Goal: Task Accomplishment & Management: Complete application form

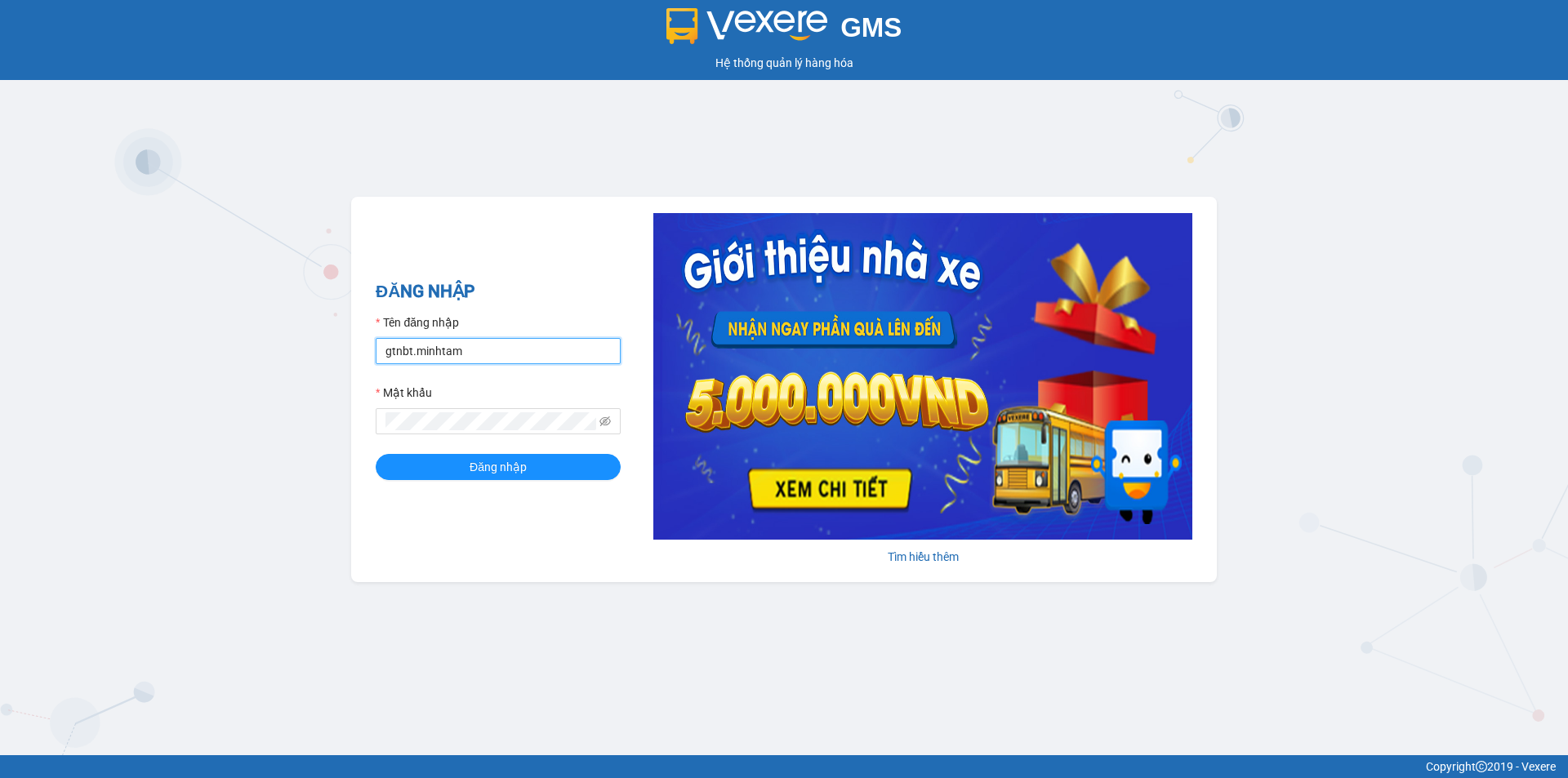
click at [434, 358] on input "gtnbt.minhtam" at bounding box center [498, 350] width 245 height 26
type input "cnbt.minhtam"
click at [427, 461] on button "Đăng nhập" at bounding box center [498, 466] width 245 height 26
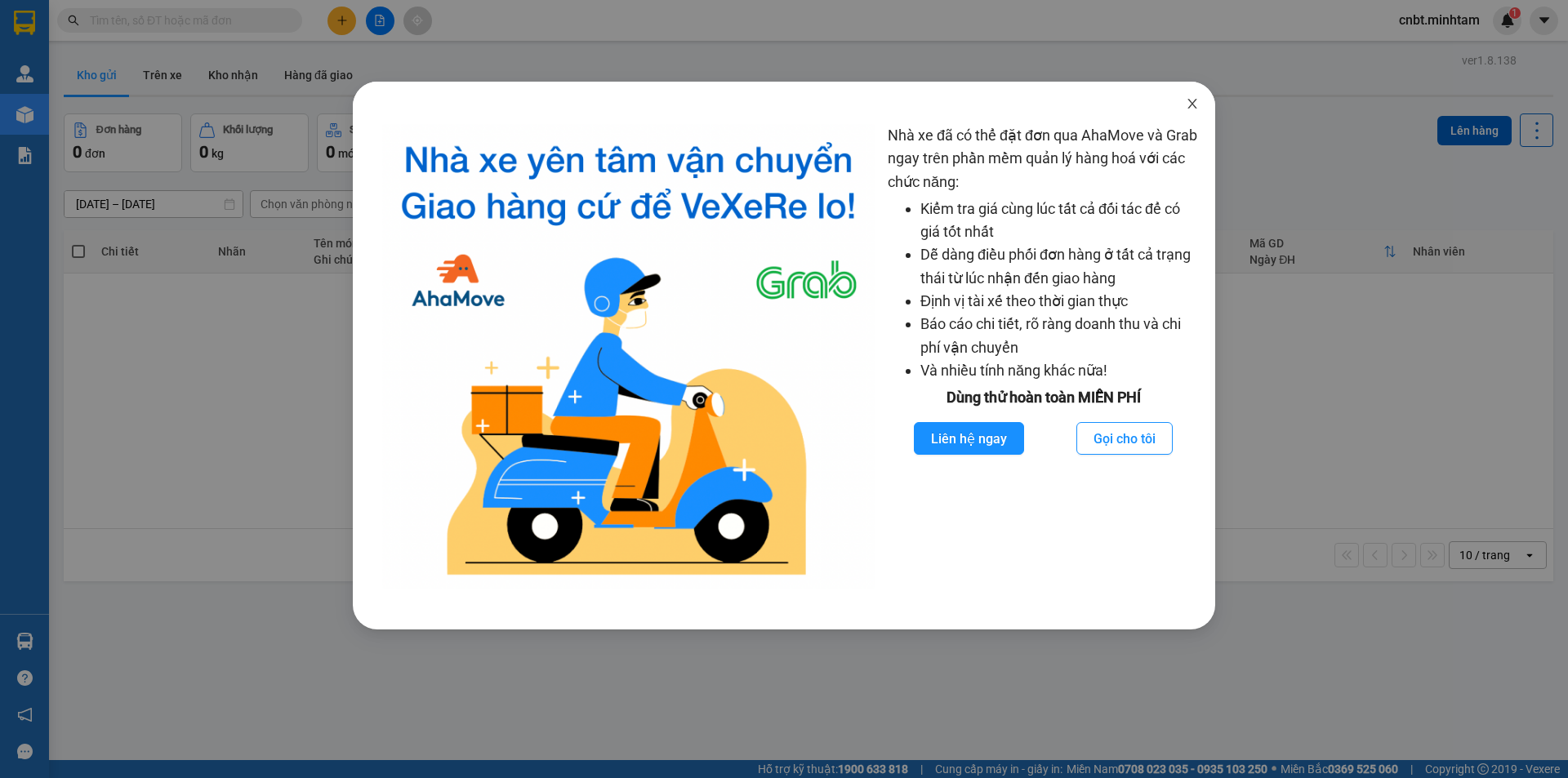
click at [1188, 108] on icon "close" at bounding box center [1191, 103] width 9 height 10
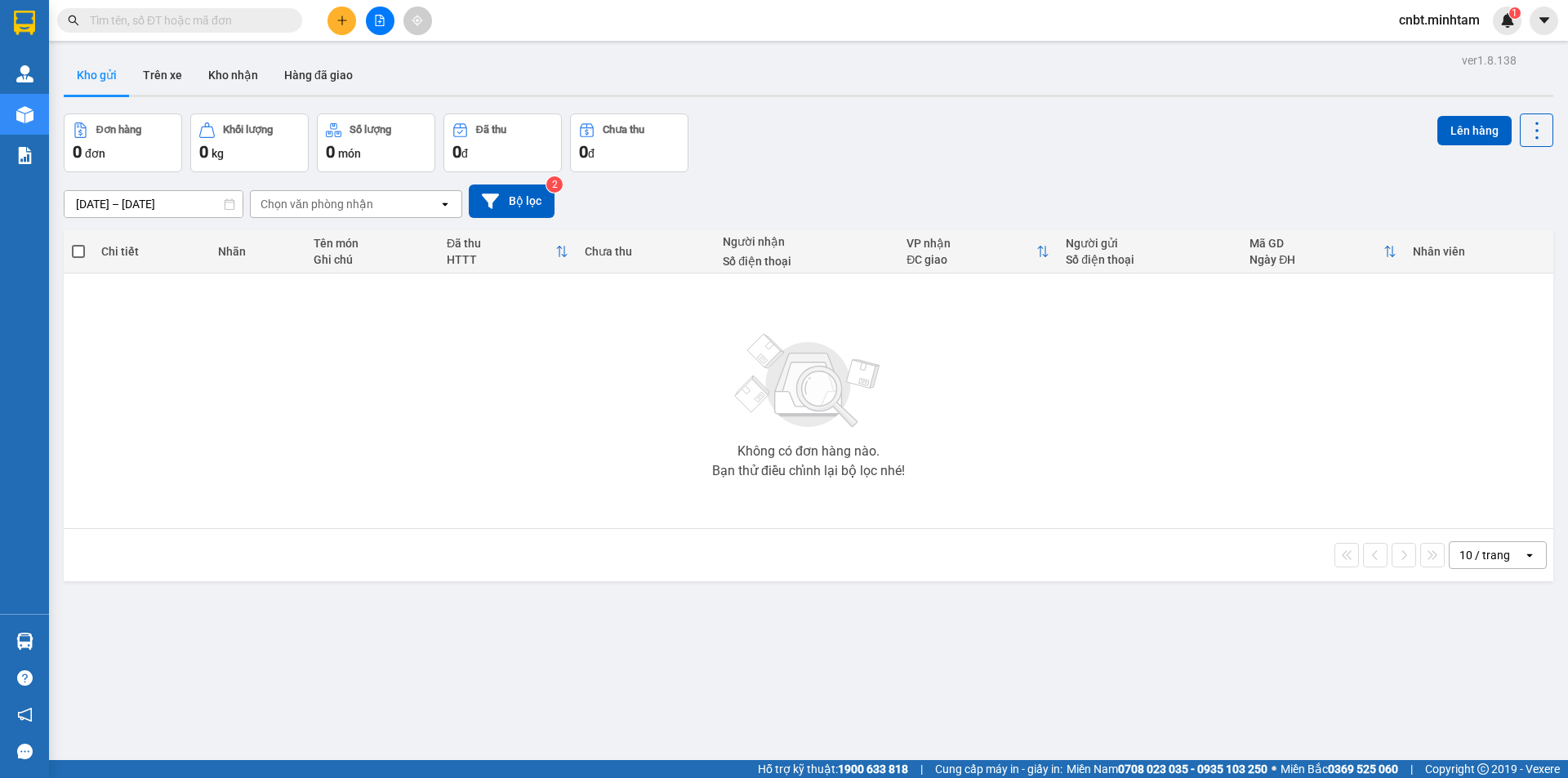
click at [209, 25] on input "text" at bounding box center [186, 20] width 192 height 18
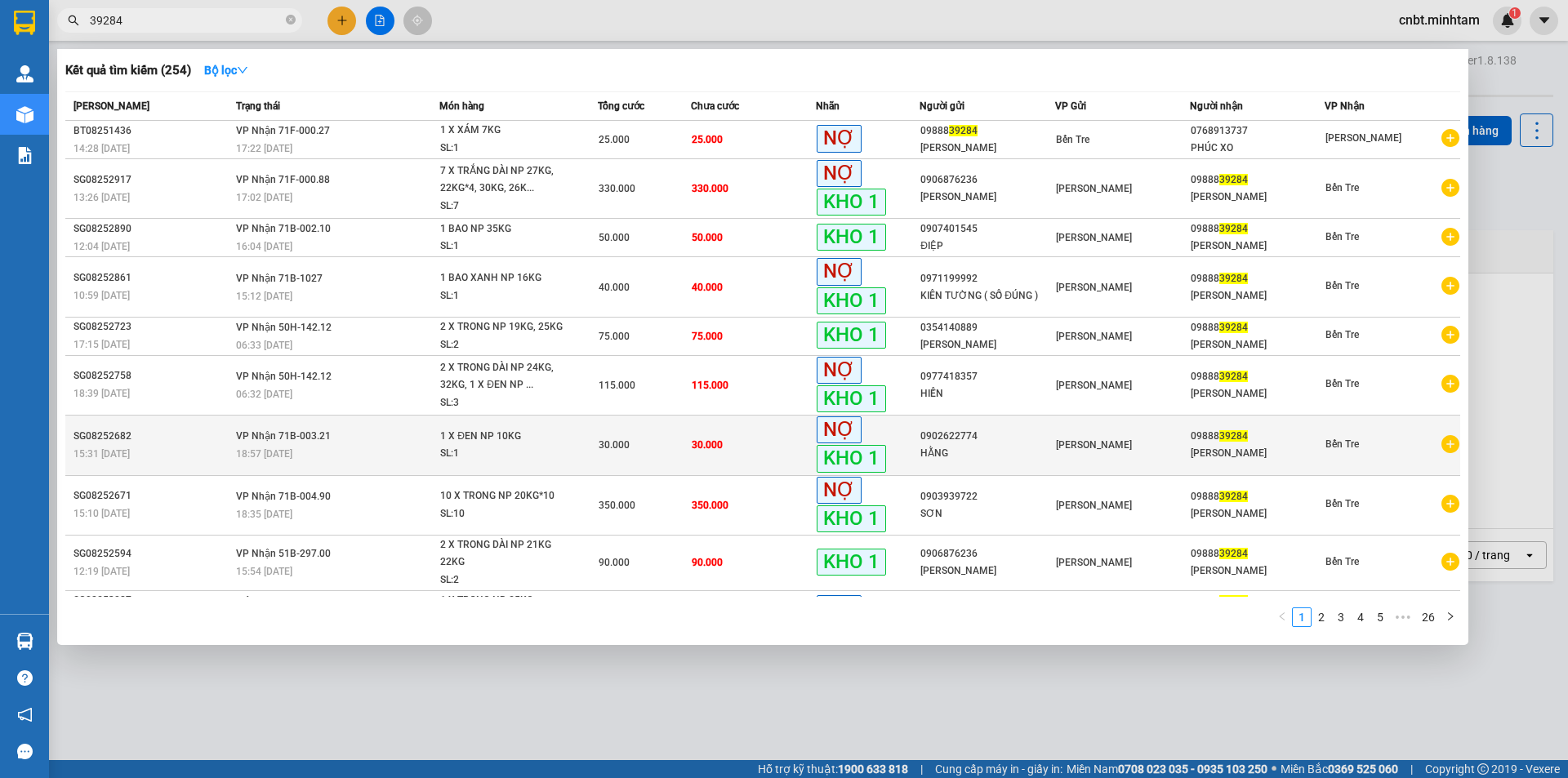
scroll to position [33, 0]
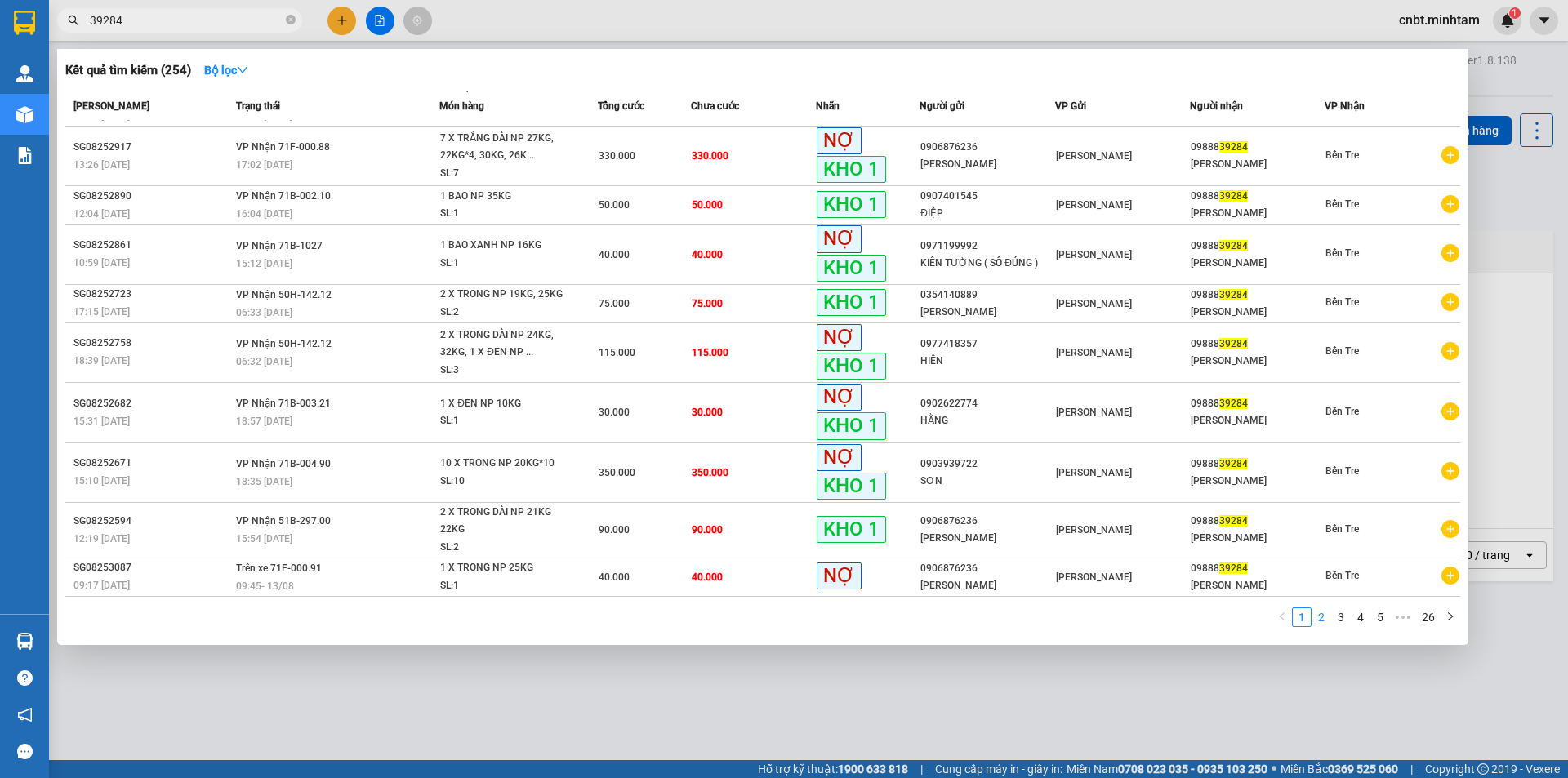
type input "39284"
click at [1318, 618] on link "2" at bounding box center [1321, 617] width 18 height 18
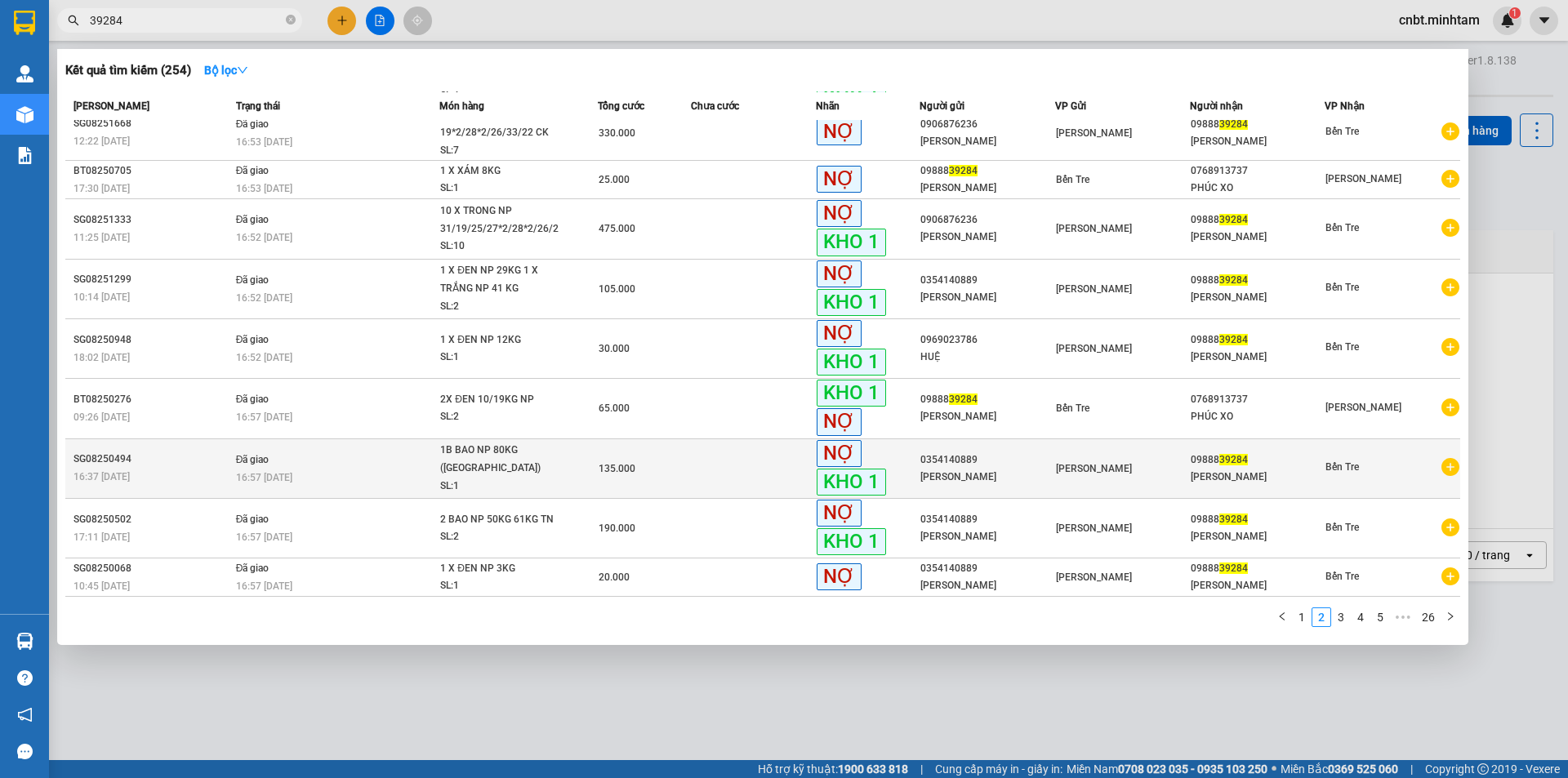
scroll to position [0, 0]
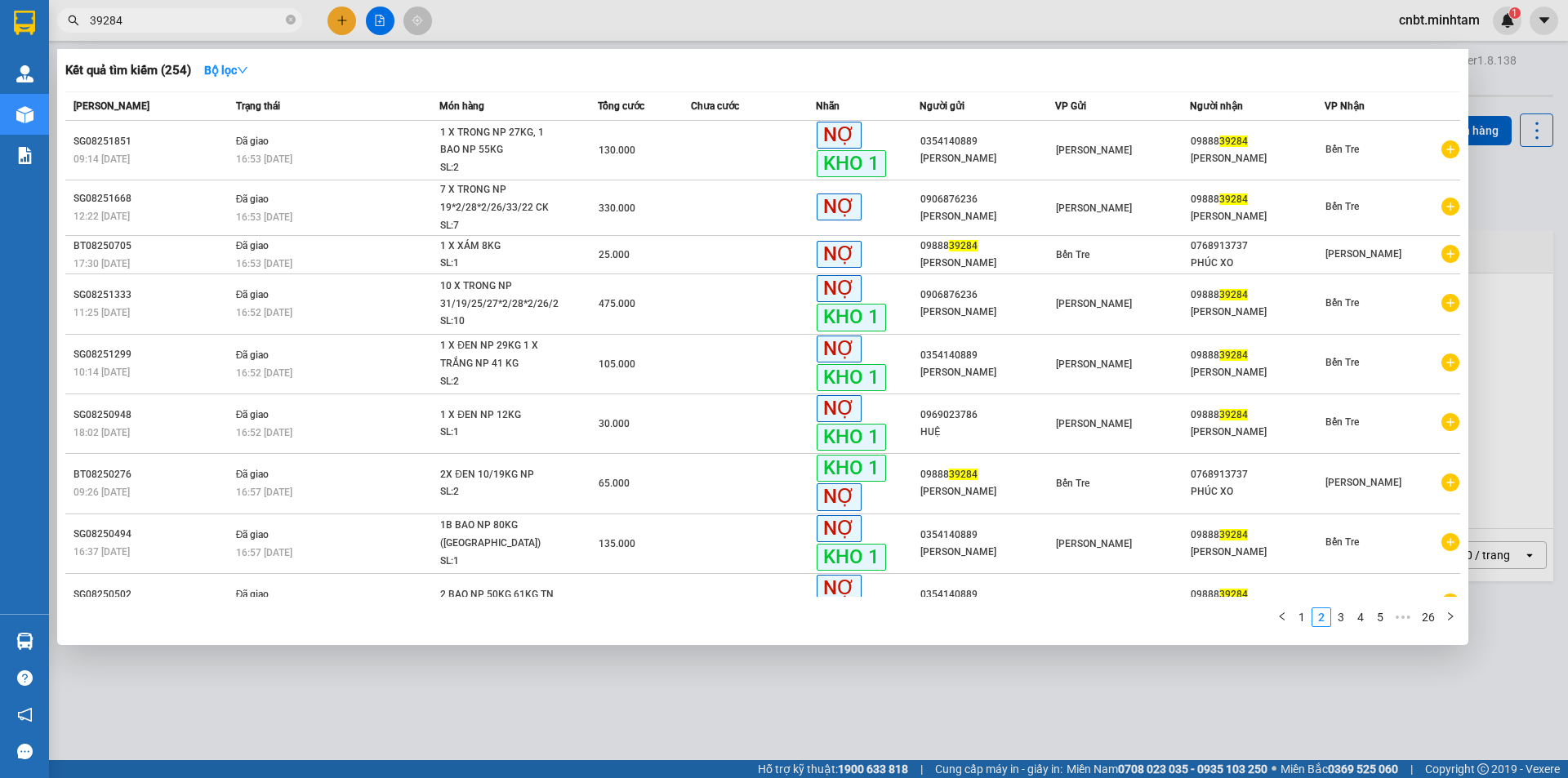
click at [1303, 619] on link "1" at bounding box center [1301, 617] width 18 height 18
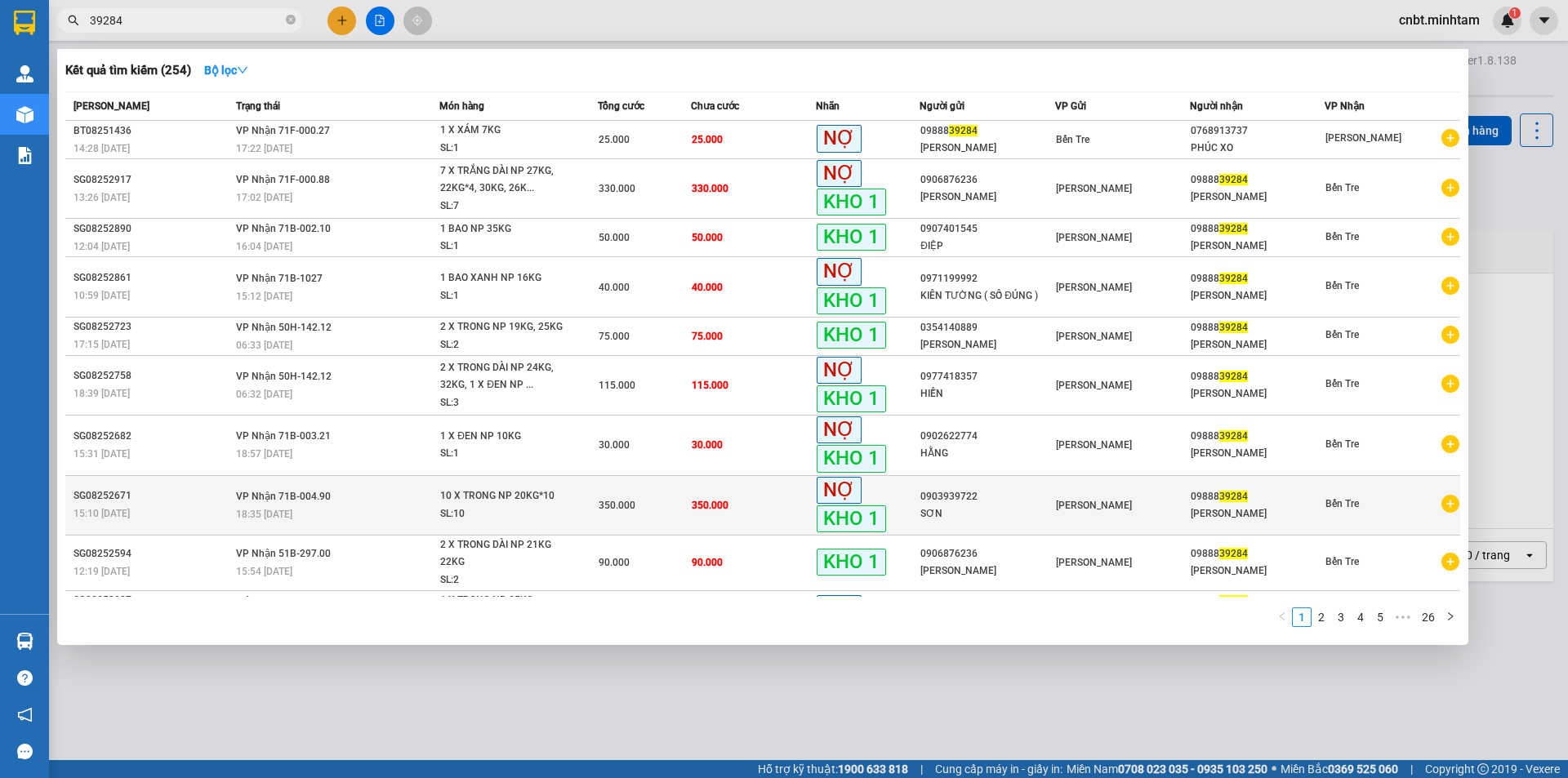
scroll to position [33, 0]
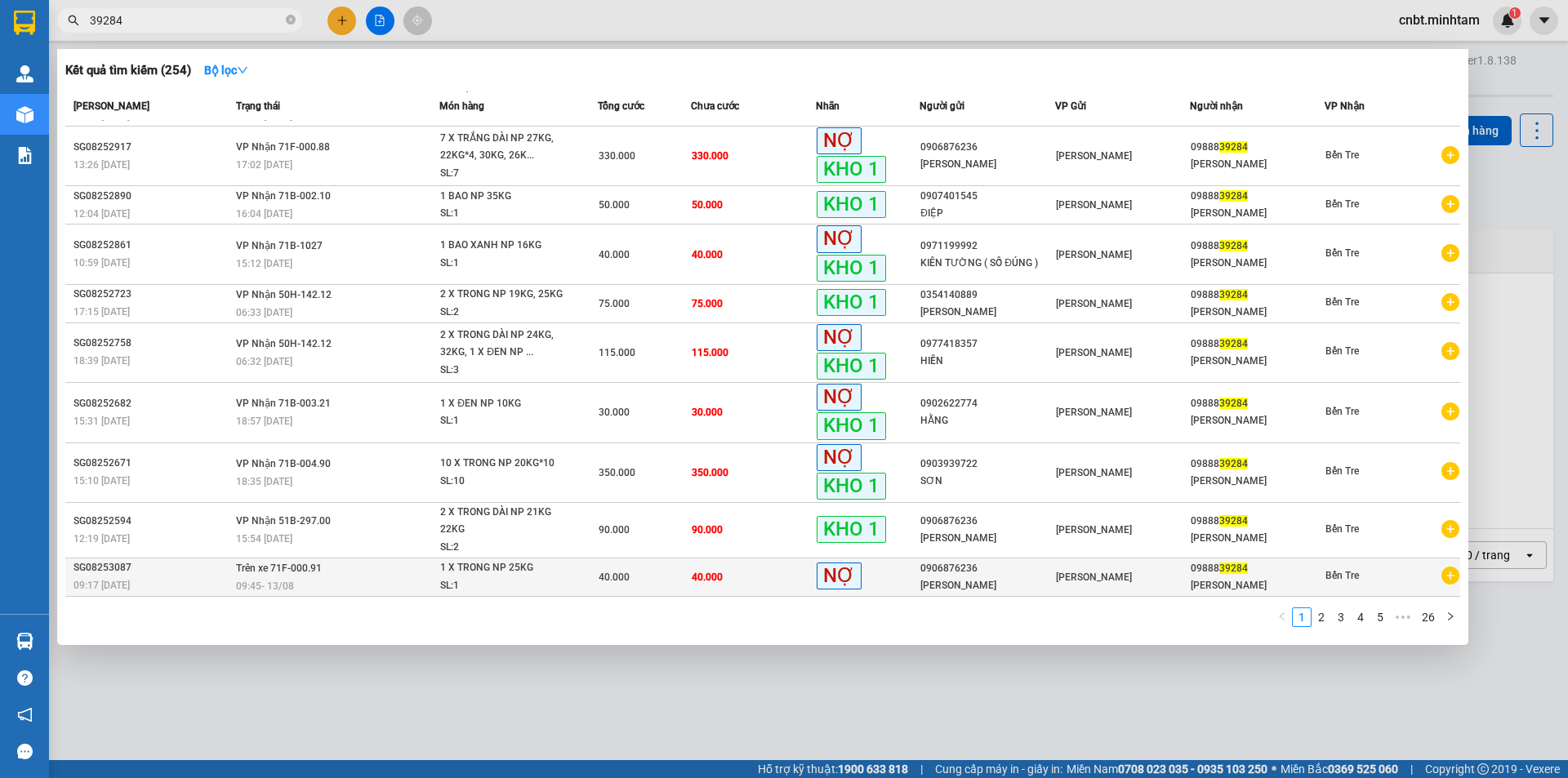
click at [698, 577] on span "40.000" at bounding box center [707, 577] width 31 height 11
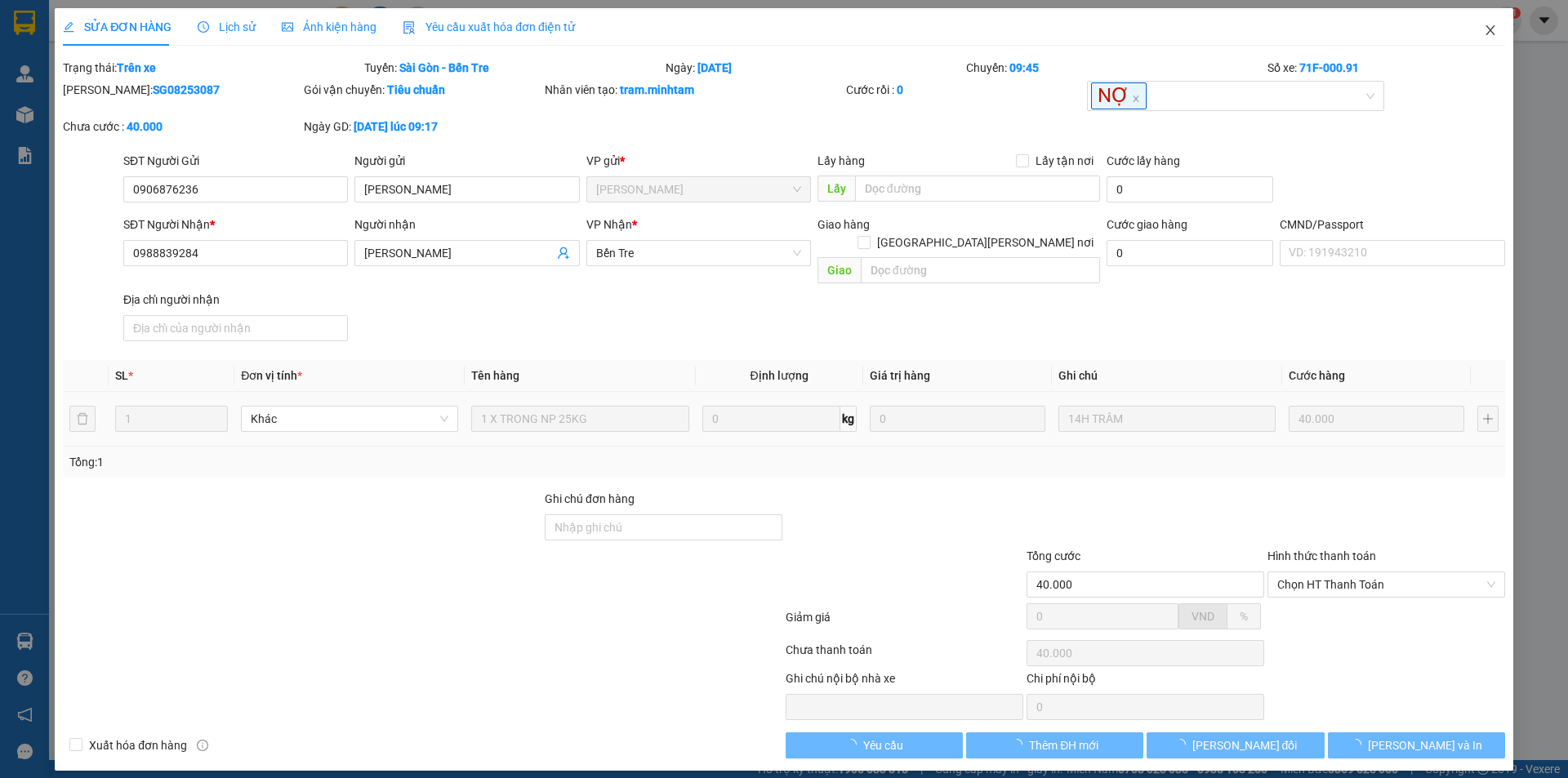
click at [1469, 47] on span "Close" at bounding box center [1490, 32] width 46 height 46
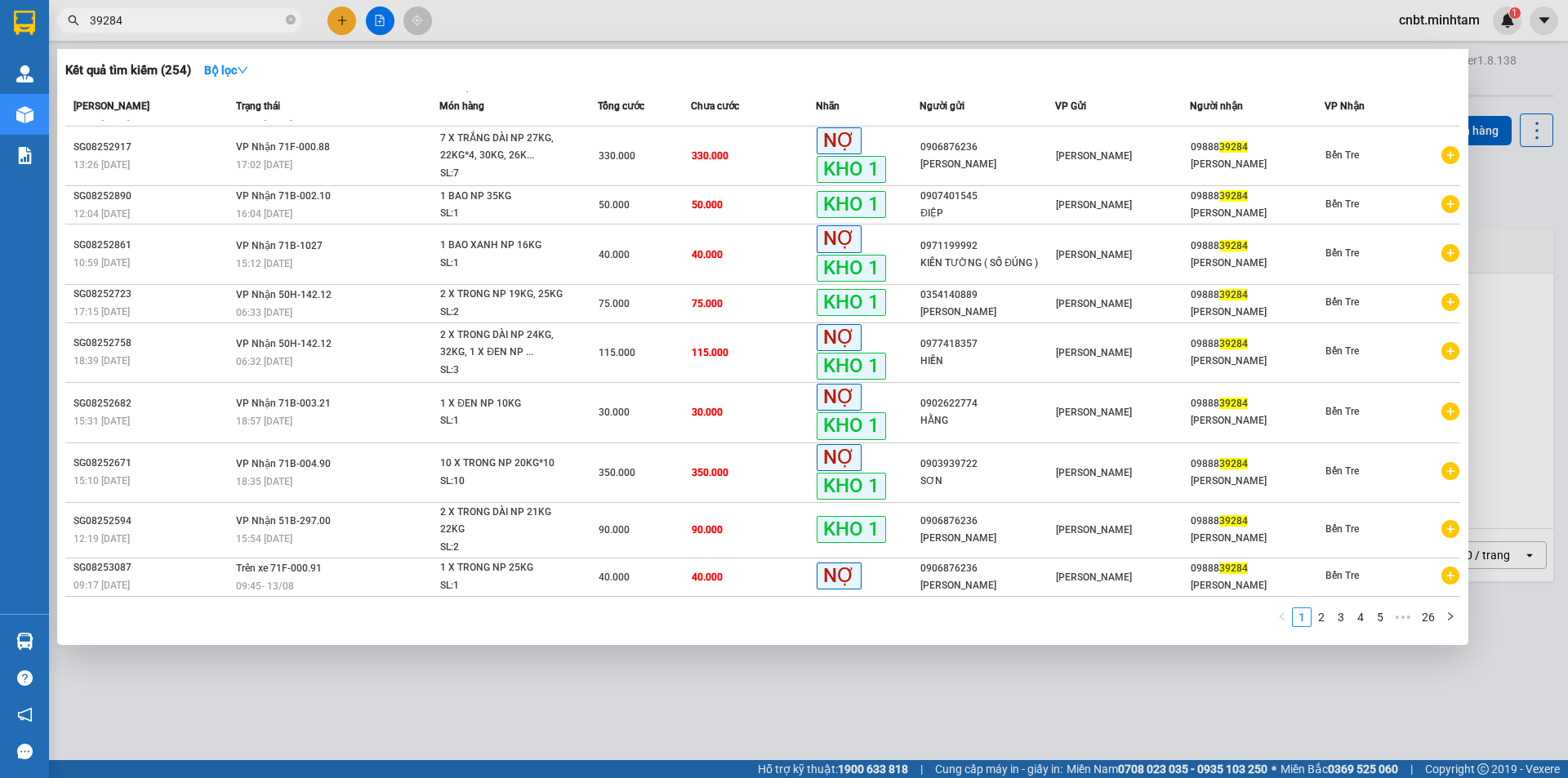
click at [190, 25] on input "39284" at bounding box center [186, 20] width 192 height 18
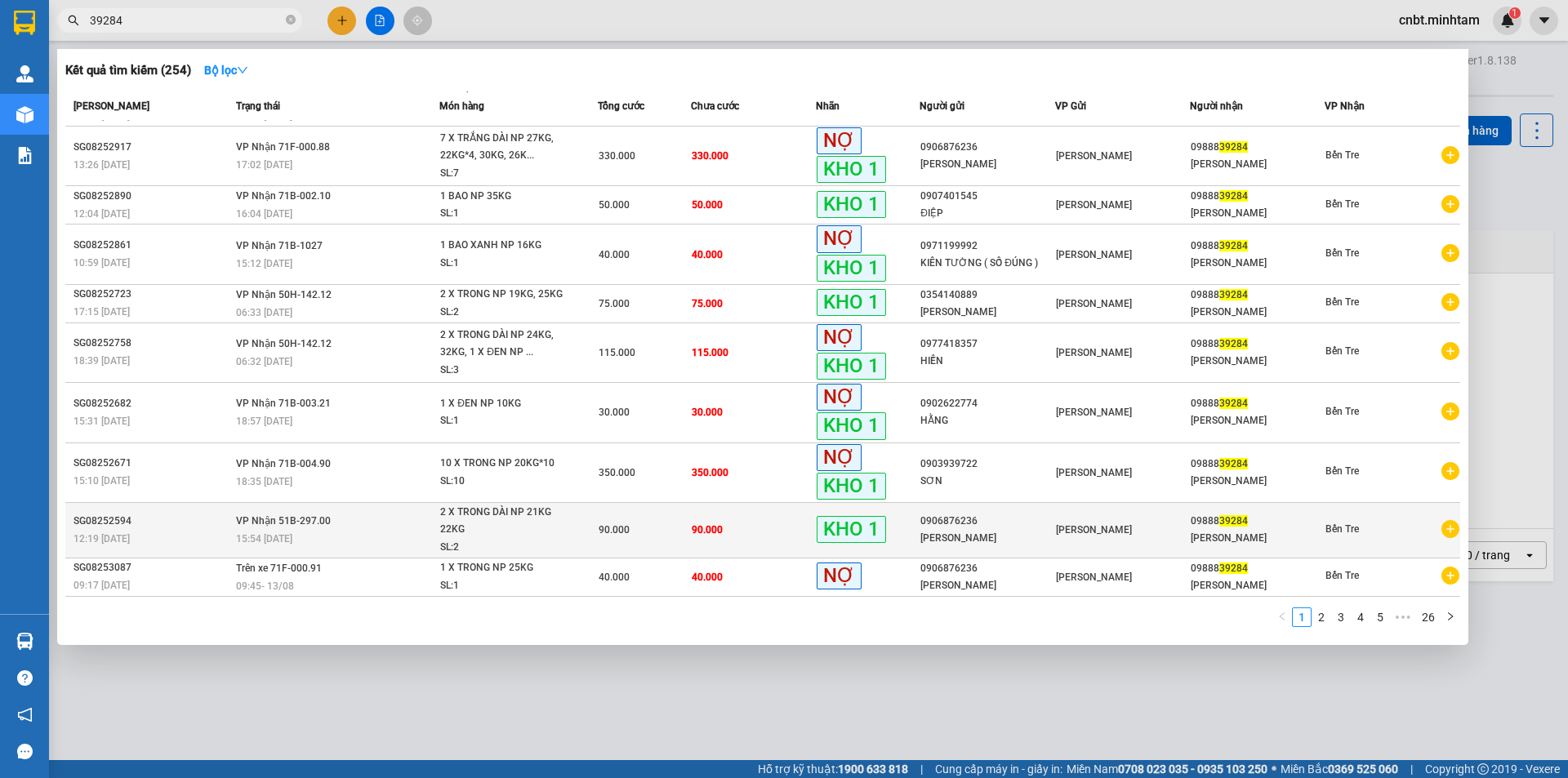
click at [520, 533] on div "2 X TRONG DÀI NP 21KG 22KG" at bounding box center [502, 521] width 123 height 35
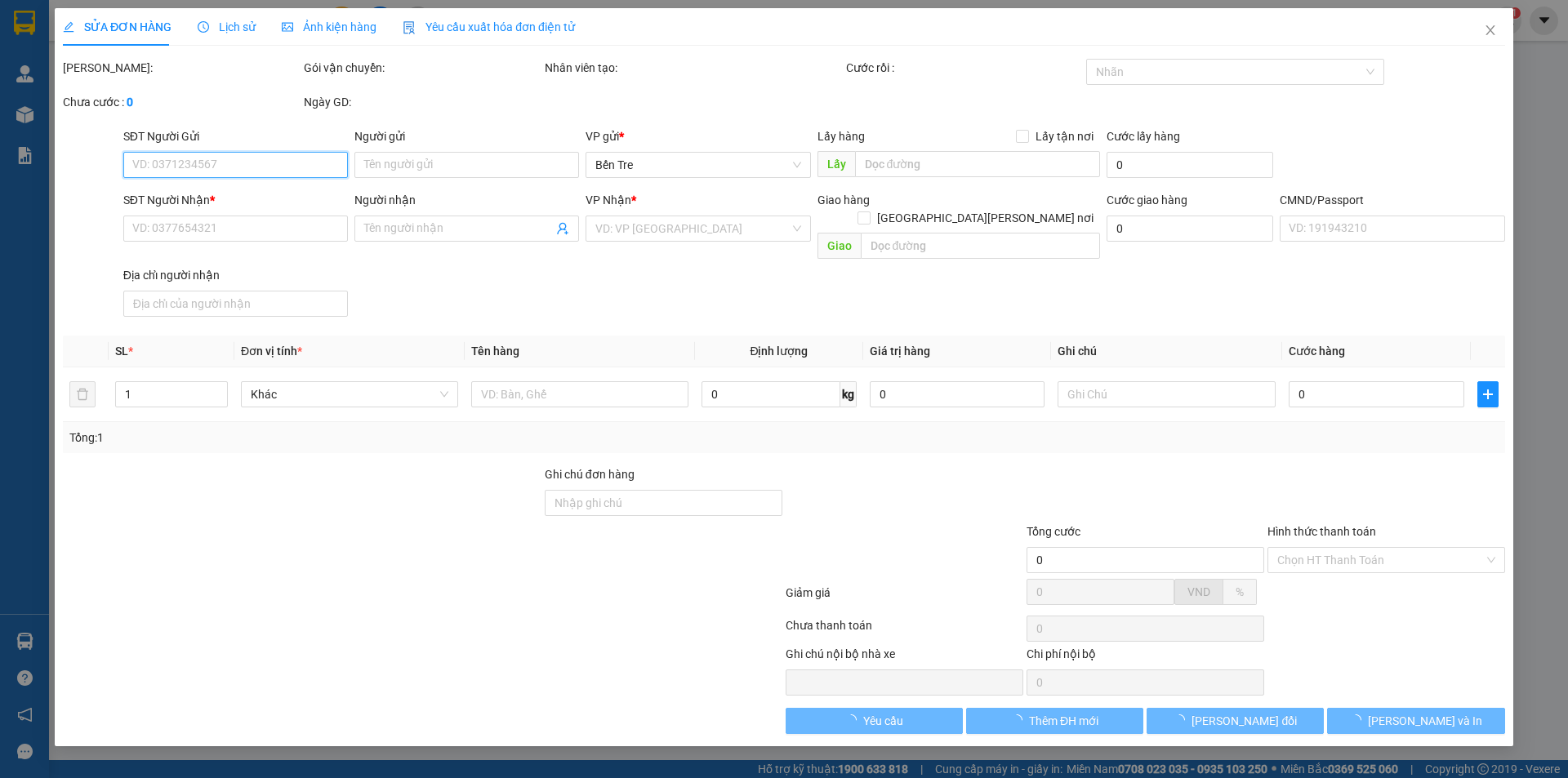
type input "0906876236"
type input "[PERSON_NAME]"
type input "0988839284"
type input "[PERSON_NAME]"
type input "90.000"
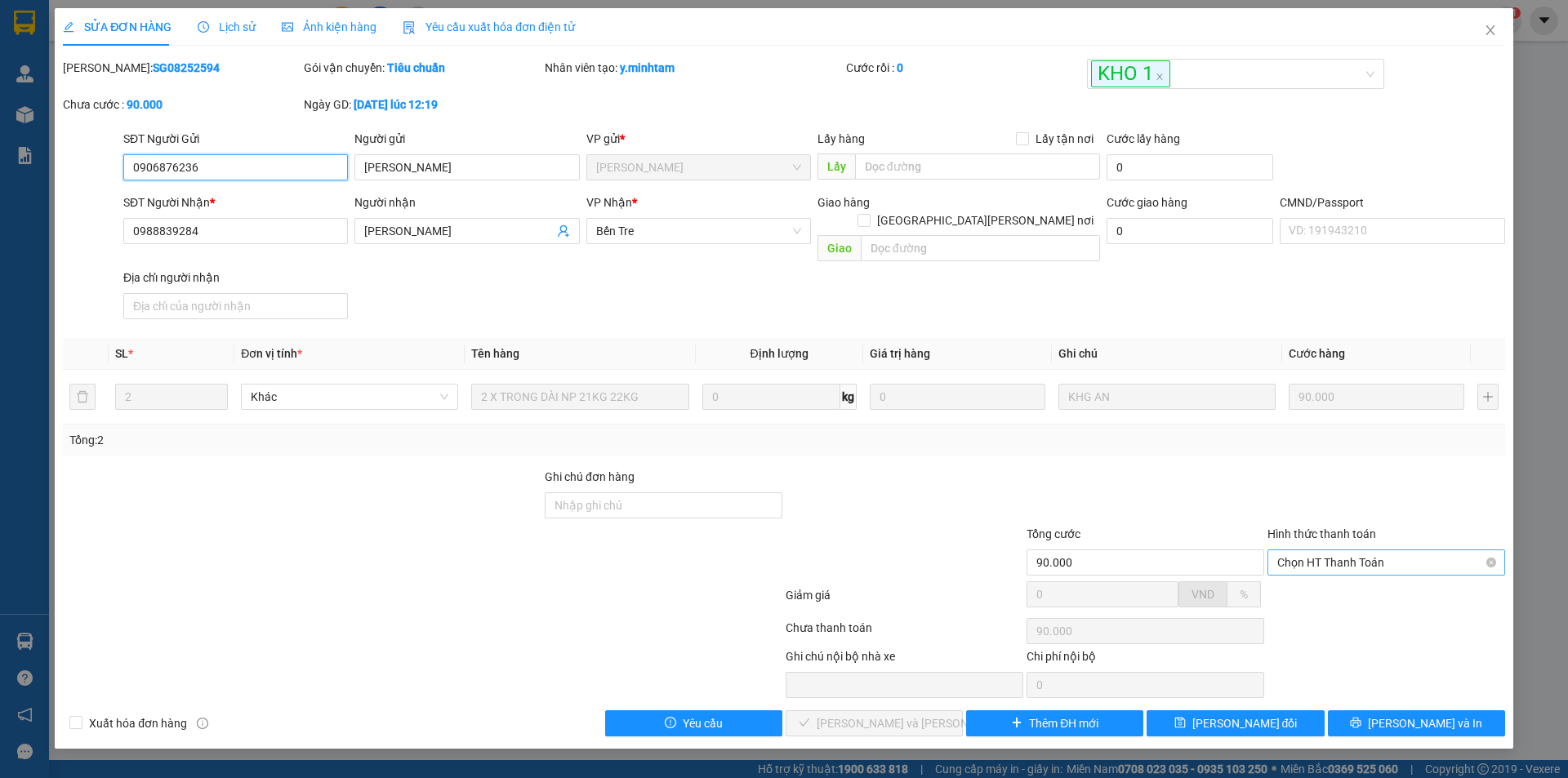
drag, startPoint x: 1364, startPoint y: 543, endPoint x: 1363, endPoint y: 553, distance: 10.0
click at [1364, 550] on span "Chọn HT Thanh Toán" at bounding box center [1386, 563] width 218 height 25
click at [1344, 568] on div "Tại văn phòng" at bounding box center [1386, 577] width 218 height 18
type input "0"
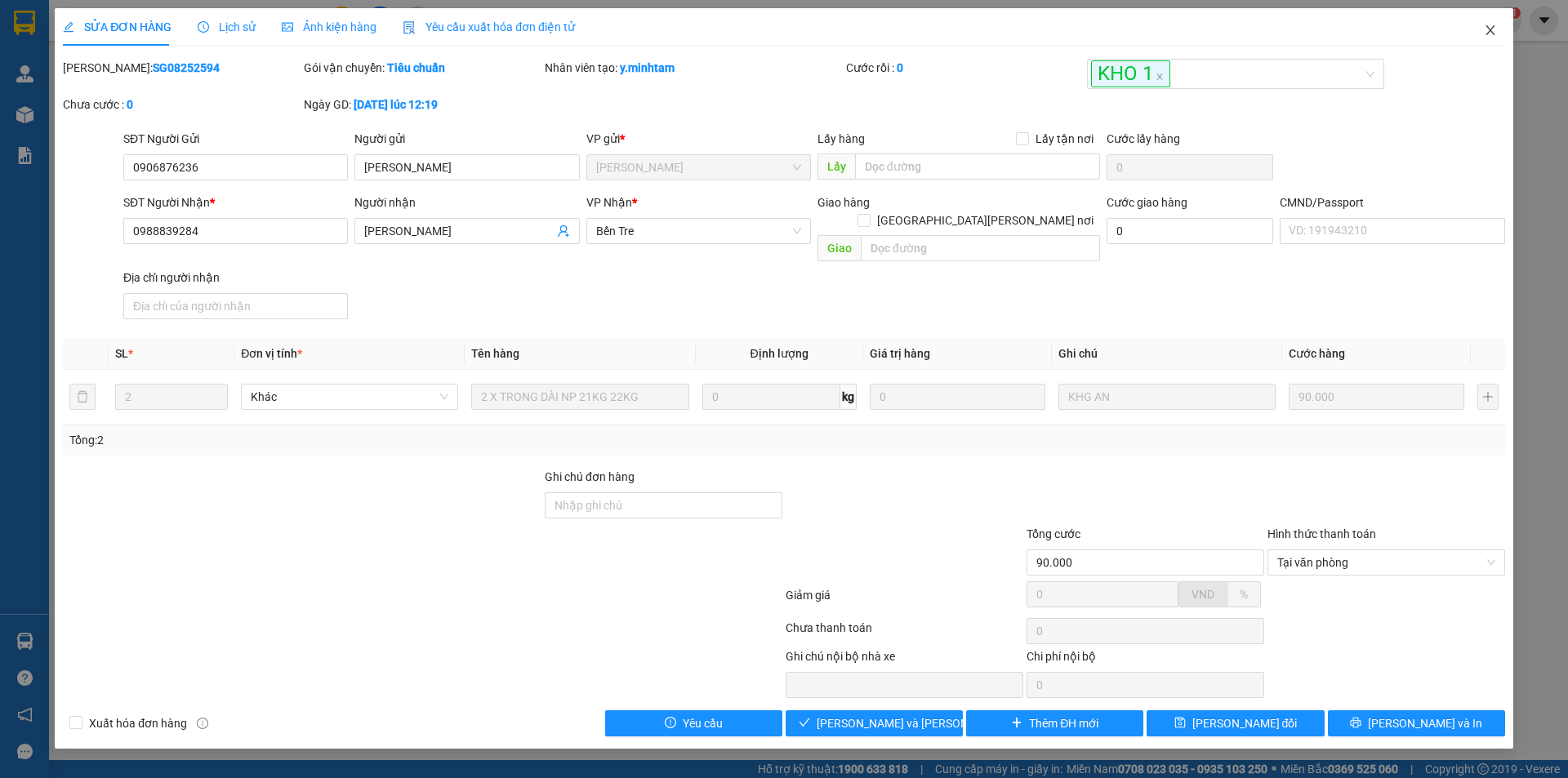
click at [1490, 26] on icon "close" at bounding box center [1490, 31] width 13 height 13
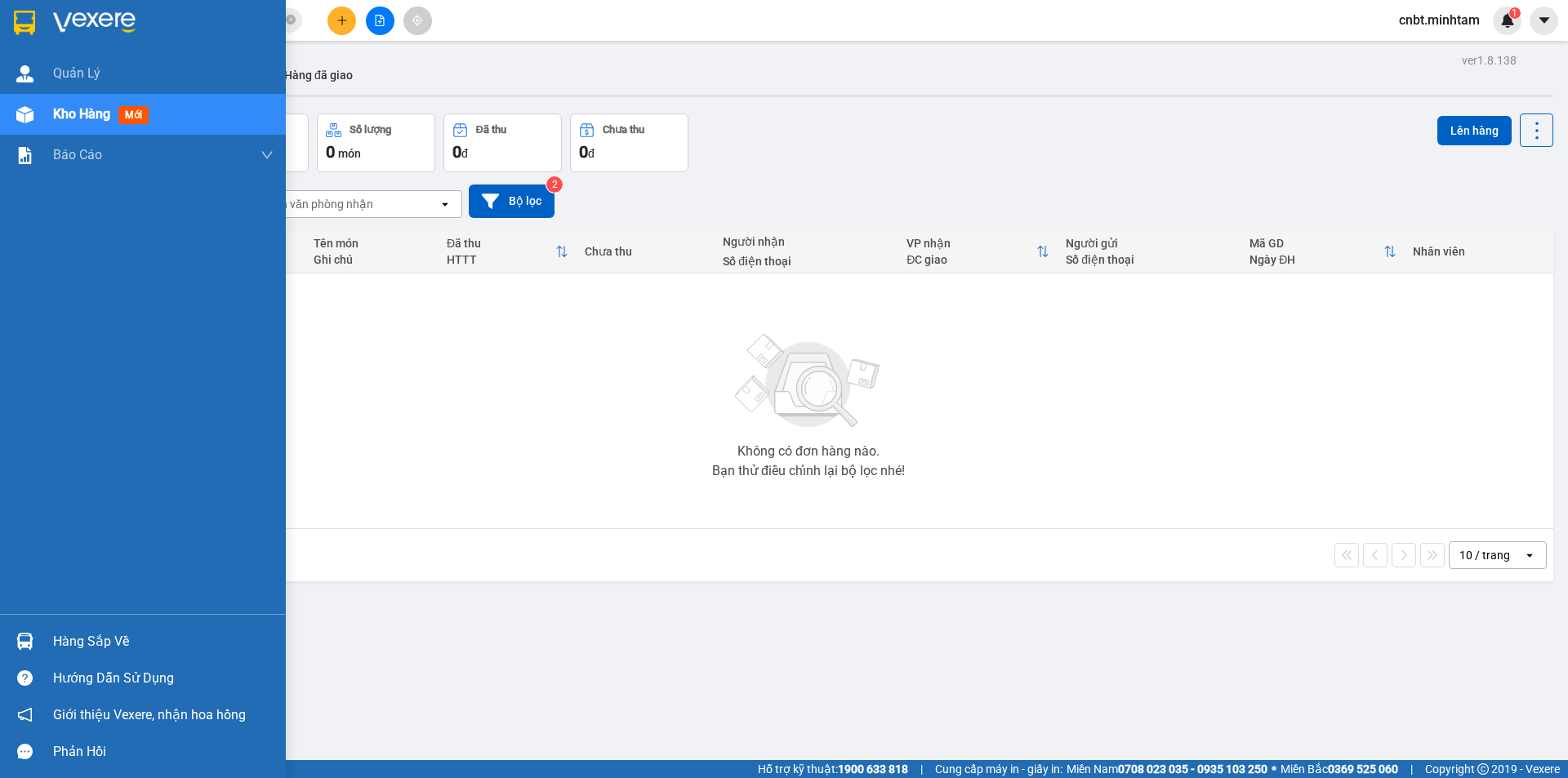
click at [32, 33] on img at bounding box center [25, 23] width 21 height 25
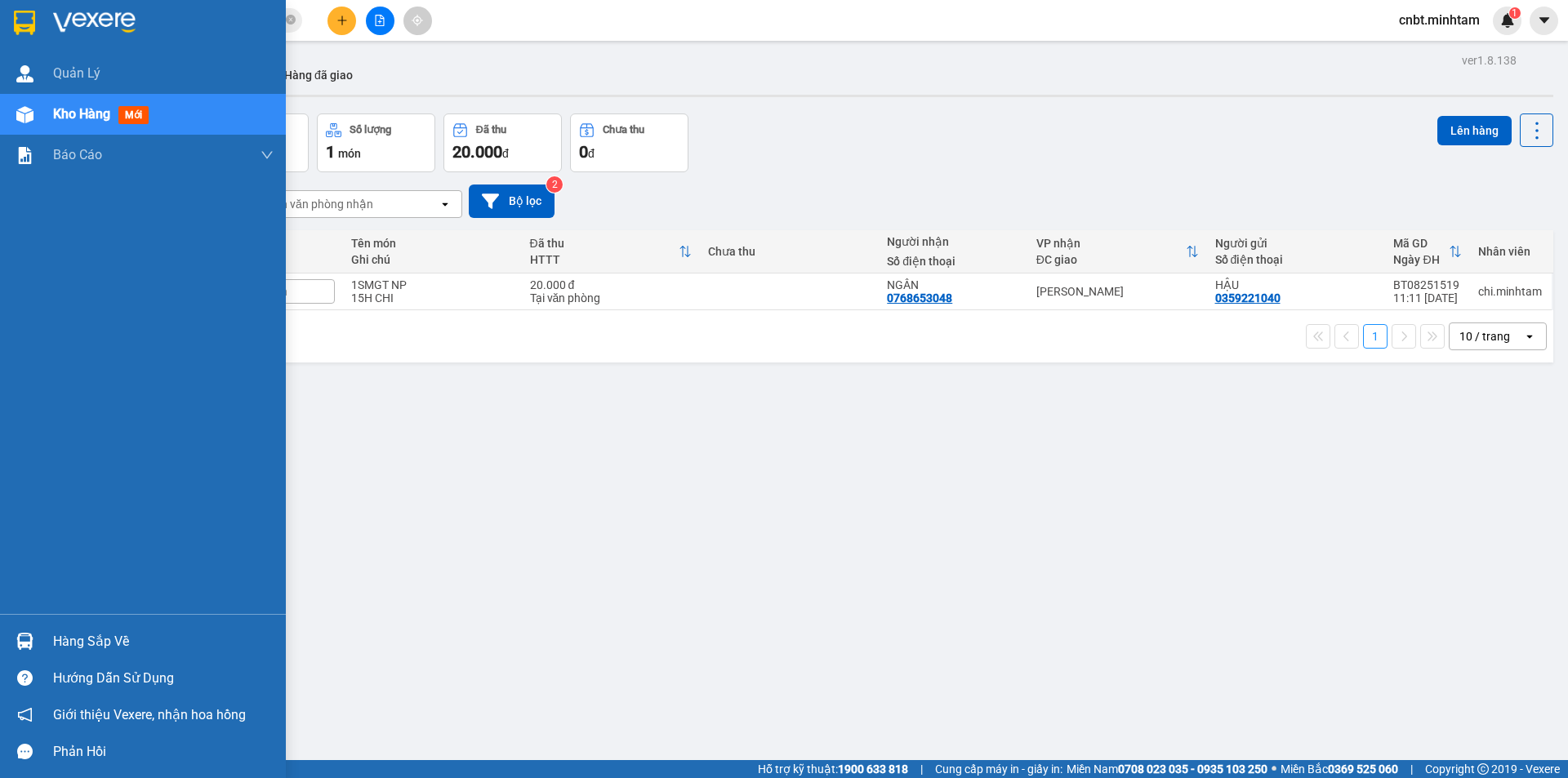
click at [136, 17] on div at bounding box center [163, 23] width 220 height 25
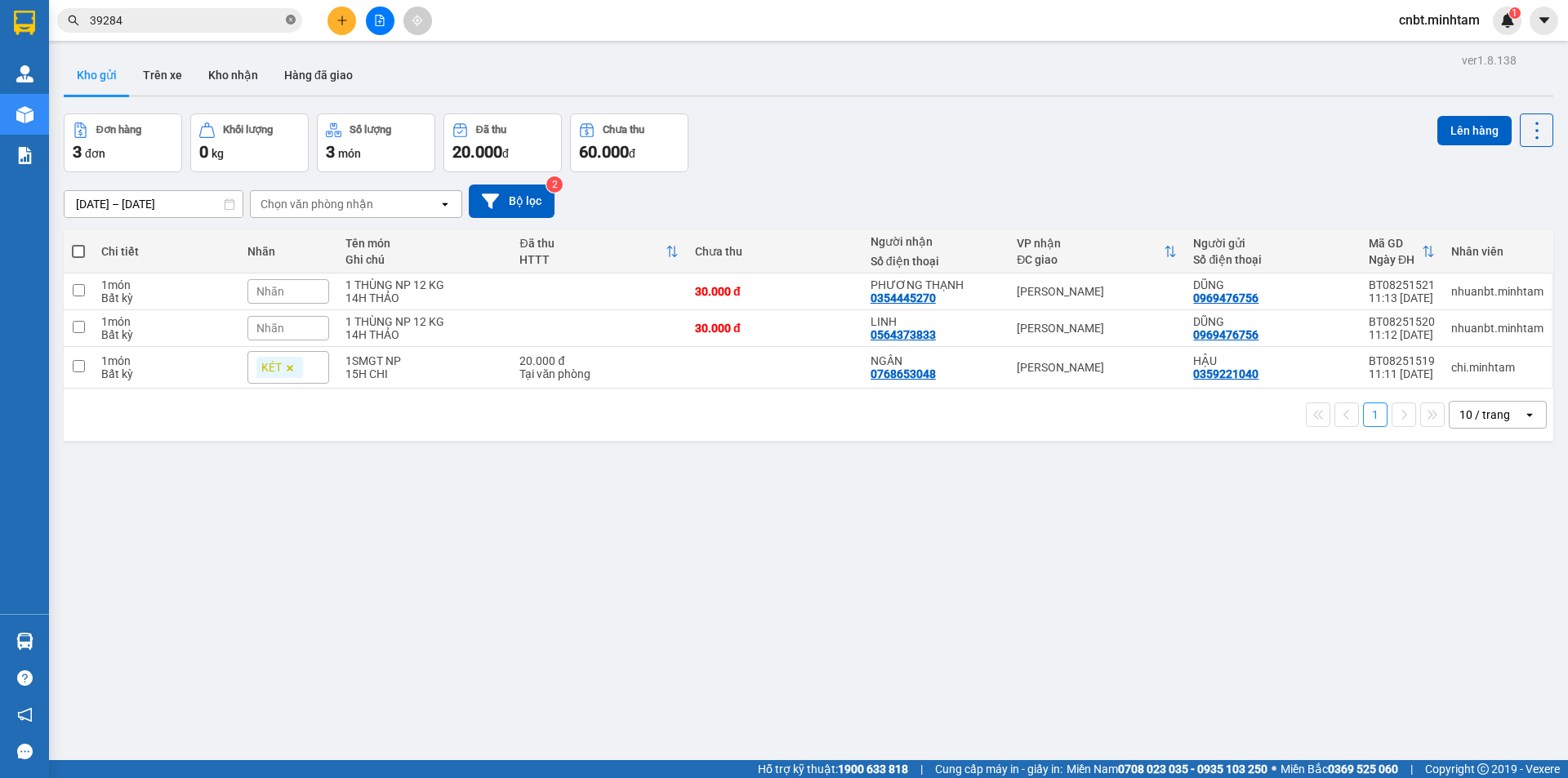
click at [287, 21] on icon "close-circle" at bounding box center [291, 19] width 10 height 10
click at [253, 23] on input "text" at bounding box center [186, 20] width 192 height 18
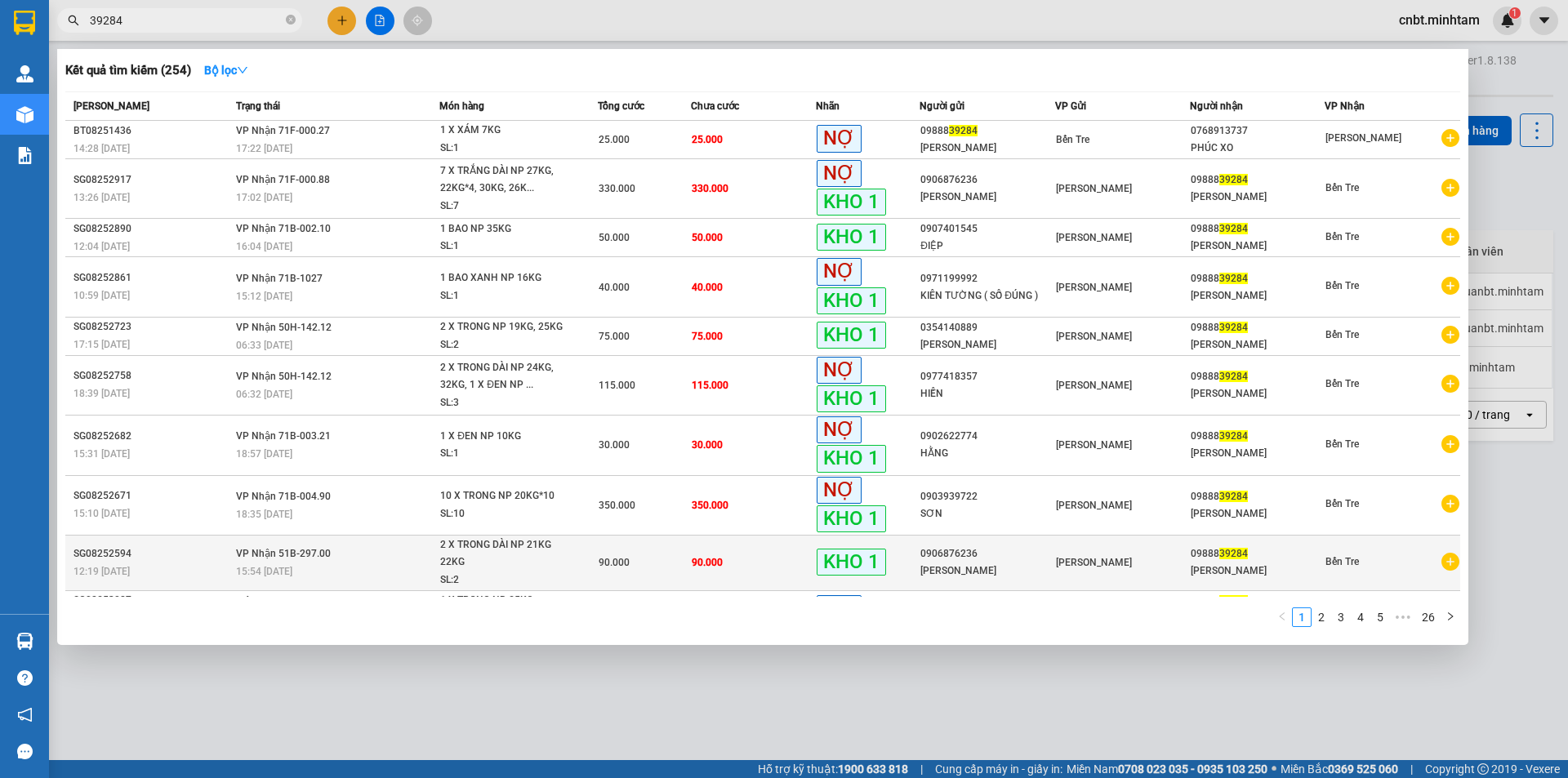
scroll to position [33, 0]
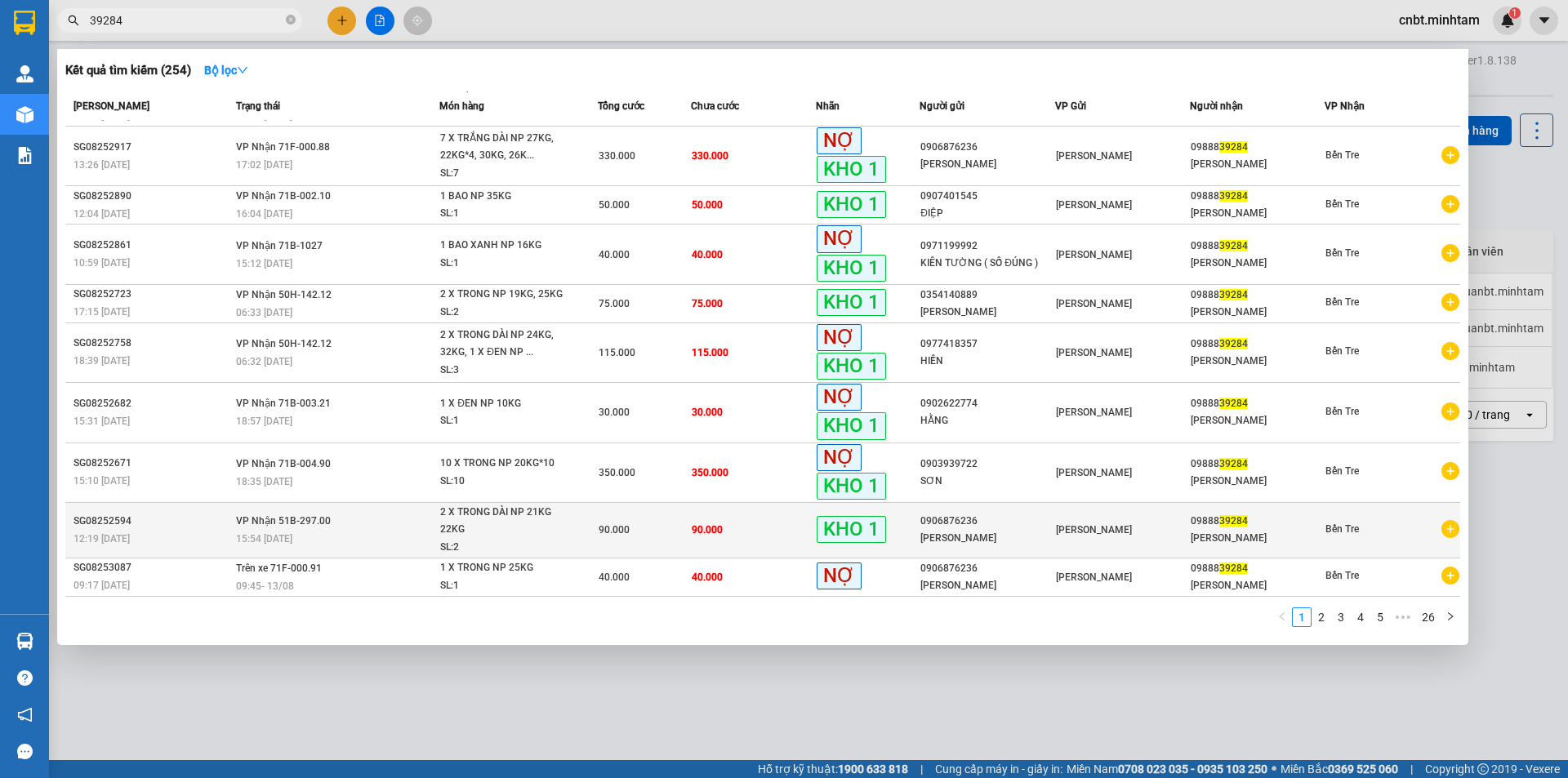
type input "39284"
click at [568, 526] on span "2 X [PERSON_NAME] NP 21KG 22KG SL: 2" at bounding box center [518, 529] width 156 height 53
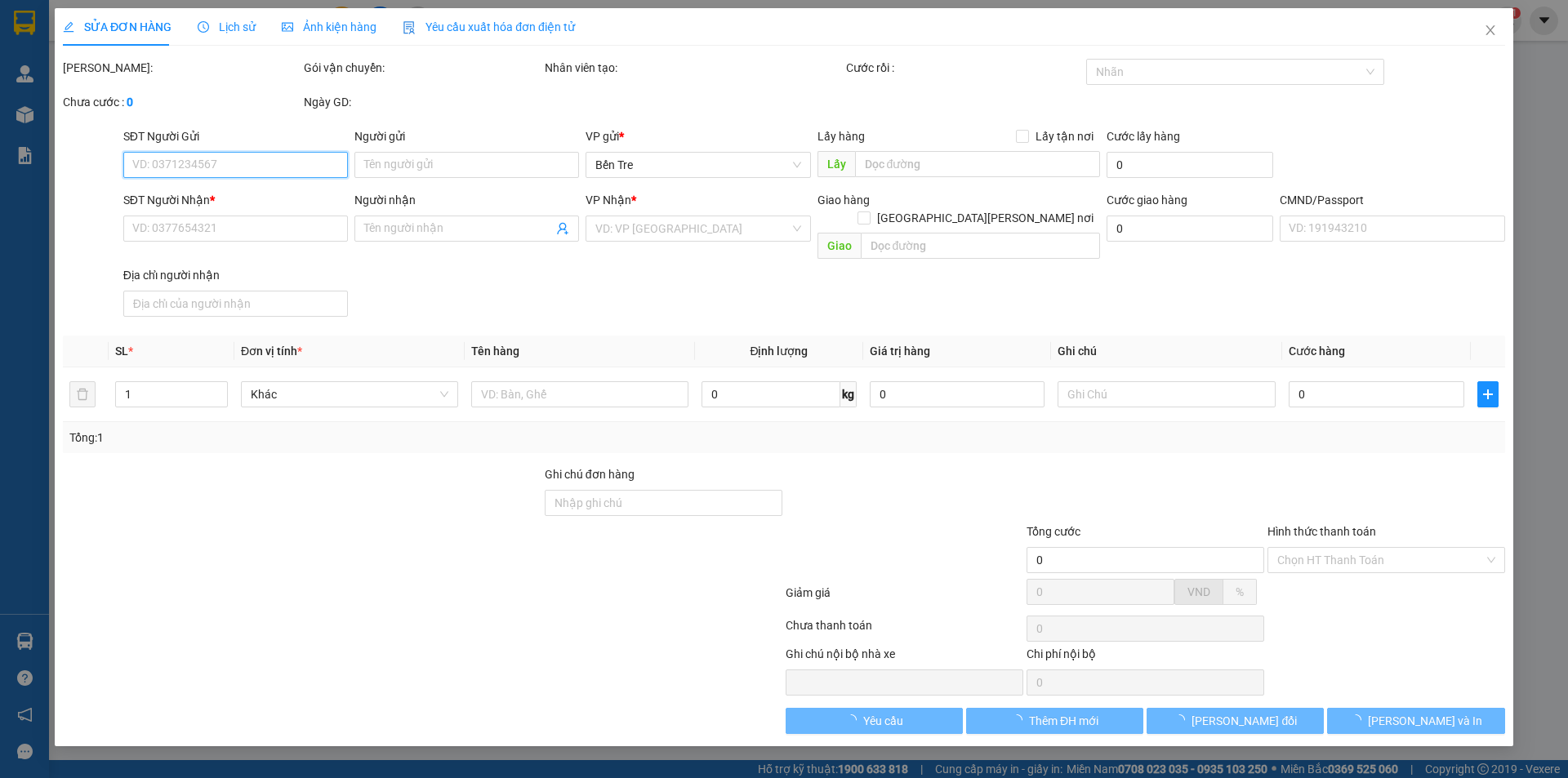
type input "0906876236"
type input "[PERSON_NAME]"
type input "0988839284"
type input "[PERSON_NAME]"
type input "90.000"
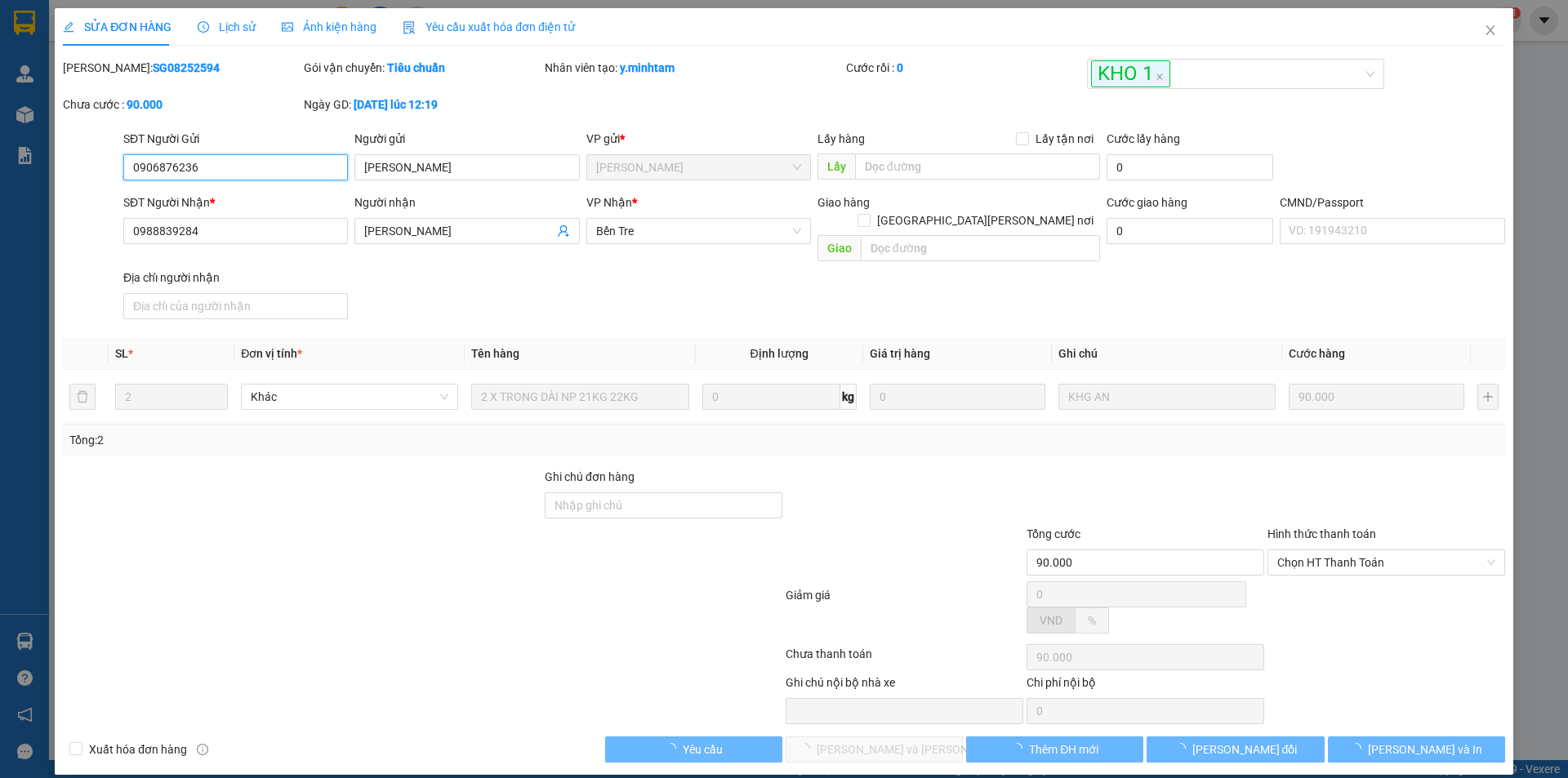
click at [1376, 554] on span "Chọn HT Thanh Toán" at bounding box center [1386, 563] width 218 height 25
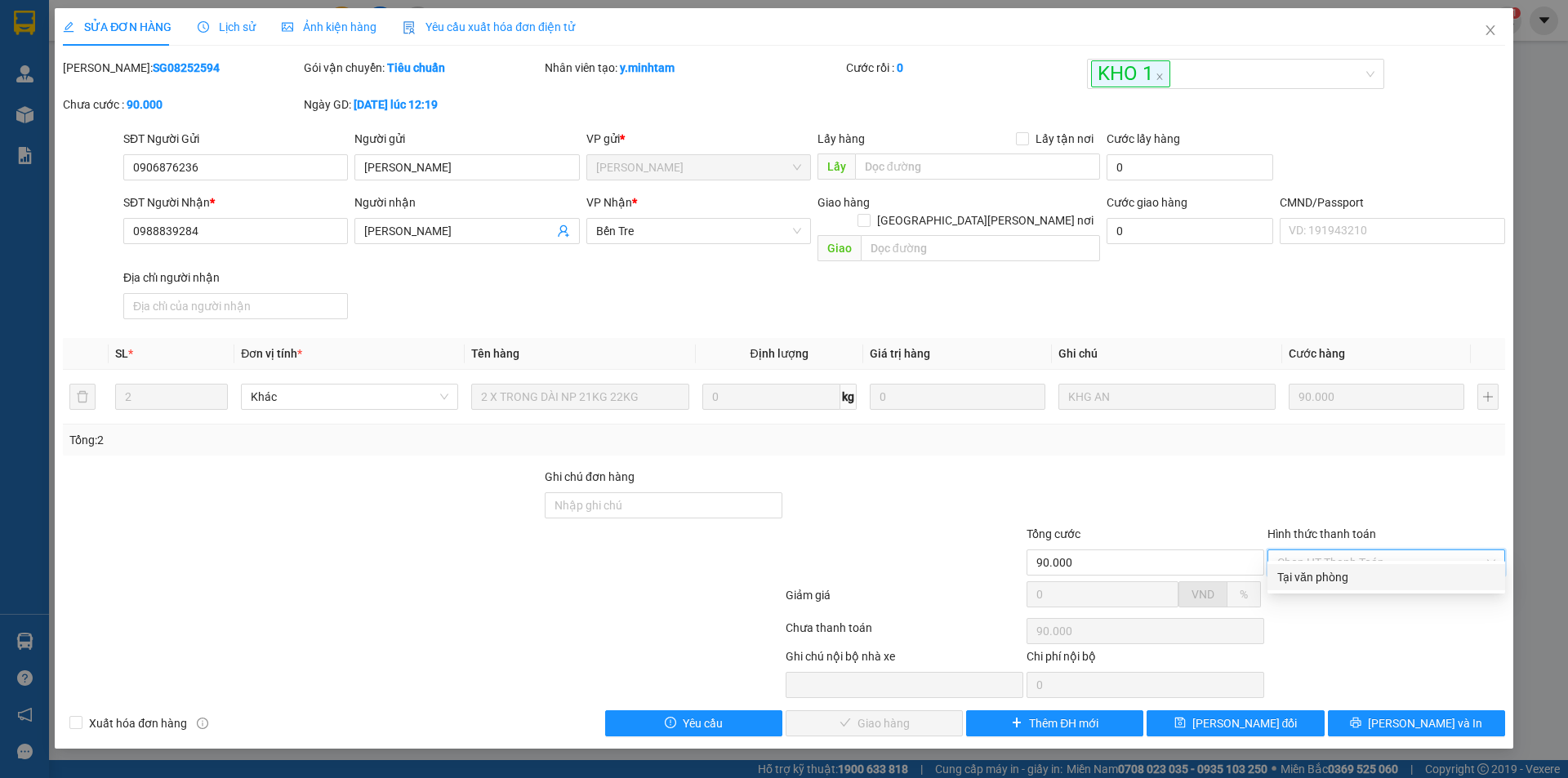
drag, startPoint x: 1320, startPoint y: 575, endPoint x: 1118, endPoint y: 619, distance: 206.7
click at [1320, 576] on div "Tại văn phòng" at bounding box center [1386, 577] width 218 height 18
type input "0"
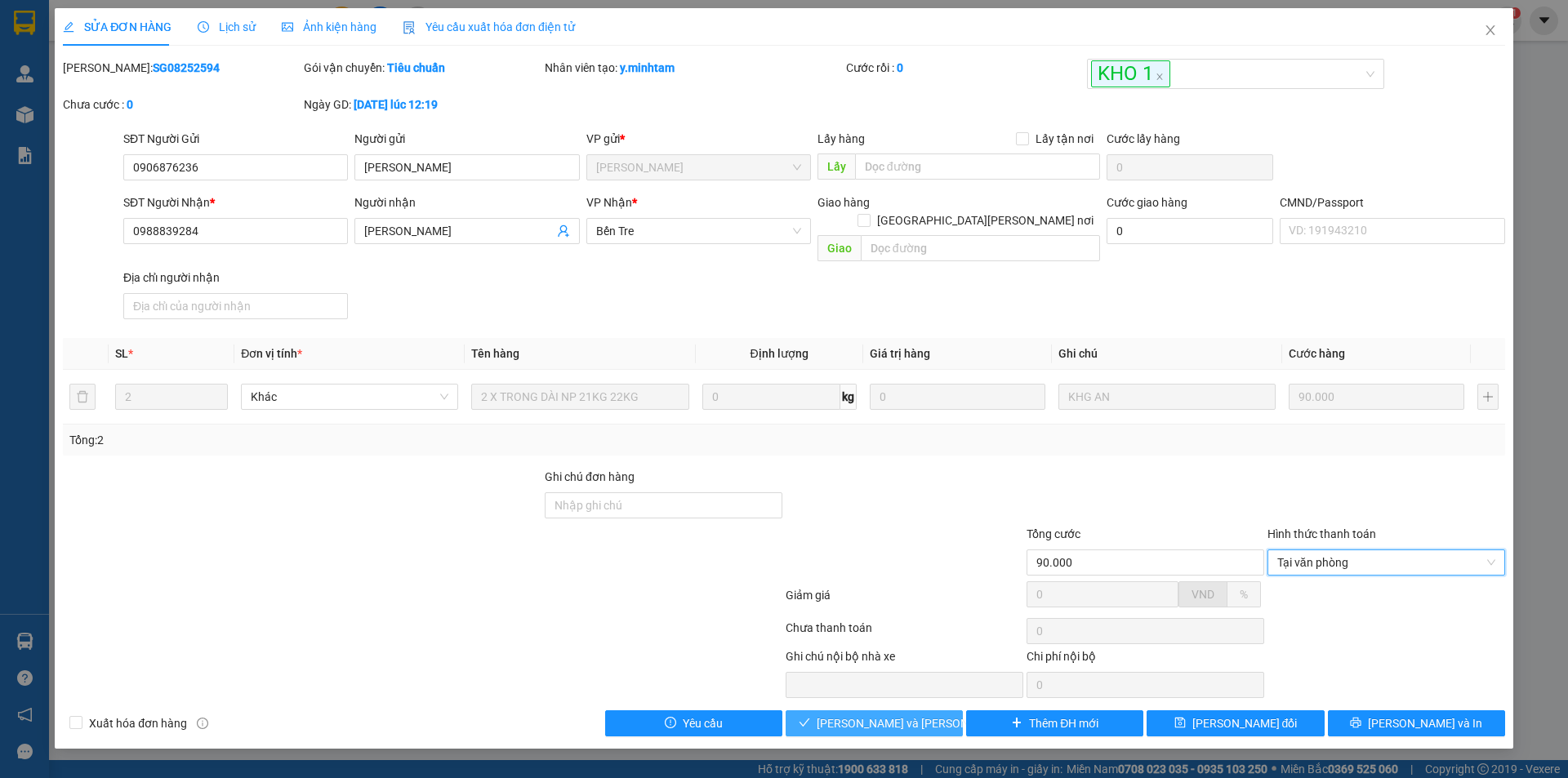
click at [879, 714] on span "[PERSON_NAME] và [PERSON_NAME] hàng" at bounding box center [927, 722] width 220 height 18
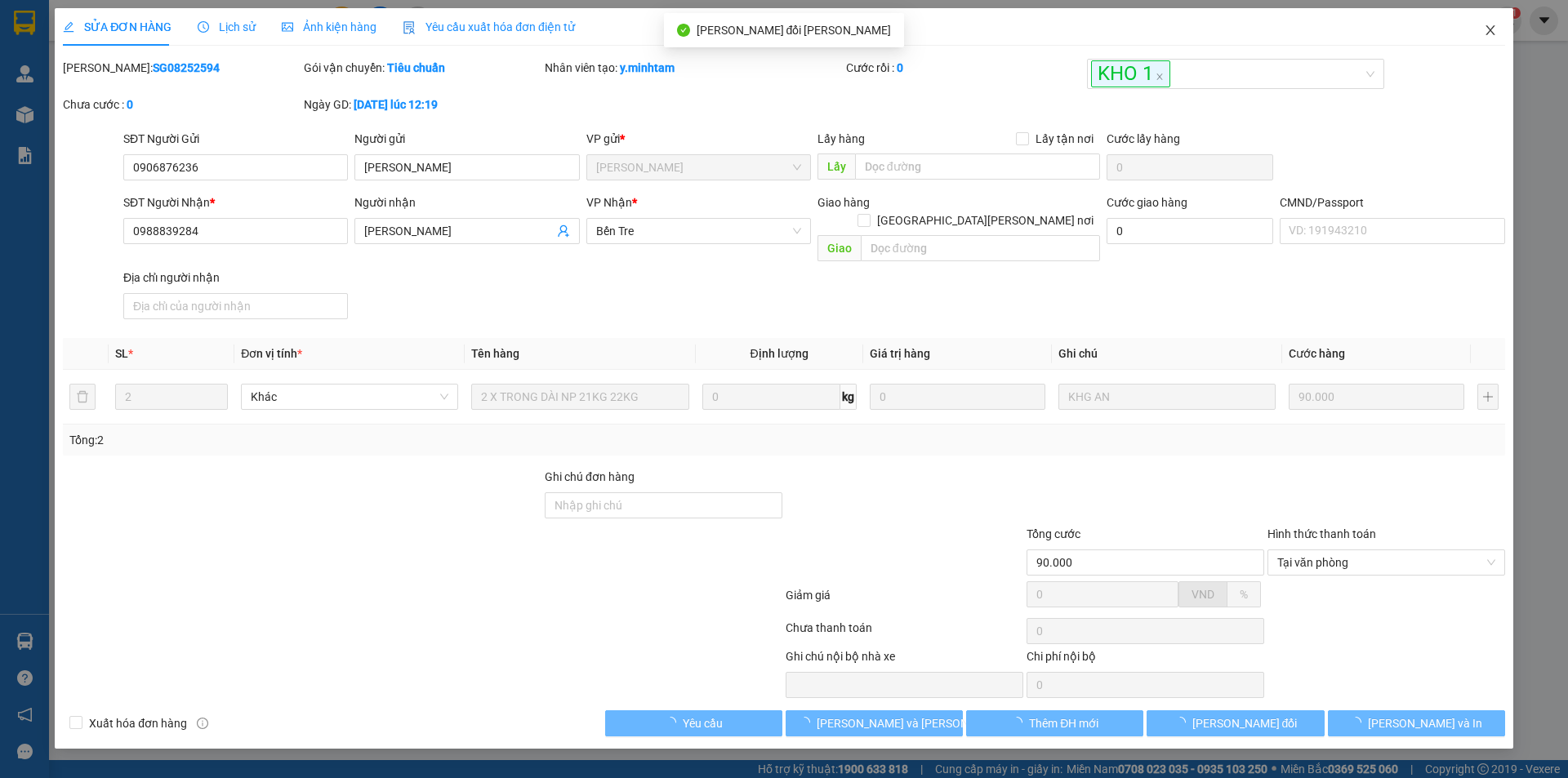
click at [1491, 26] on icon "close" at bounding box center [1490, 31] width 13 height 13
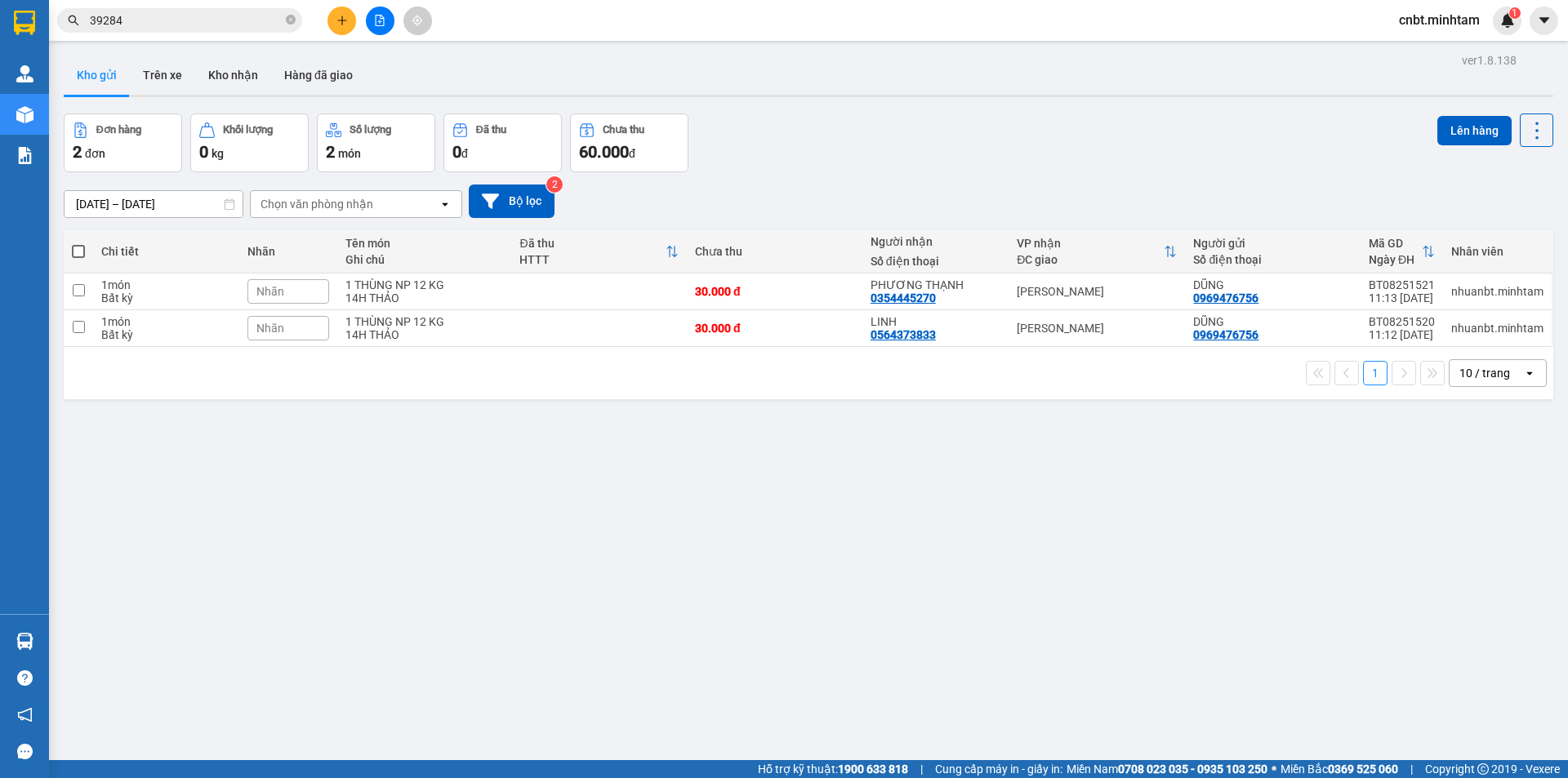
click at [184, 27] on input "39284" at bounding box center [186, 20] width 192 height 18
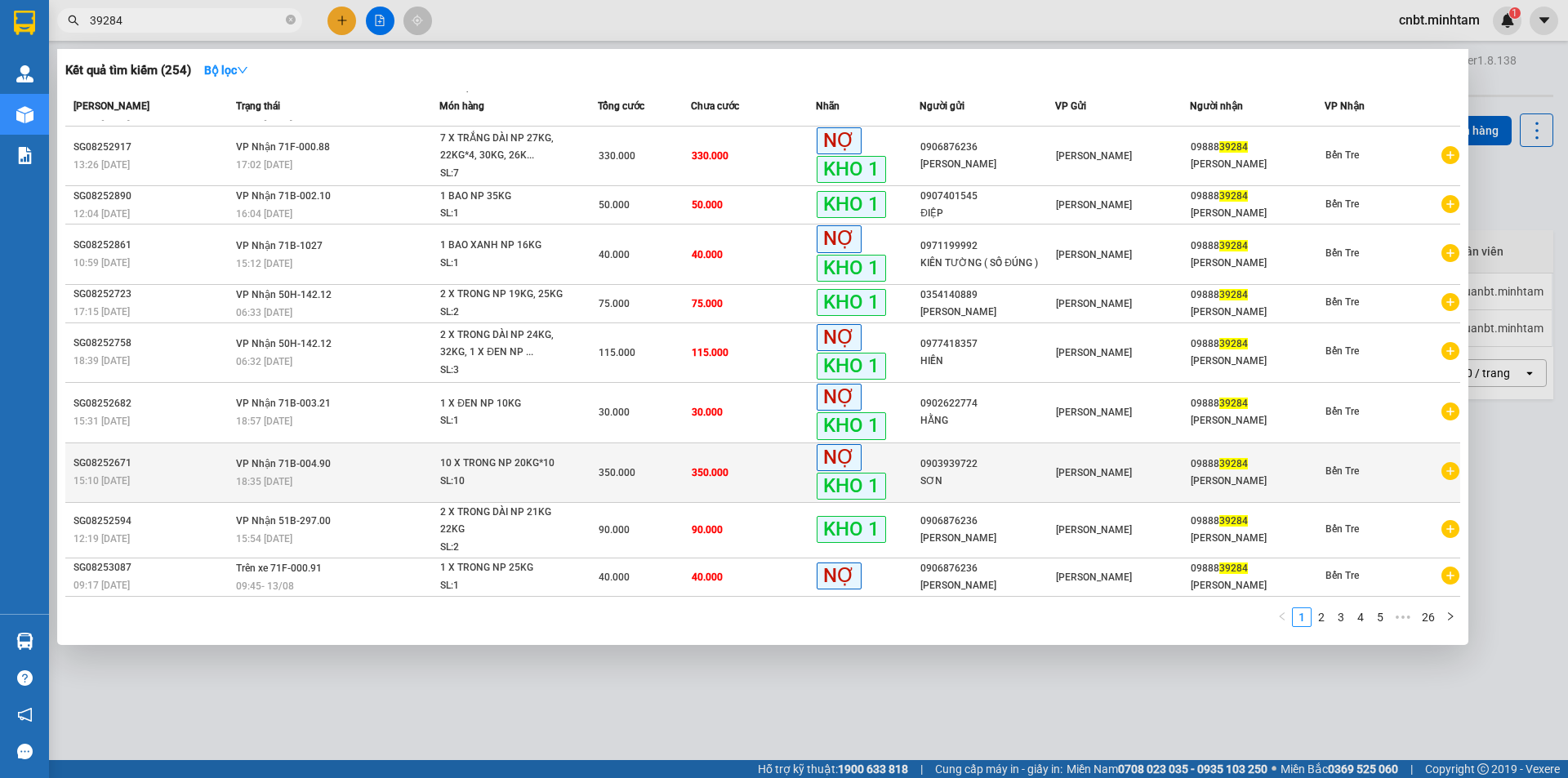
click at [621, 487] on td "350.000" at bounding box center [644, 472] width 94 height 59
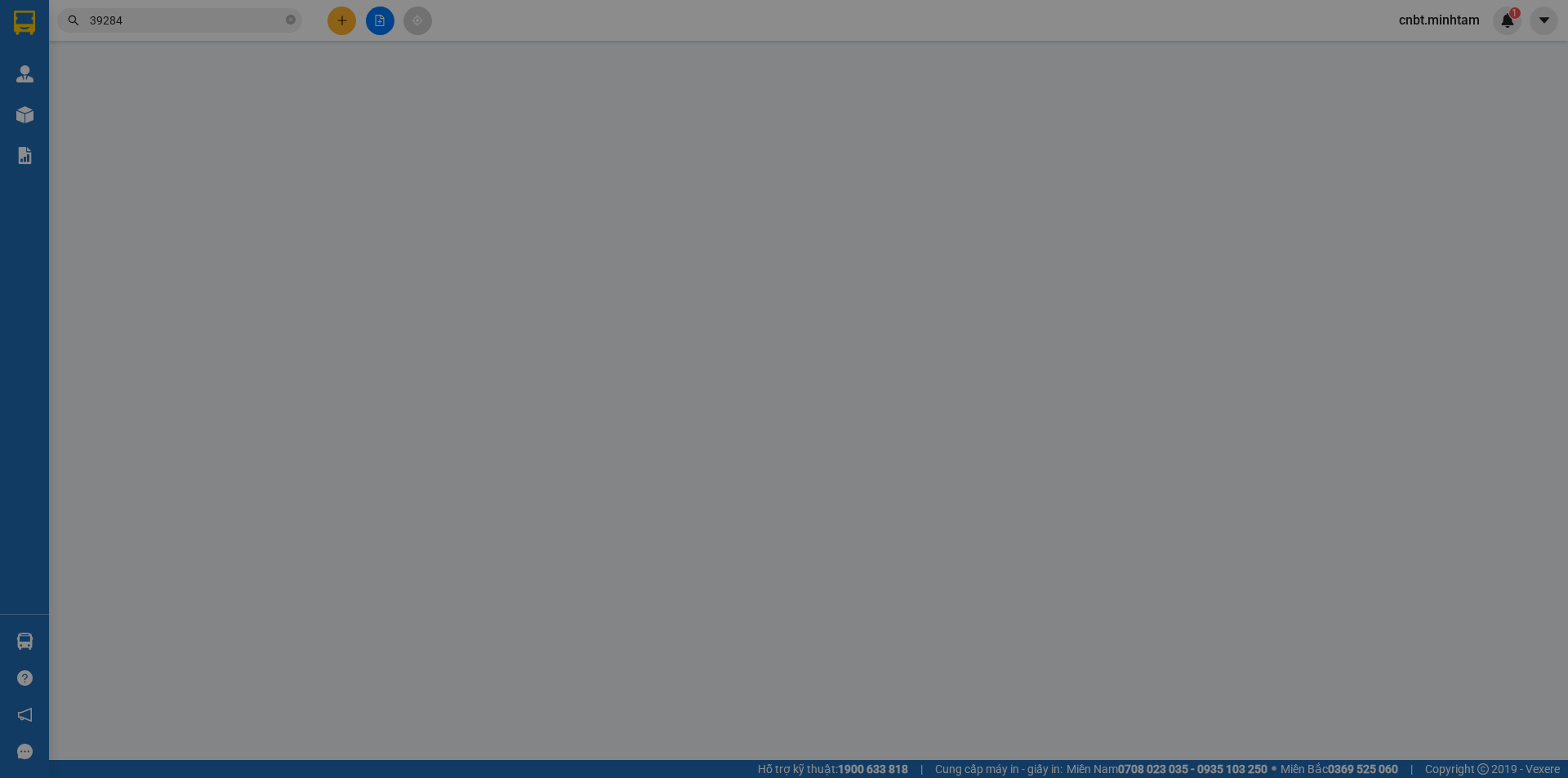
type input "0903939722"
type input "SƠN"
type input "0988839284"
type input "[PERSON_NAME]"
type input "350.000"
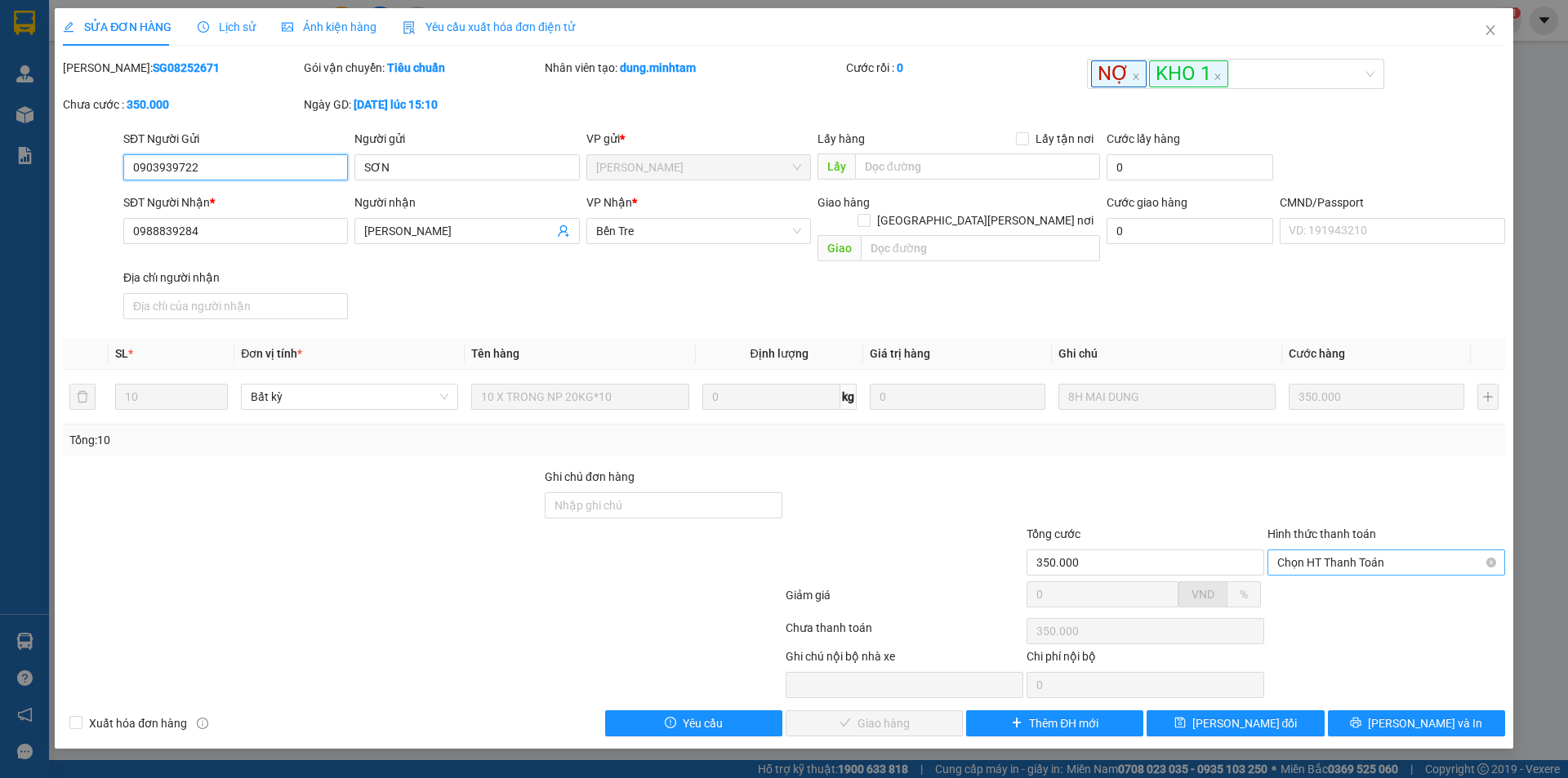
click at [1385, 556] on span "Chọn HT Thanh Toán" at bounding box center [1386, 563] width 218 height 25
click at [1328, 574] on div "Tại văn phòng" at bounding box center [1386, 577] width 218 height 18
type input "0"
click at [897, 714] on span "[PERSON_NAME] và [PERSON_NAME] hàng" at bounding box center [927, 722] width 220 height 18
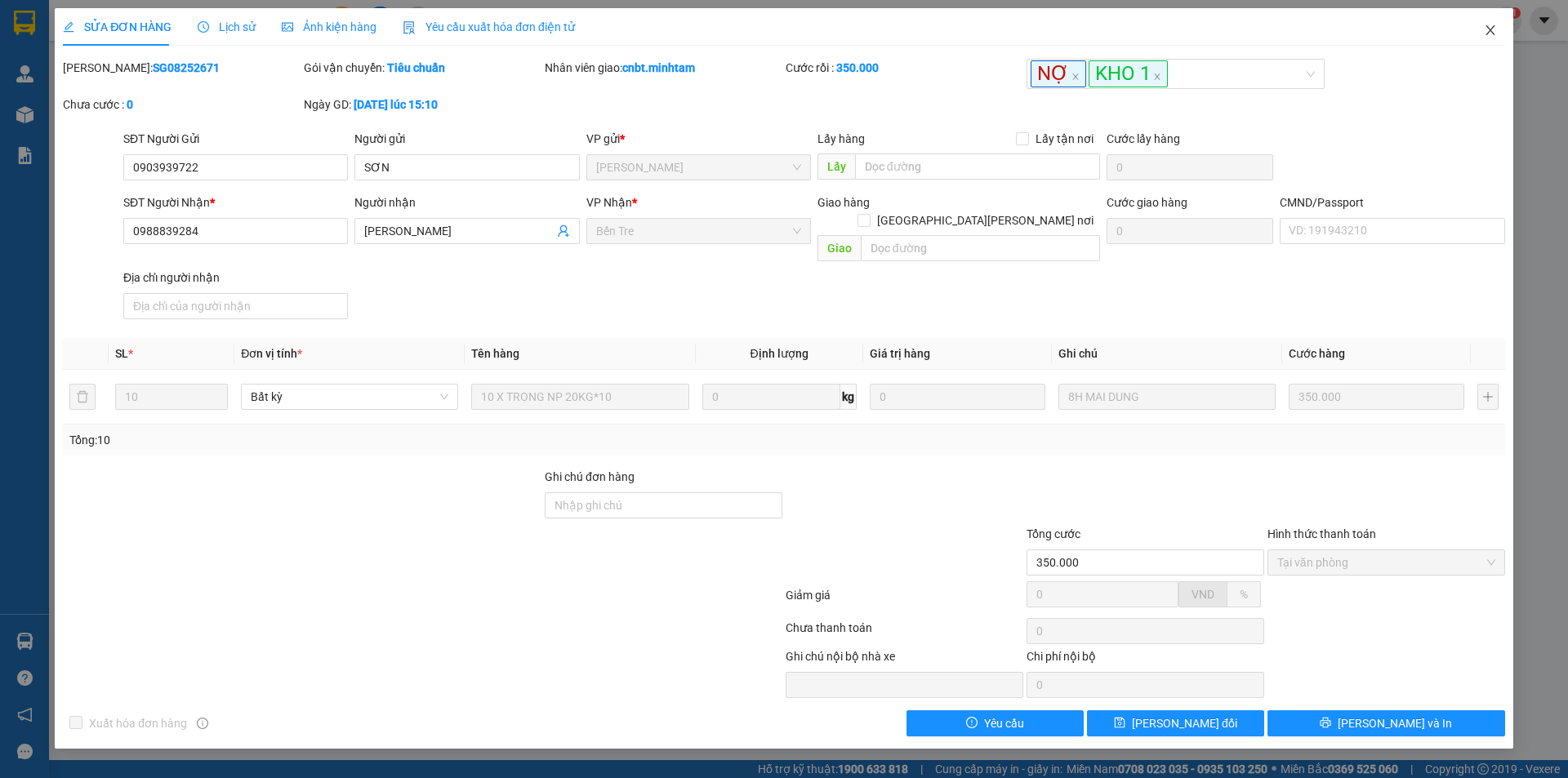
click at [1491, 30] on icon "close" at bounding box center [1490, 30] width 9 height 10
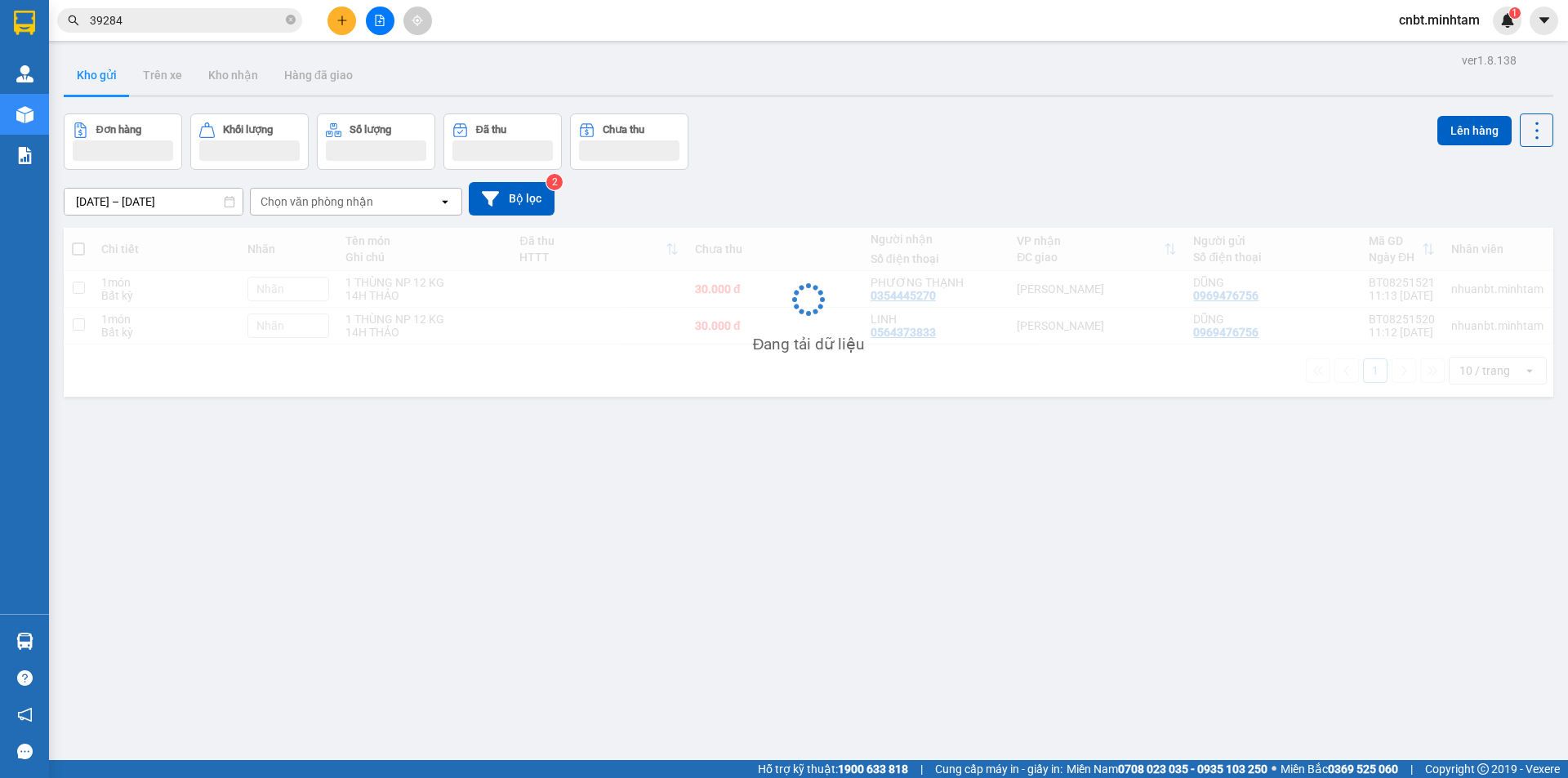
click at [190, 12] on input "39284" at bounding box center [186, 20] width 192 height 18
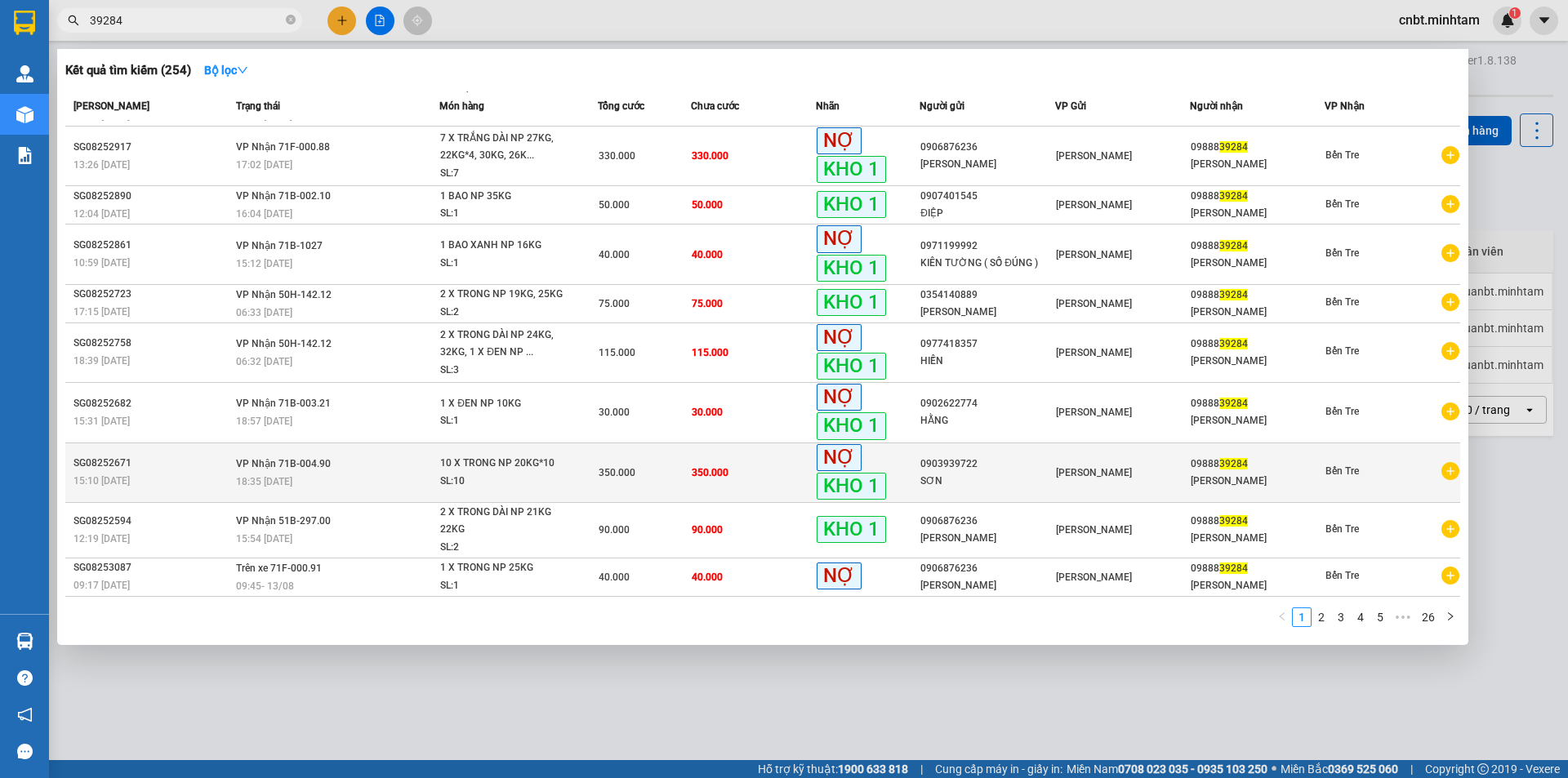
click at [651, 471] on div "350.000" at bounding box center [644, 473] width 92 height 18
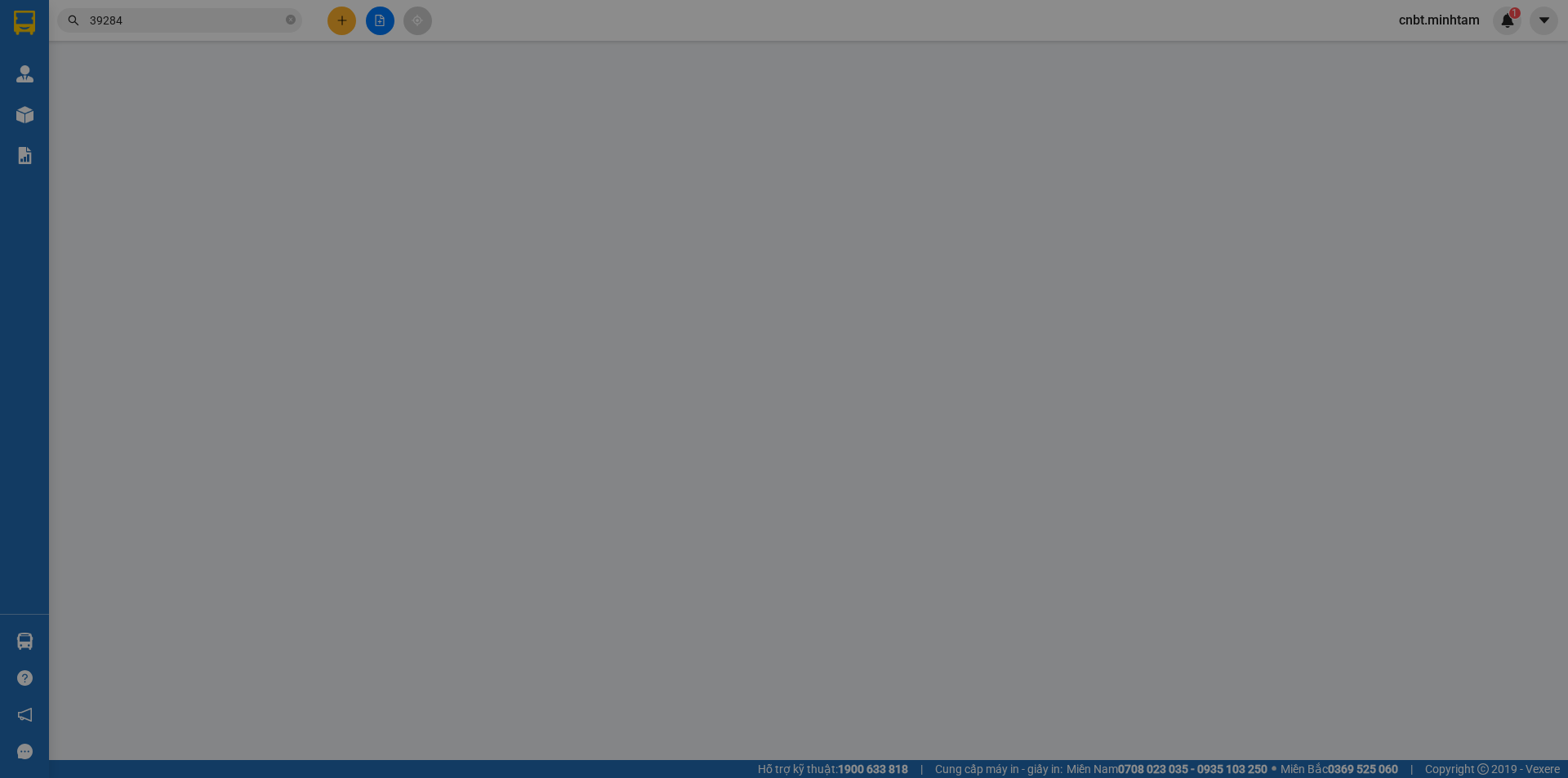
type input "0903939722"
type input "SƠN"
type input "0988839284"
type input "[PERSON_NAME]"
type input "350.000"
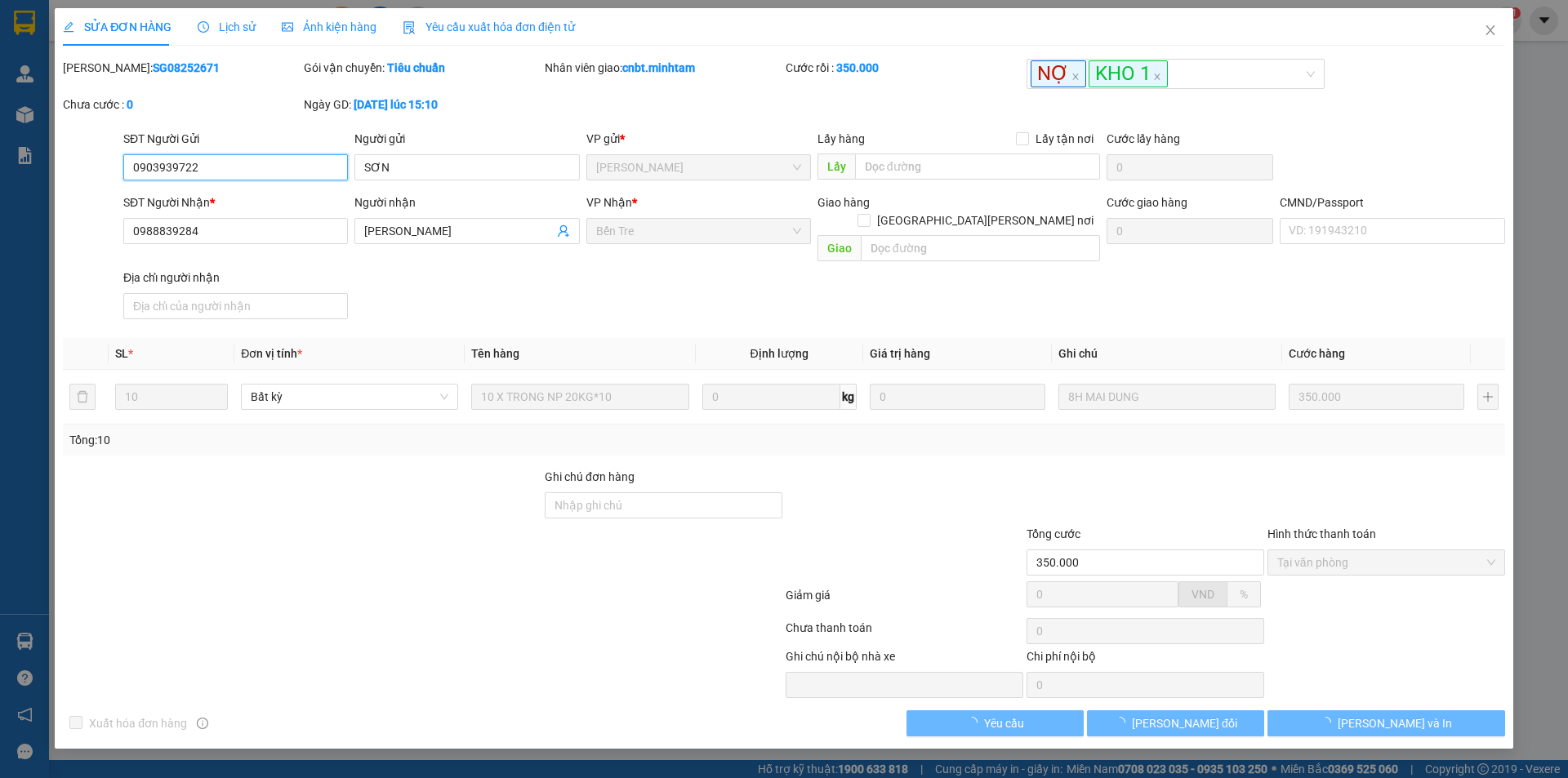
click at [1360, 551] on span "Tại văn phòng" at bounding box center [1386, 563] width 218 height 25
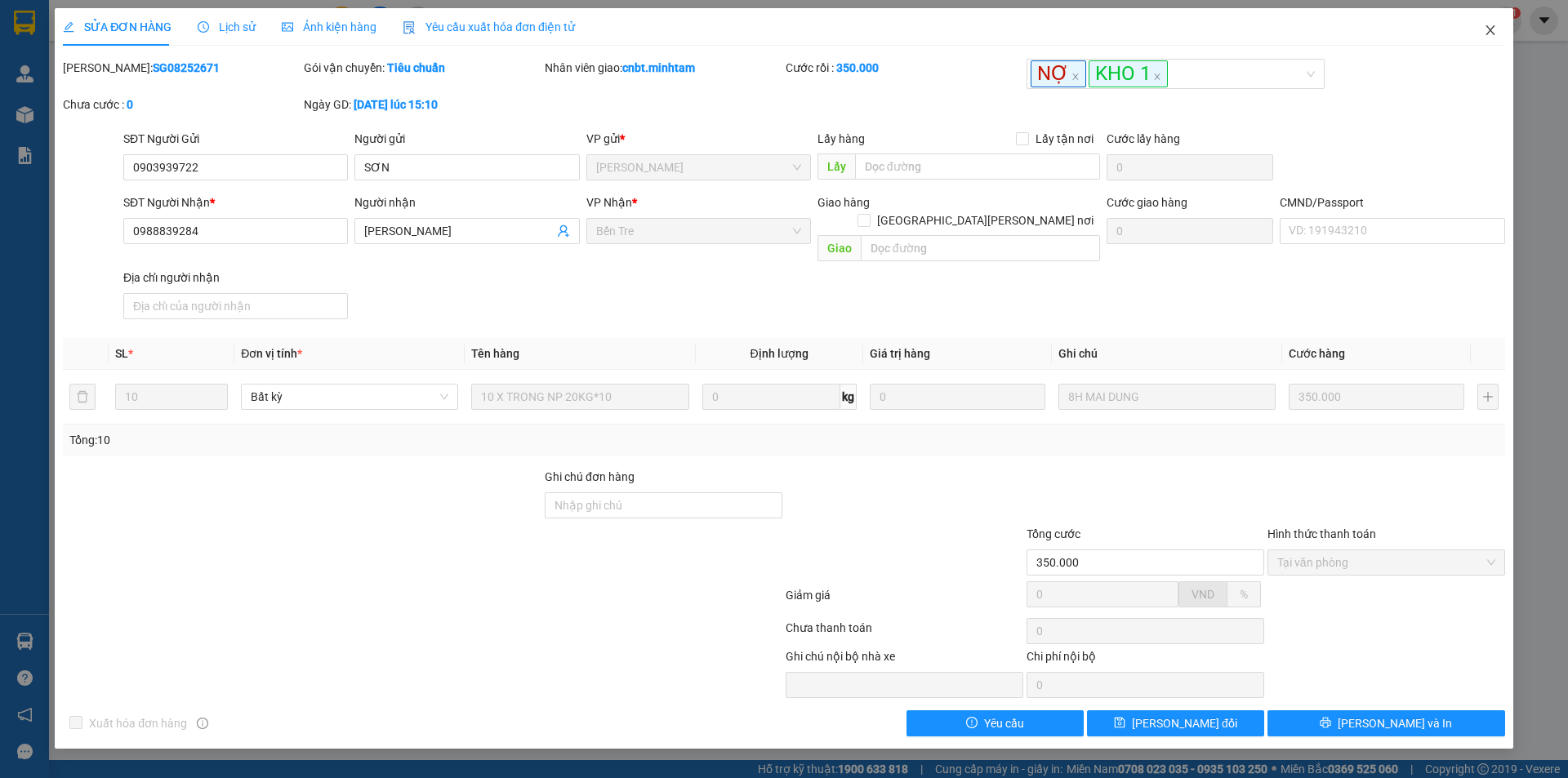
click at [1486, 29] on icon "close" at bounding box center [1490, 31] width 13 height 13
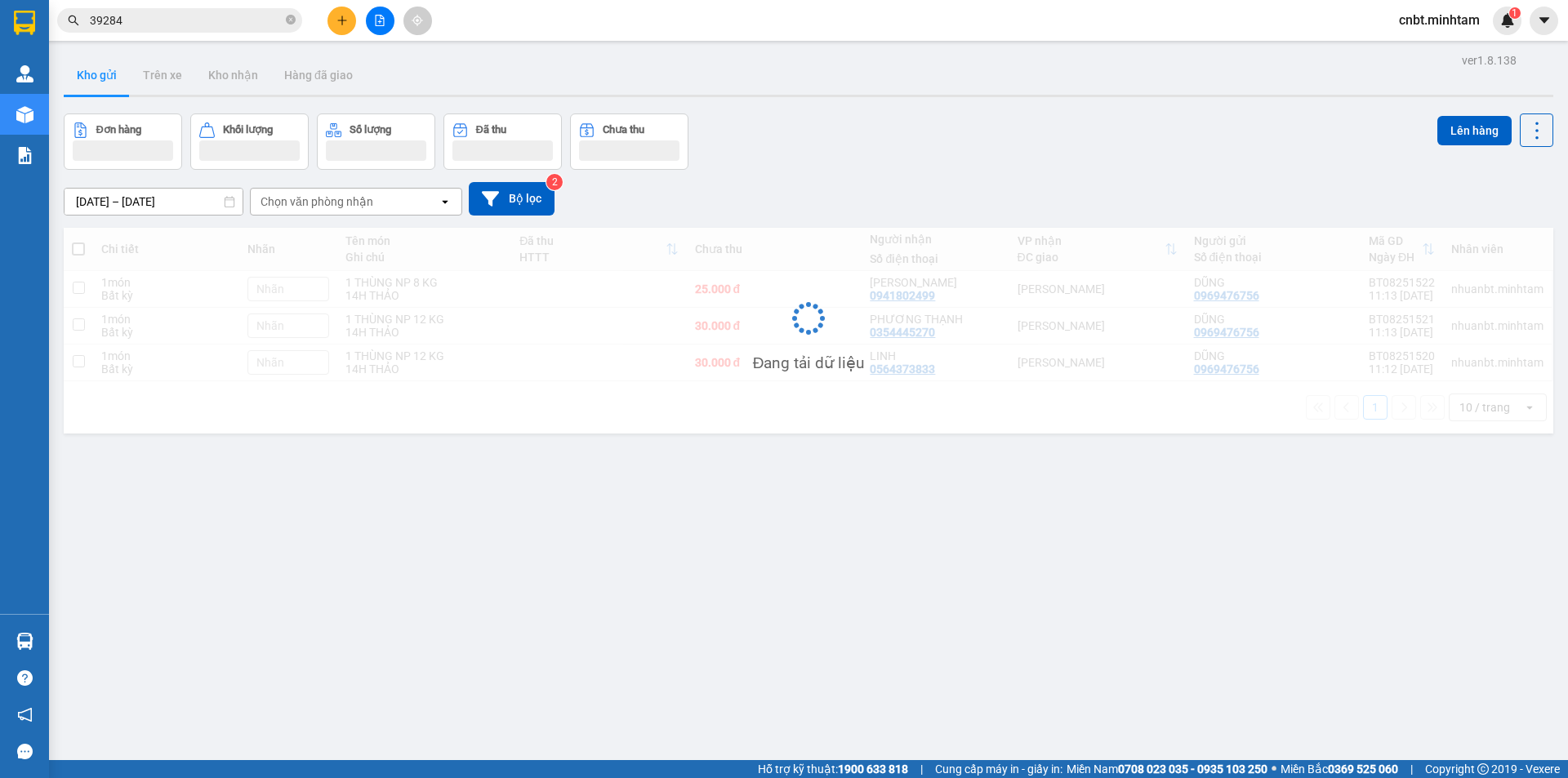
click at [244, 19] on input "39284" at bounding box center [186, 20] width 192 height 18
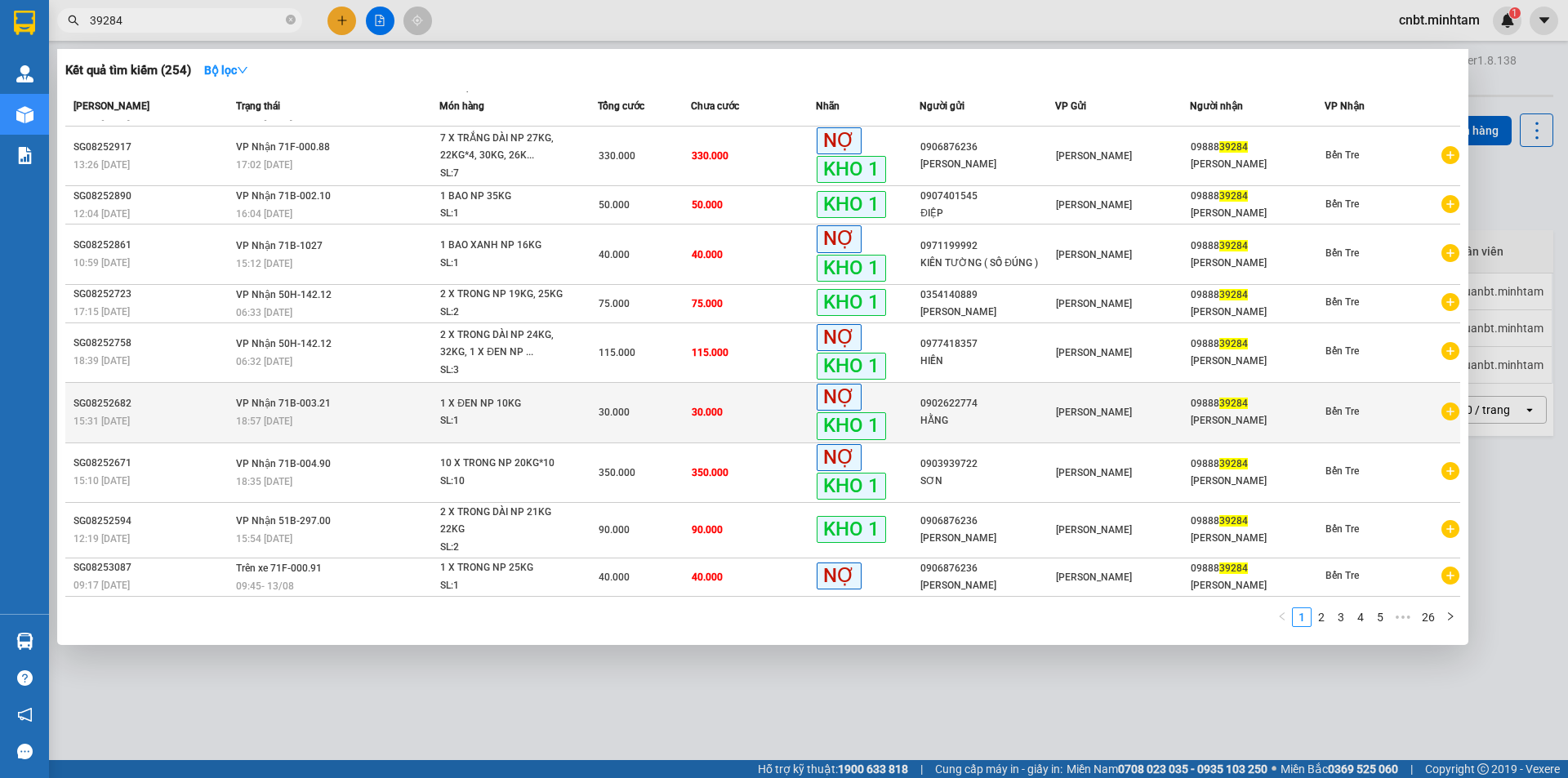
click at [520, 419] on div "SL: 1" at bounding box center [502, 421] width 123 height 18
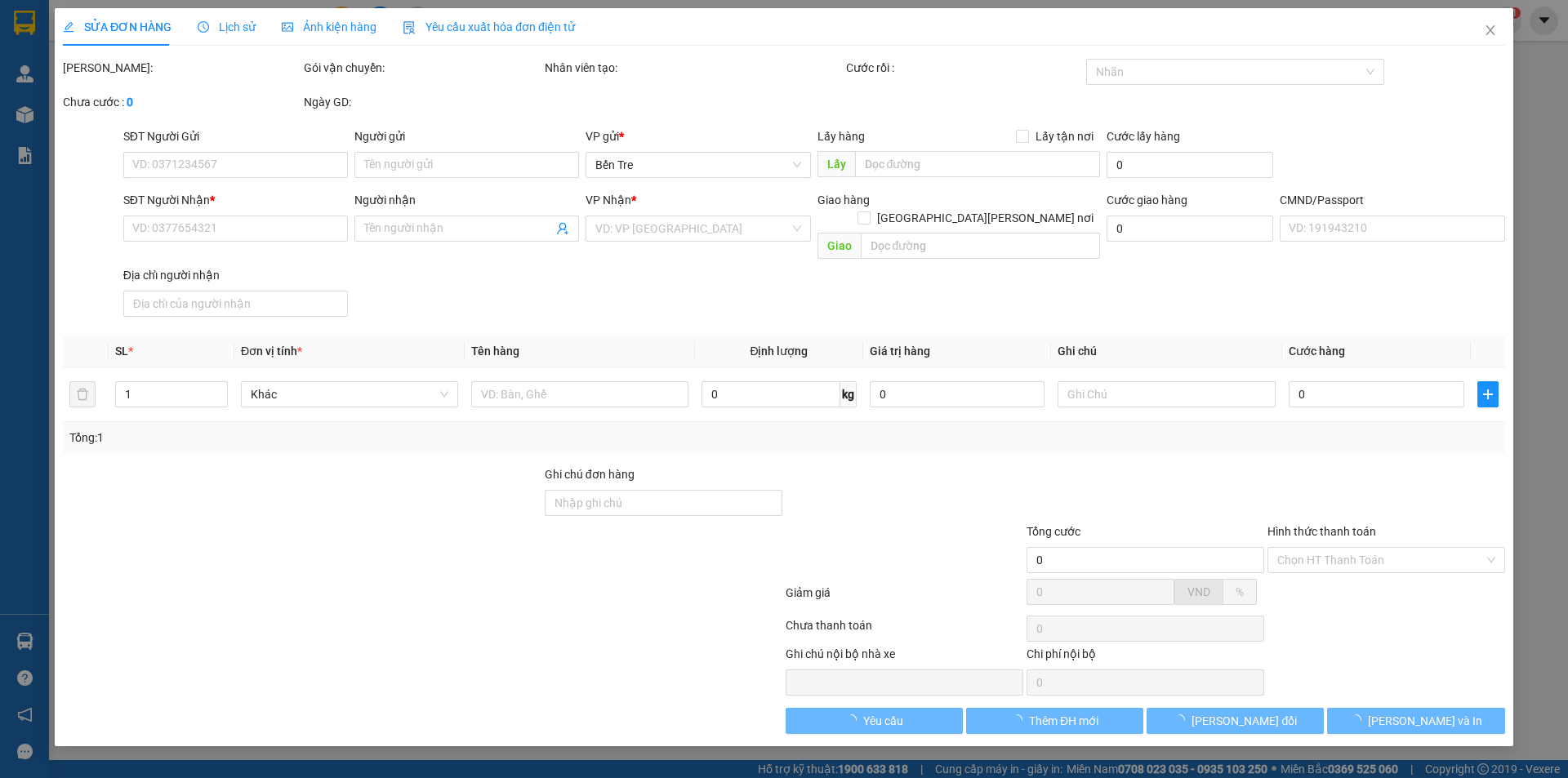
type input "0902622774"
type input "HẰNG"
type input "0988839284"
type input "[PERSON_NAME]"
type input "30.000"
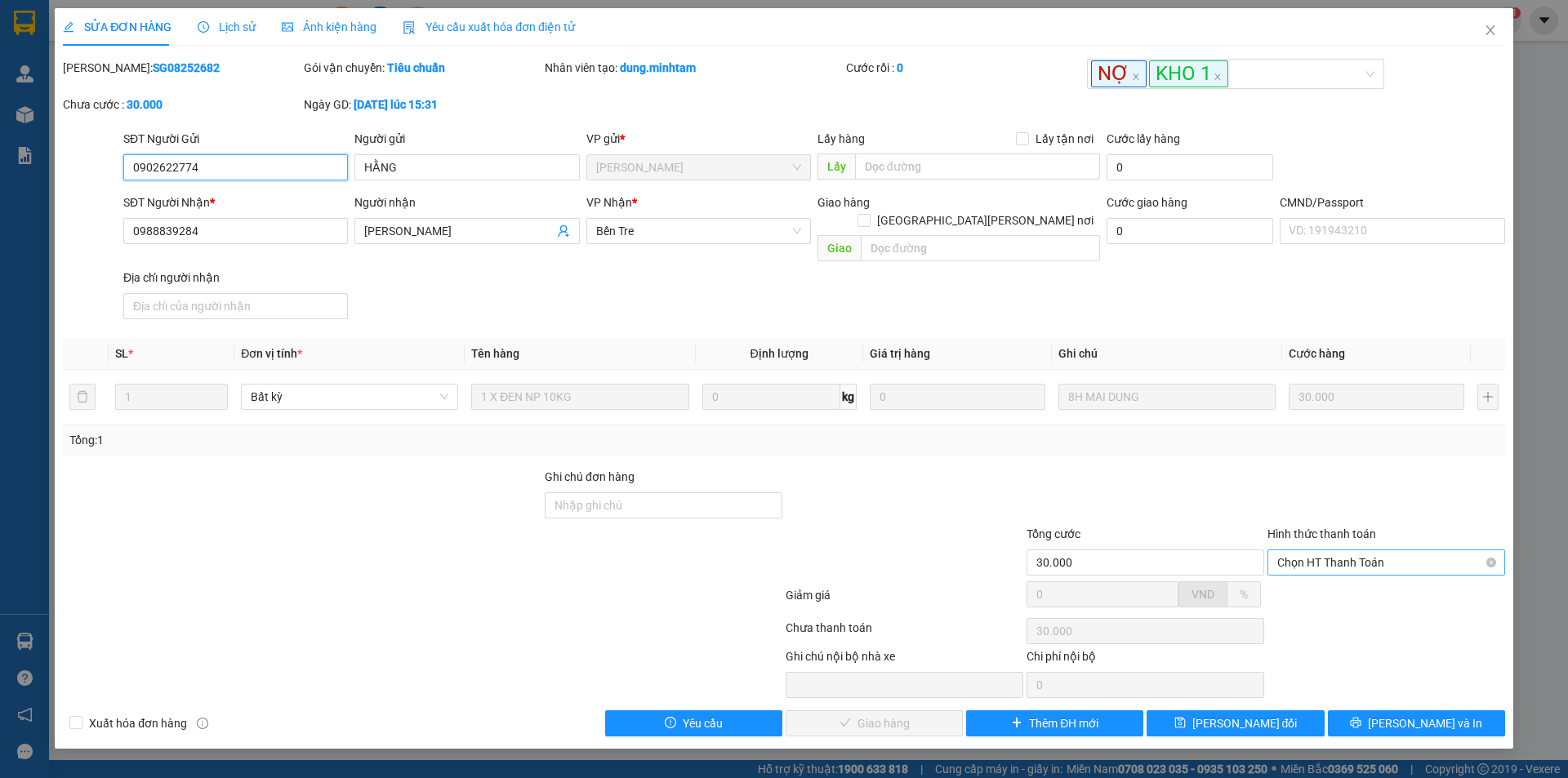
drag, startPoint x: 1341, startPoint y: 547, endPoint x: 1343, endPoint y: 560, distance: 13.2
click at [1341, 550] on span "Chọn HT Thanh Toán" at bounding box center [1386, 563] width 218 height 25
drag, startPoint x: 1333, startPoint y: 581, endPoint x: 1054, endPoint y: 634, distance: 284.0
click at [1333, 580] on div "Tại văn phòng" at bounding box center [1386, 577] width 218 height 18
type input "0"
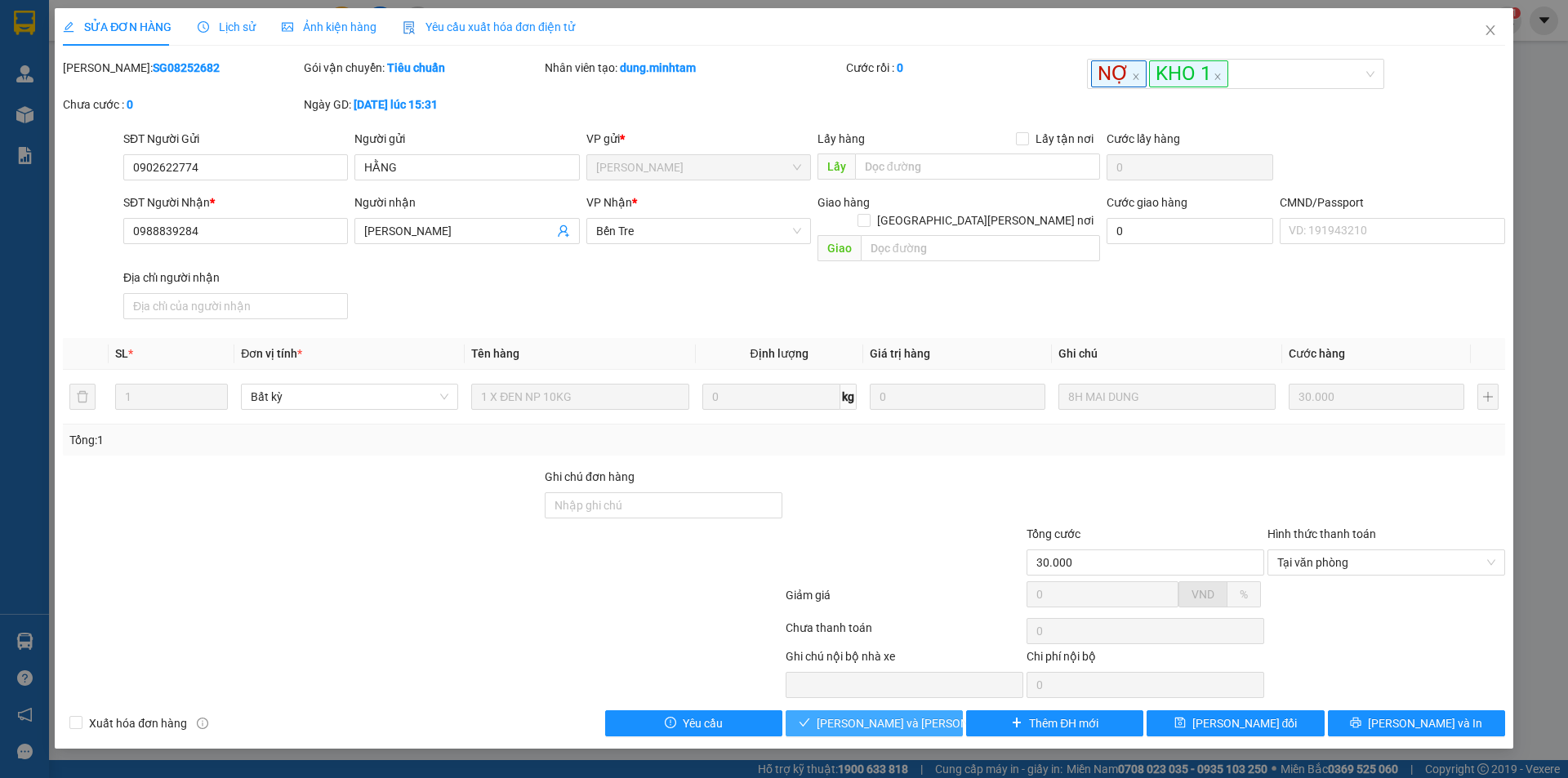
click at [888, 714] on span "[PERSON_NAME] và [PERSON_NAME] hàng" at bounding box center [927, 722] width 220 height 18
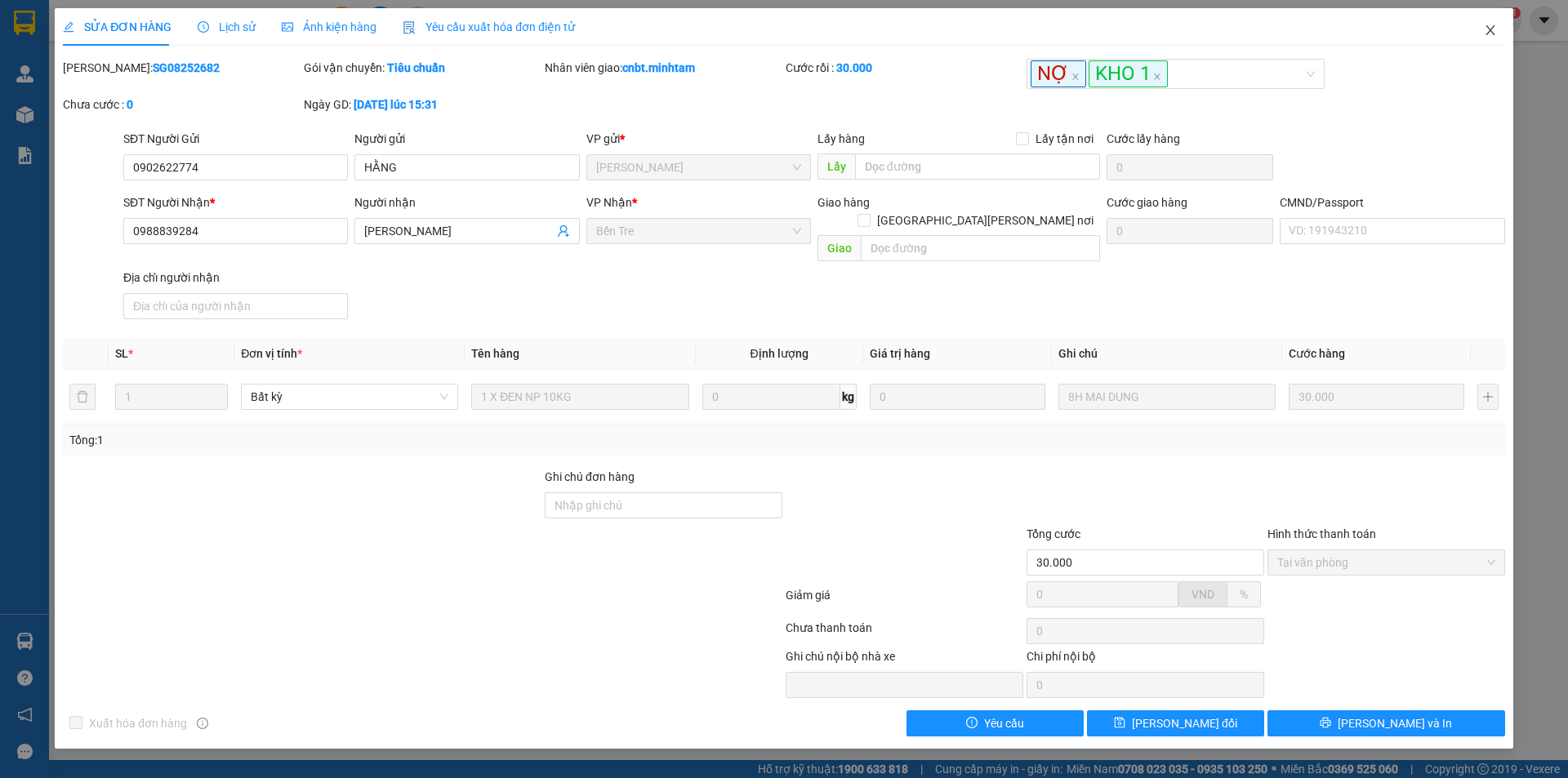
click at [1481, 27] on span "Close" at bounding box center [1490, 32] width 46 height 46
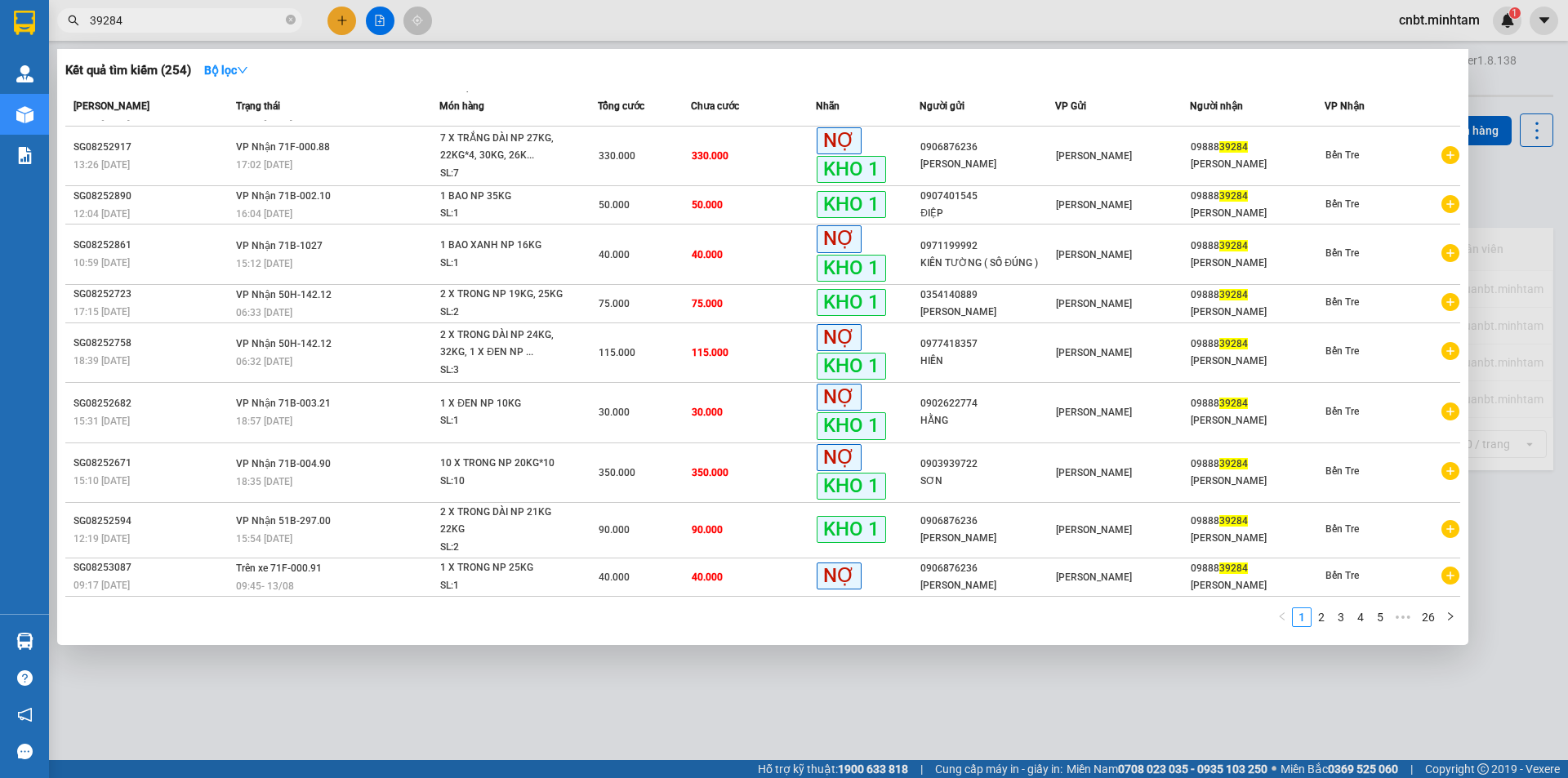
click at [171, 24] on input "39284" at bounding box center [186, 20] width 192 height 18
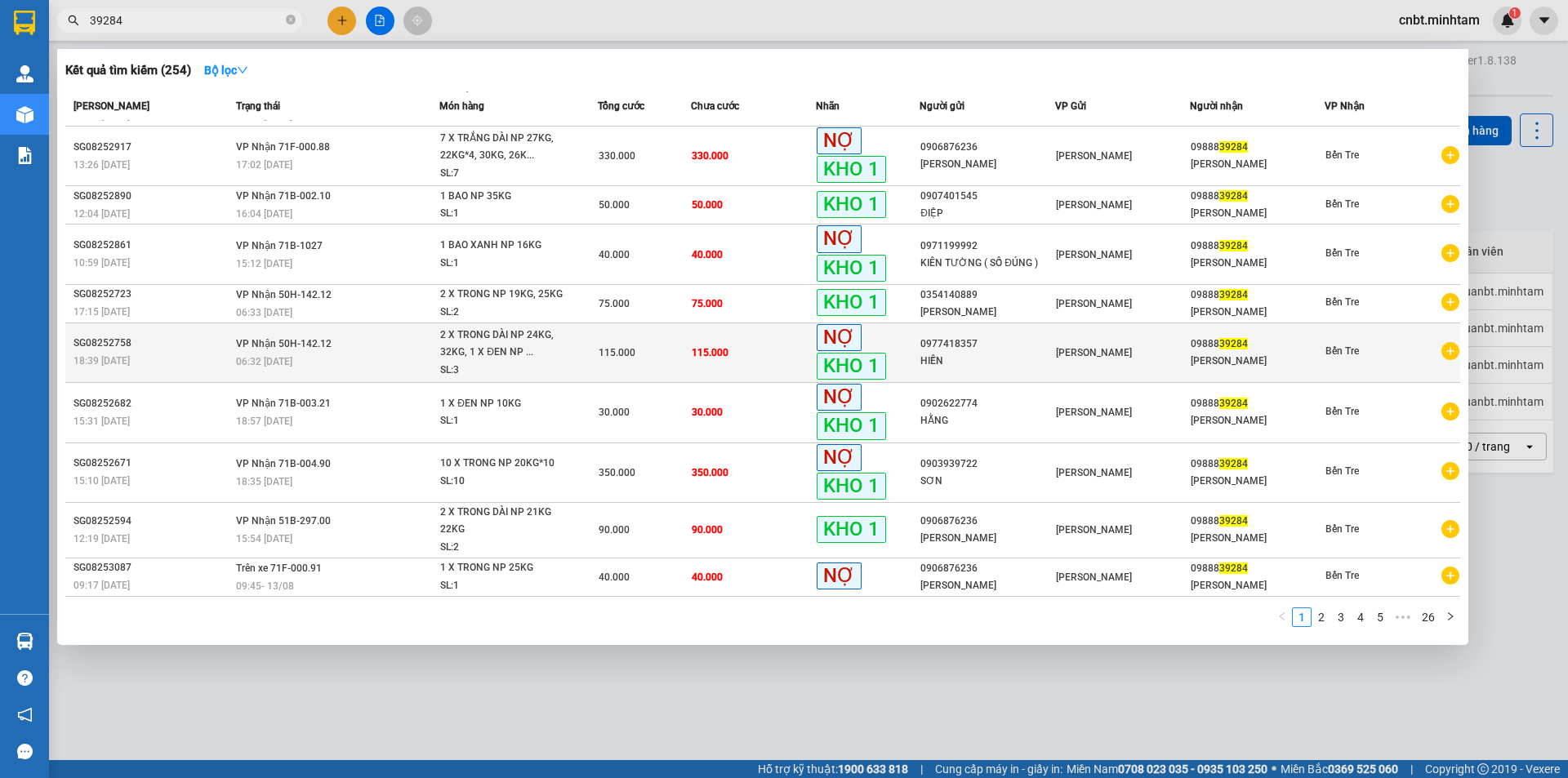
click at [709, 347] on span "115.000" at bounding box center [710, 353] width 36 height 11
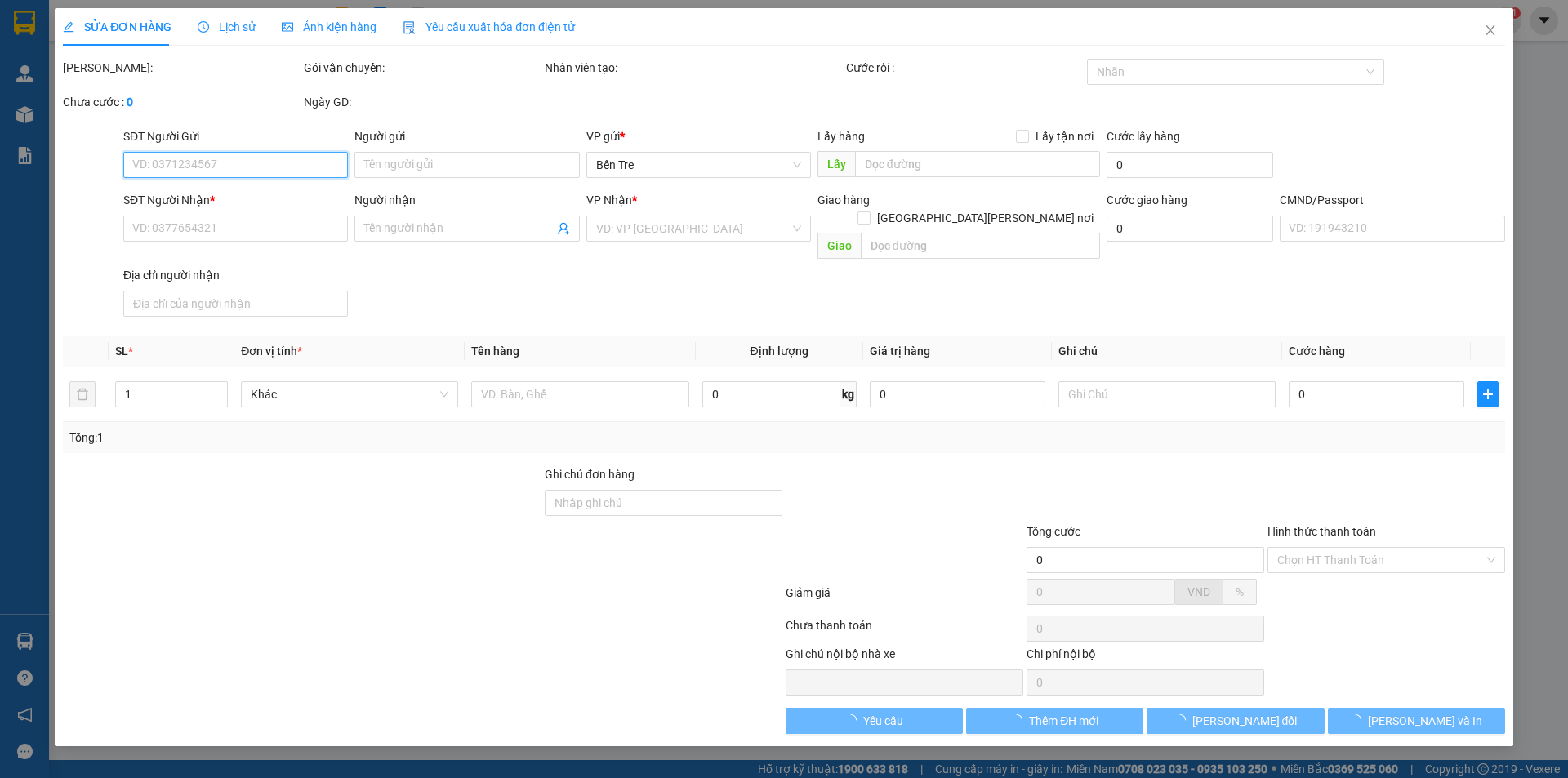
type input "0977418357"
type input "HIỀN"
type input "0988839284"
type input "[PERSON_NAME]"
type input "115.000"
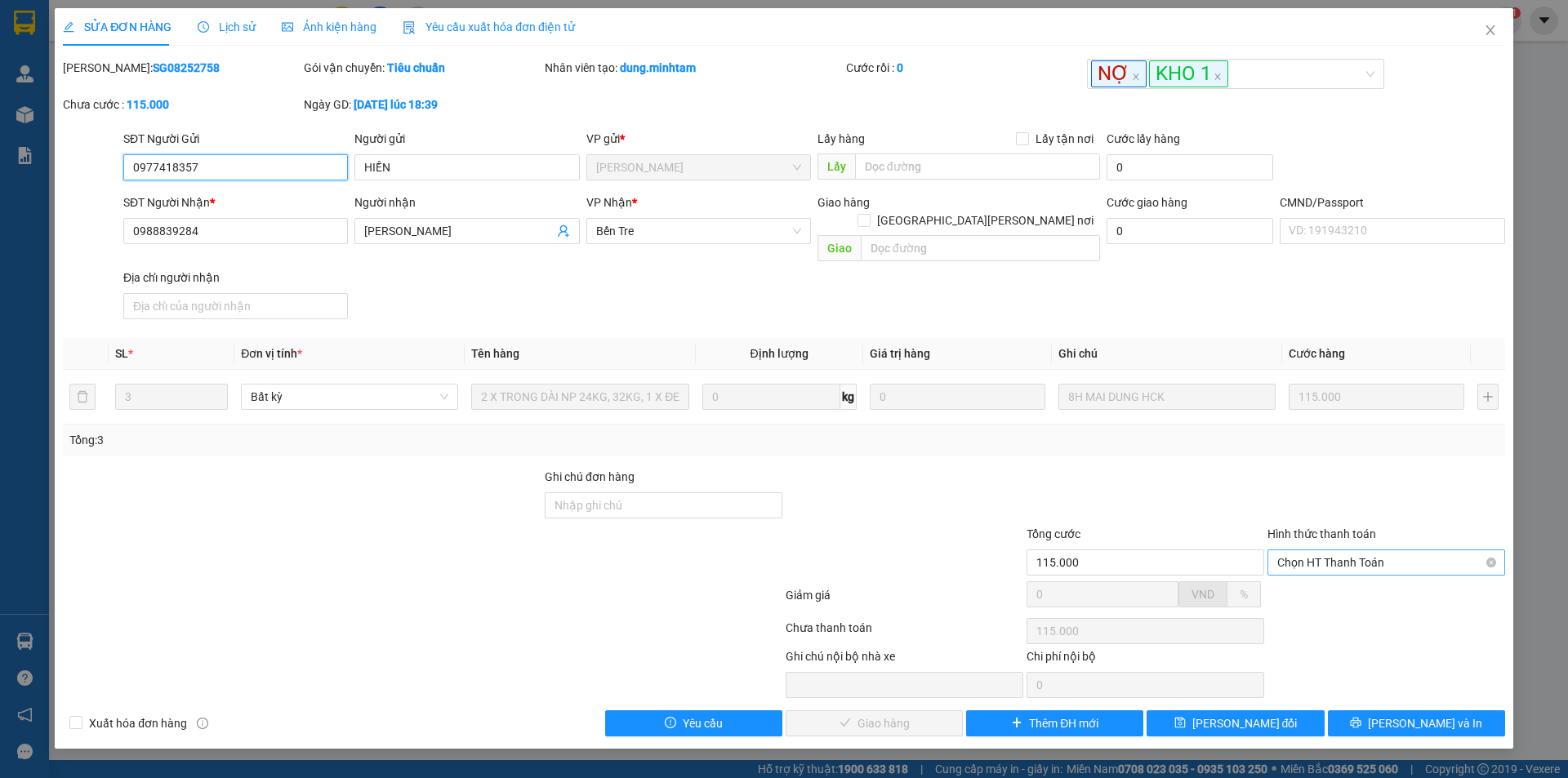
click at [1358, 550] on span "Chọn HT Thanh Toán" at bounding box center [1386, 563] width 218 height 25
drag, startPoint x: 1330, startPoint y: 578, endPoint x: 1095, endPoint y: 648, distance: 245.2
click at [1324, 581] on div "Tại văn phòng" at bounding box center [1386, 577] width 218 height 18
type input "0"
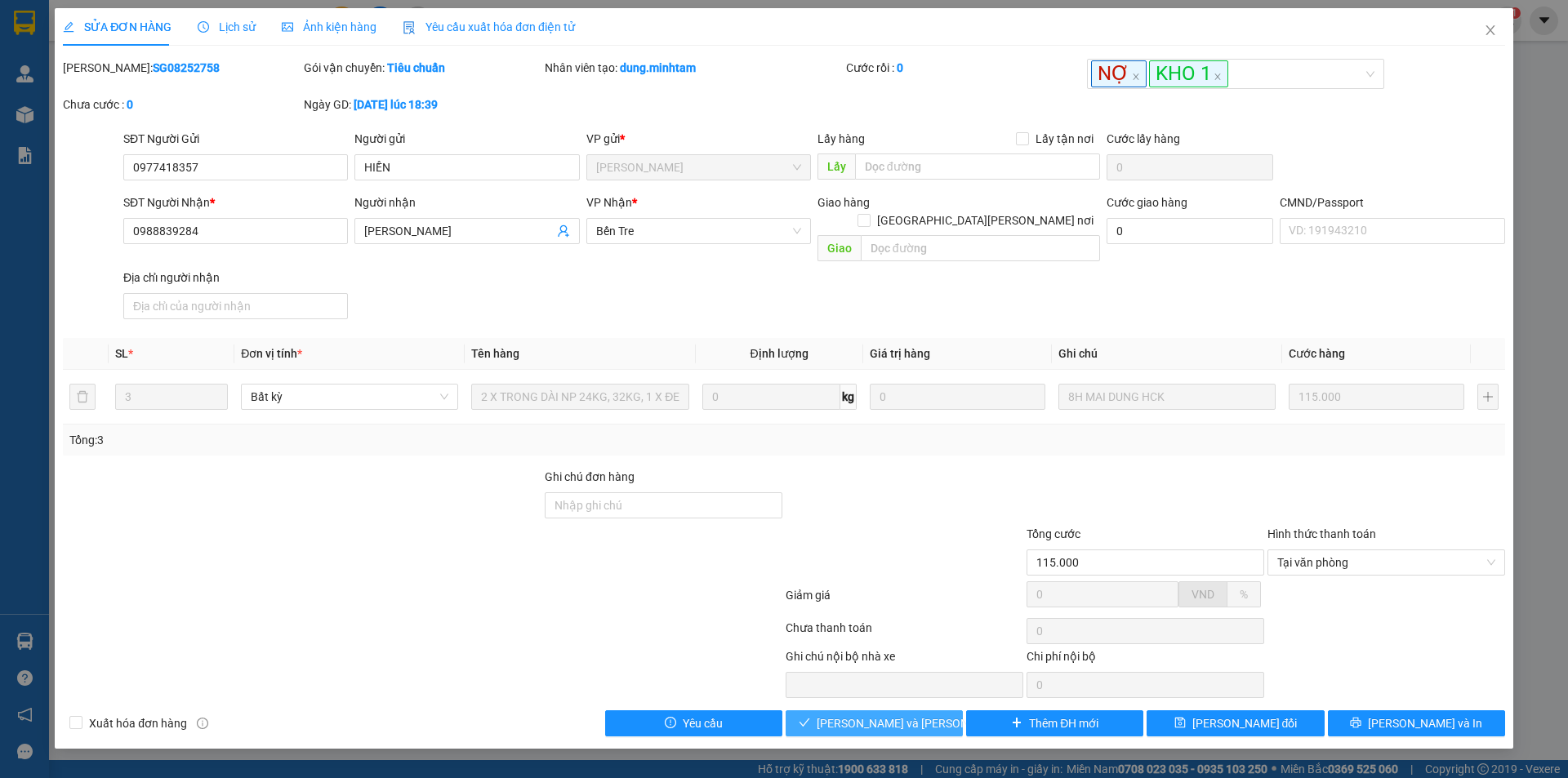
click at [908, 714] on span "[PERSON_NAME] và [PERSON_NAME] hàng" at bounding box center [927, 722] width 220 height 18
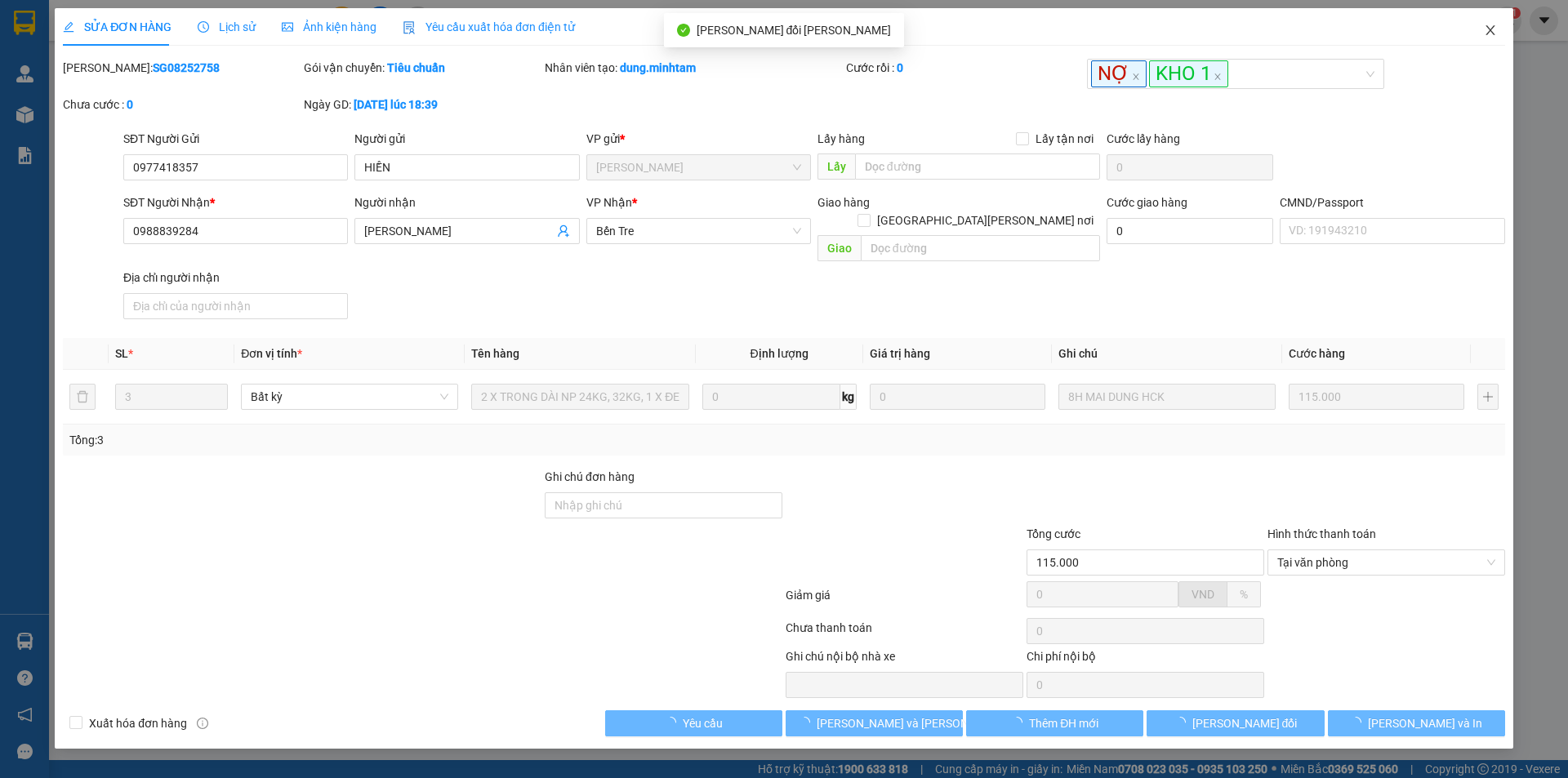
click at [1484, 31] on icon "close" at bounding box center [1490, 31] width 13 height 13
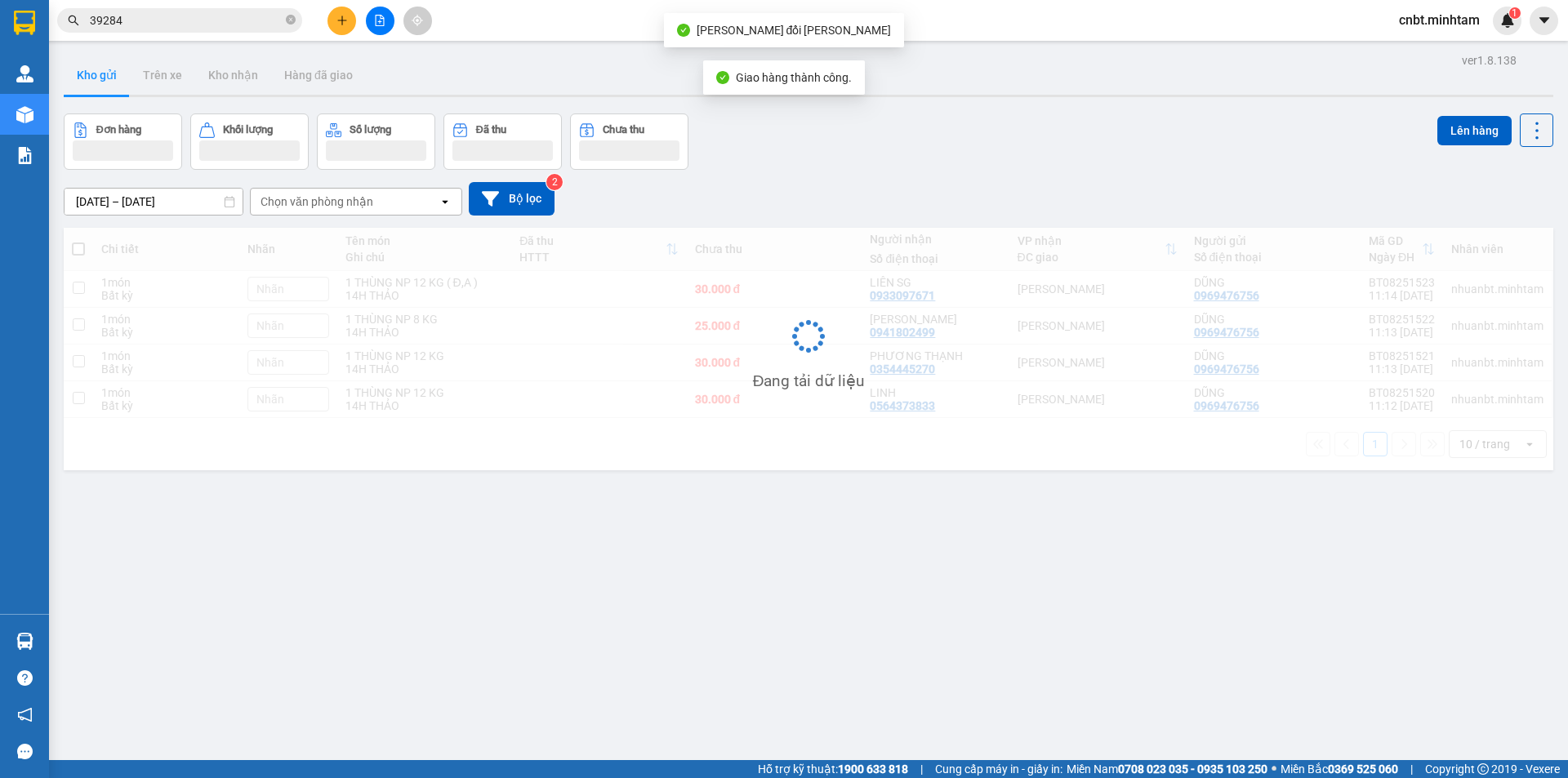
click at [218, 19] on input "39284" at bounding box center [186, 20] width 192 height 18
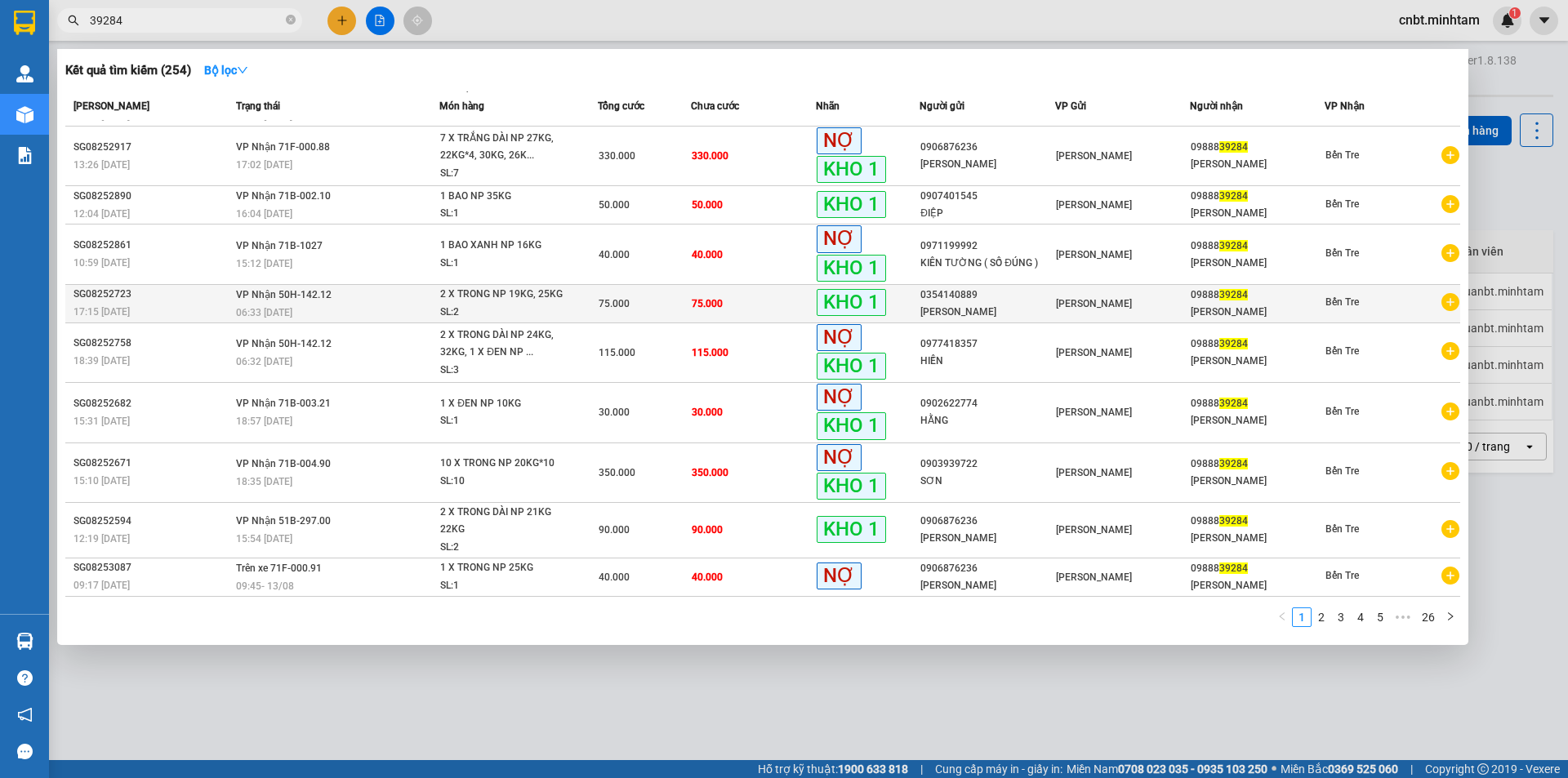
click at [579, 286] on span "2 X TRONG NP 19KG, 25KG SL: 2" at bounding box center [518, 303] width 156 height 35
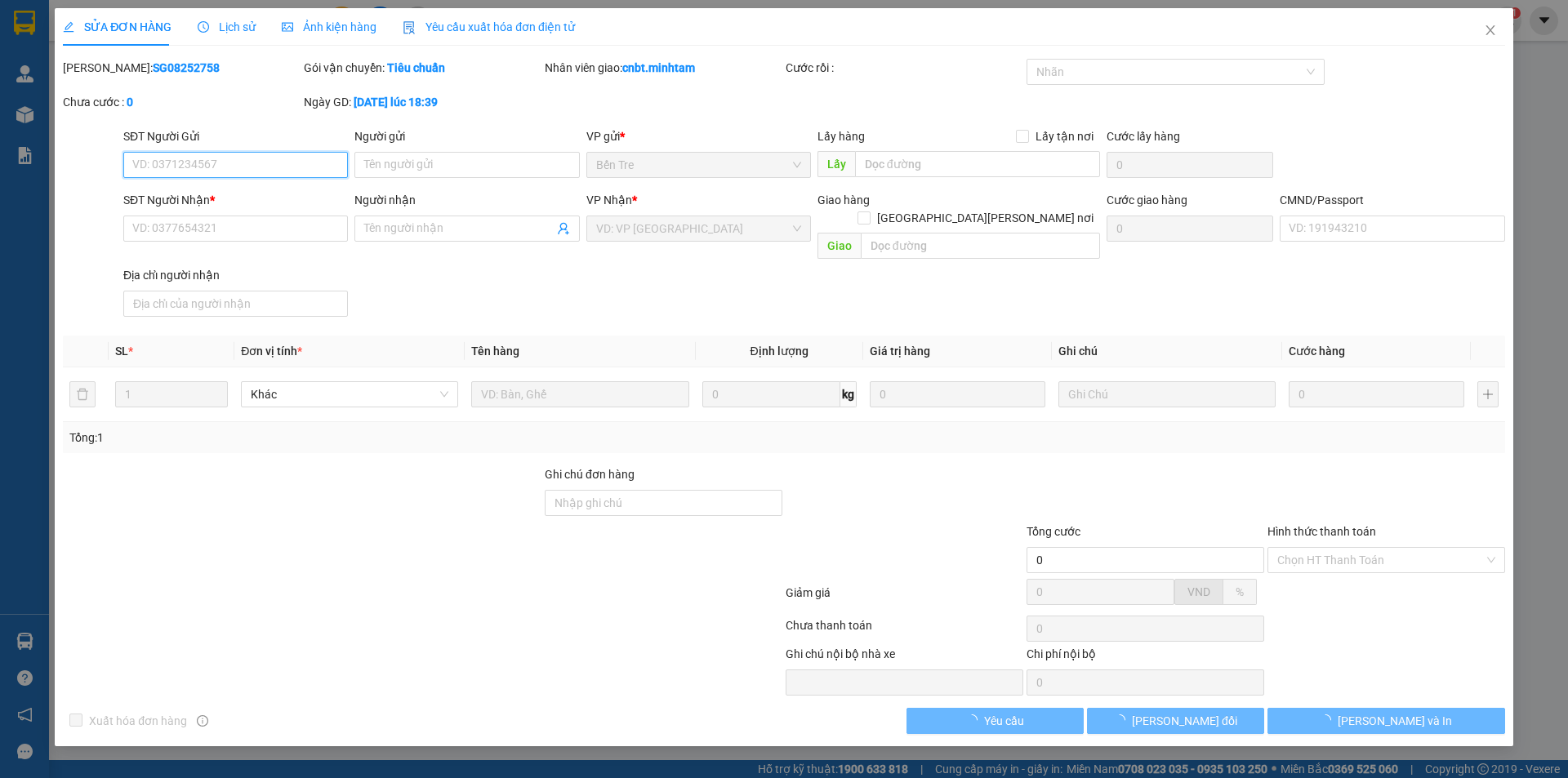
type input "0354140889"
type input "[PERSON_NAME]"
type input "0988839284"
type input "[PERSON_NAME]"
type input "75.000"
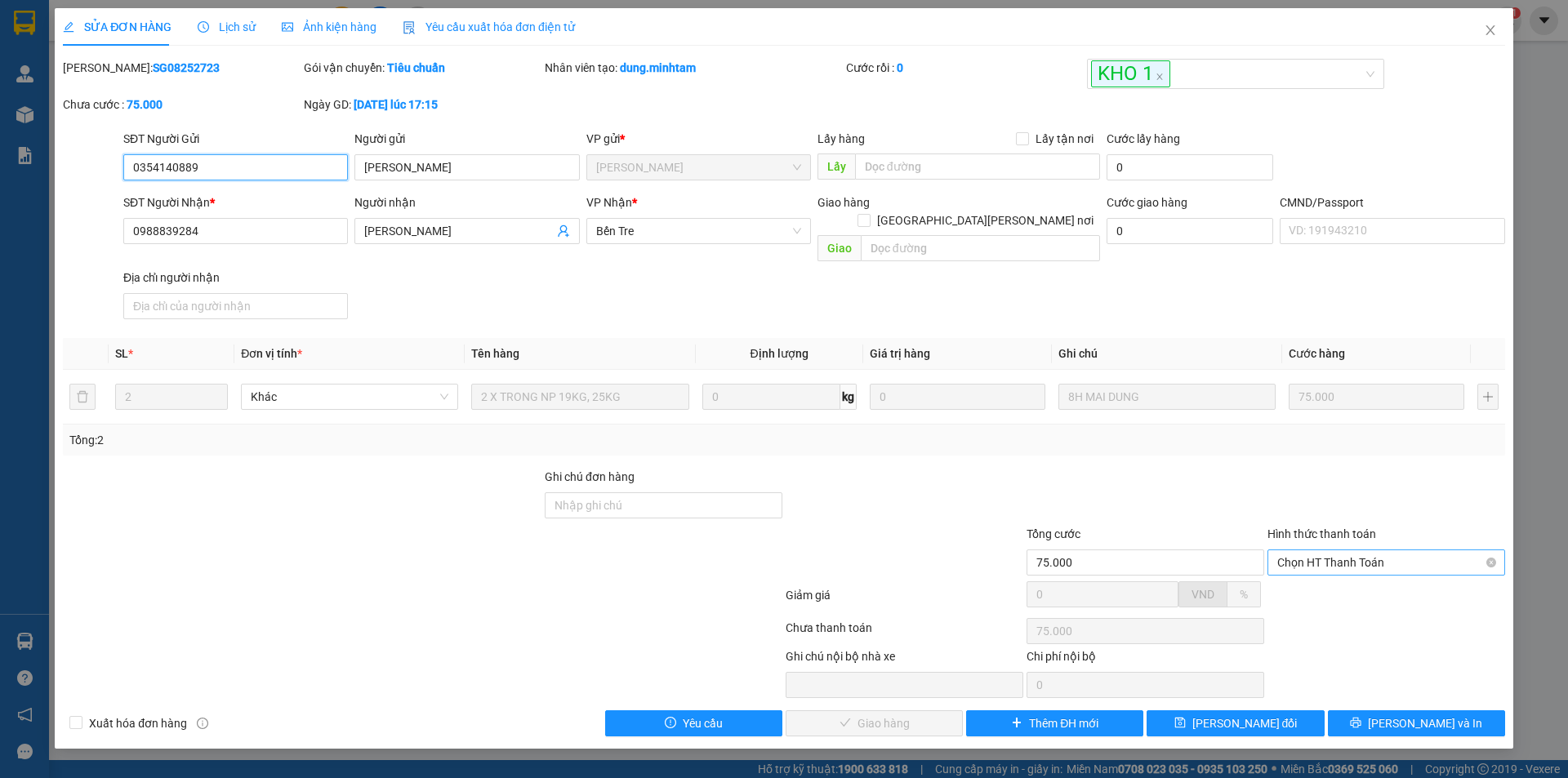
click at [1343, 550] on span "Chọn HT Thanh Toán" at bounding box center [1386, 563] width 218 height 25
click at [1339, 580] on div "Tại văn phòng" at bounding box center [1386, 577] width 218 height 18
type input "0"
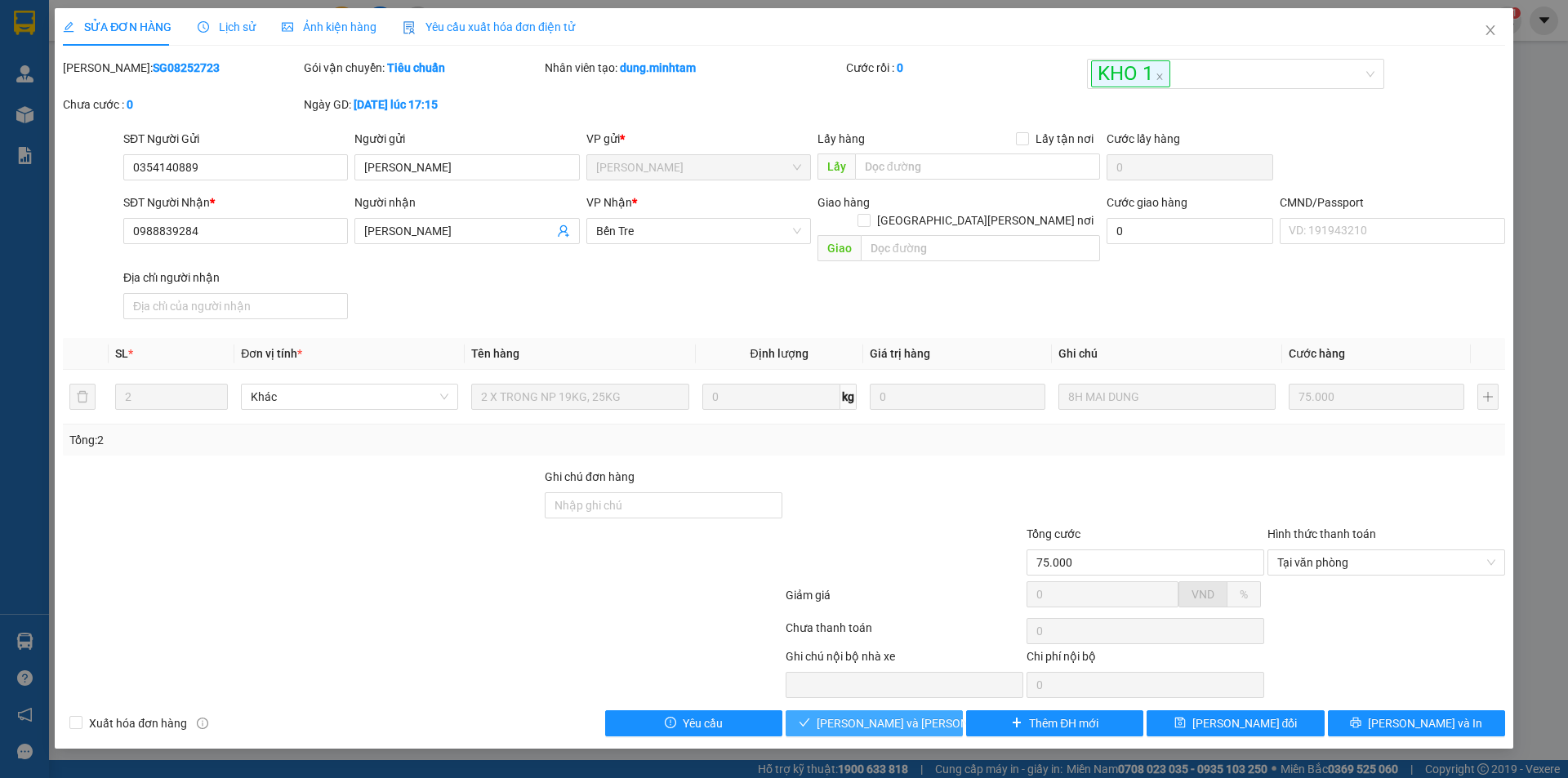
click at [892, 714] on span "[PERSON_NAME] và [PERSON_NAME] hàng" at bounding box center [927, 722] width 220 height 18
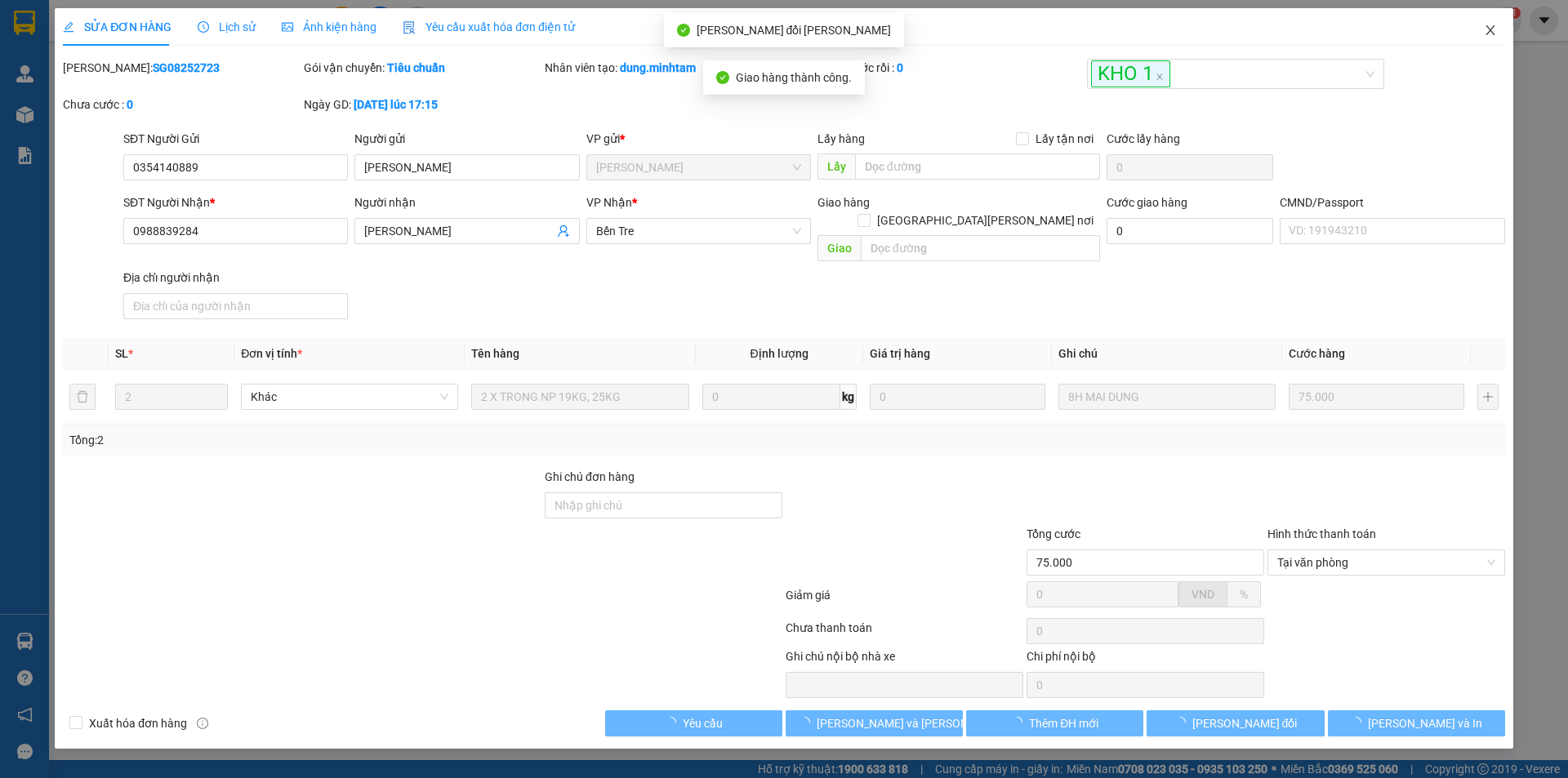
click at [1476, 29] on span "Close" at bounding box center [1490, 32] width 46 height 46
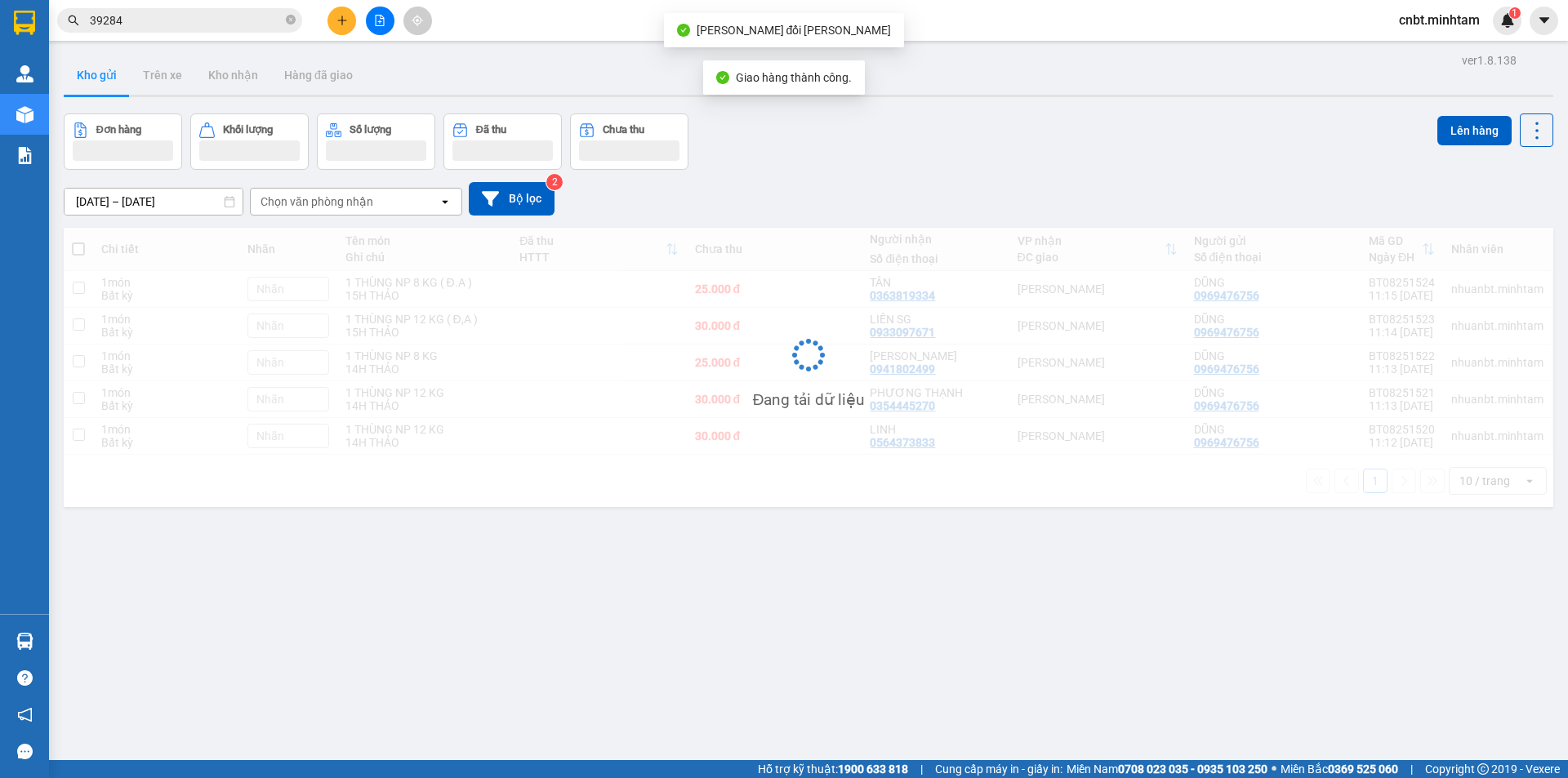
click at [201, 27] on input "39284" at bounding box center [186, 20] width 192 height 18
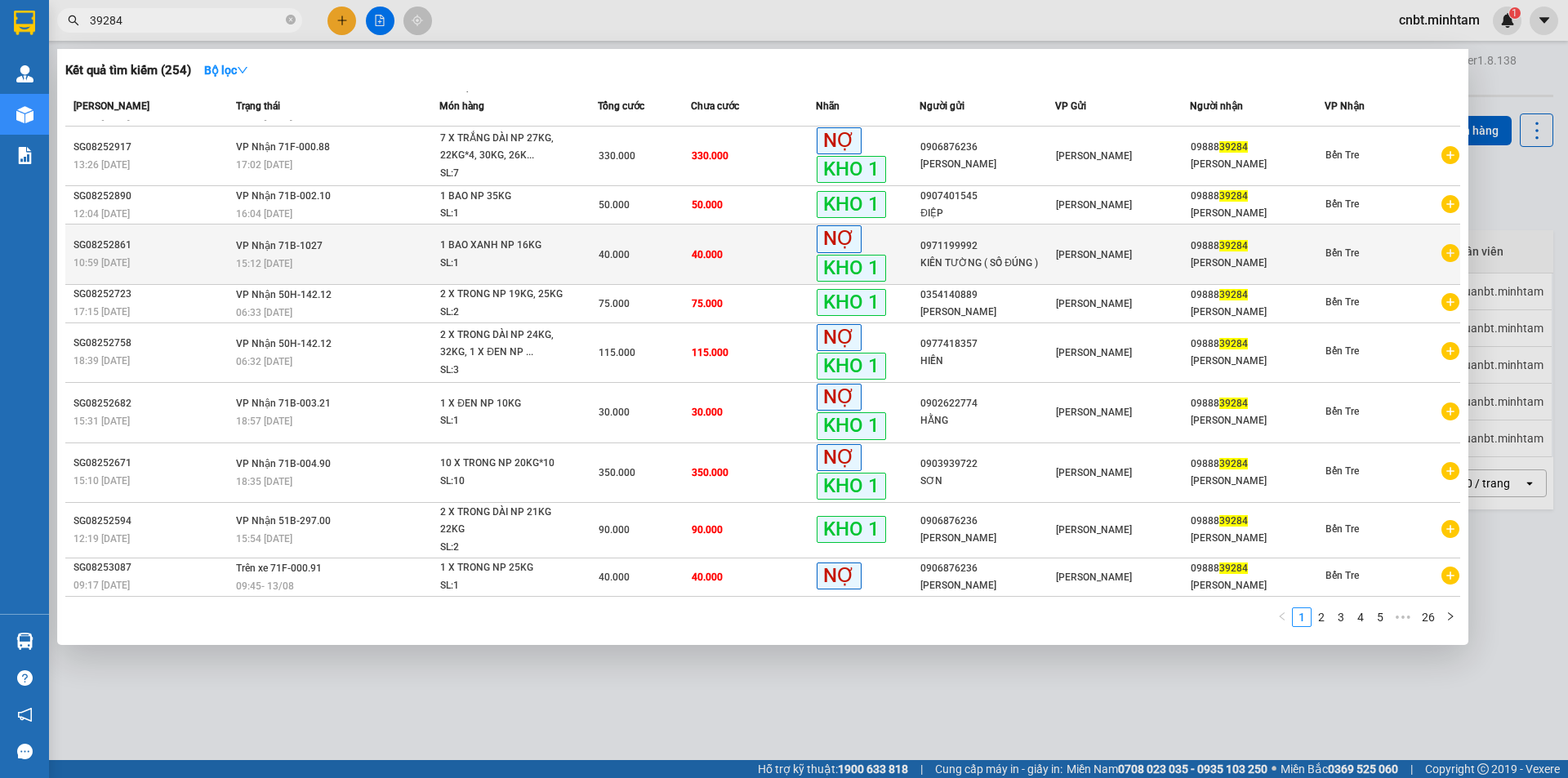
click at [609, 254] on span "40.000" at bounding box center [614, 255] width 31 height 11
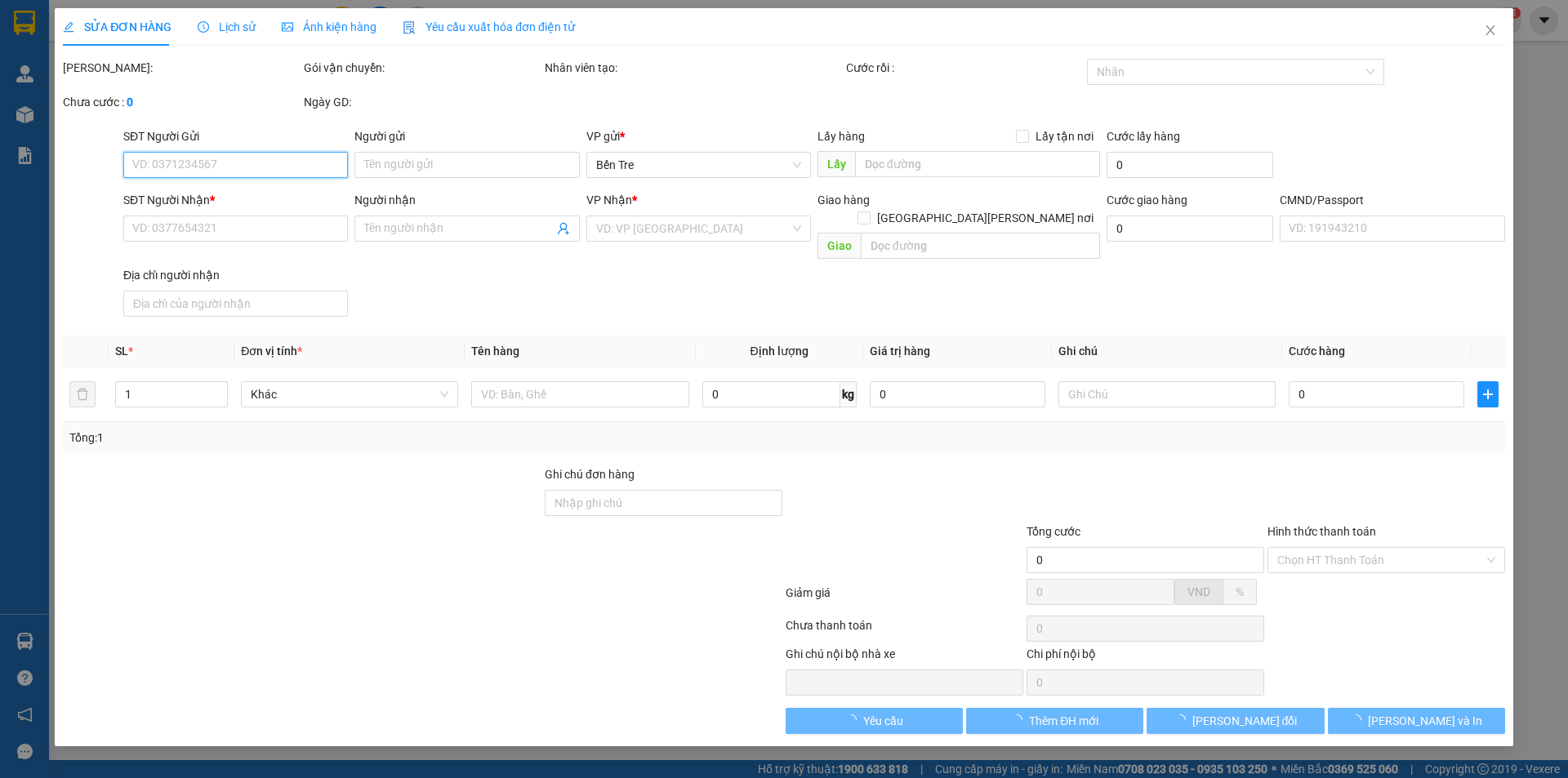
type input "0971199992"
type input "KIÊN TƯỜNG ( SỐ ĐÚNG )"
type input "0988839284"
type input "[PERSON_NAME]"
type input "40.000"
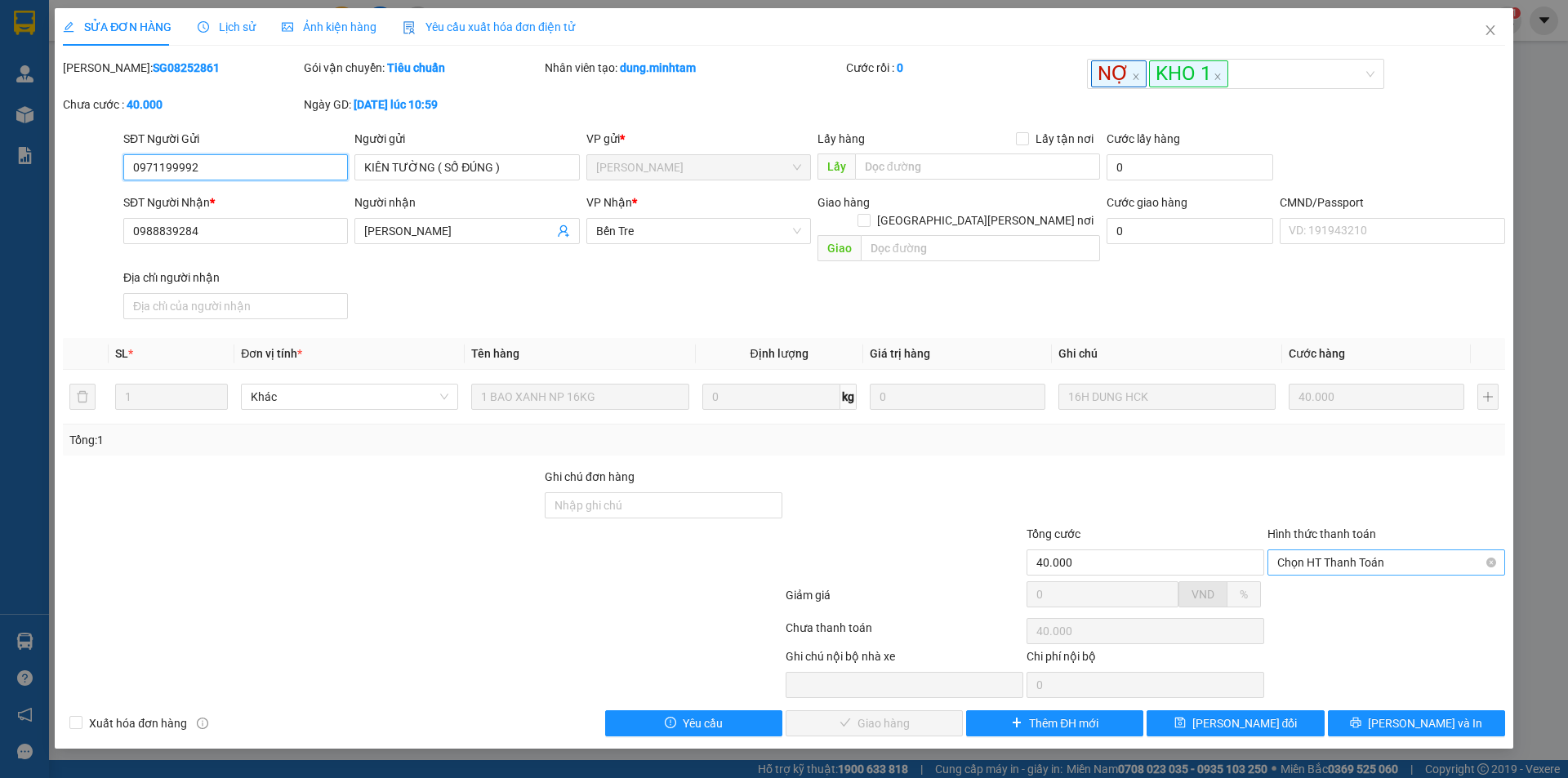
drag, startPoint x: 1355, startPoint y: 551, endPoint x: 1353, endPoint y: 560, distance: 9.2
click at [1355, 552] on span "Chọn HT Thanh Toán" at bounding box center [1386, 563] width 218 height 25
click at [1331, 583] on div "Tại văn phòng" at bounding box center [1386, 577] width 218 height 18
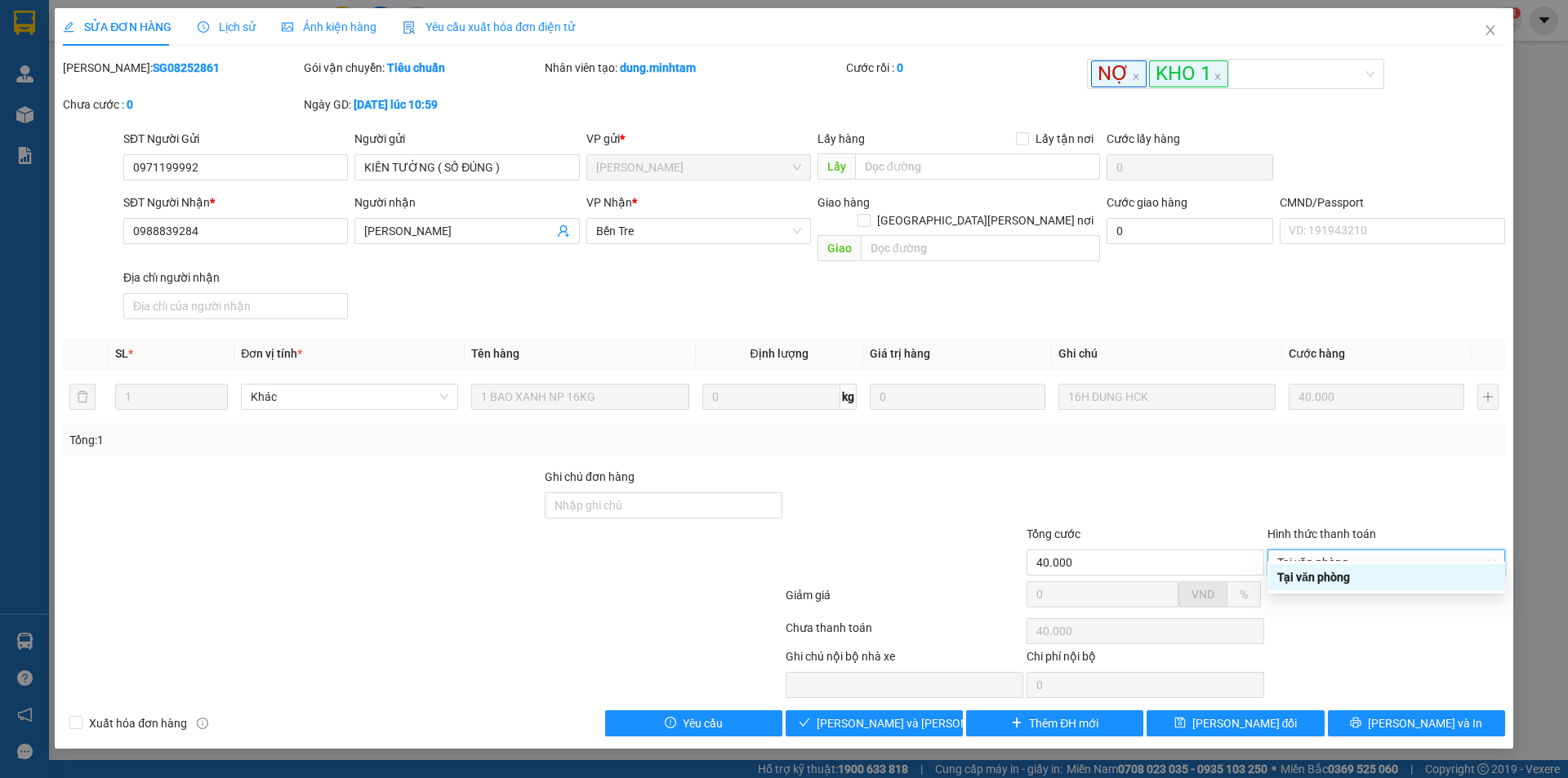
type input "0"
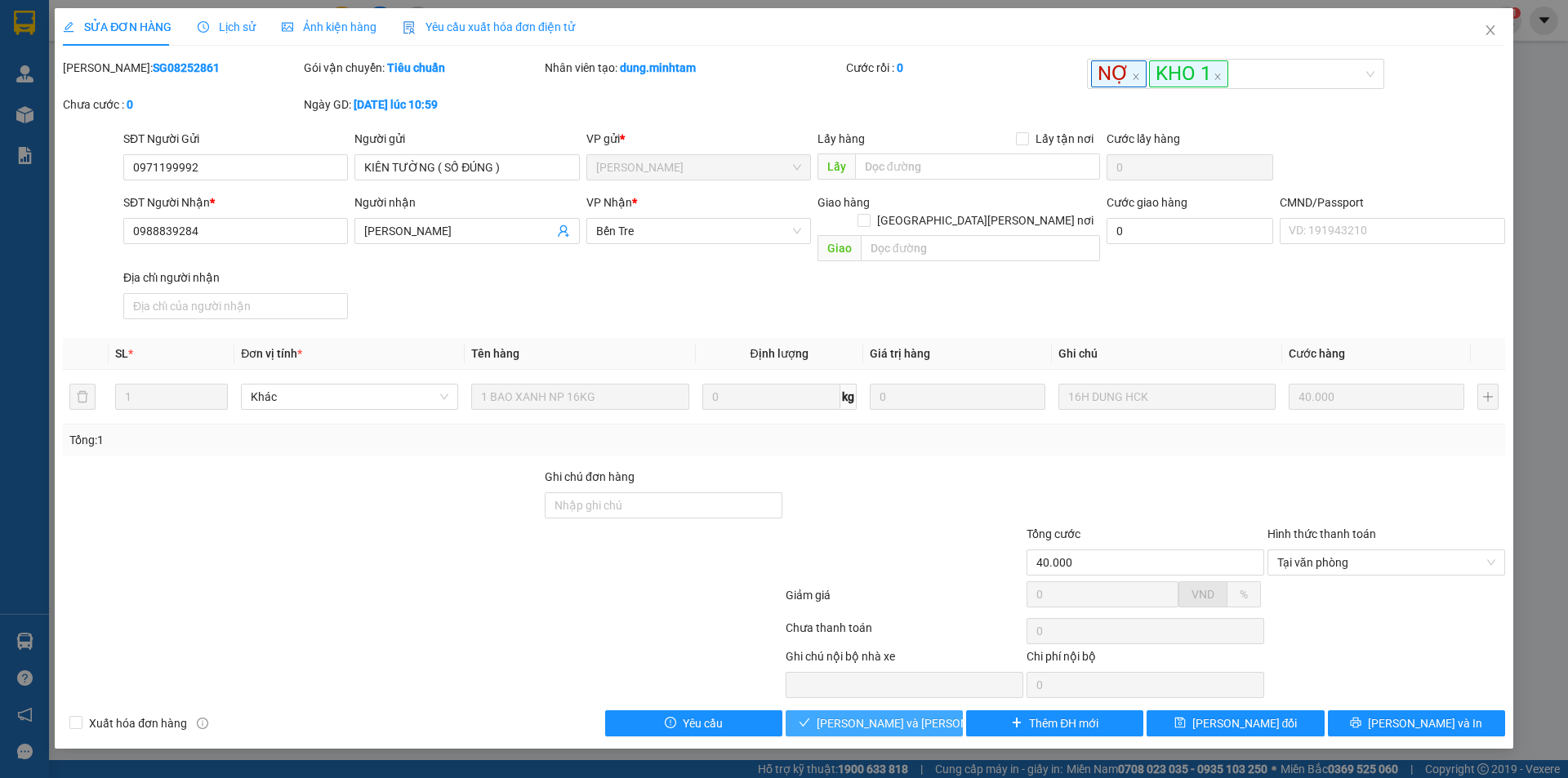
click at [873, 714] on span "[PERSON_NAME] và [PERSON_NAME] hàng" at bounding box center [927, 722] width 220 height 18
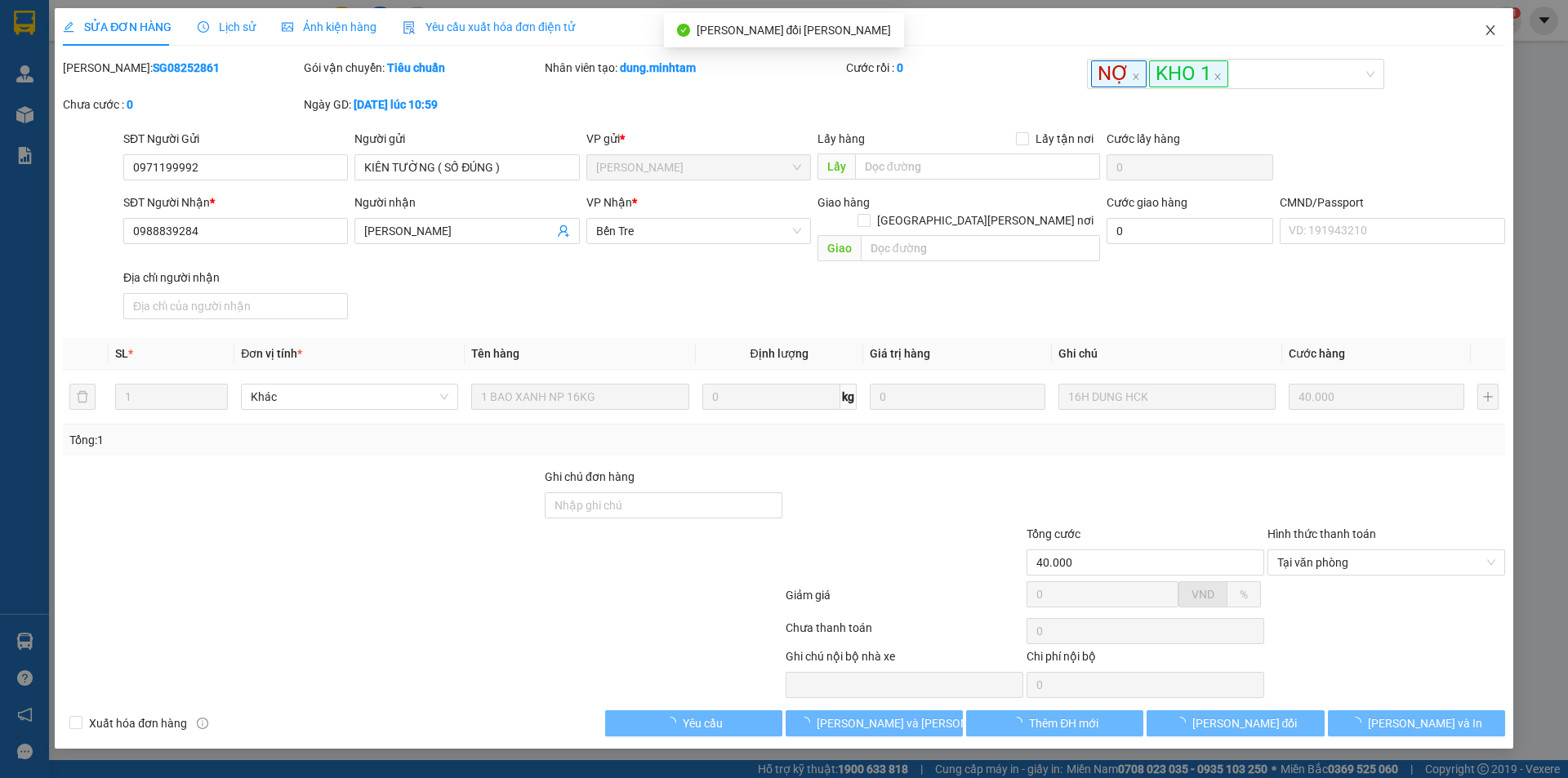
click at [1486, 35] on icon "close" at bounding box center [1490, 31] width 13 height 13
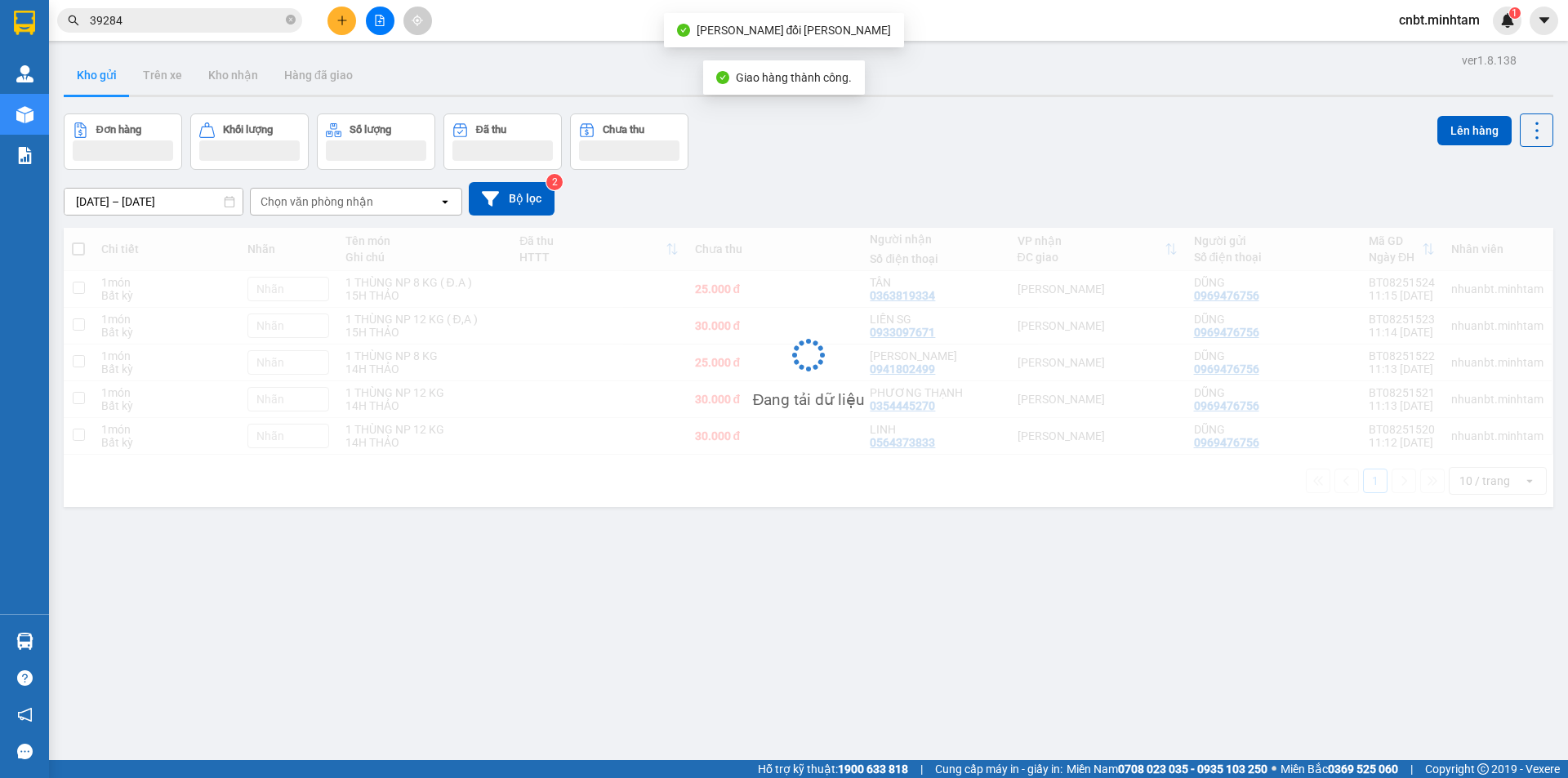
click at [213, 12] on input "39284" at bounding box center [186, 20] width 192 height 18
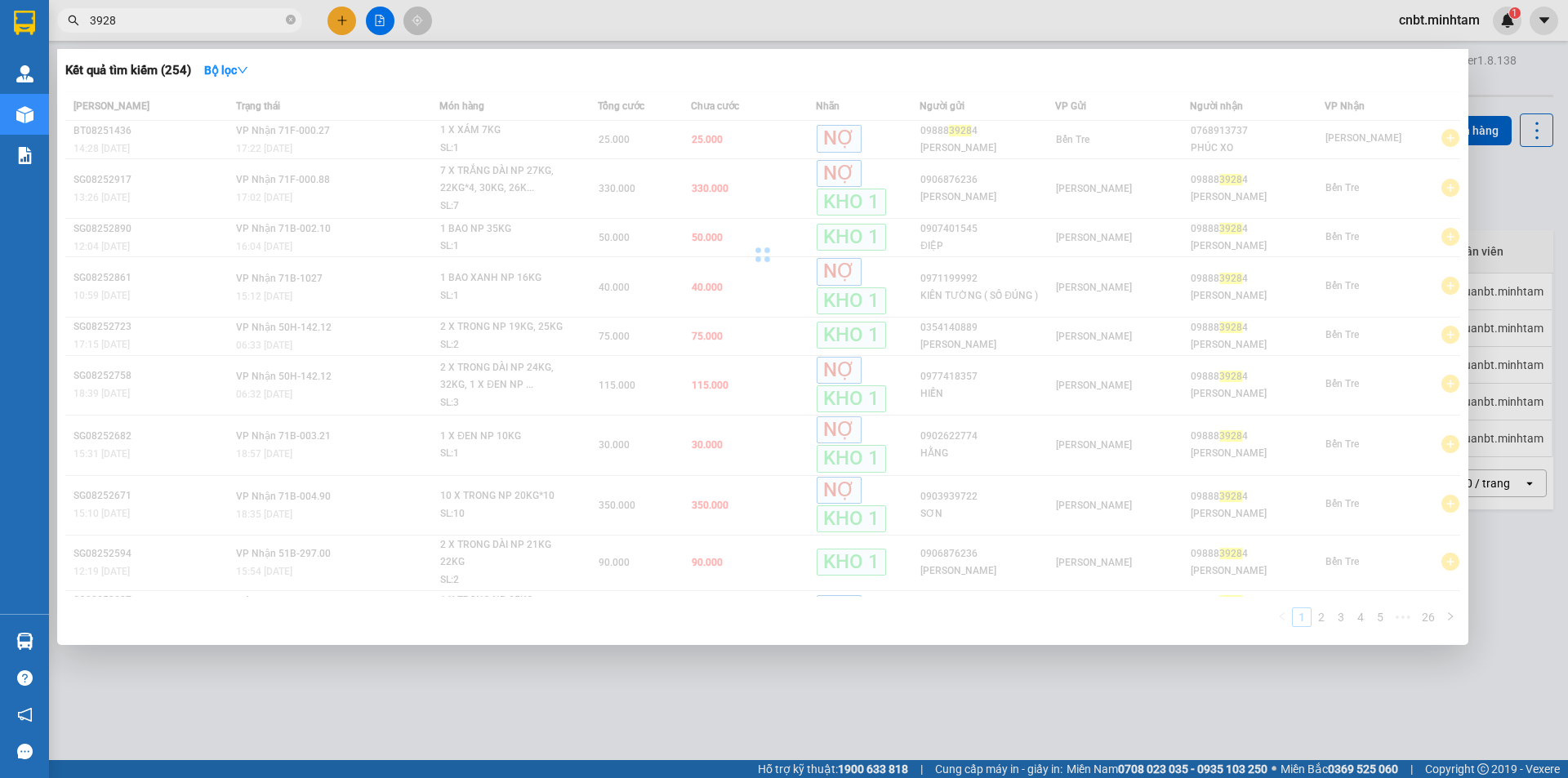
type input "39284"
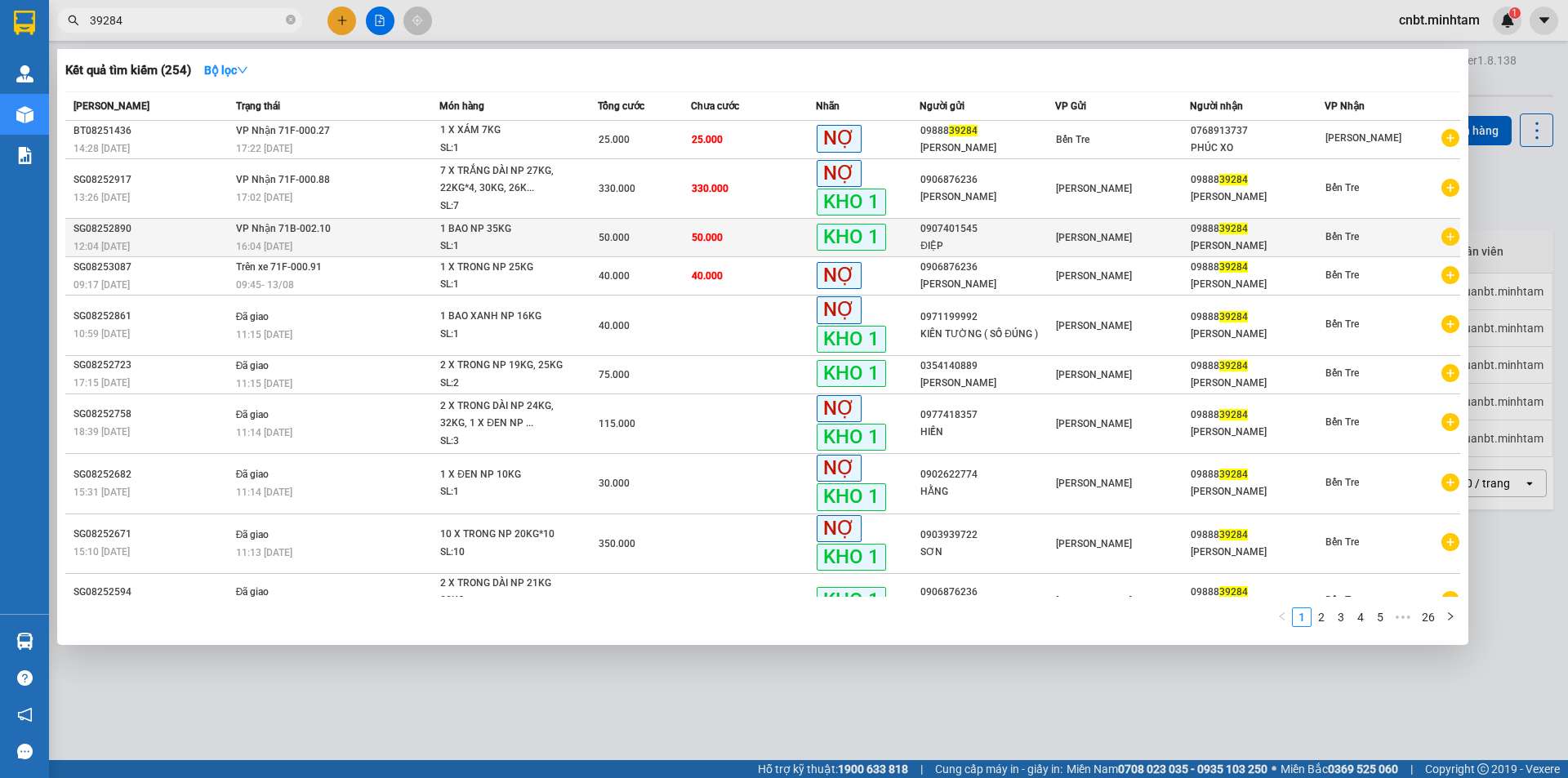
click at [609, 232] on span "50.000" at bounding box center [614, 237] width 31 height 11
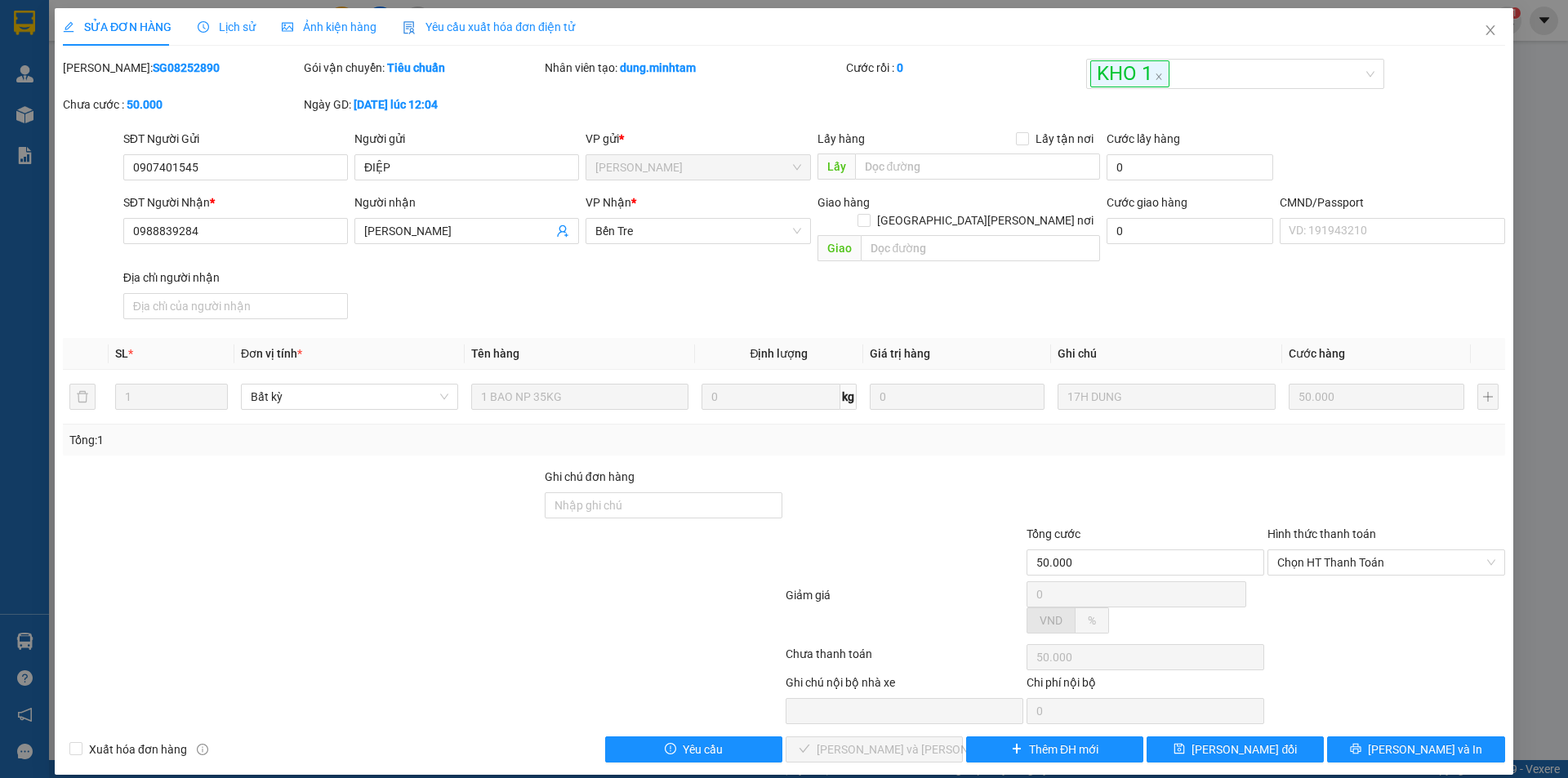
type input "0907401545"
type input "ĐIỆP"
type input "0988839284"
type input "[PERSON_NAME]"
type input "50.000"
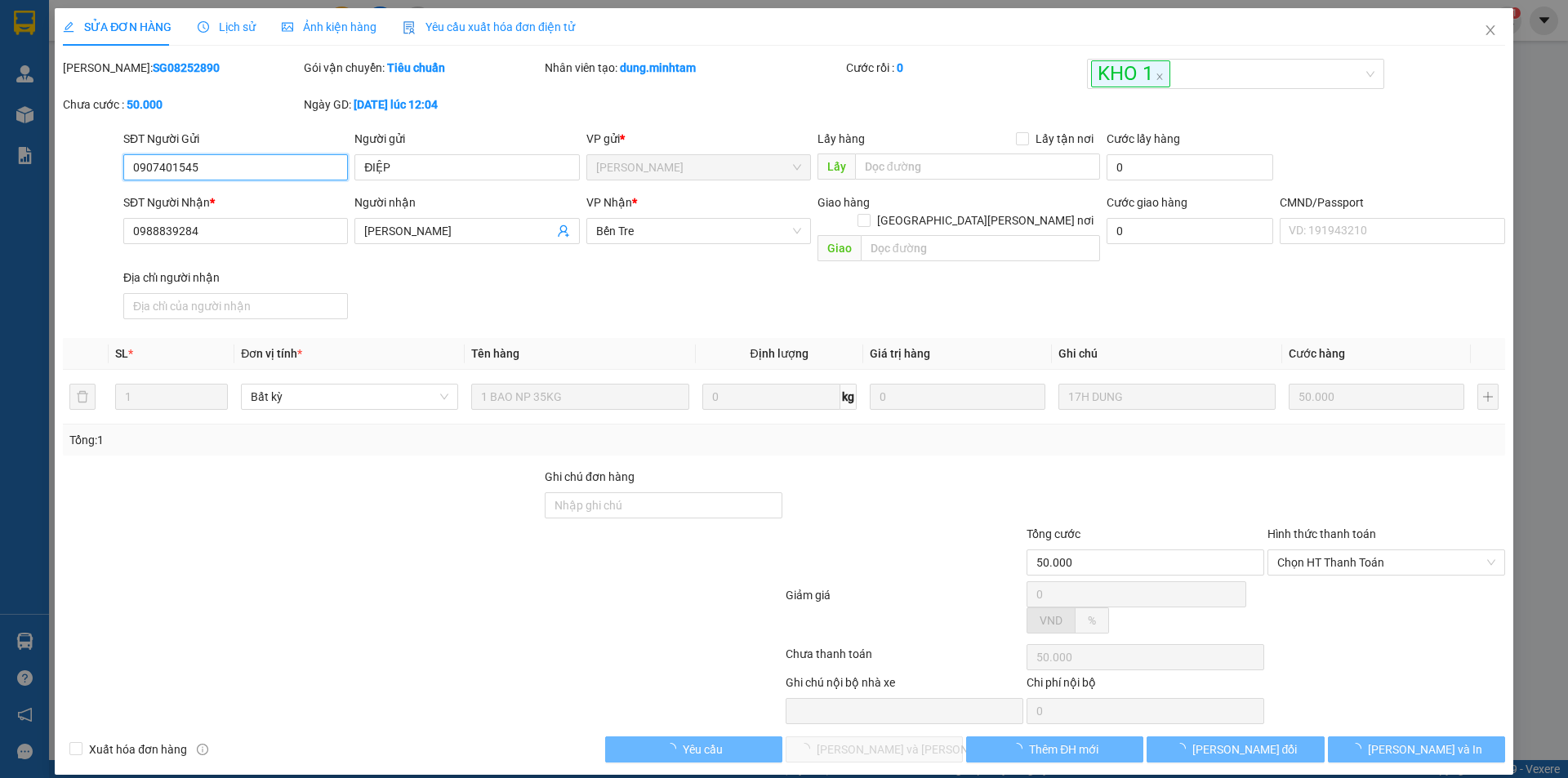
click at [1316, 550] on span "Chọn HT Thanh Toán" at bounding box center [1386, 563] width 218 height 25
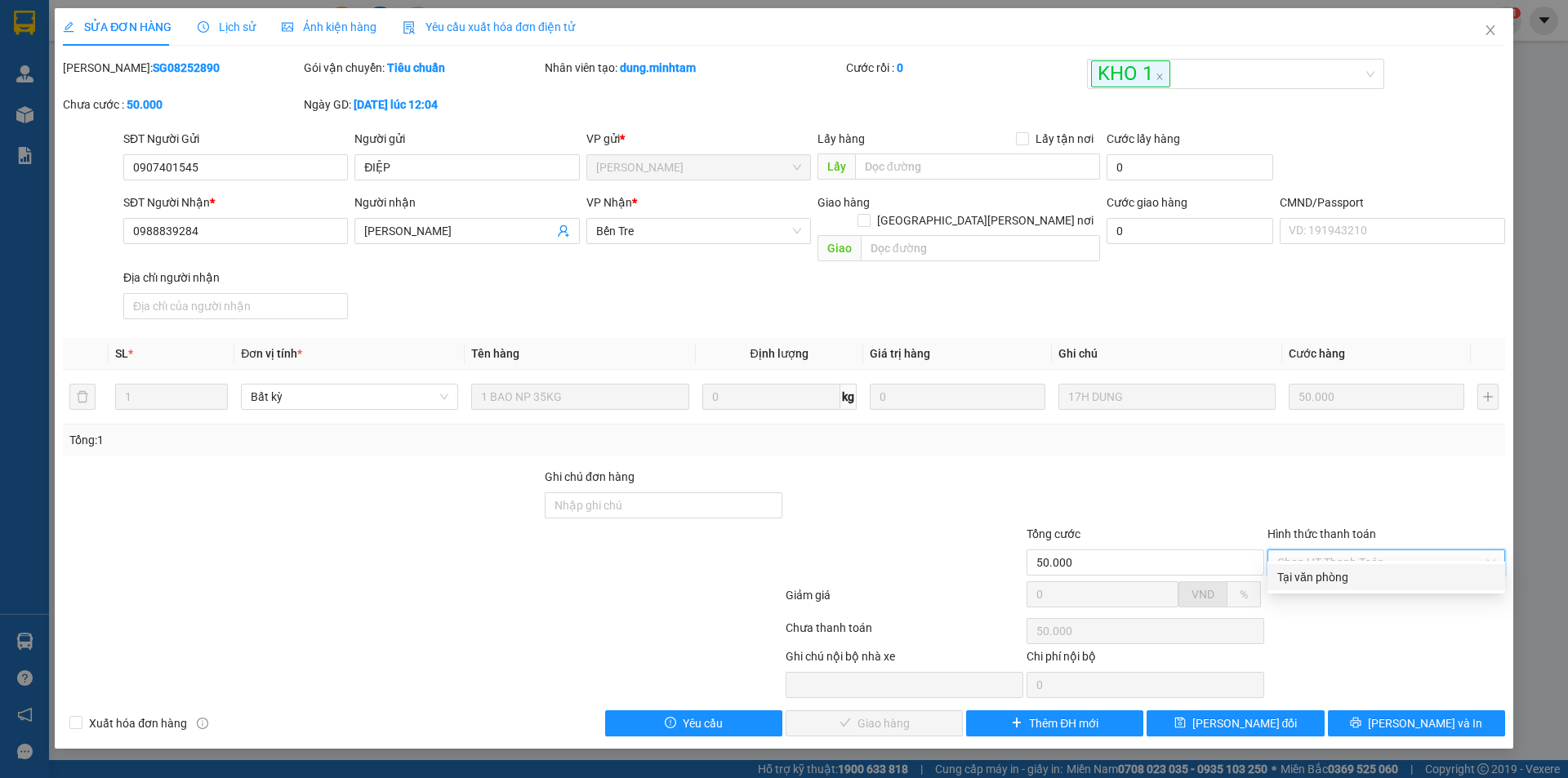
click at [1309, 578] on div "Tại văn phòng" at bounding box center [1386, 577] width 218 height 18
type input "0"
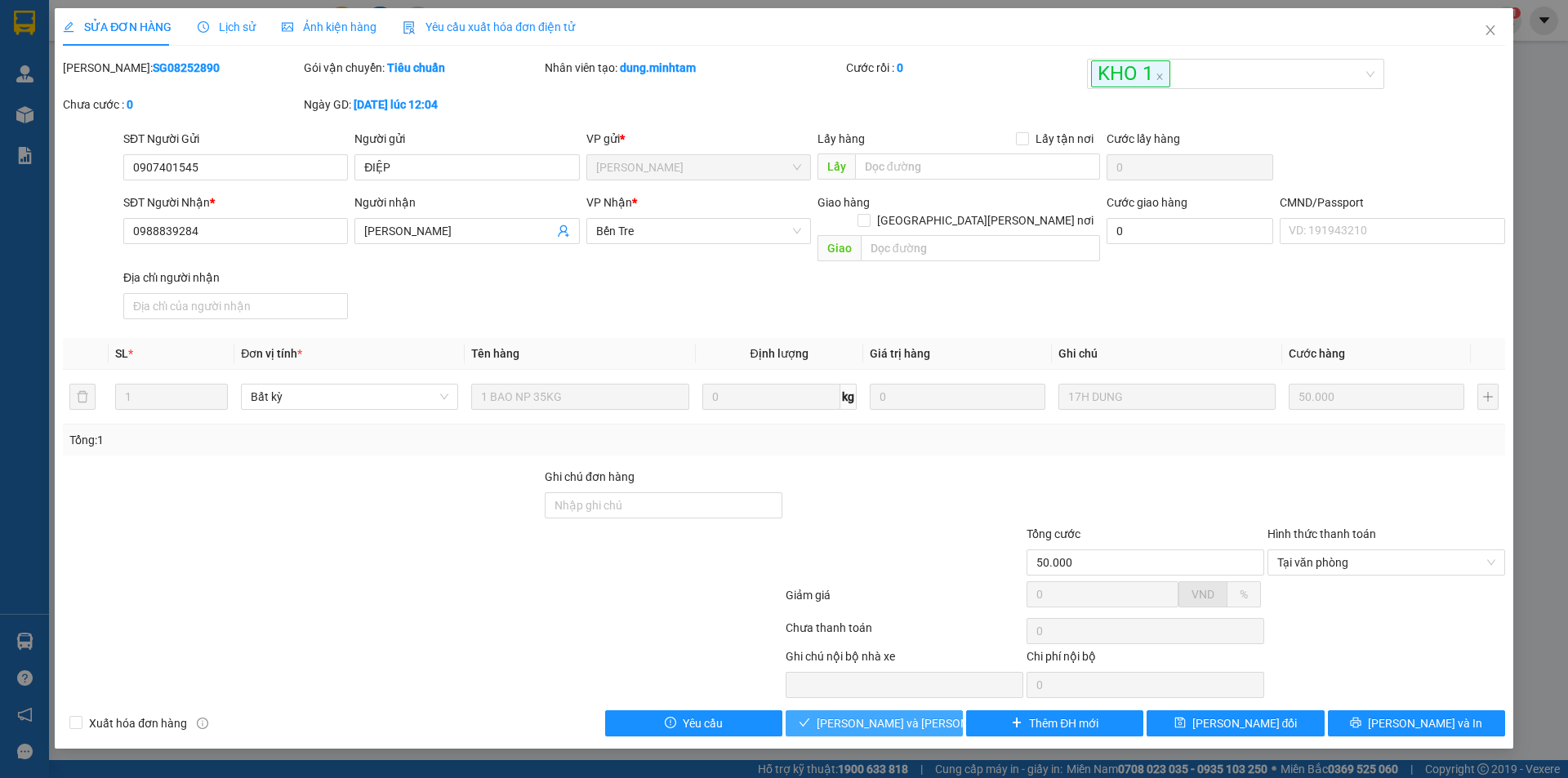
click at [892, 714] on span "[PERSON_NAME] và [PERSON_NAME] hàng" at bounding box center [927, 722] width 220 height 18
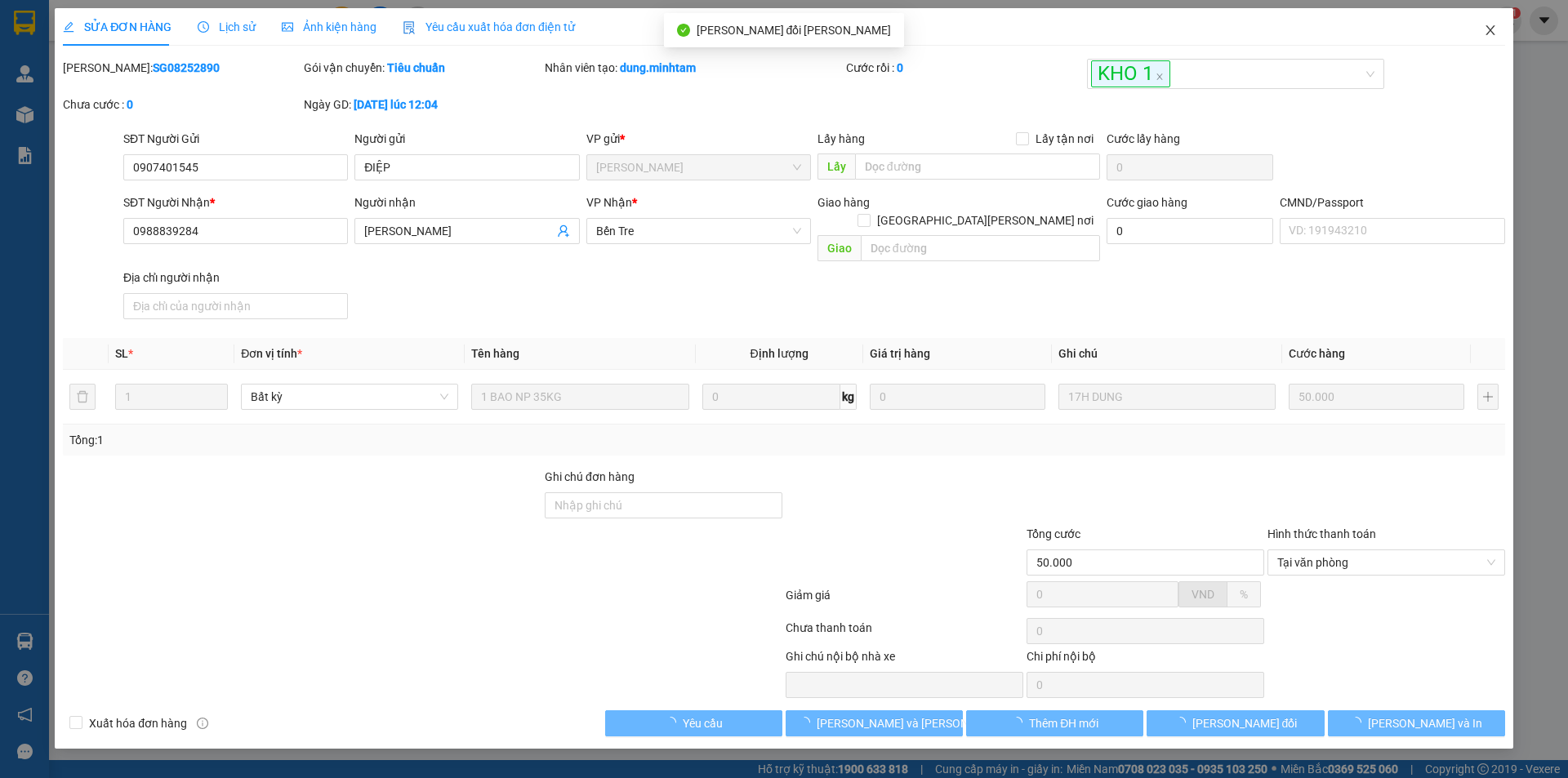
click at [1497, 38] on span "Close" at bounding box center [1490, 32] width 46 height 46
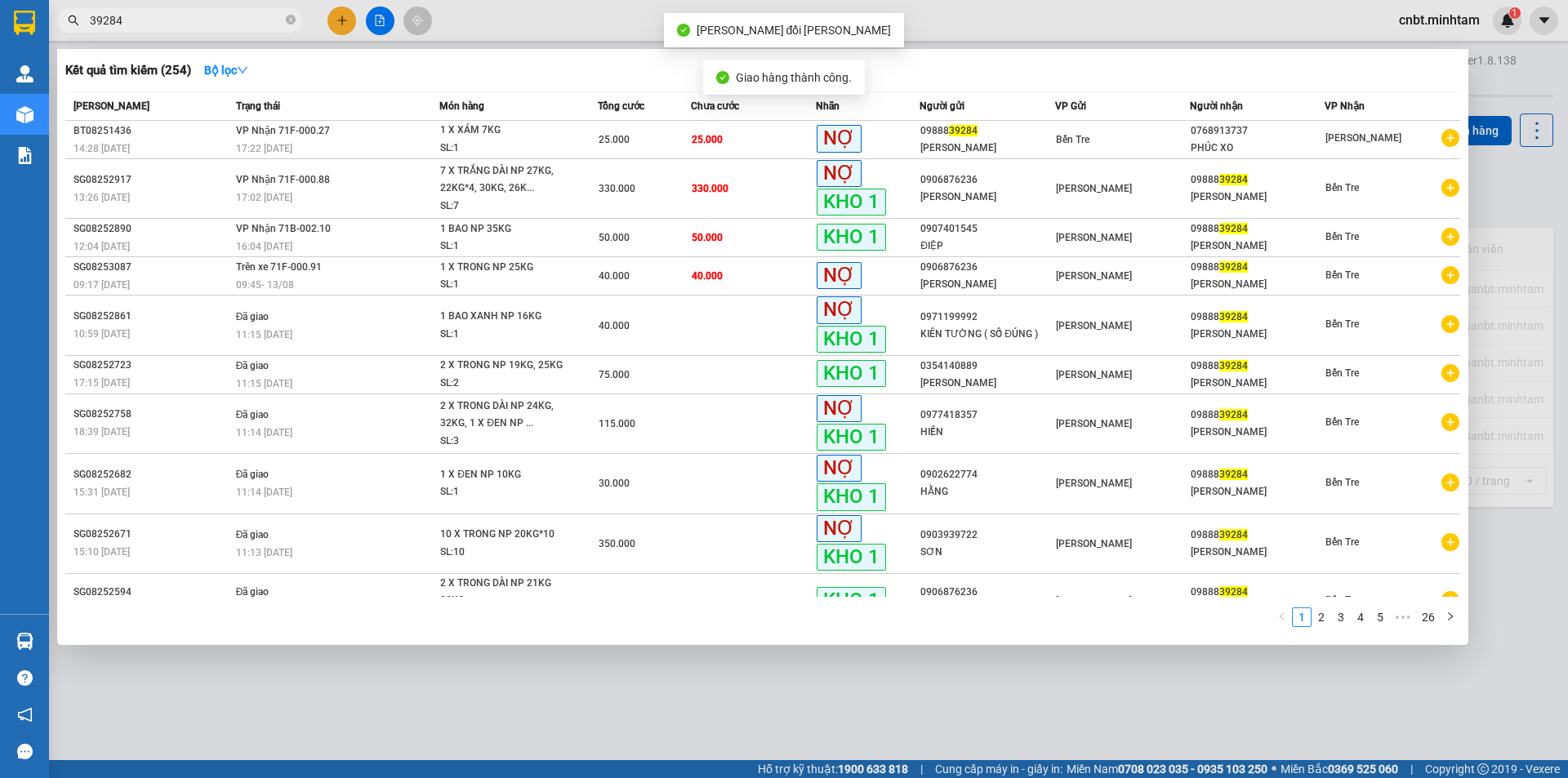
click at [191, 25] on input "39284" at bounding box center [186, 20] width 192 height 18
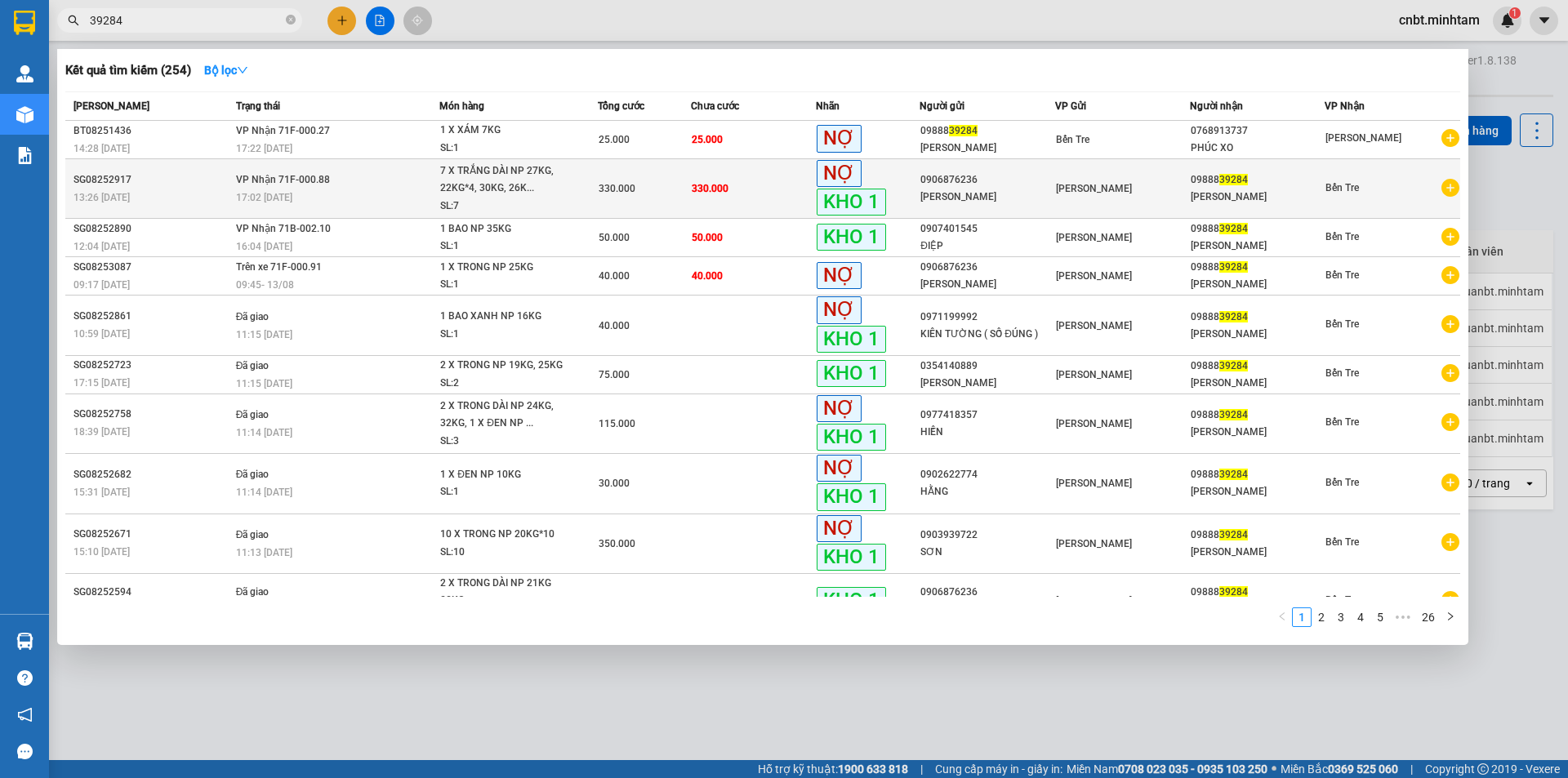
click at [481, 169] on div "7 X TRẮNG DÀI NP 27KG, 22KG*4, 30KG, 26K..." at bounding box center [502, 180] width 123 height 35
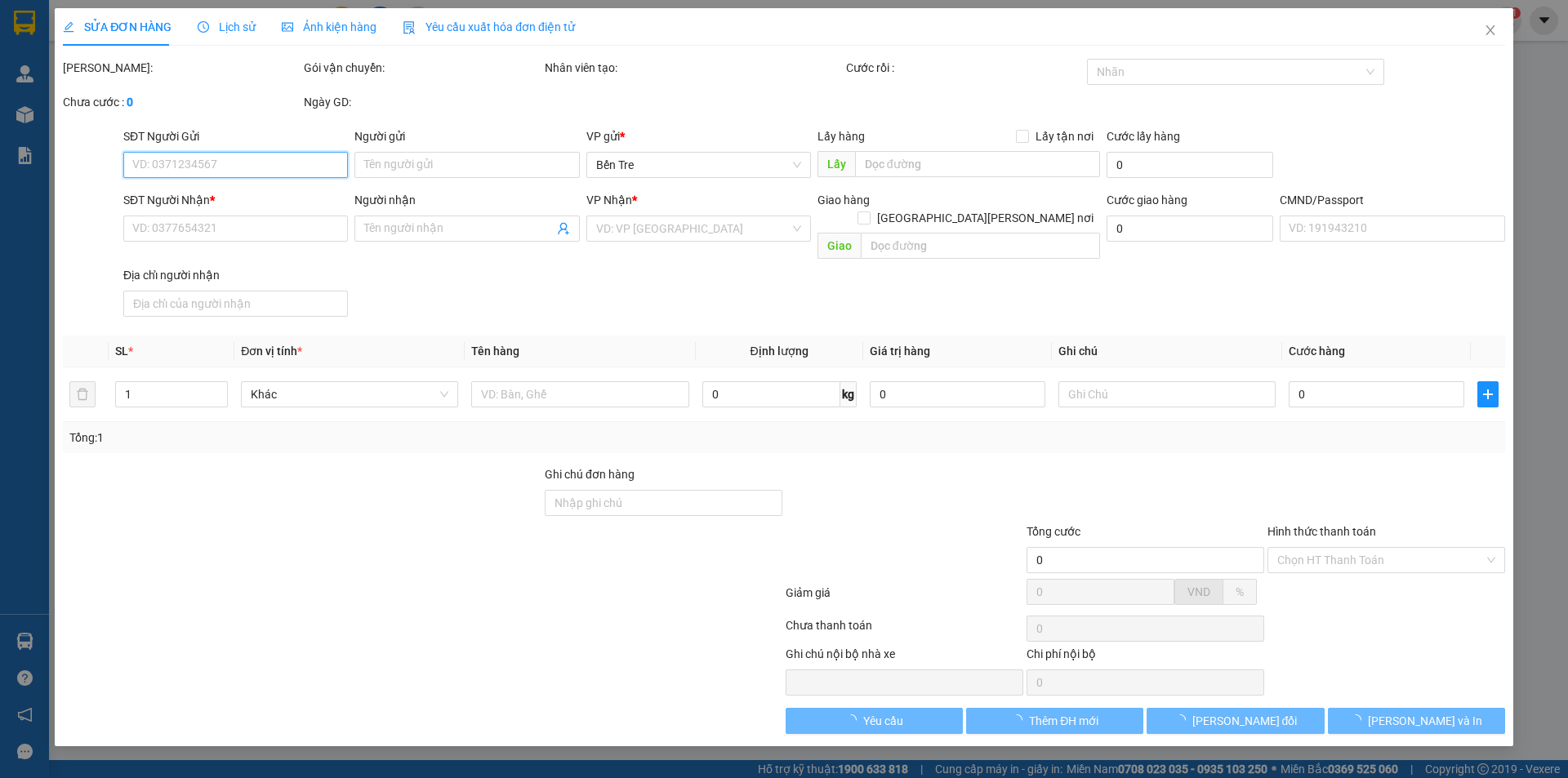
type input "0906876236"
type input "[PERSON_NAME]"
type input "0988839284"
type input "[PERSON_NAME]"
type input "HCK"
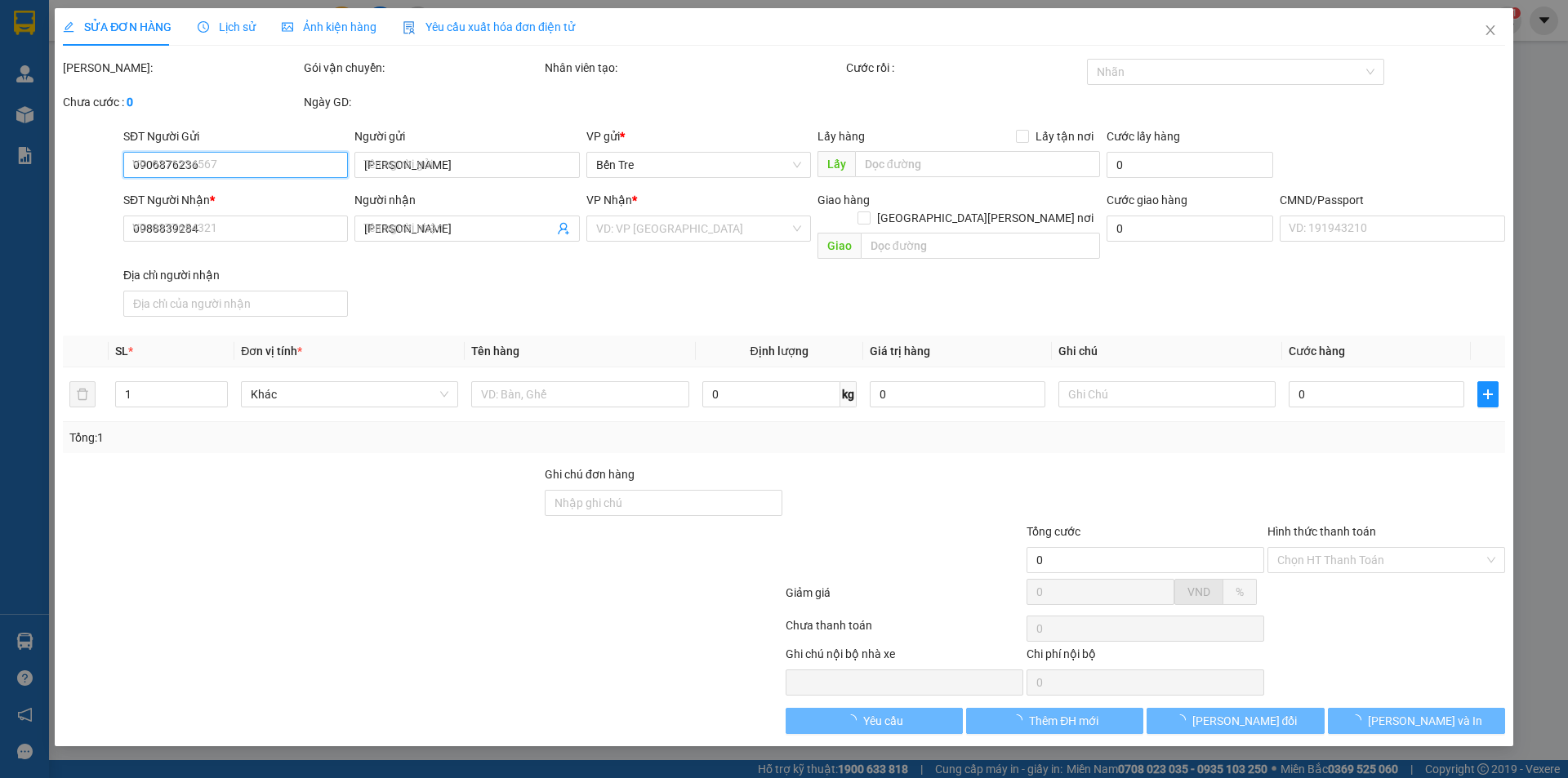
type input "330.000"
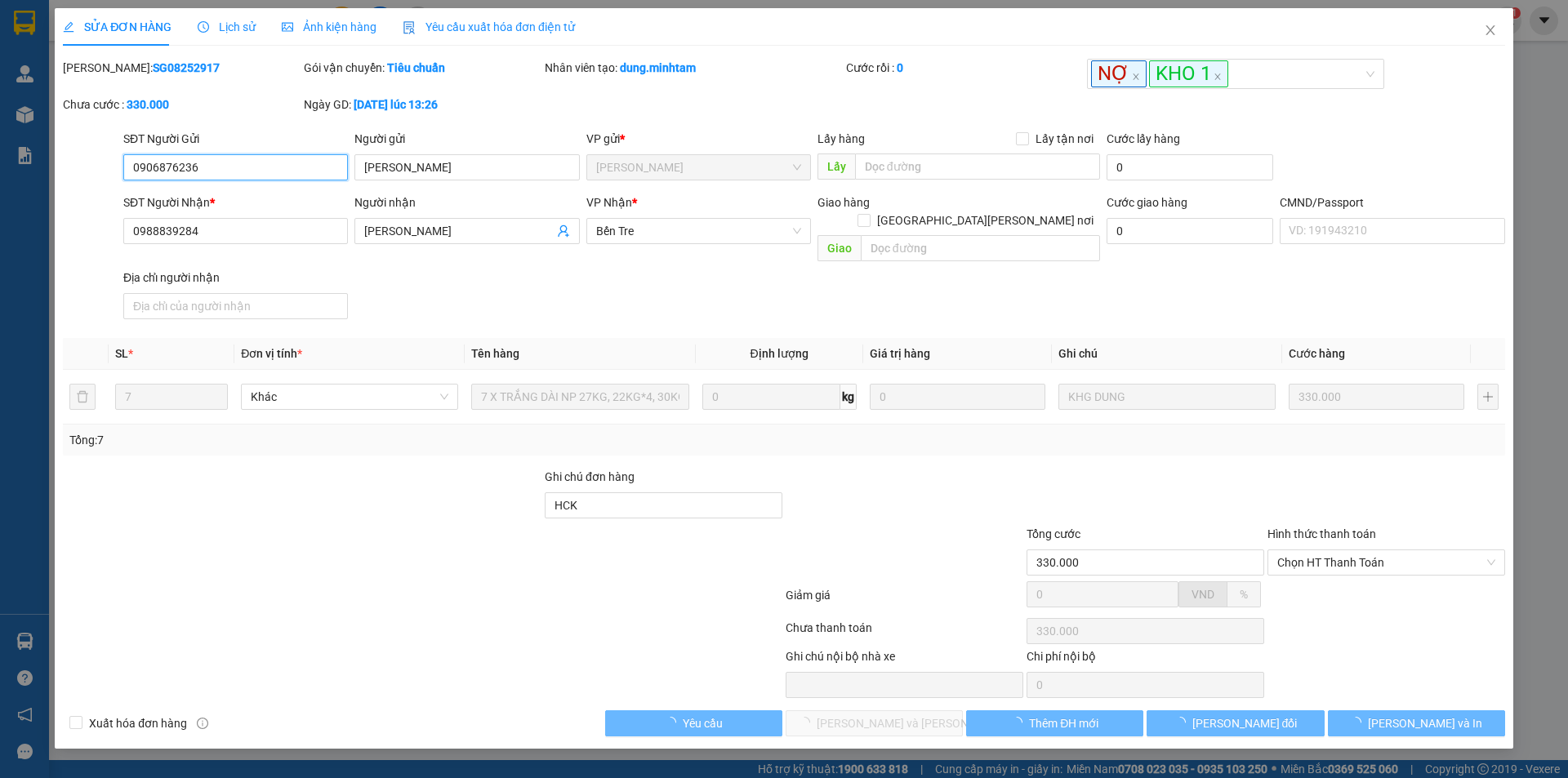
click at [1346, 550] on span "Chọn HT Thanh Toán" at bounding box center [1386, 563] width 218 height 25
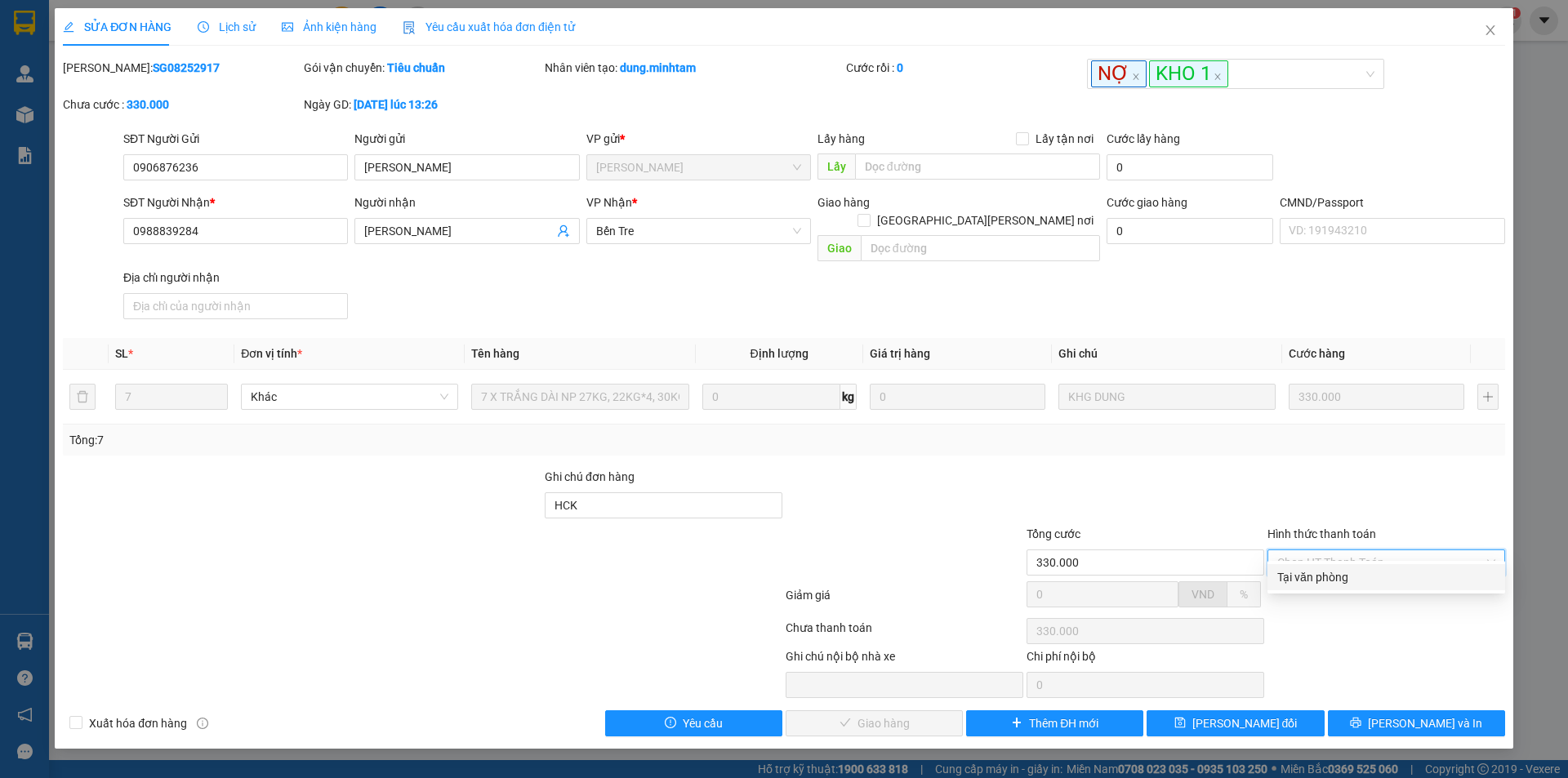
drag, startPoint x: 1324, startPoint y: 573, endPoint x: 1196, endPoint y: 609, distance: 133.0
click at [1316, 575] on div "Tại văn phòng" at bounding box center [1386, 577] width 218 height 18
type input "0"
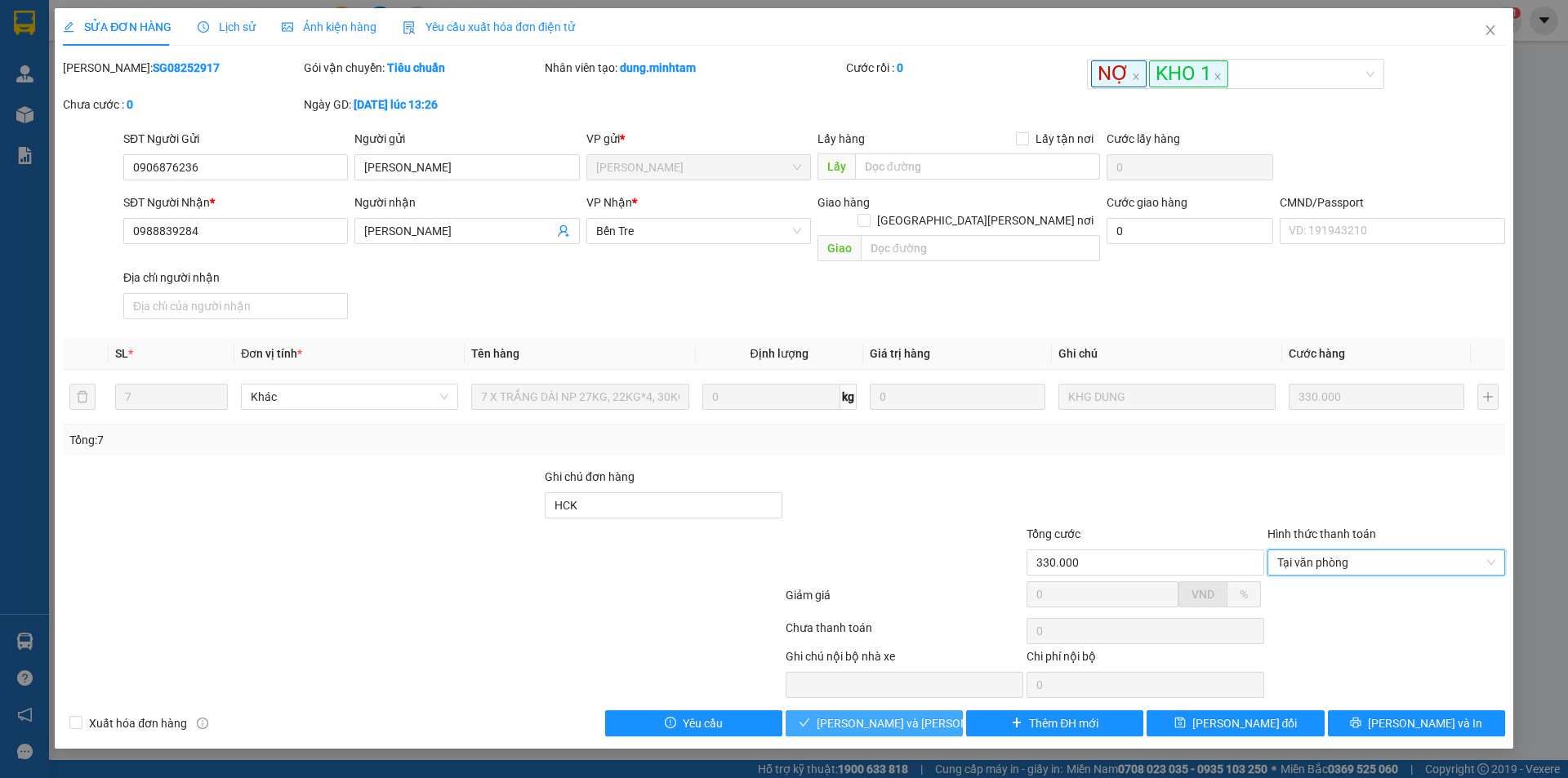
click at [897, 714] on span "[PERSON_NAME] và [PERSON_NAME] hàng" at bounding box center [927, 722] width 220 height 18
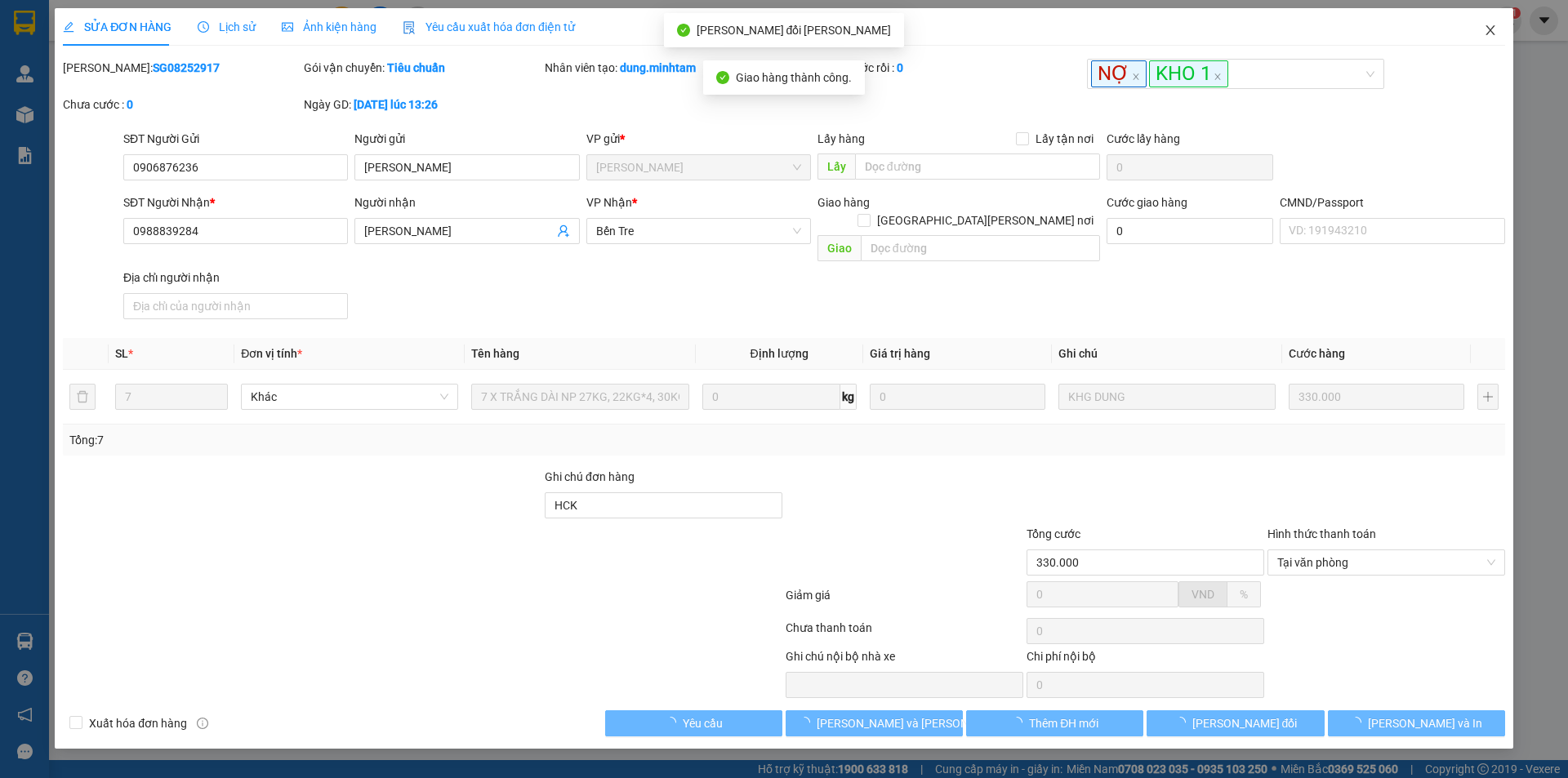
click at [1476, 32] on span "Close" at bounding box center [1490, 32] width 46 height 46
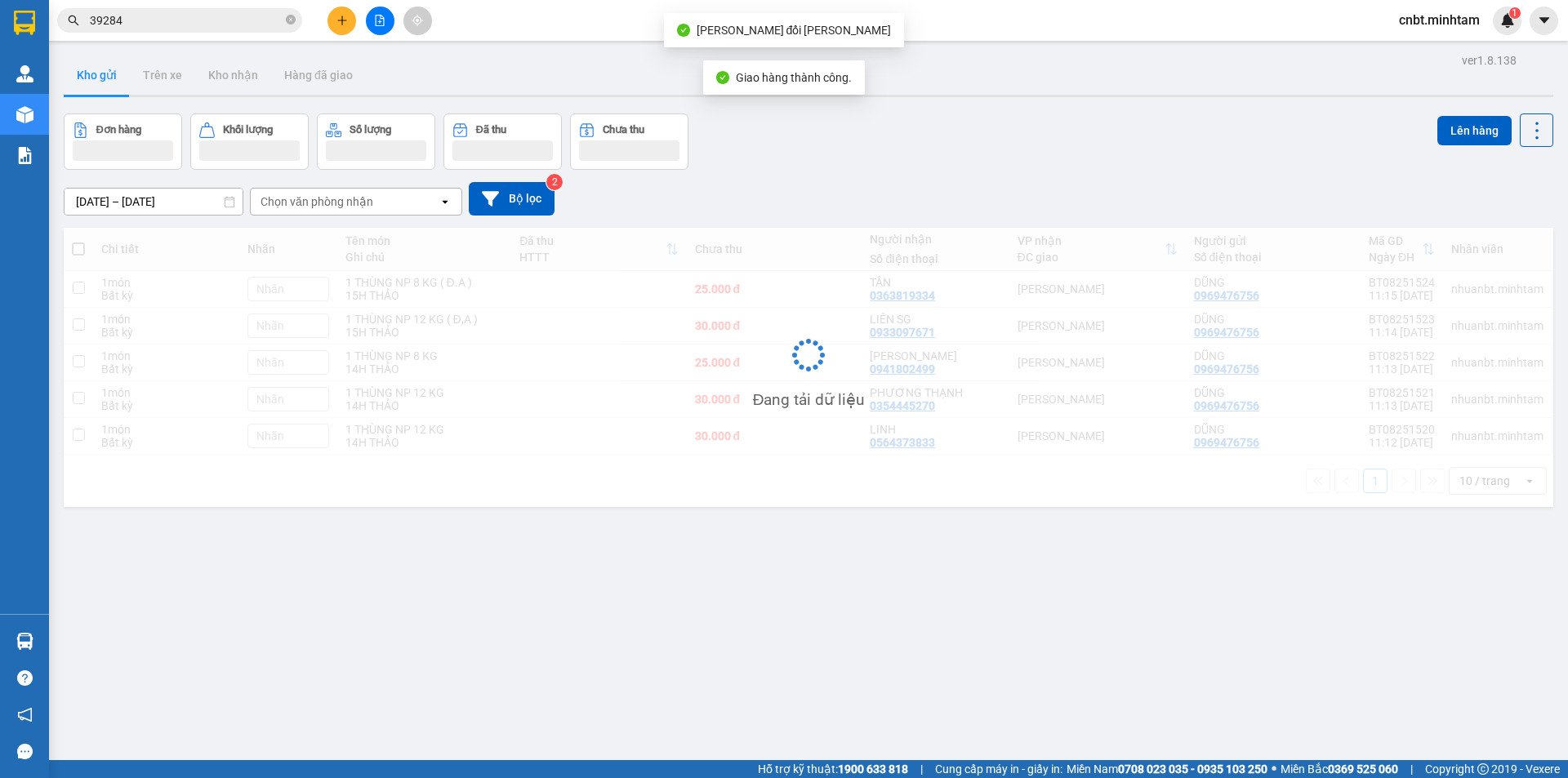
click at [215, 18] on input "39284" at bounding box center [186, 20] width 192 height 18
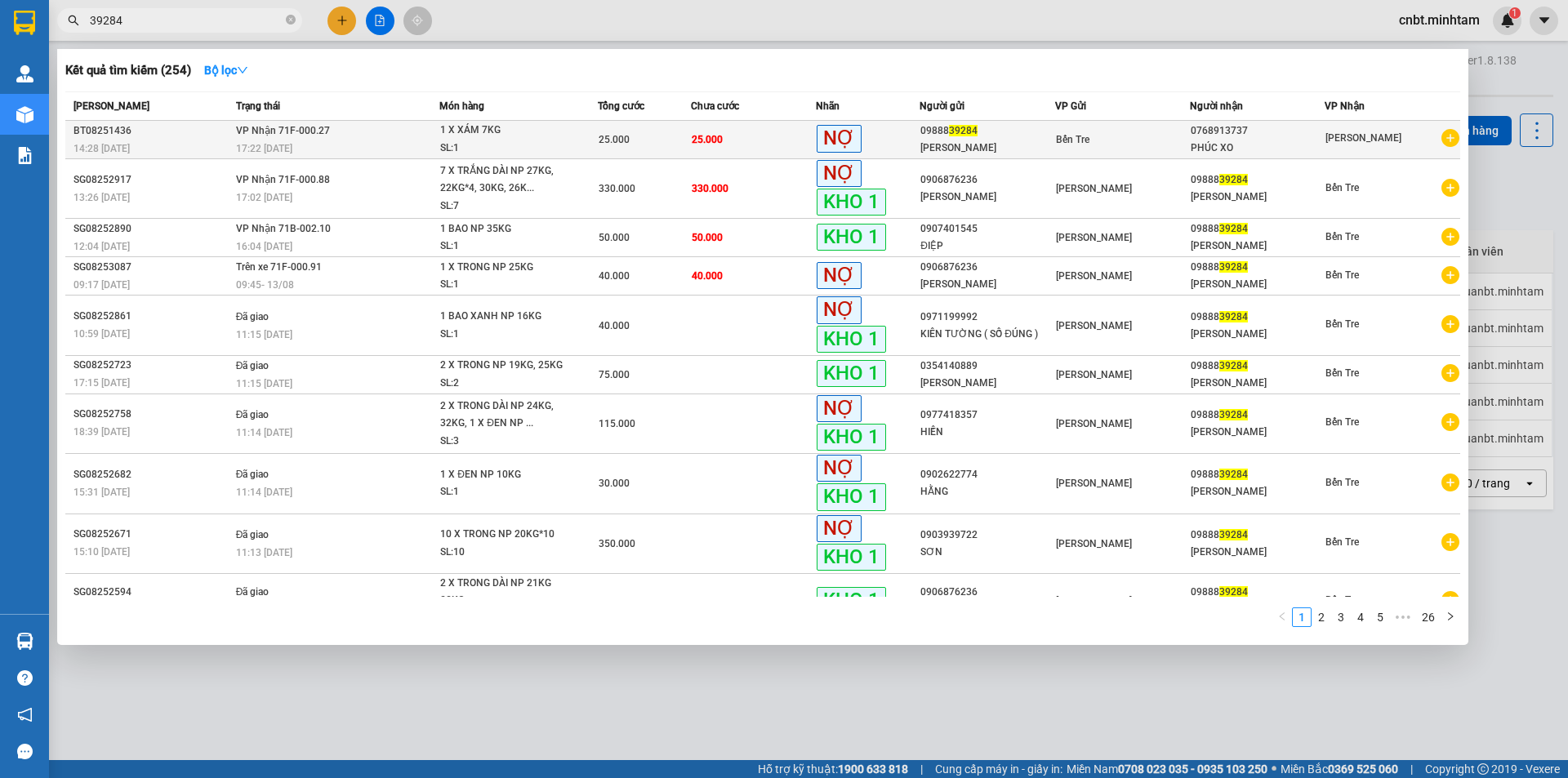
click at [616, 138] on span "25.000" at bounding box center [614, 140] width 31 height 11
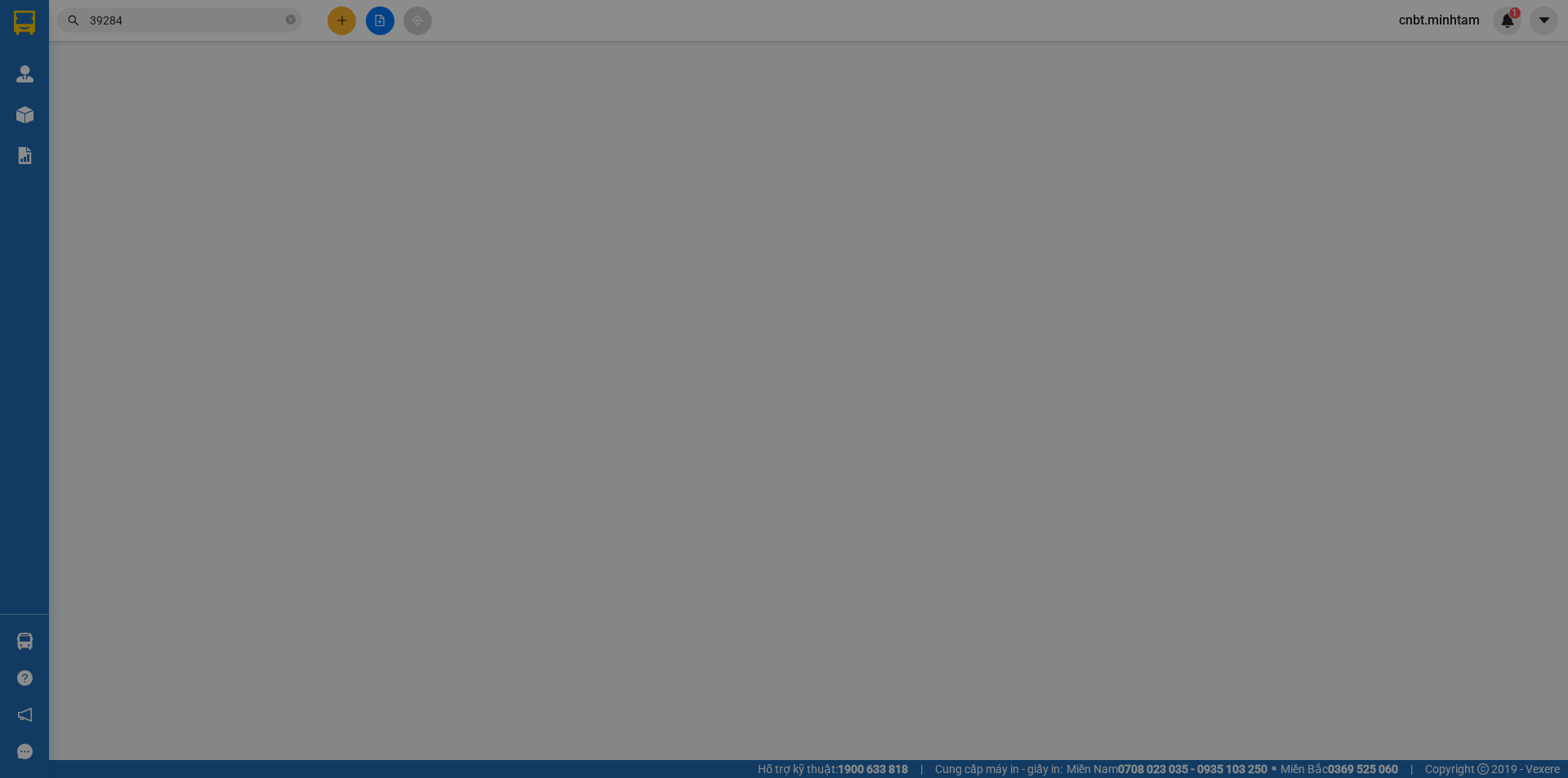
type input "0988839284"
type input "[PERSON_NAME]"
type input "0768913737"
type input "PHÚC XO"
type input "ĐÃ G"
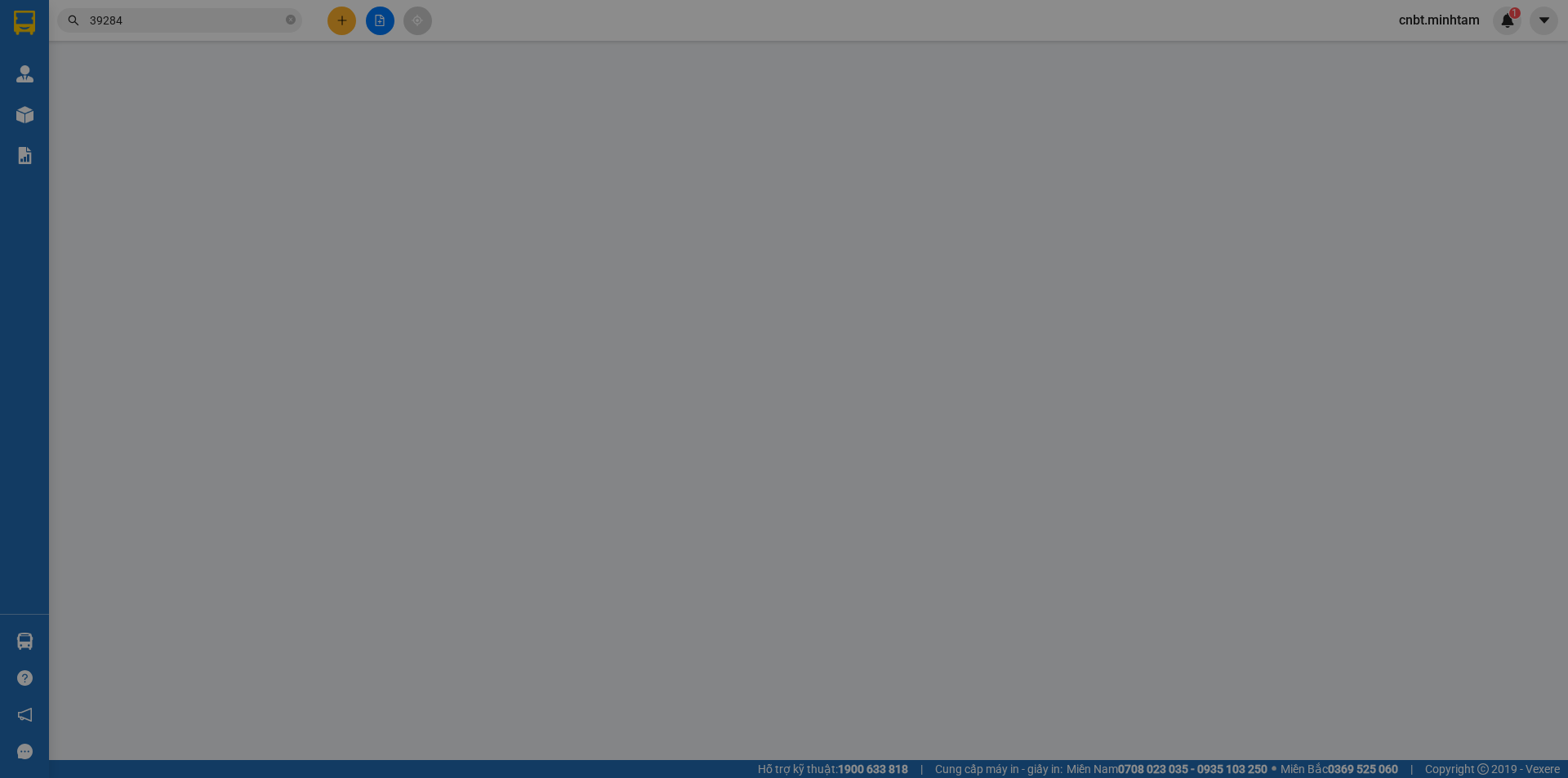
type input "25.000"
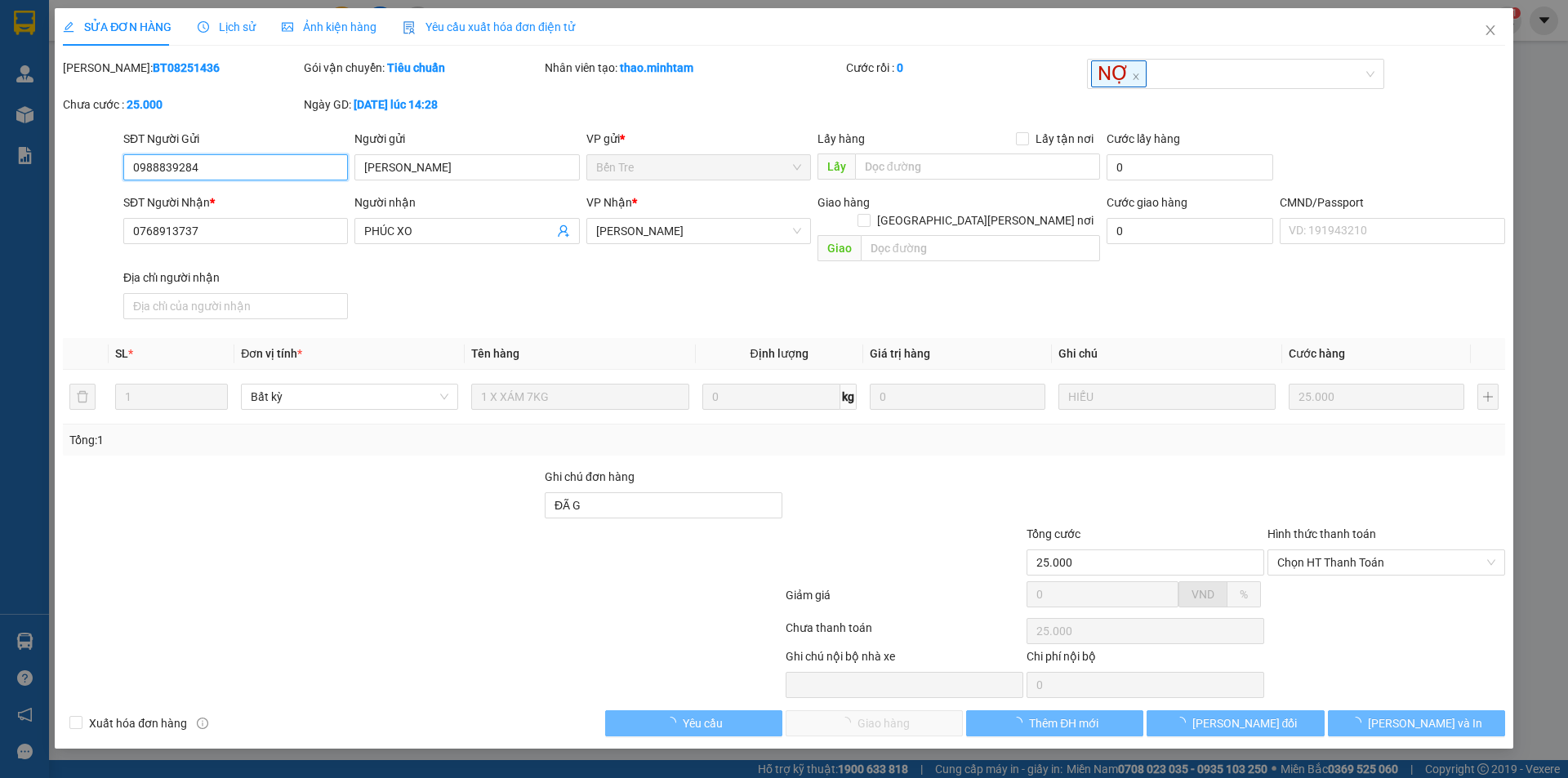
click at [1326, 550] on span "Chọn HT Thanh Toán" at bounding box center [1386, 563] width 218 height 25
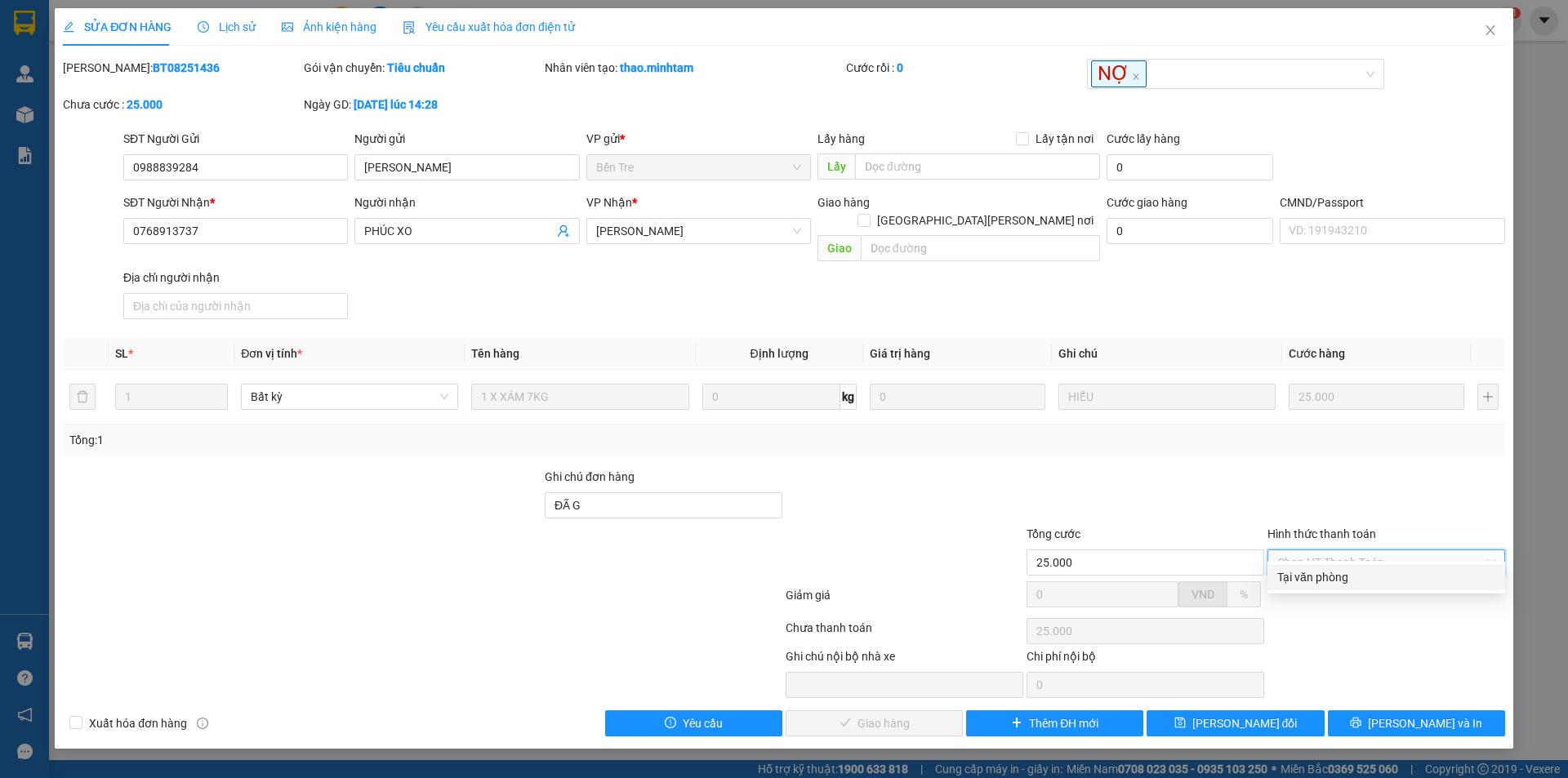
click at [1320, 575] on div "Tại văn phòng" at bounding box center [1386, 577] width 218 height 18
type input "0"
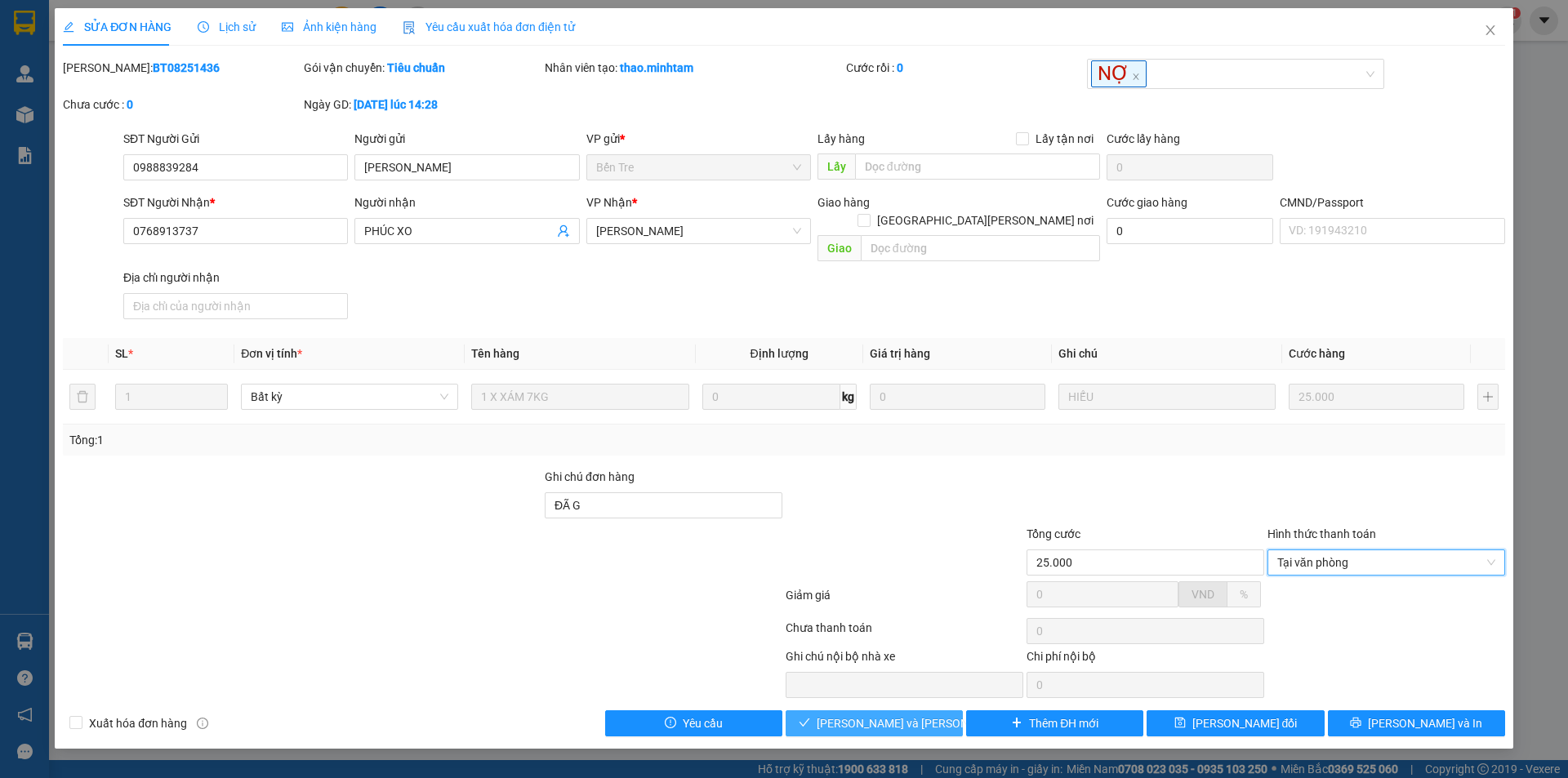
click at [865, 714] on span "[PERSON_NAME] và [PERSON_NAME] hàng" at bounding box center [927, 722] width 220 height 18
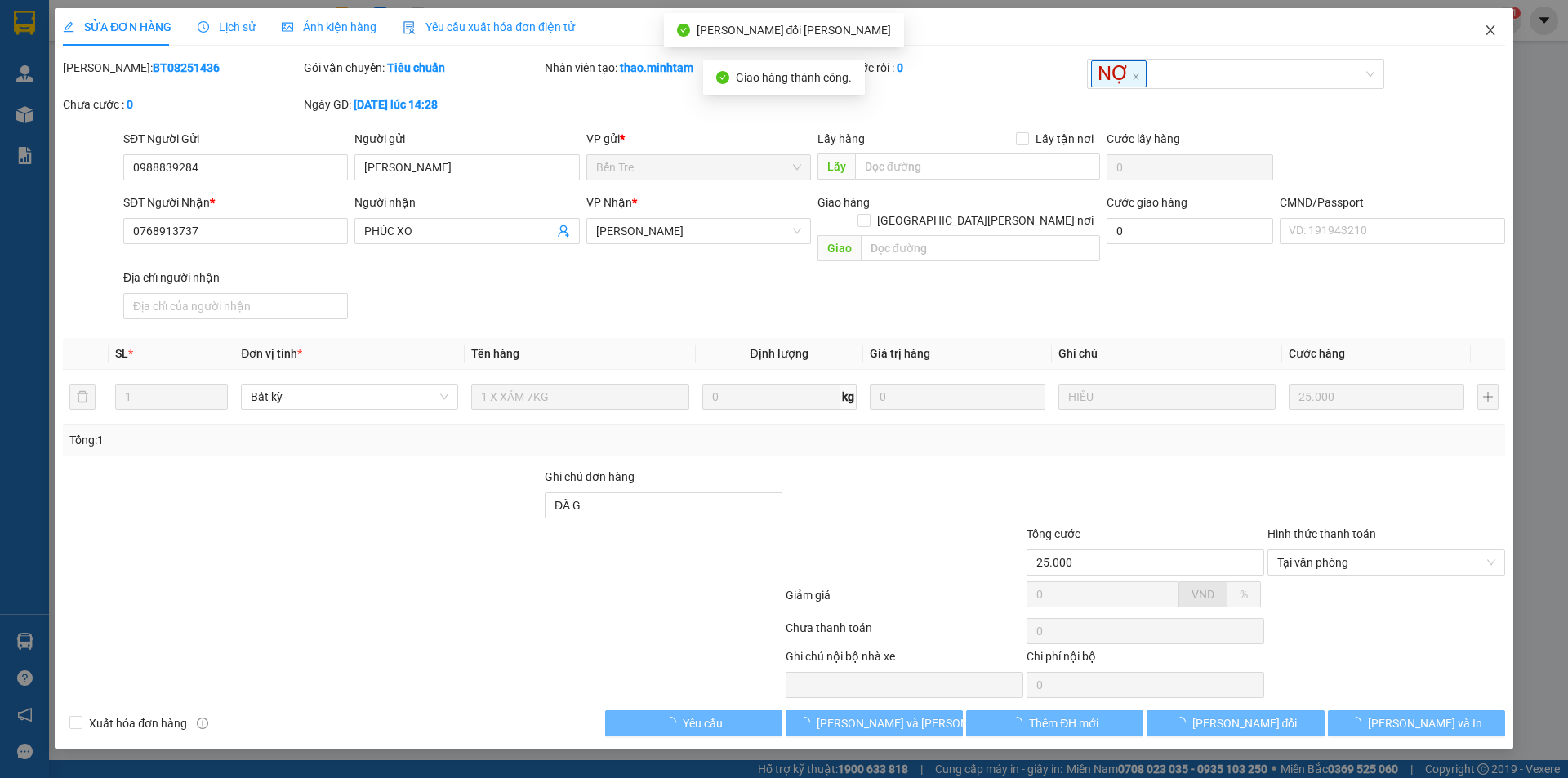
click at [1496, 25] on icon "close" at bounding box center [1490, 31] width 13 height 13
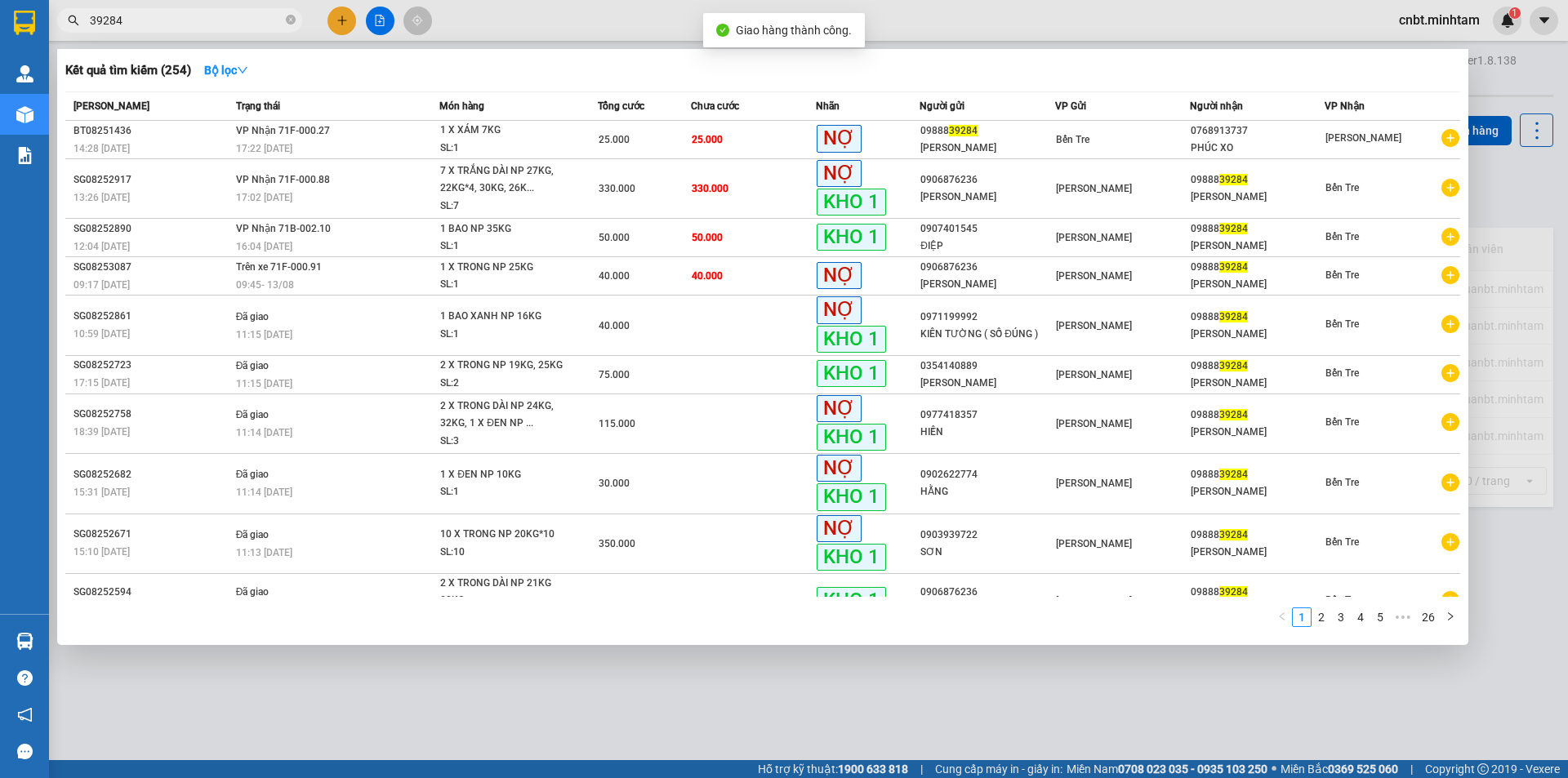
click at [237, 29] on input "39284" at bounding box center [186, 20] width 192 height 18
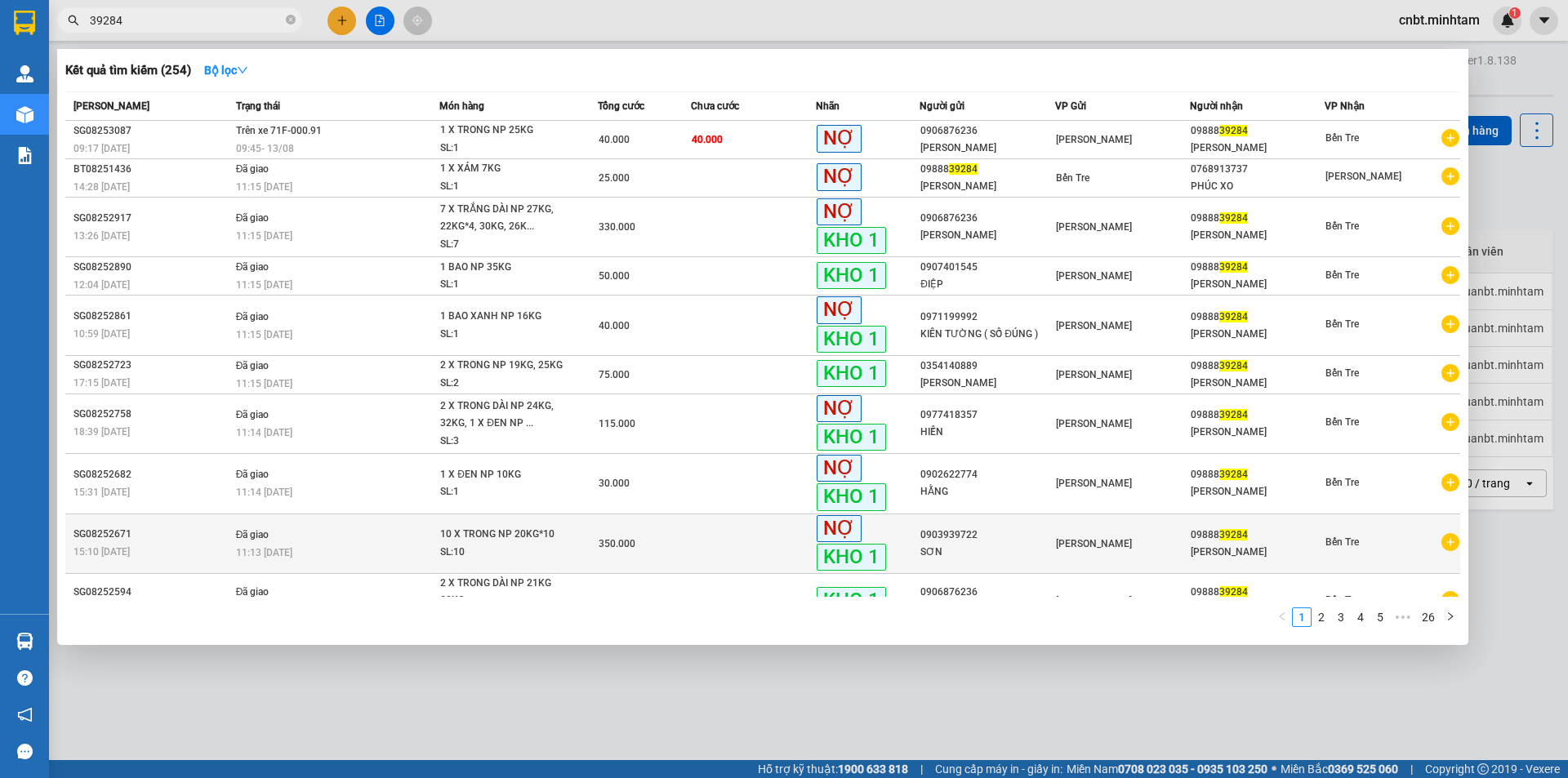
scroll to position [33, 0]
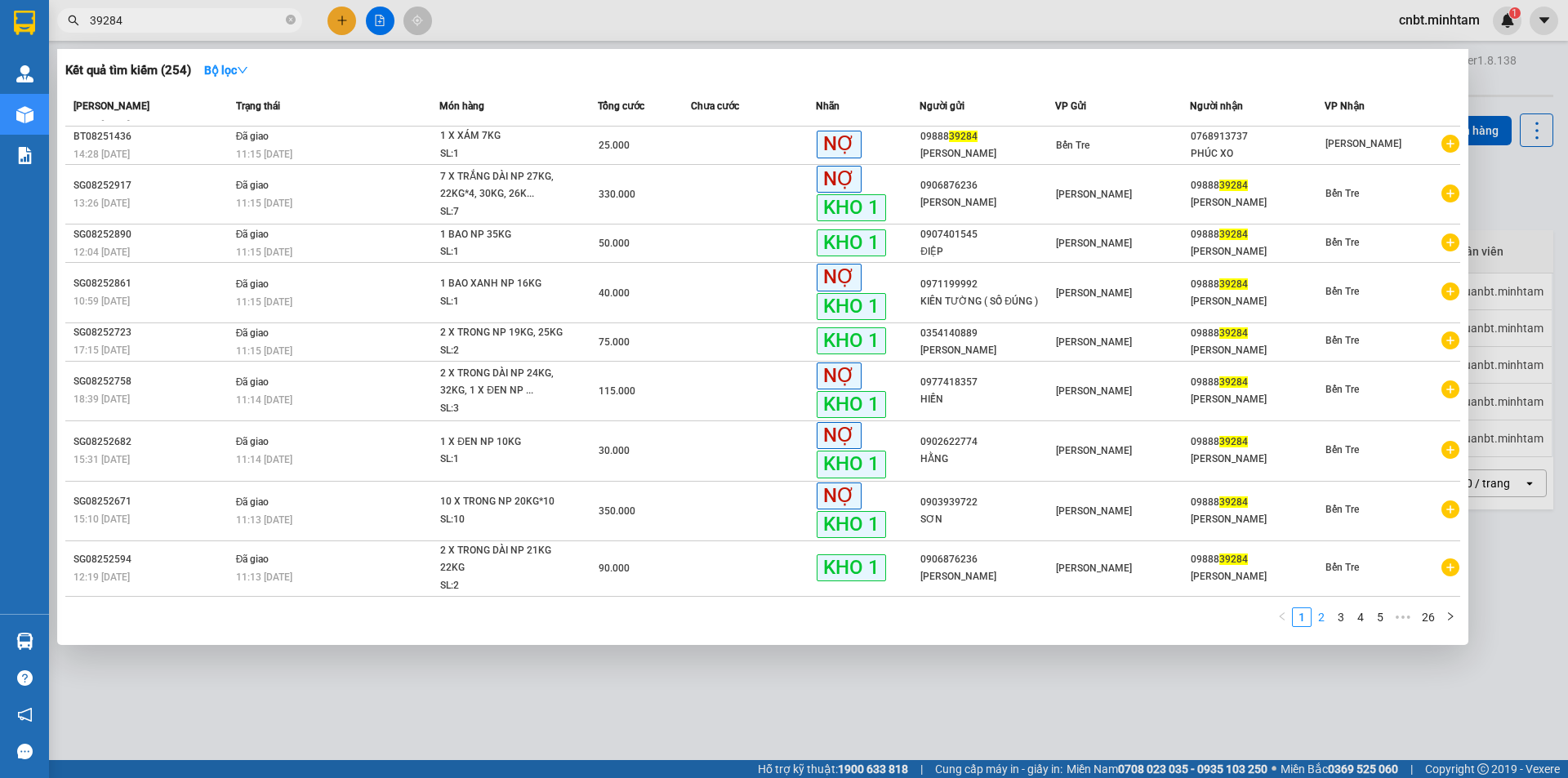
click at [1326, 613] on link "2" at bounding box center [1321, 617] width 18 height 18
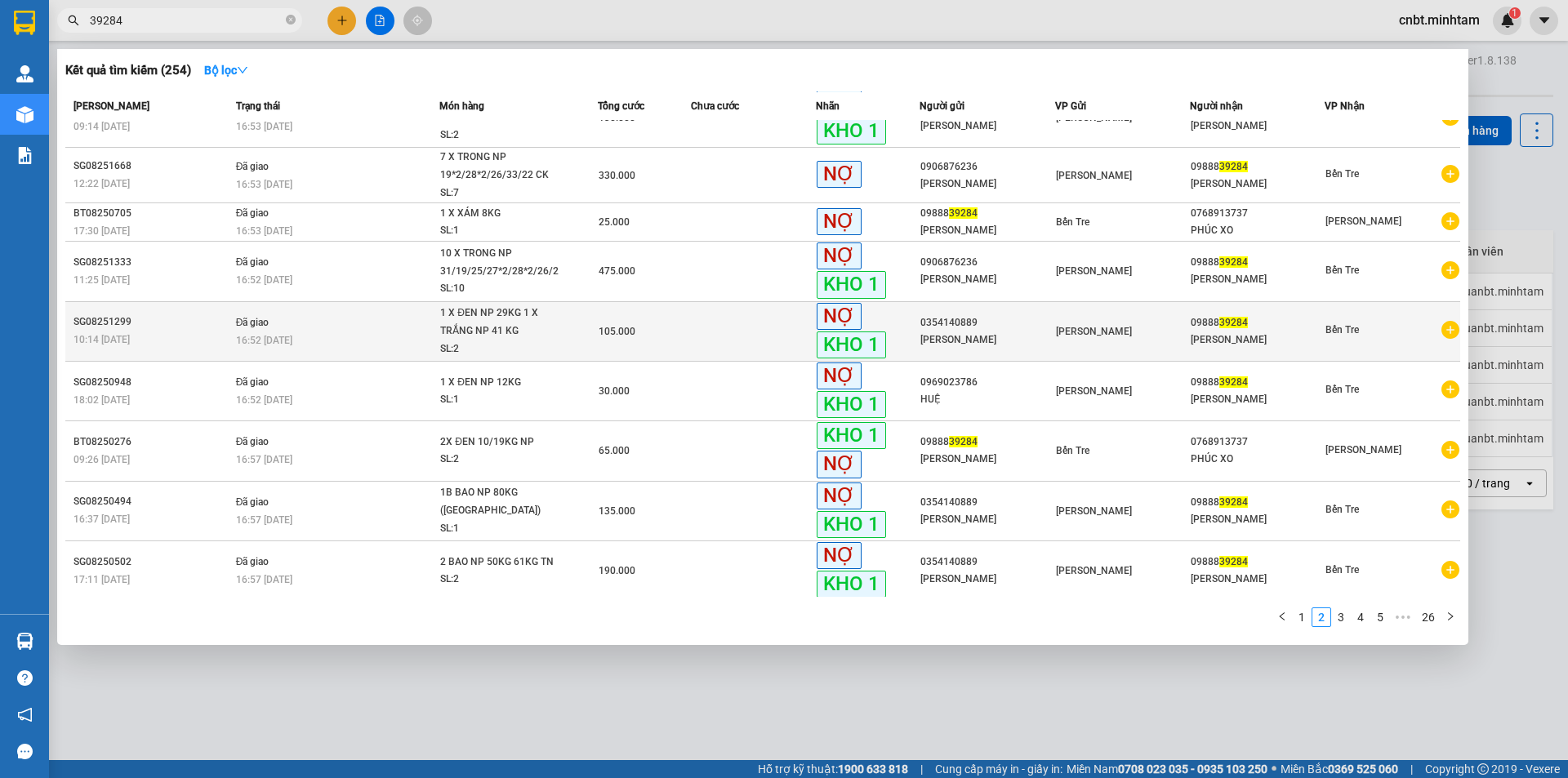
scroll to position [75, 0]
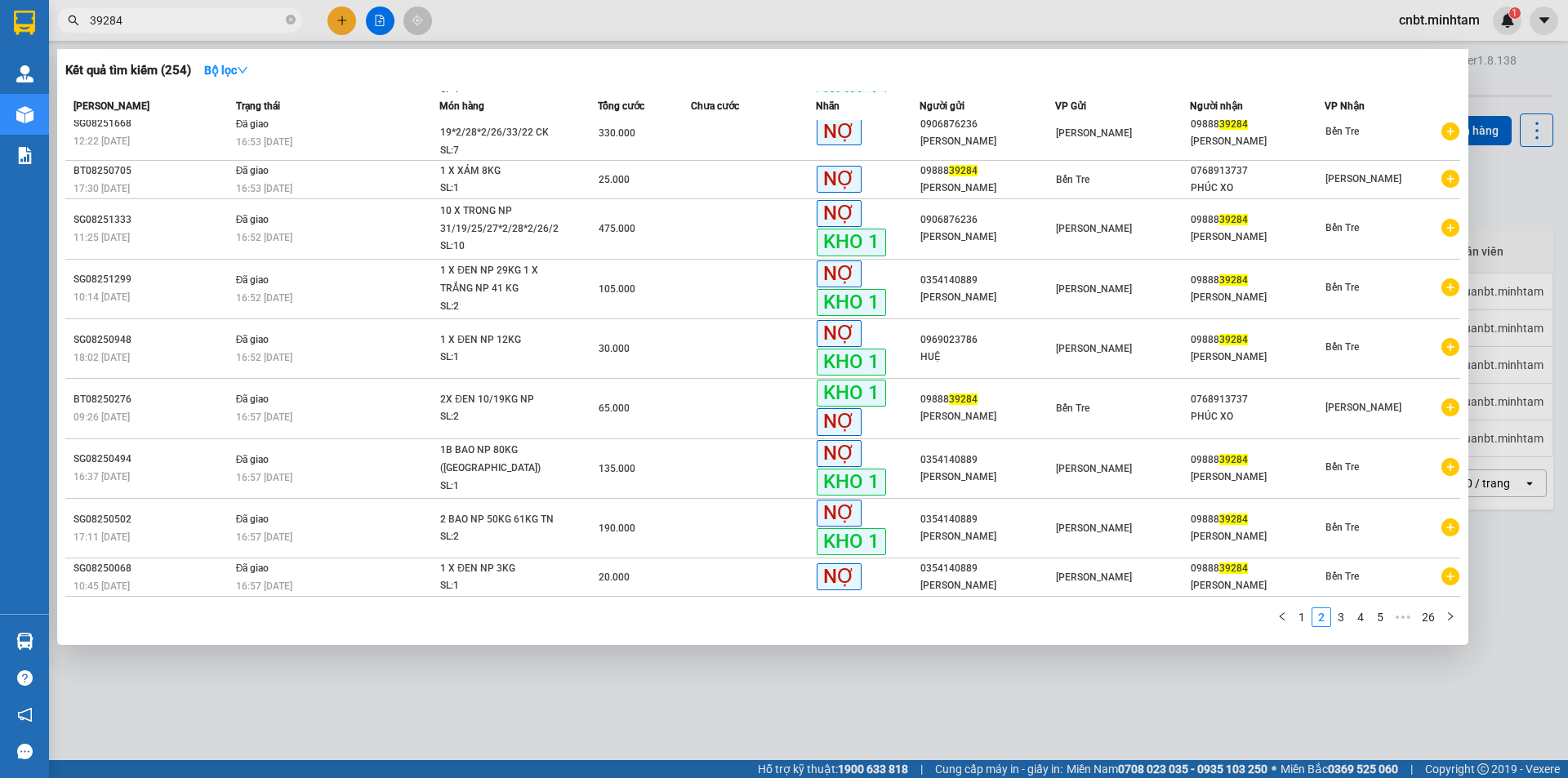
click at [1506, 209] on div at bounding box center [784, 389] width 1568 height 778
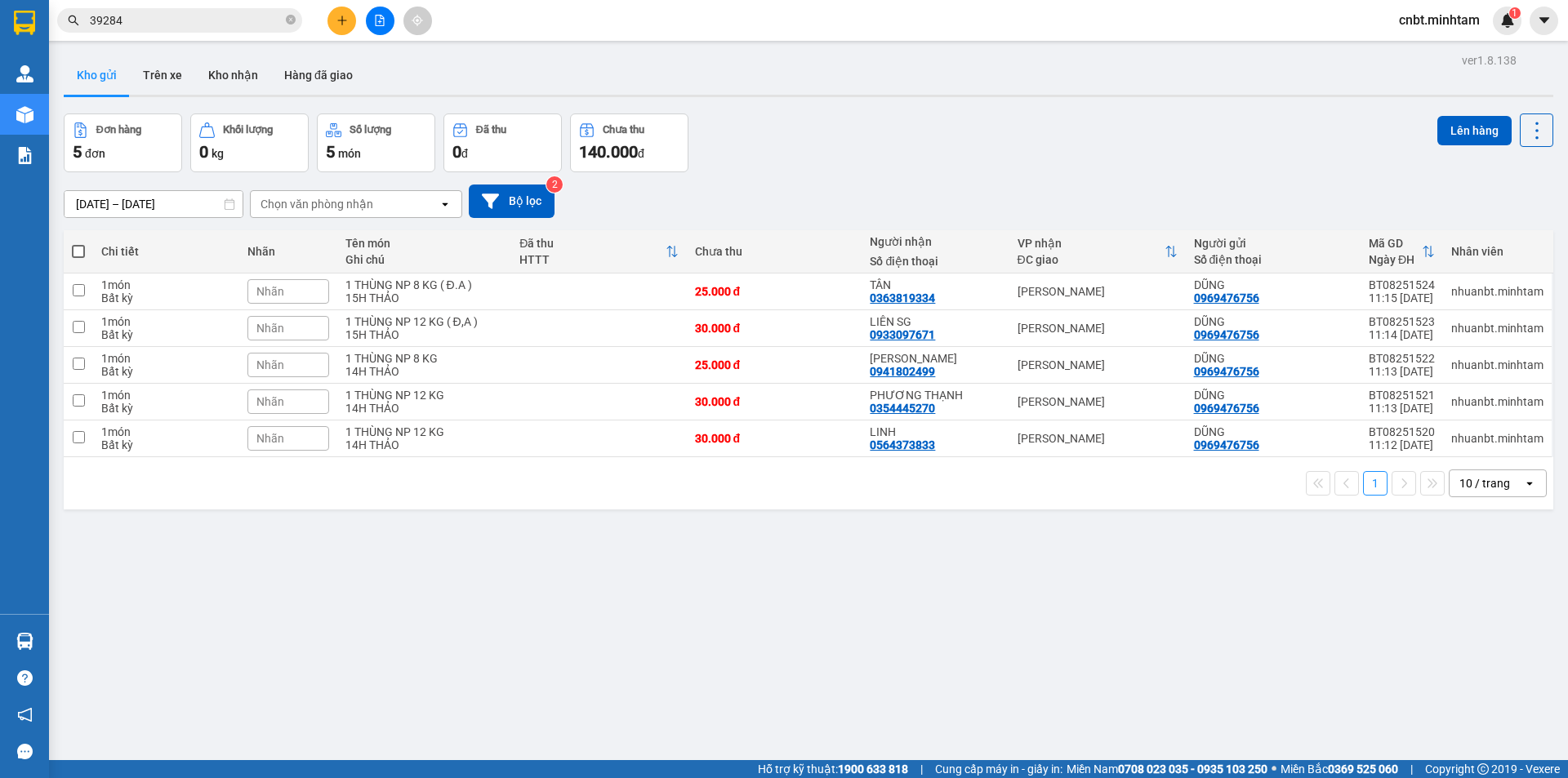
click at [53, 25] on div "39284" at bounding box center [159, 21] width 319 height 25
click at [944, 590] on div "ver 1.8.138 Kho gửi Trên xe [PERSON_NAME] Hàng đã [PERSON_NAME] hàng 5 đơn [PER…" at bounding box center [809, 437] width 1503 height 778
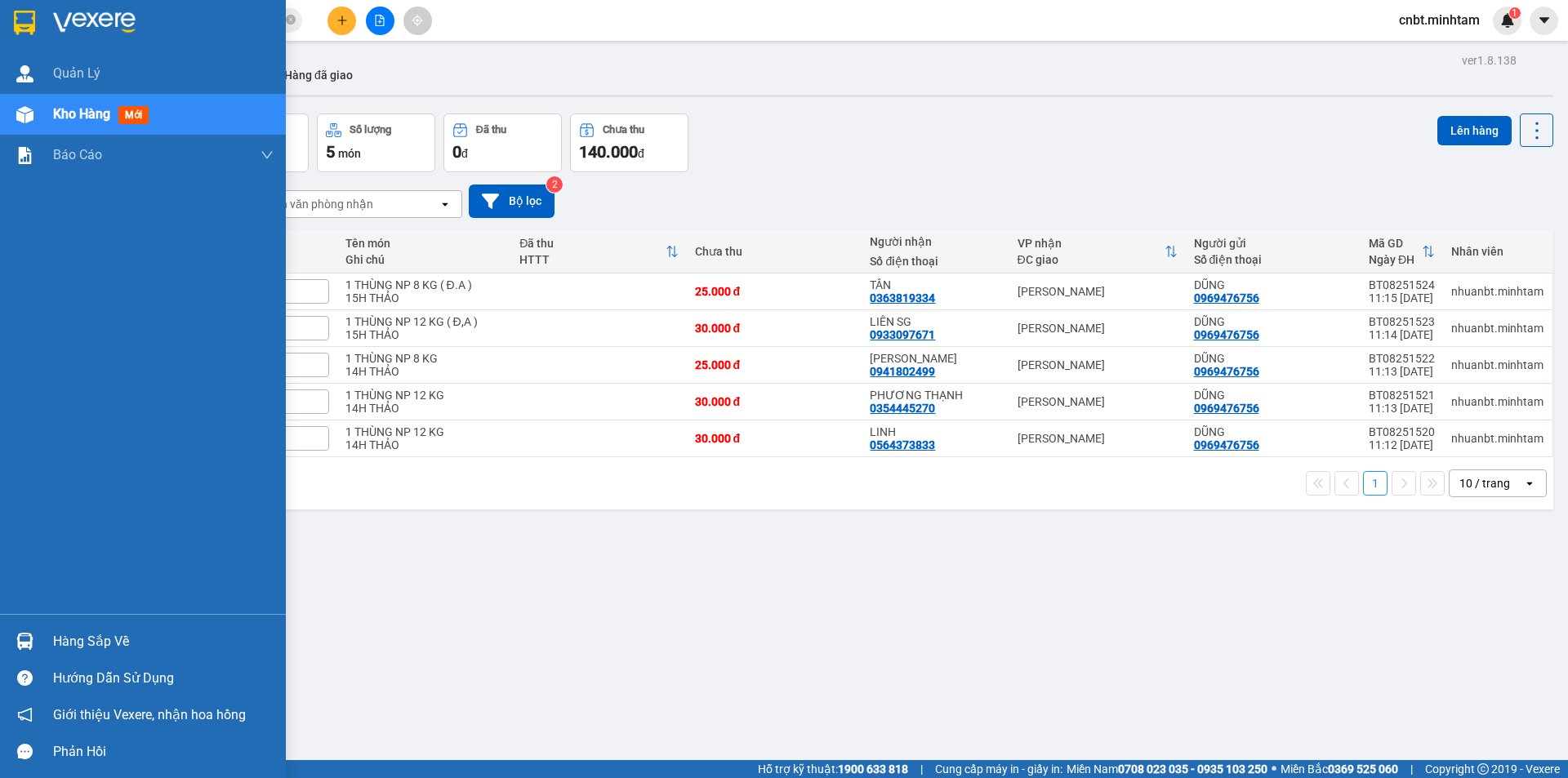
click at [34, 34] on img at bounding box center [25, 23] width 21 height 25
click at [25, 15] on img at bounding box center [25, 23] width 21 height 25
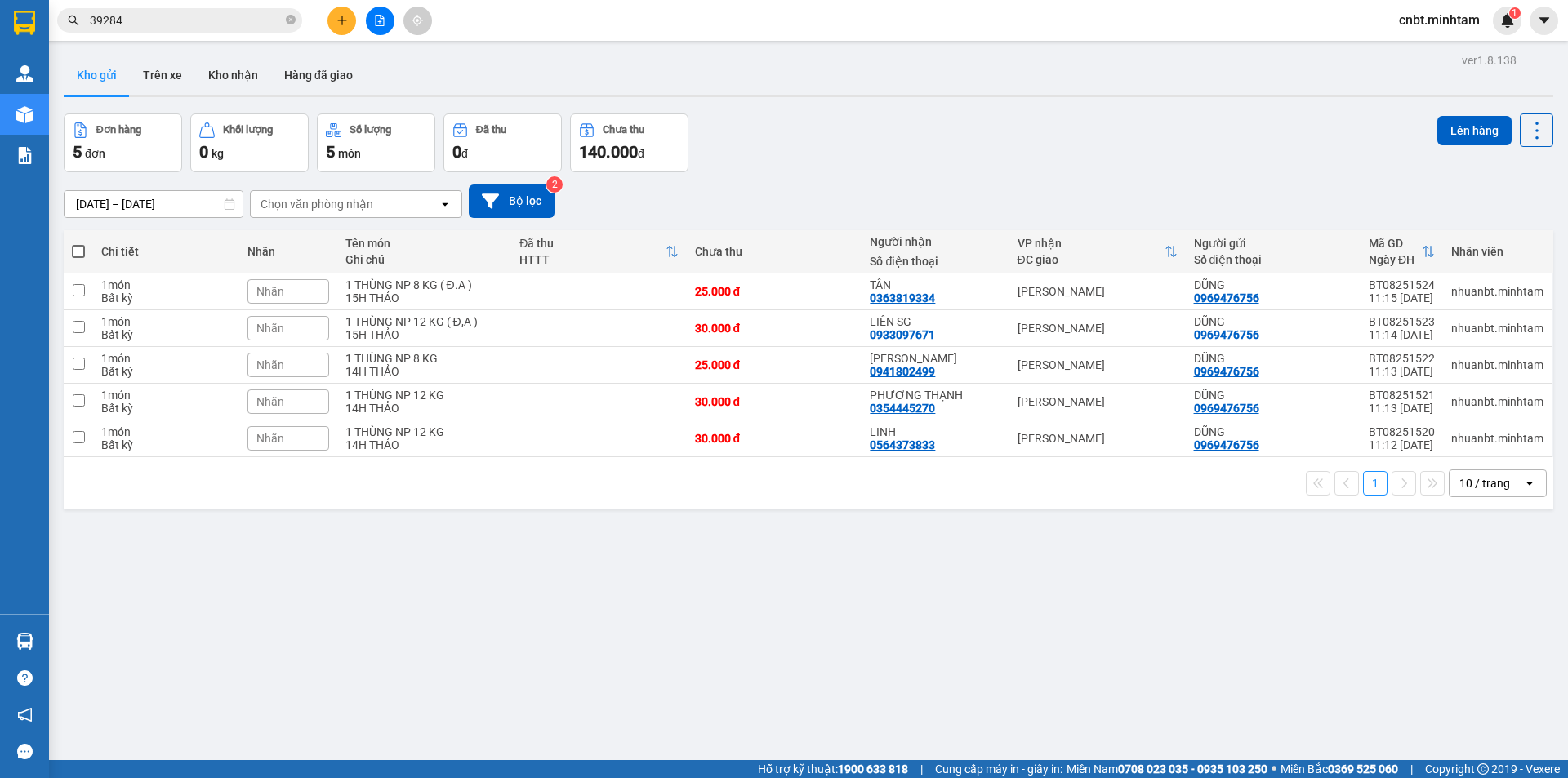
click at [412, 645] on div "ver 1.8.138 Kho gửi Trên xe [PERSON_NAME] Hàng đã [PERSON_NAME] hàng 5 đơn [PER…" at bounding box center [809, 437] width 1503 height 778
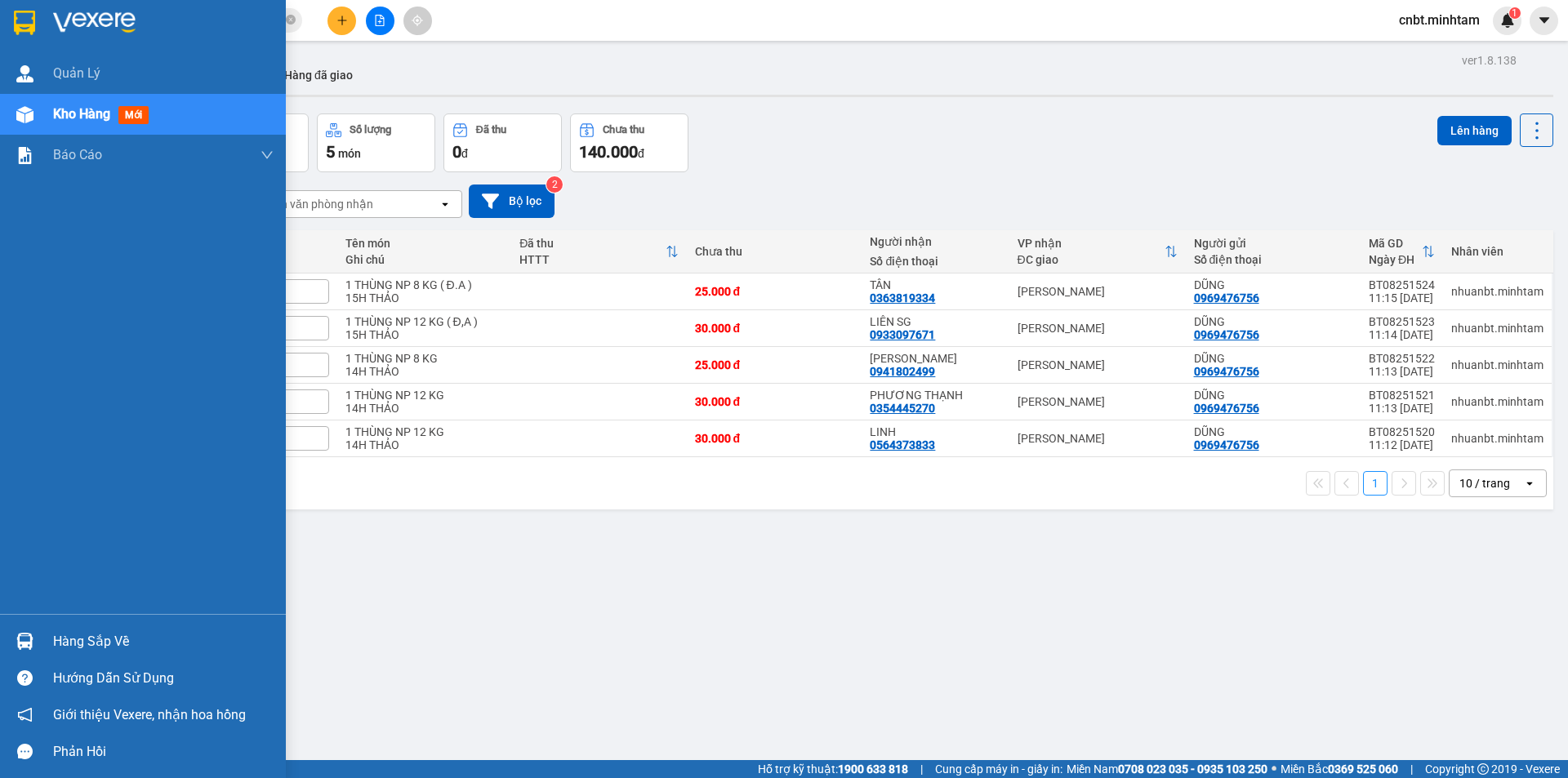
click at [56, 647] on div "Hàng sắp về" at bounding box center [163, 642] width 220 height 25
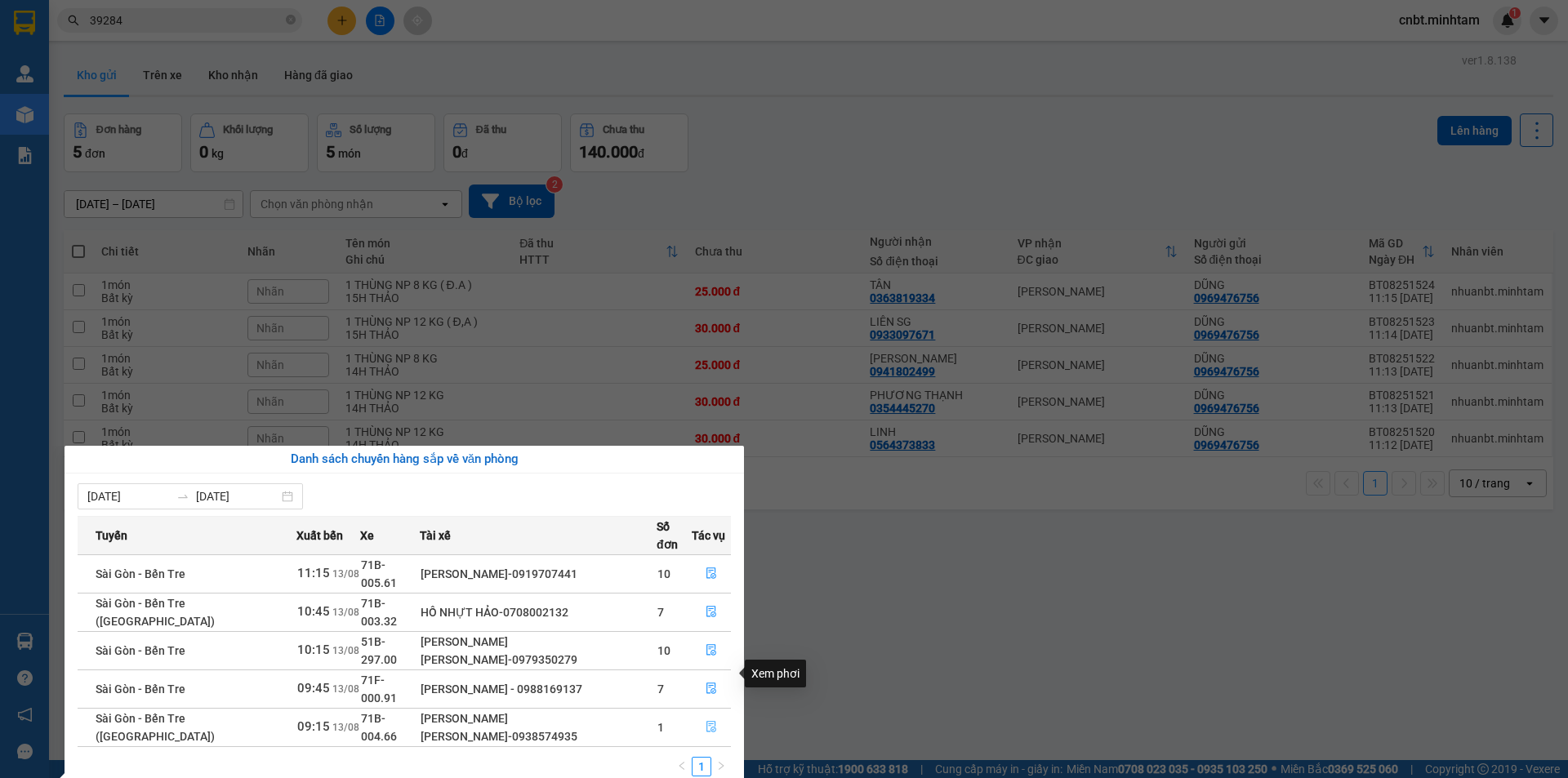
click at [706, 721] on icon "file-done" at bounding box center [711, 726] width 11 height 11
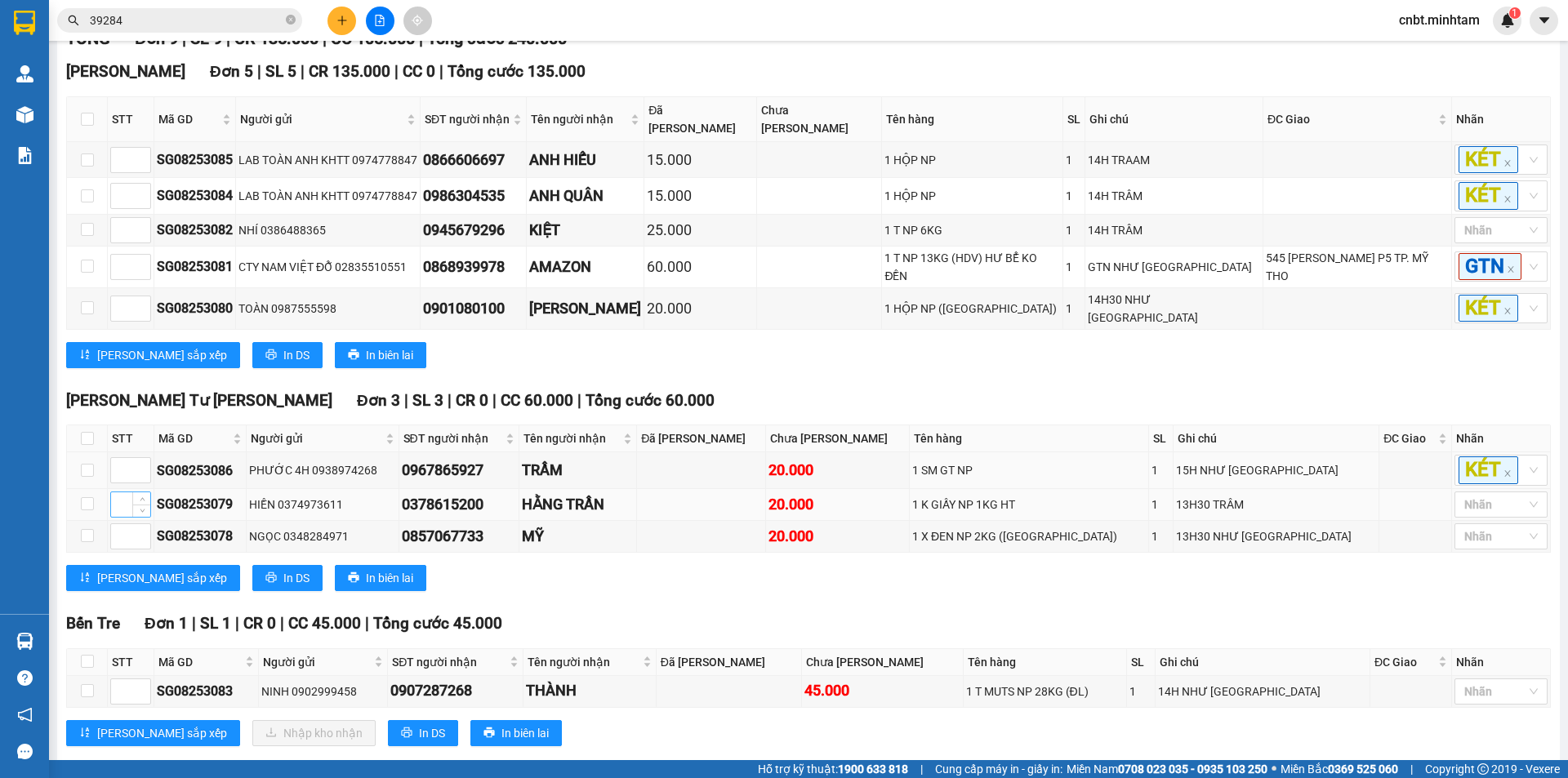
scroll to position [285, 0]
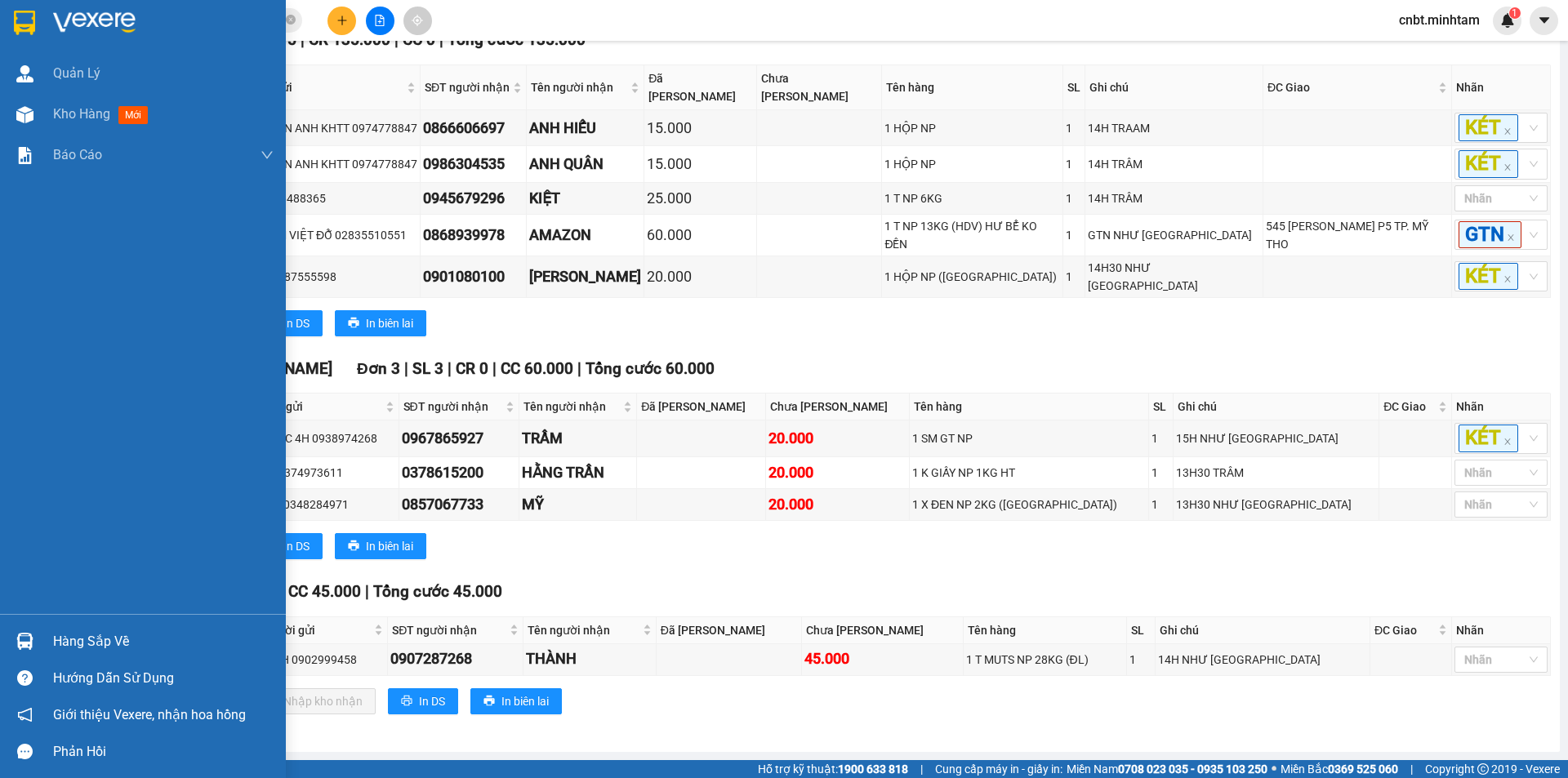
click at [24, 11] on img at bounding box center [25, 23] width 21 height 25
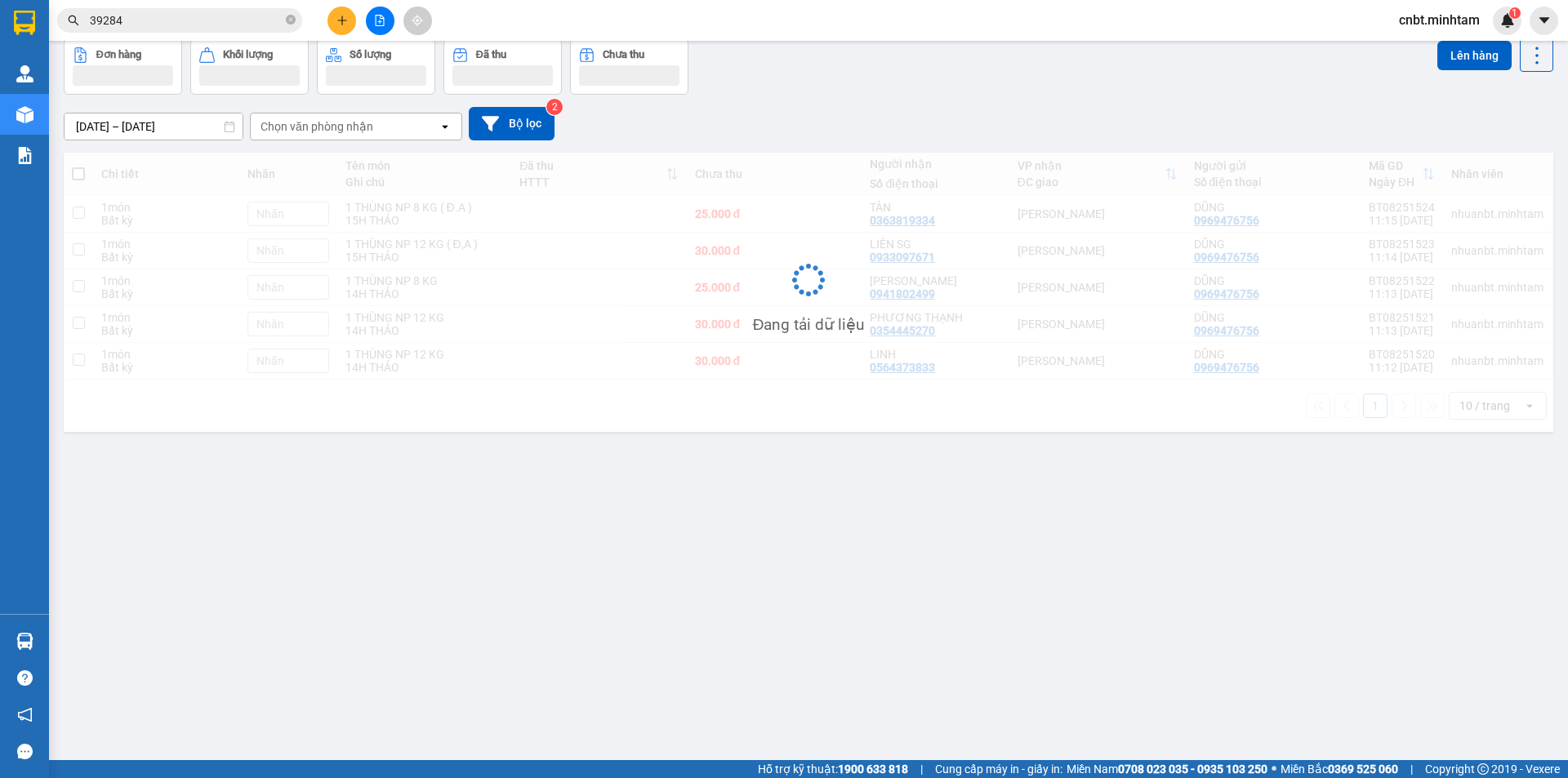
scroll to position [75, 0]
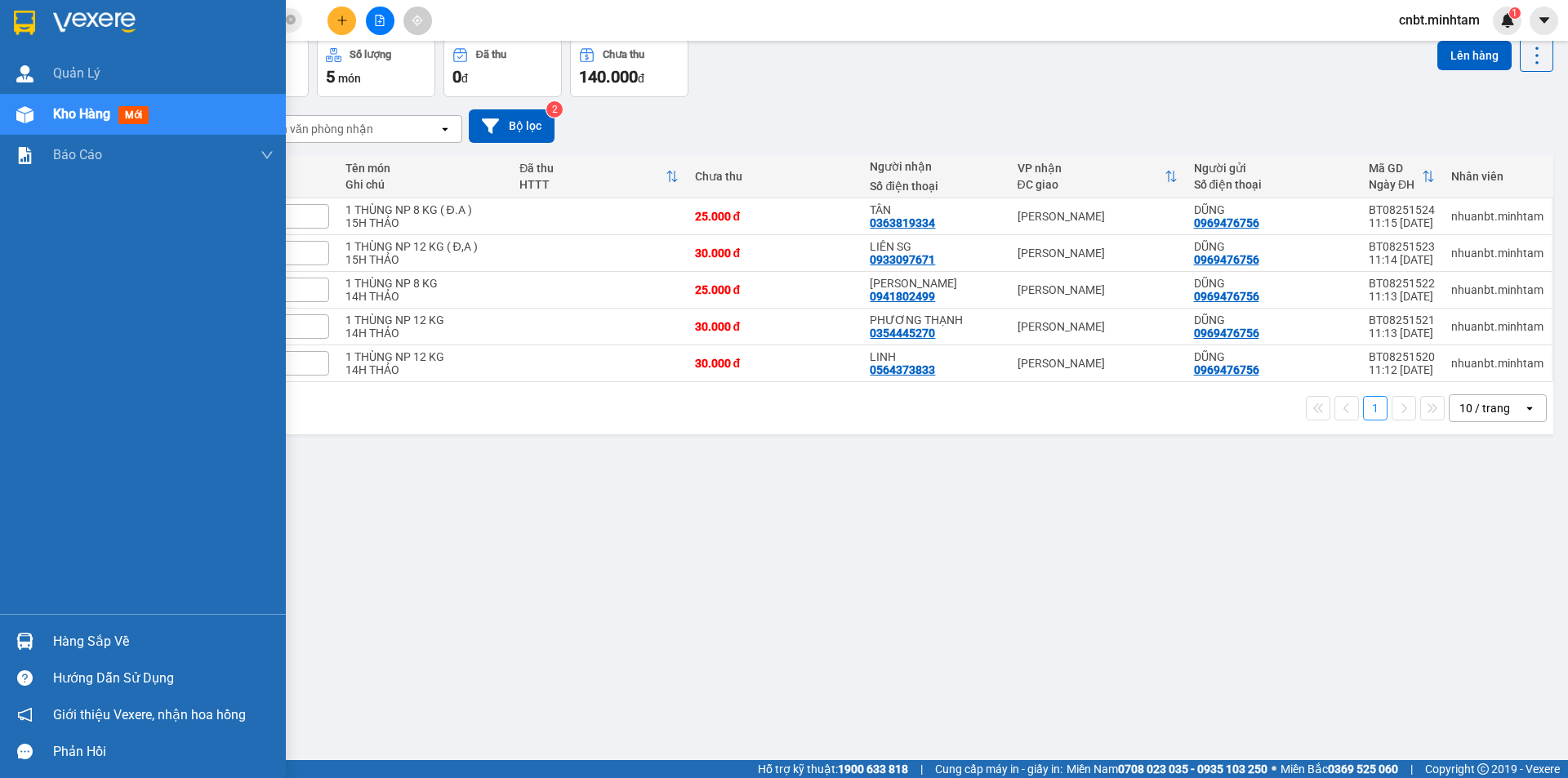
click at [10, 21] on div at bounding box center [143, 26] width 286 height 53
click at [25, 26] on img at bounding box center [25, 23] width 21 height 25
click at [12, 10] on div at bounding box center [25, 23] width 29 height 29
click at [43, 638] on div "Hàng sắp về" at bounding box center [143, 641] width 286 height 36
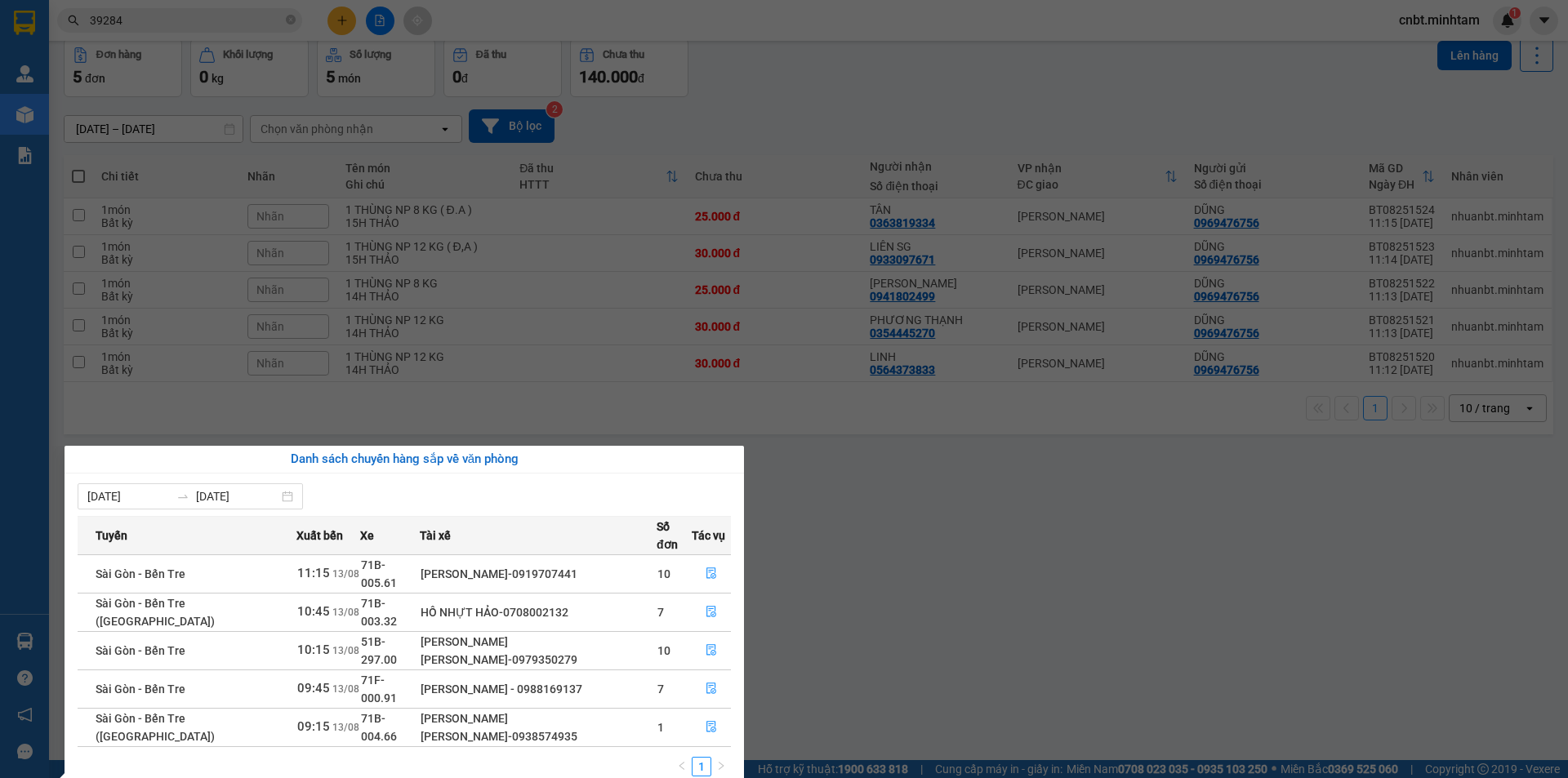
click at [882, 646] on section "Kết quả [PERSON_NAME] ( 254 ) Bộ lọc Mã ĐH Trạng thái Món hàng Tổng [PERSON_NAM…" at bounding box center [784, 389] width 1568 height 778
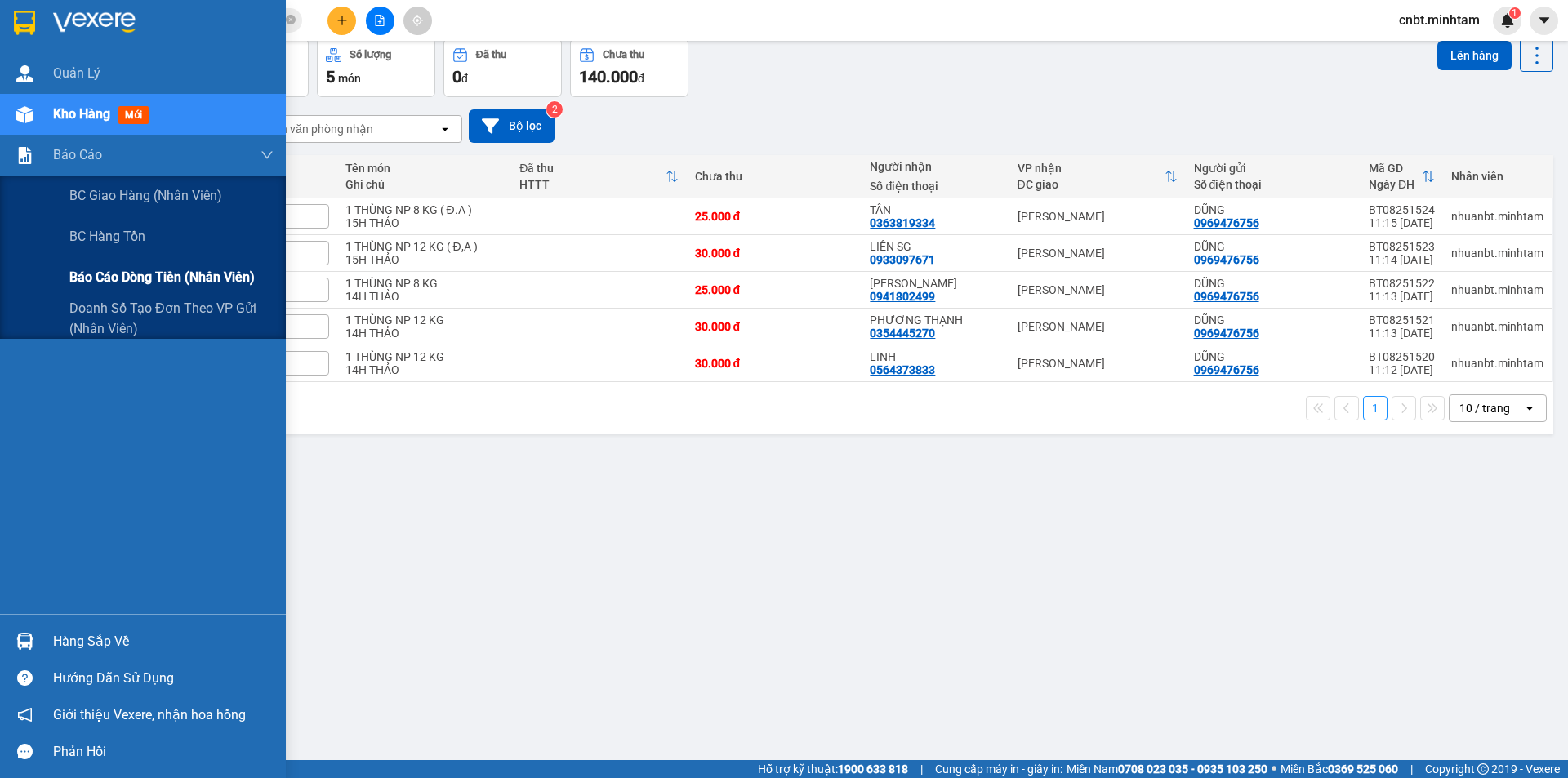
click at [91, 276] on span "Báo cáo dòng tiền (nhân viên)" at bounding box center [163, 277] width 186 height 20
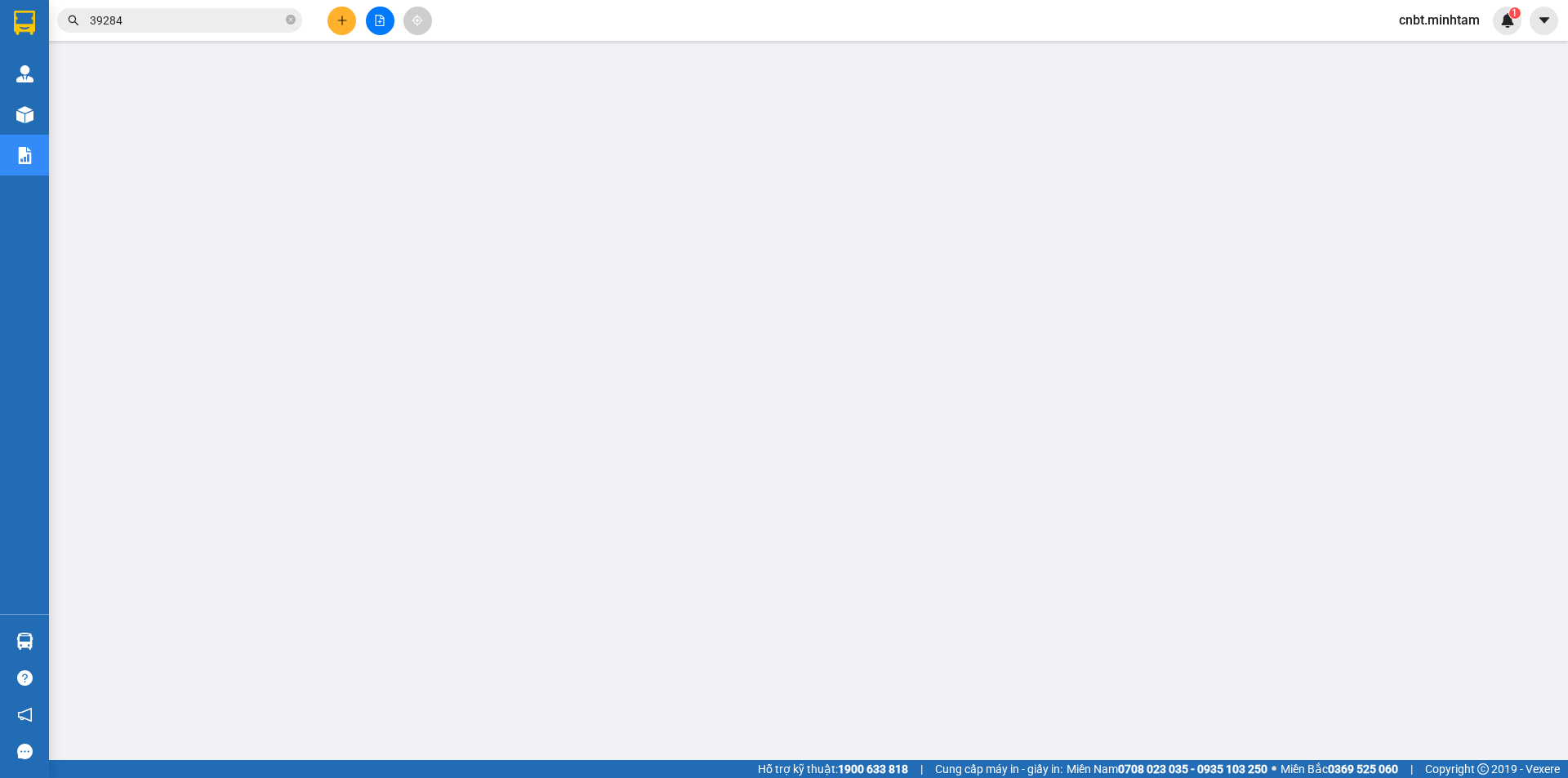
click at [154, 25] on input "39284" at bounding box center [186, 20] width 192 height 18
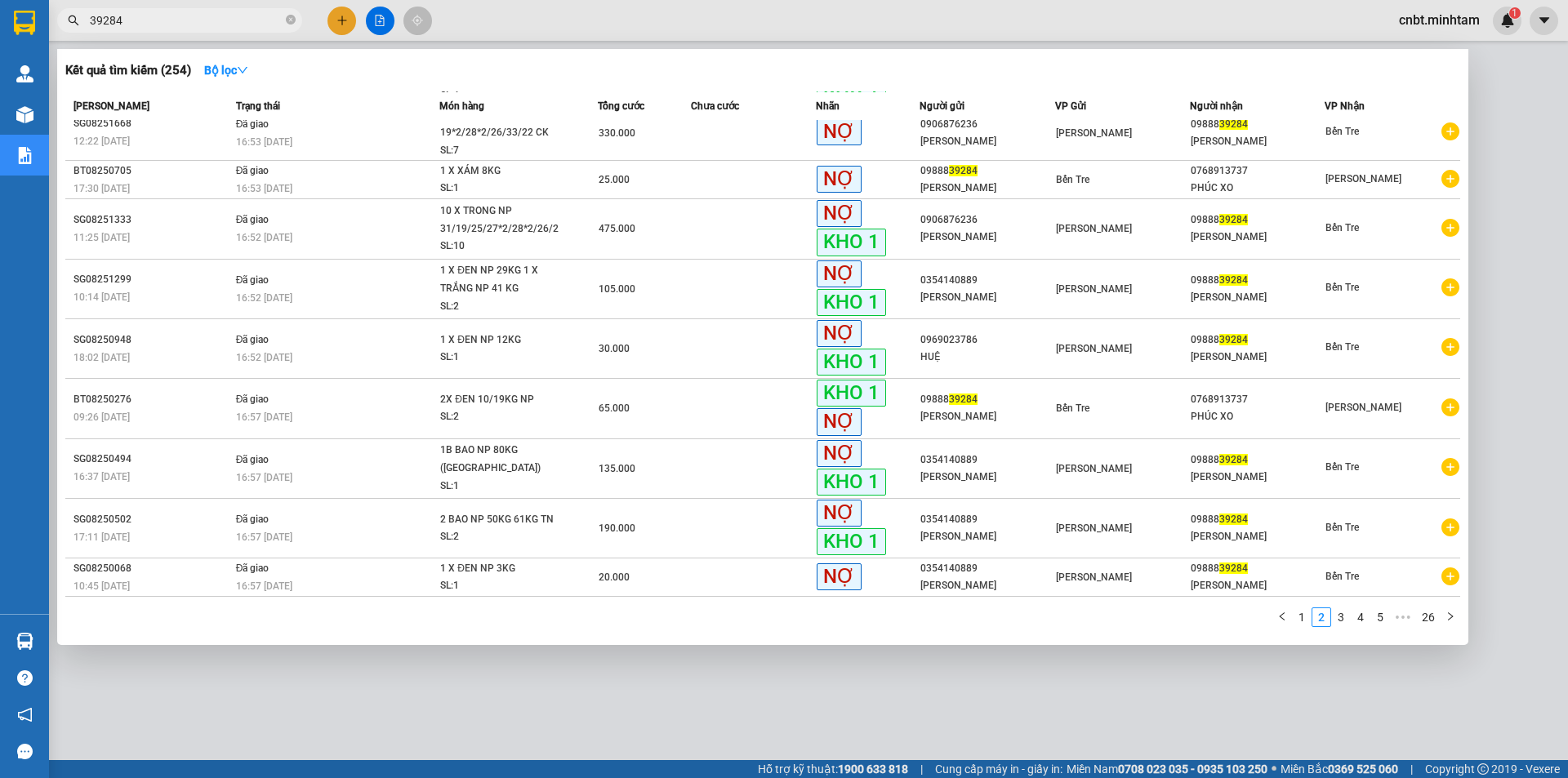
click at [154, 25] on input "39284" at bounding box center [186, 20] width 192 height 18
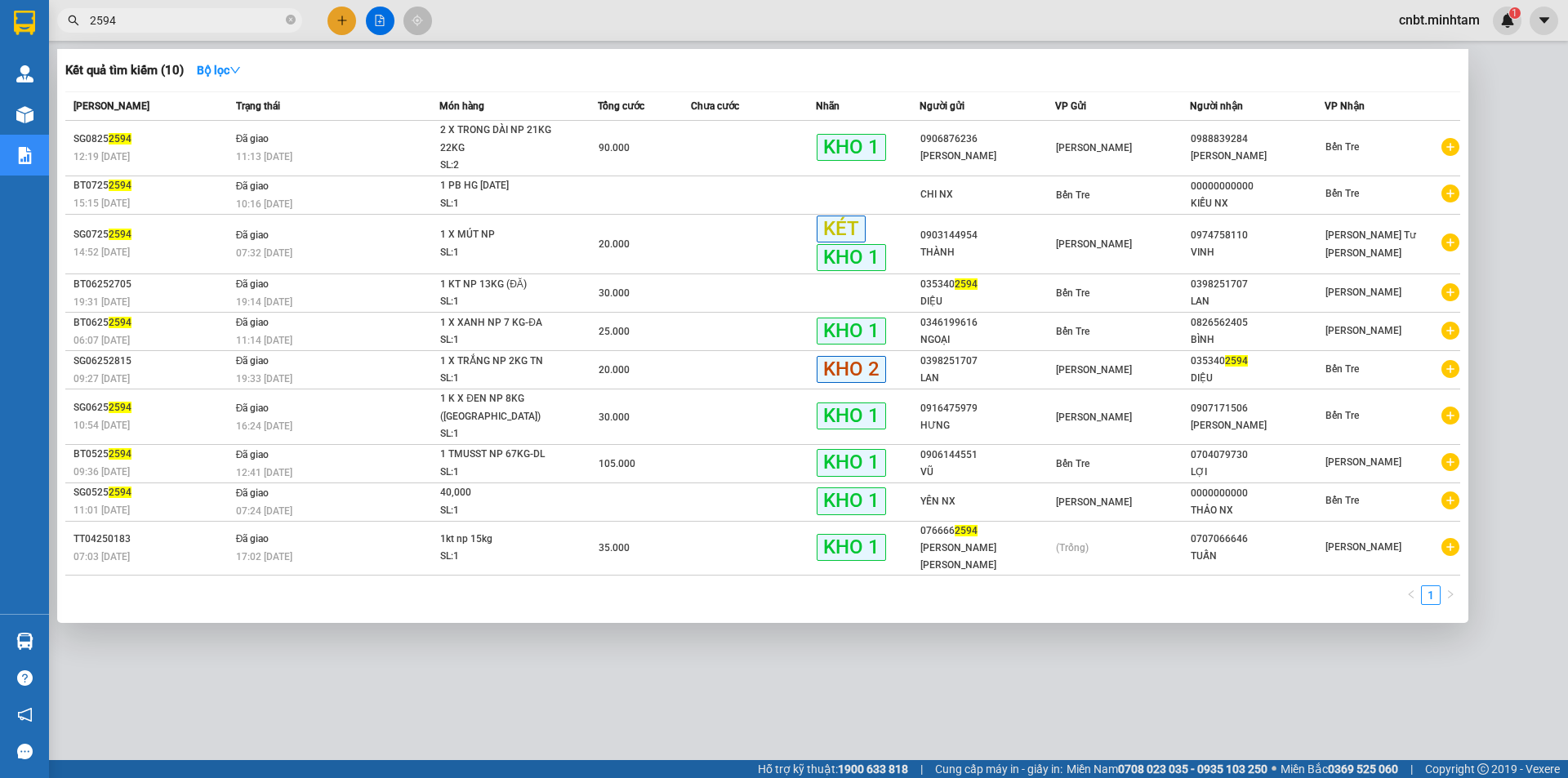
click at [210, 20] on input "2594" at bounding box center [186, 20] width 192 height 18
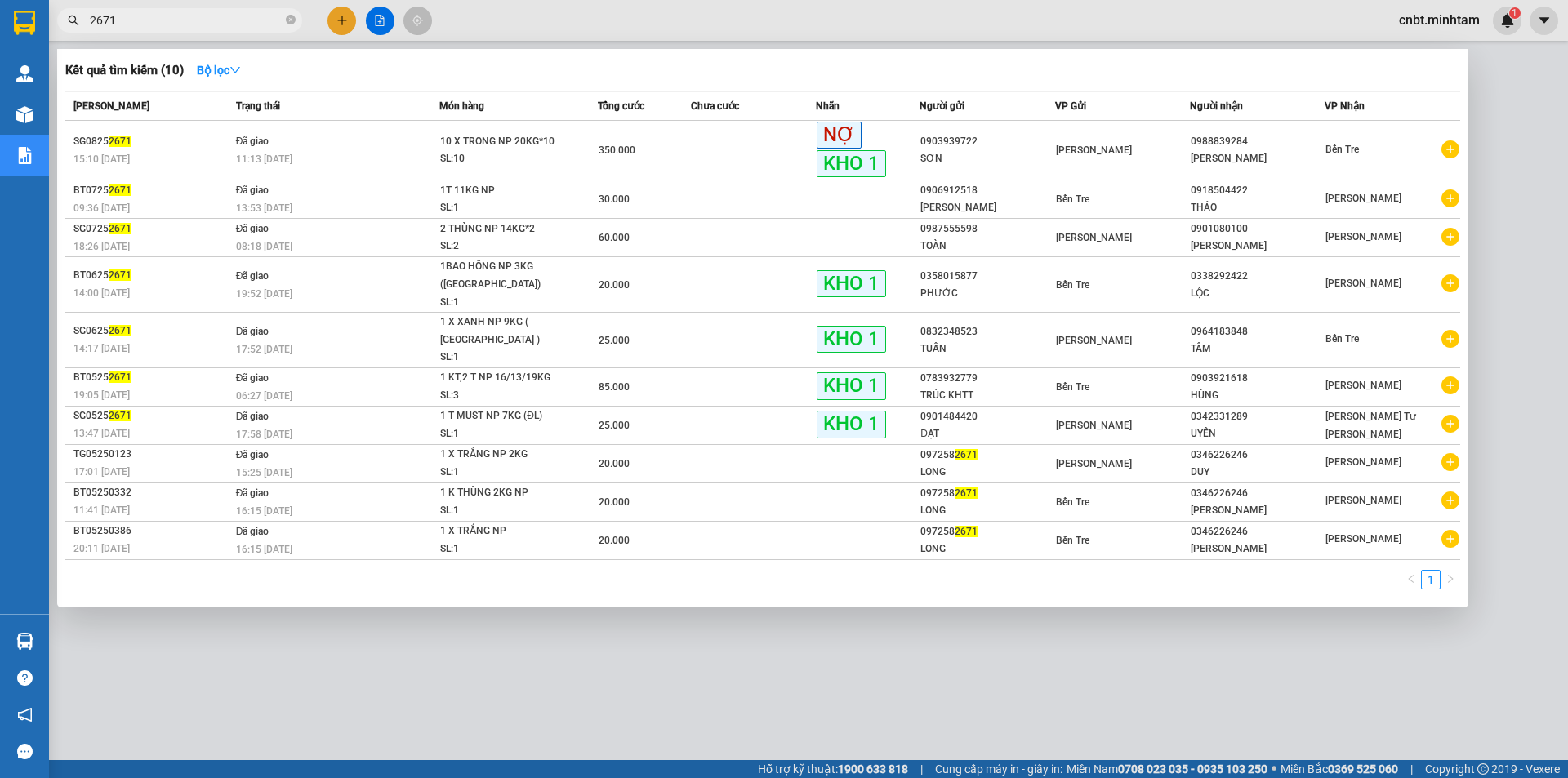
click at [215, 17] on input "2671" at bounding box center [186, 20] width 192 height 18
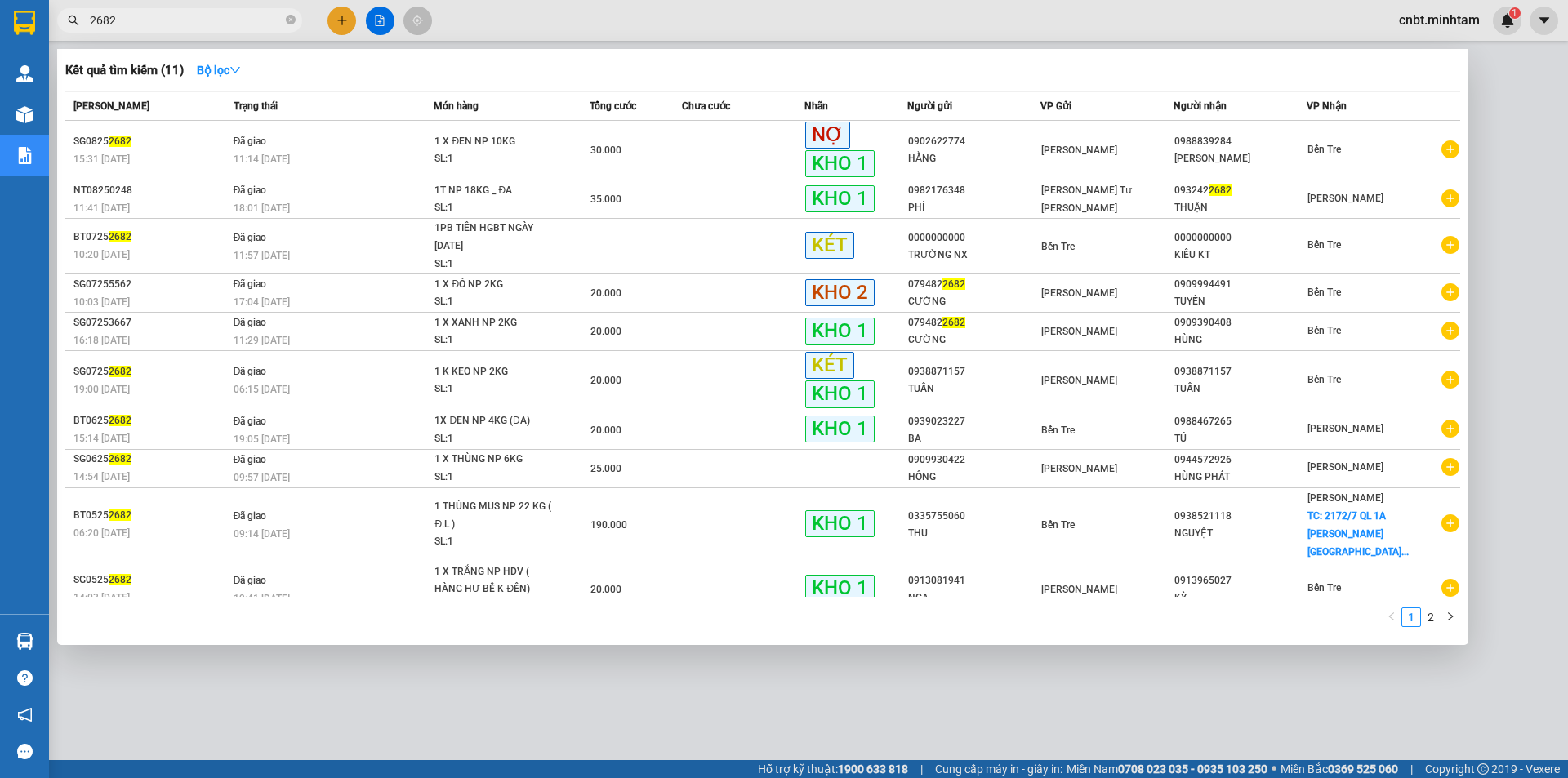
click at [213, 19] on input "2682" at bounding box center [186, 20] width 192 height 18
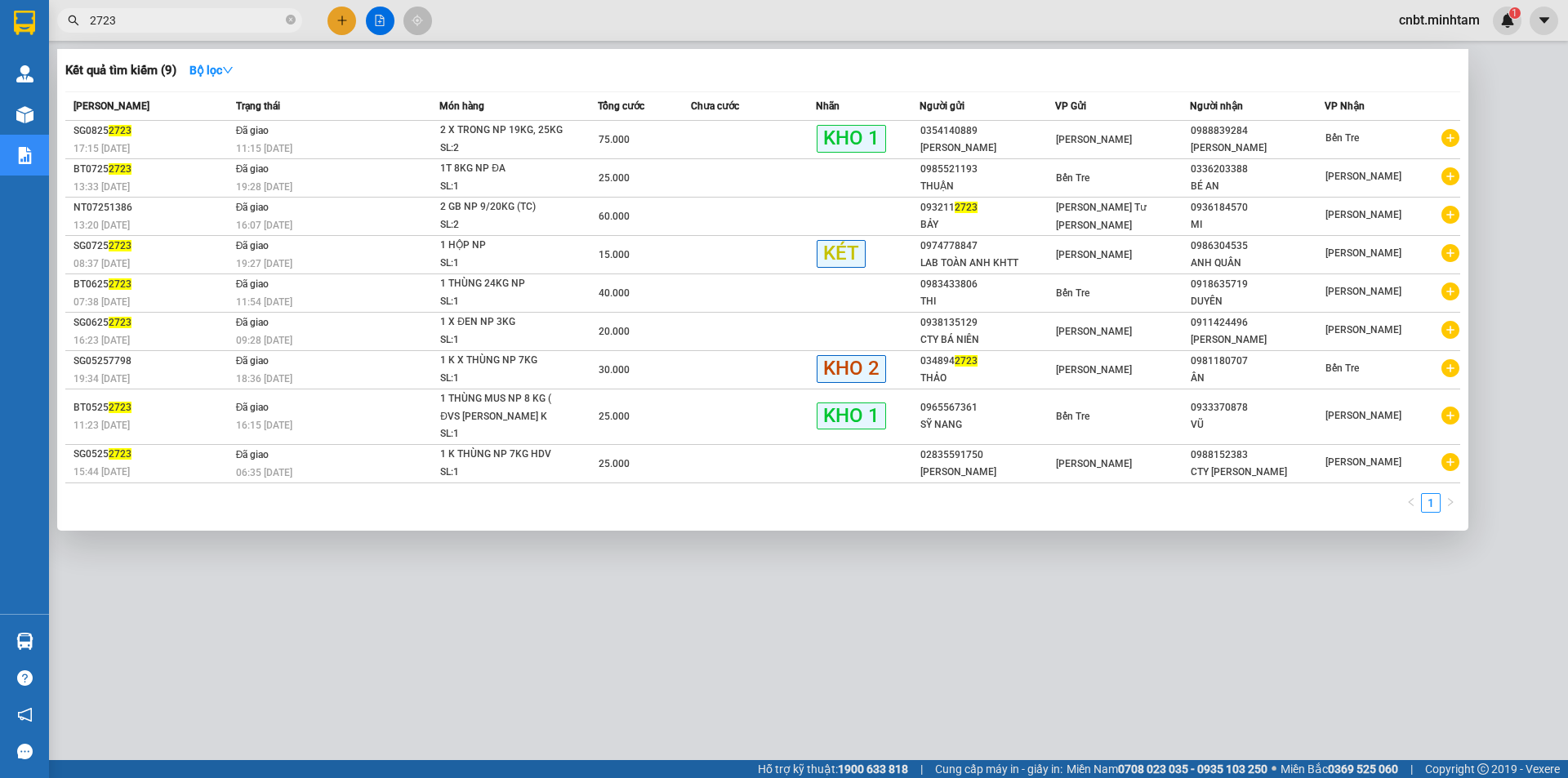
click at [147, 19] on input "2723" at bounding box center [186, 20] width 192 height 18
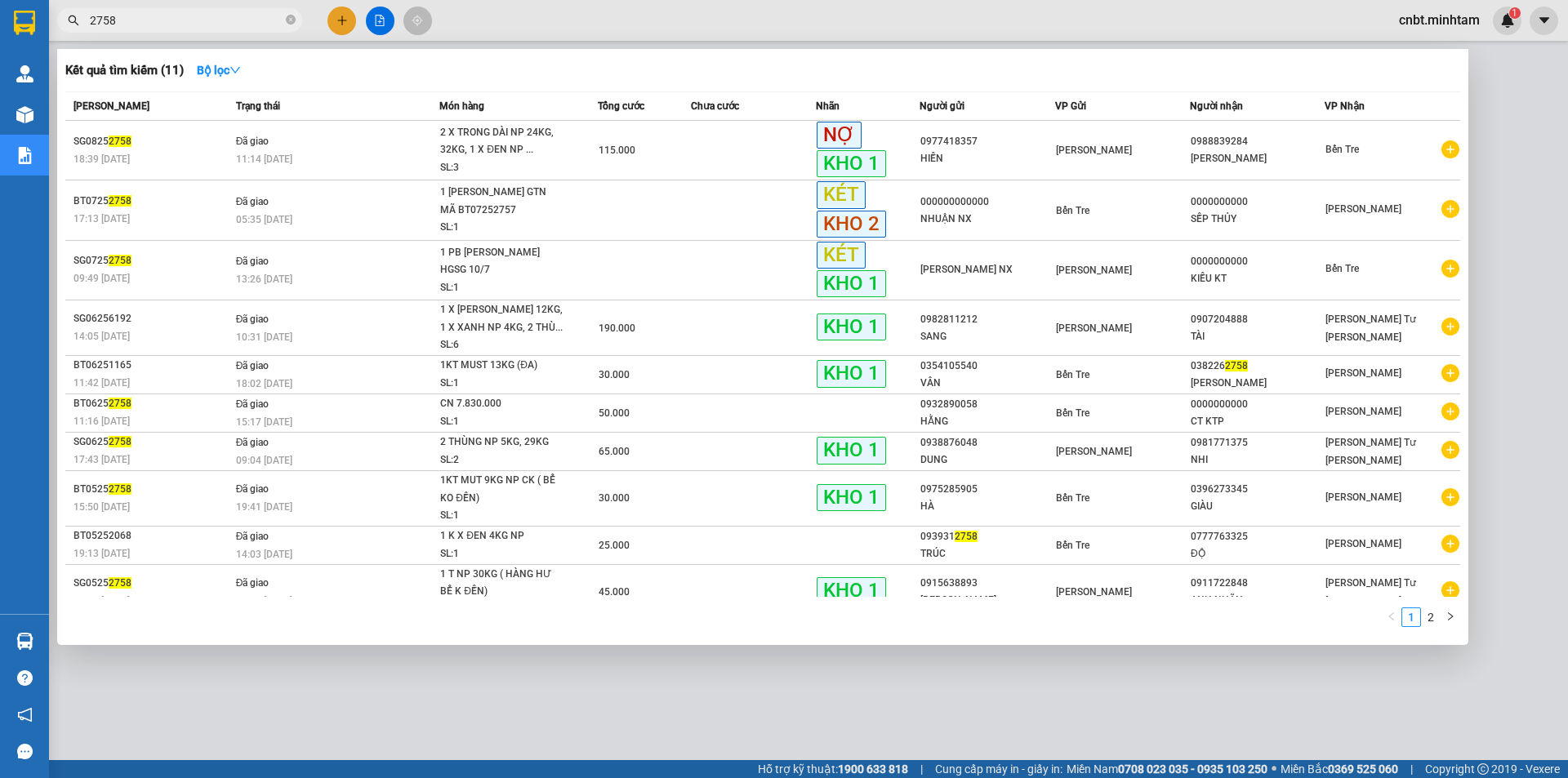
click at [131, 19] on input "2758" at bounding box center [186, 20] width 192 height 18
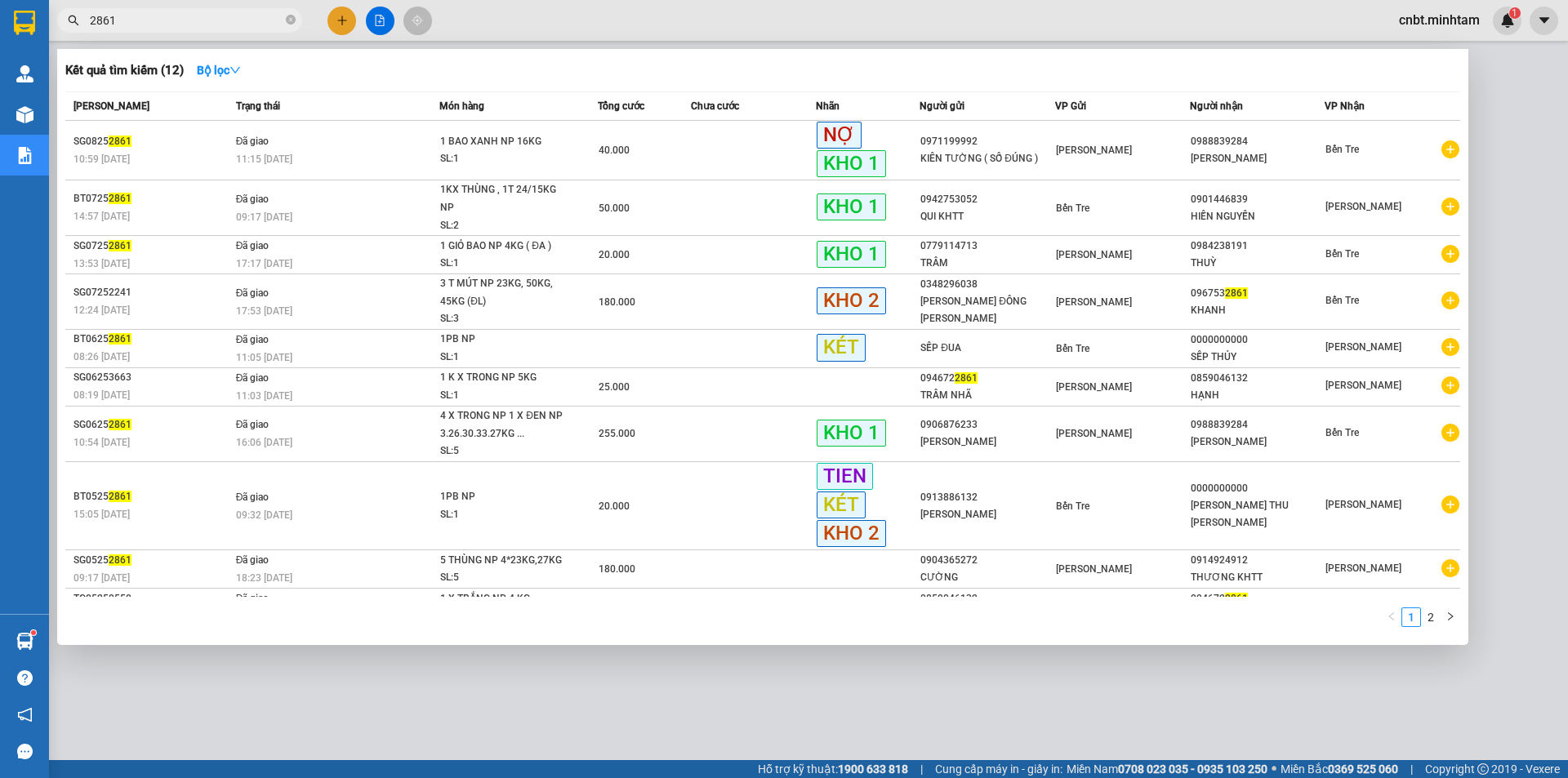
click at [222, 24] on input "2861" at bounding box center [186, 20] width 192 height 18
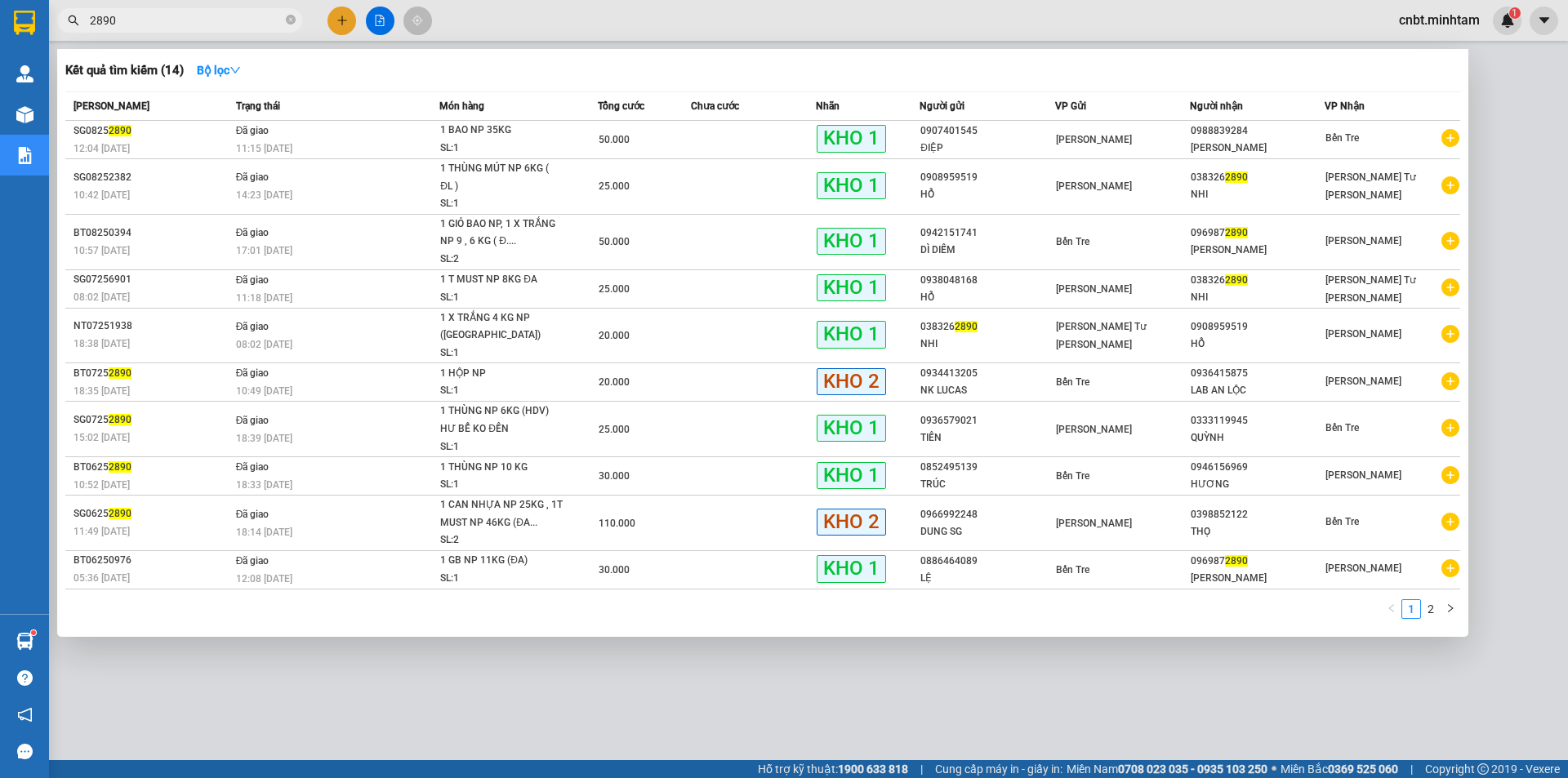
click at [181, 23] on input "2890" at bounding box center [186, 20] width 192 height 18
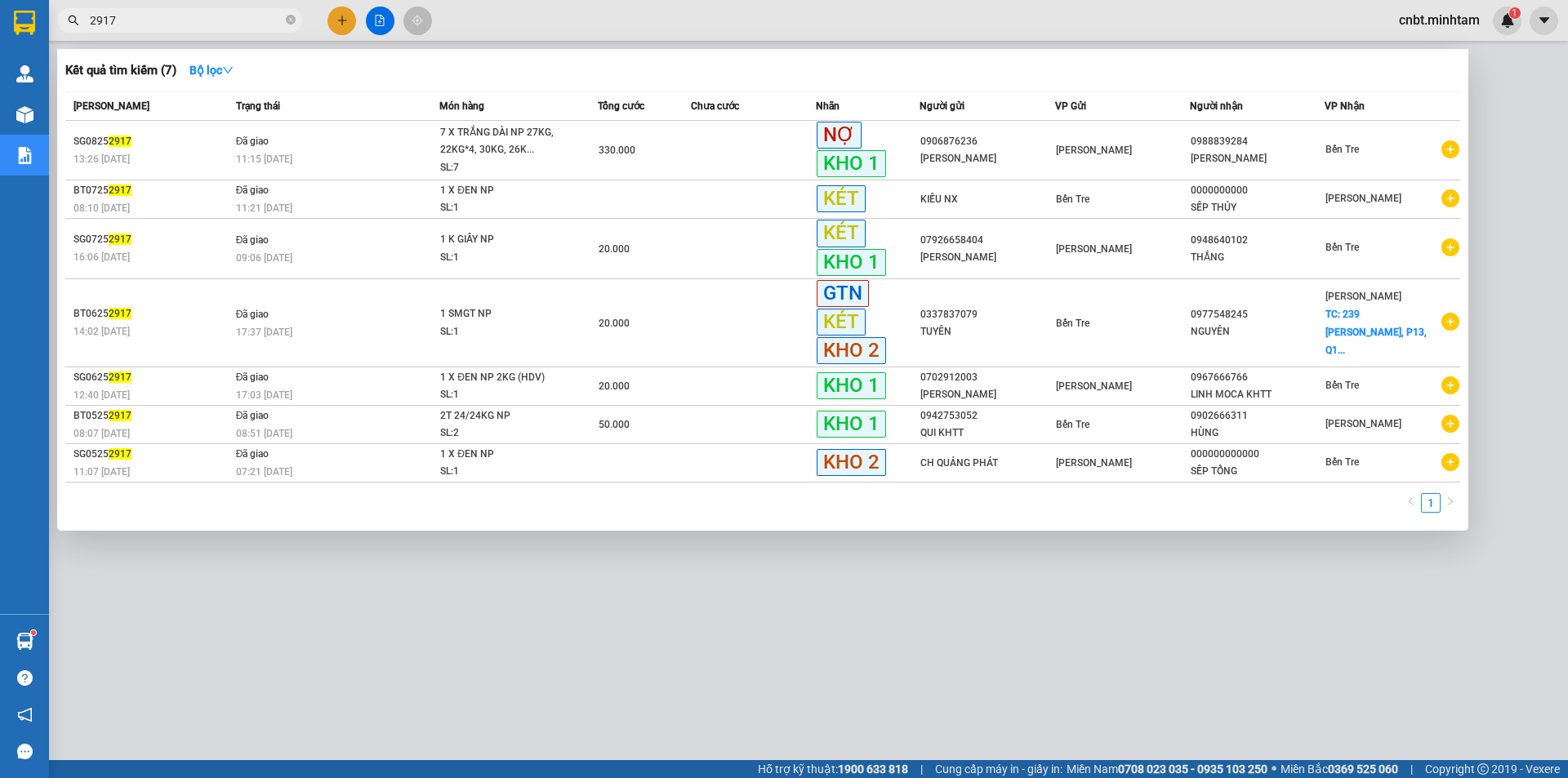
click at [198, 25] on input "2917" at bounding box center [186, 20] width 192 height 18
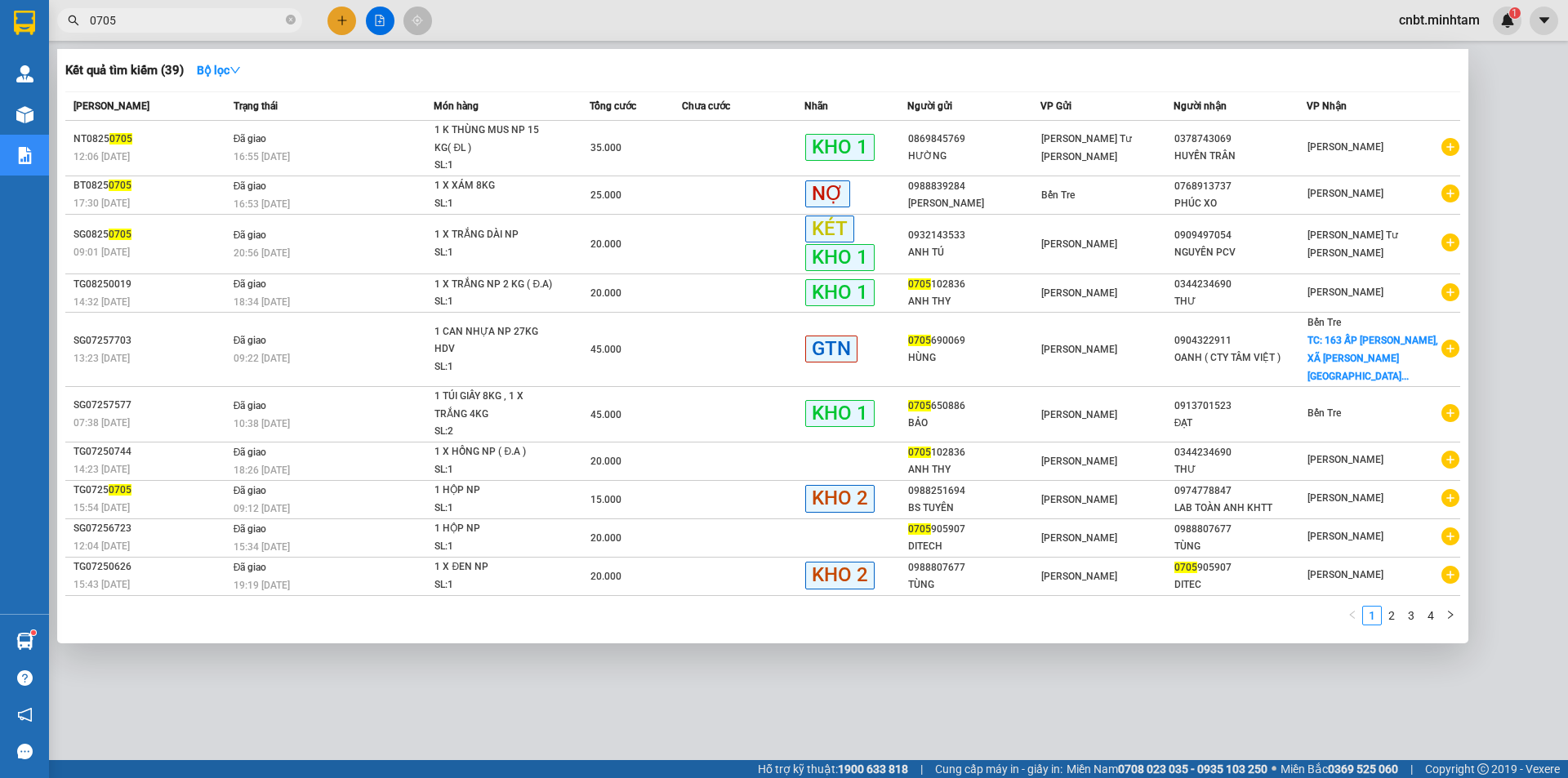
click at [151, 16] on input "0705" at bounding box center [186, 20] width 192 height 18
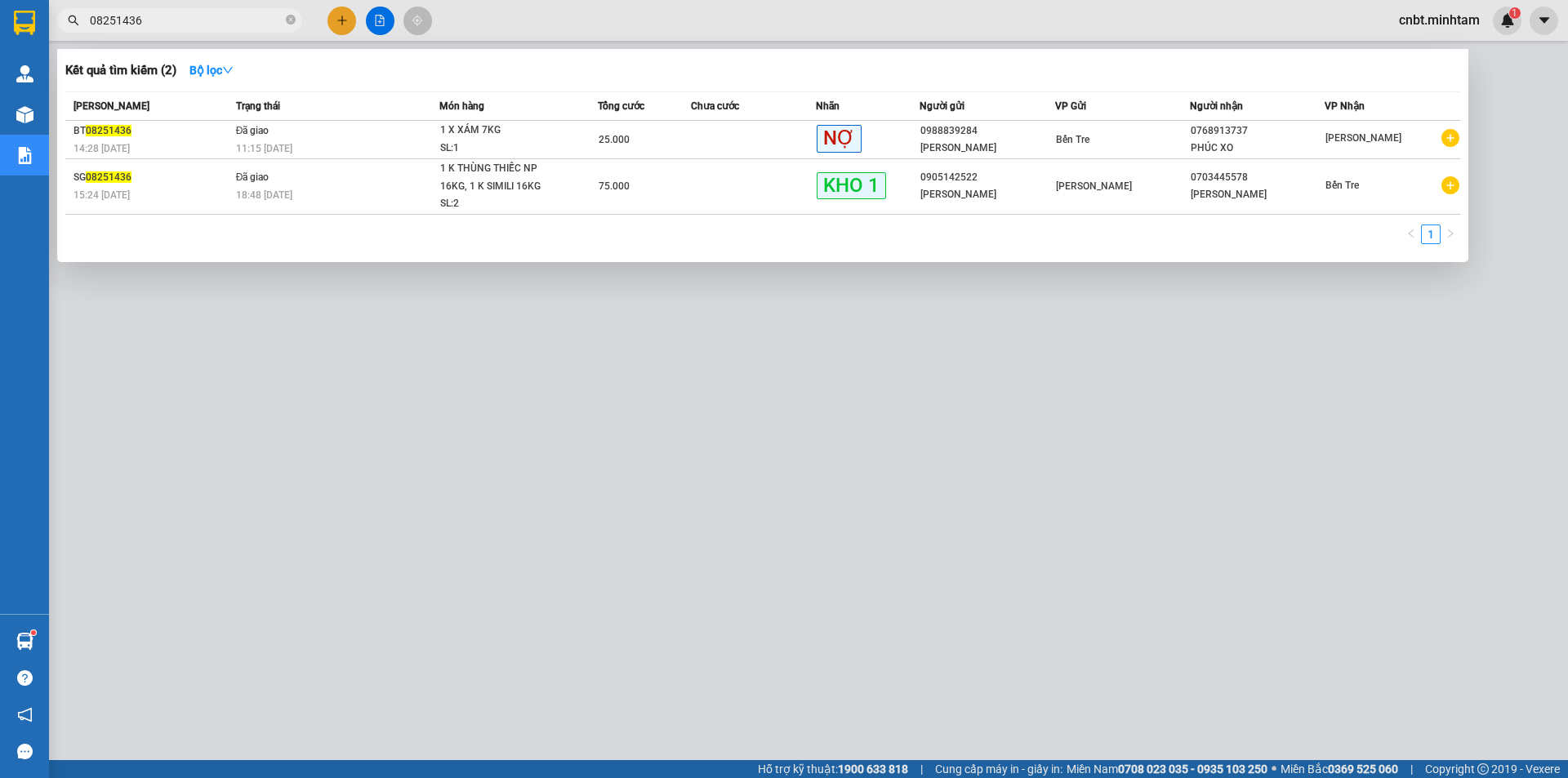
click at [542, 490] on div at bounding box center [784, 389] width 1568 height 778
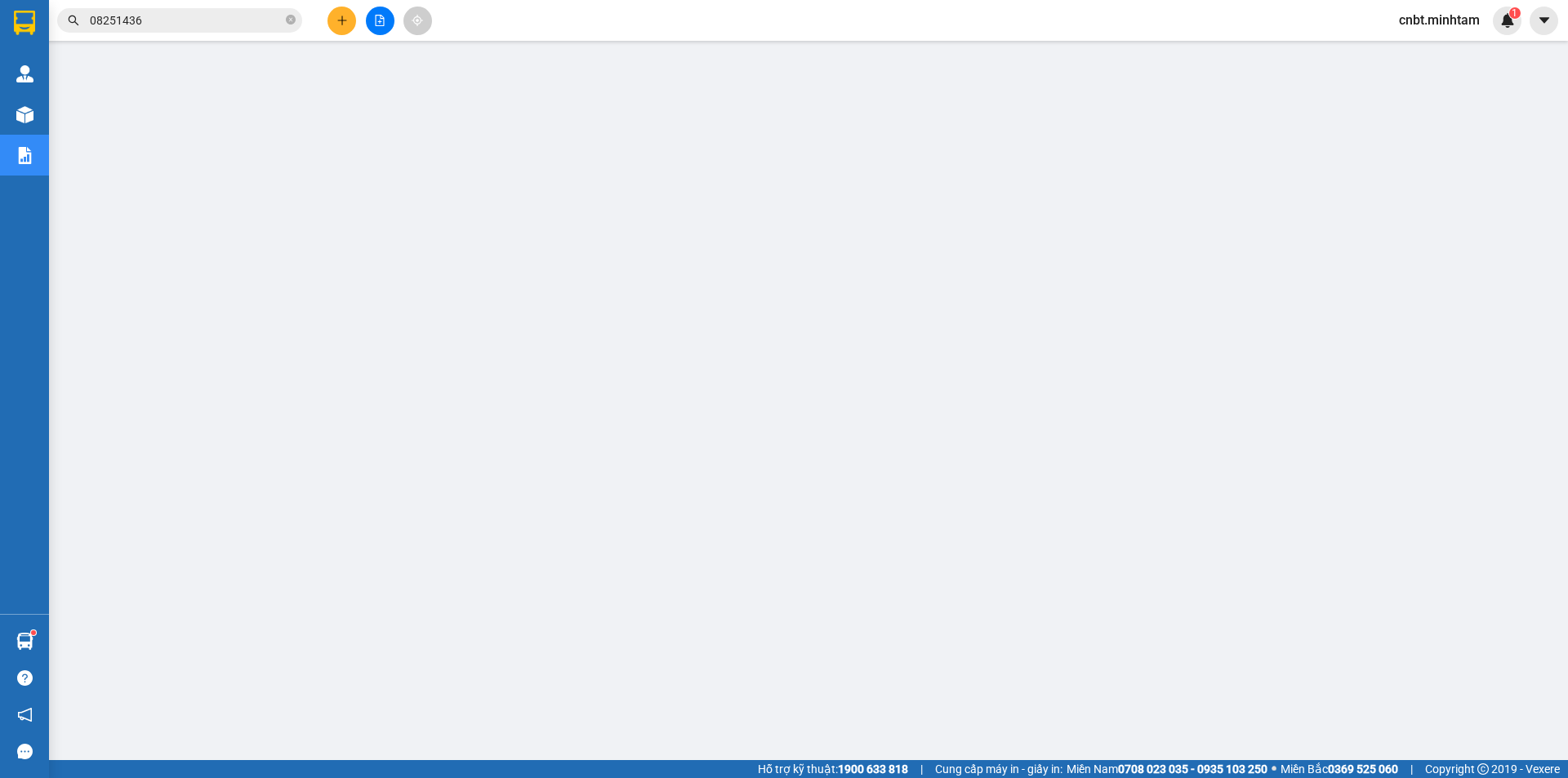
click at [243, 22] on input "08251436" at bounding box center [186, 20] width 192 height 18
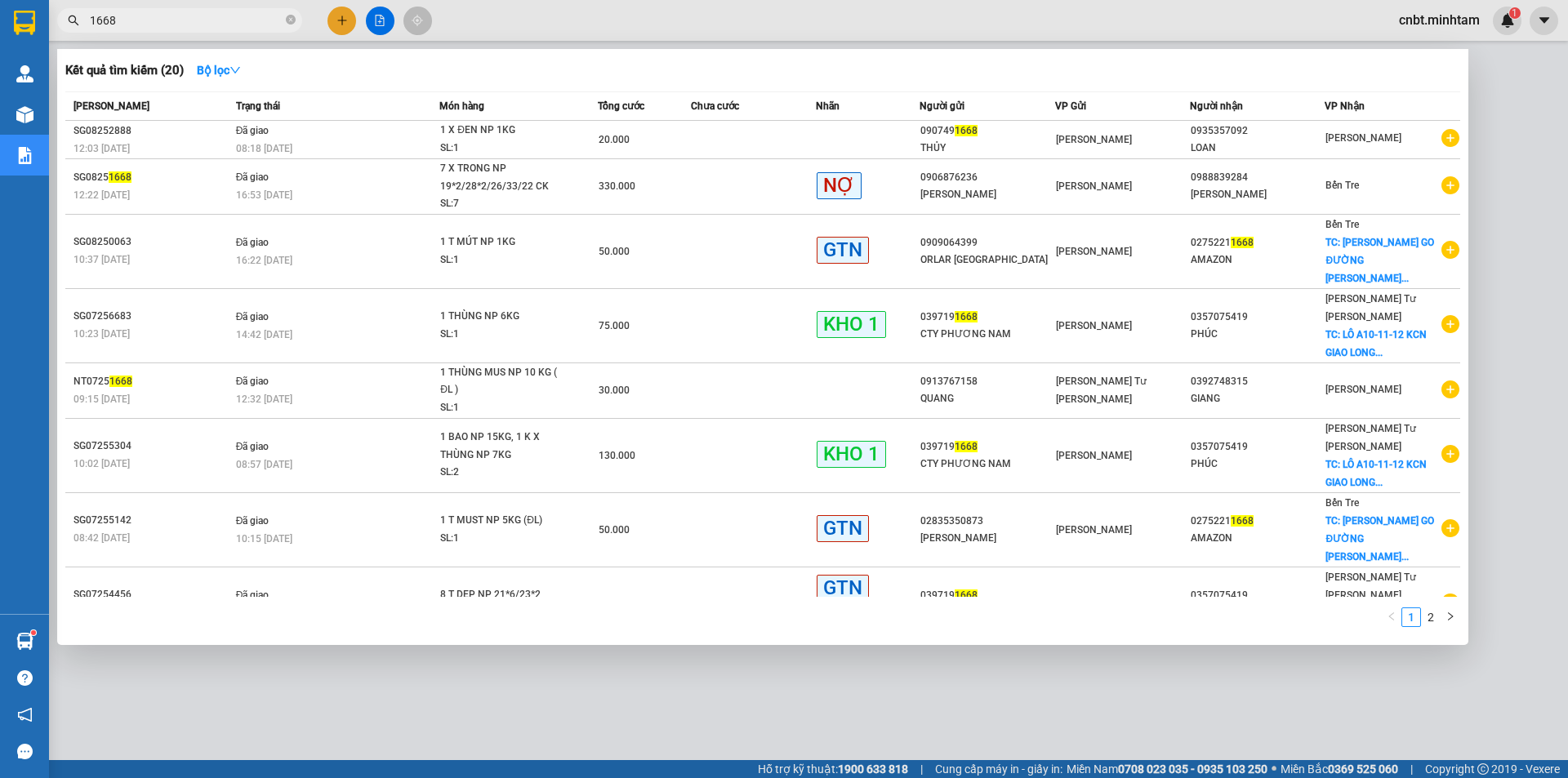
click at [199, 22] on input "1668" at bounding box center [186, 20] width 192 height 18
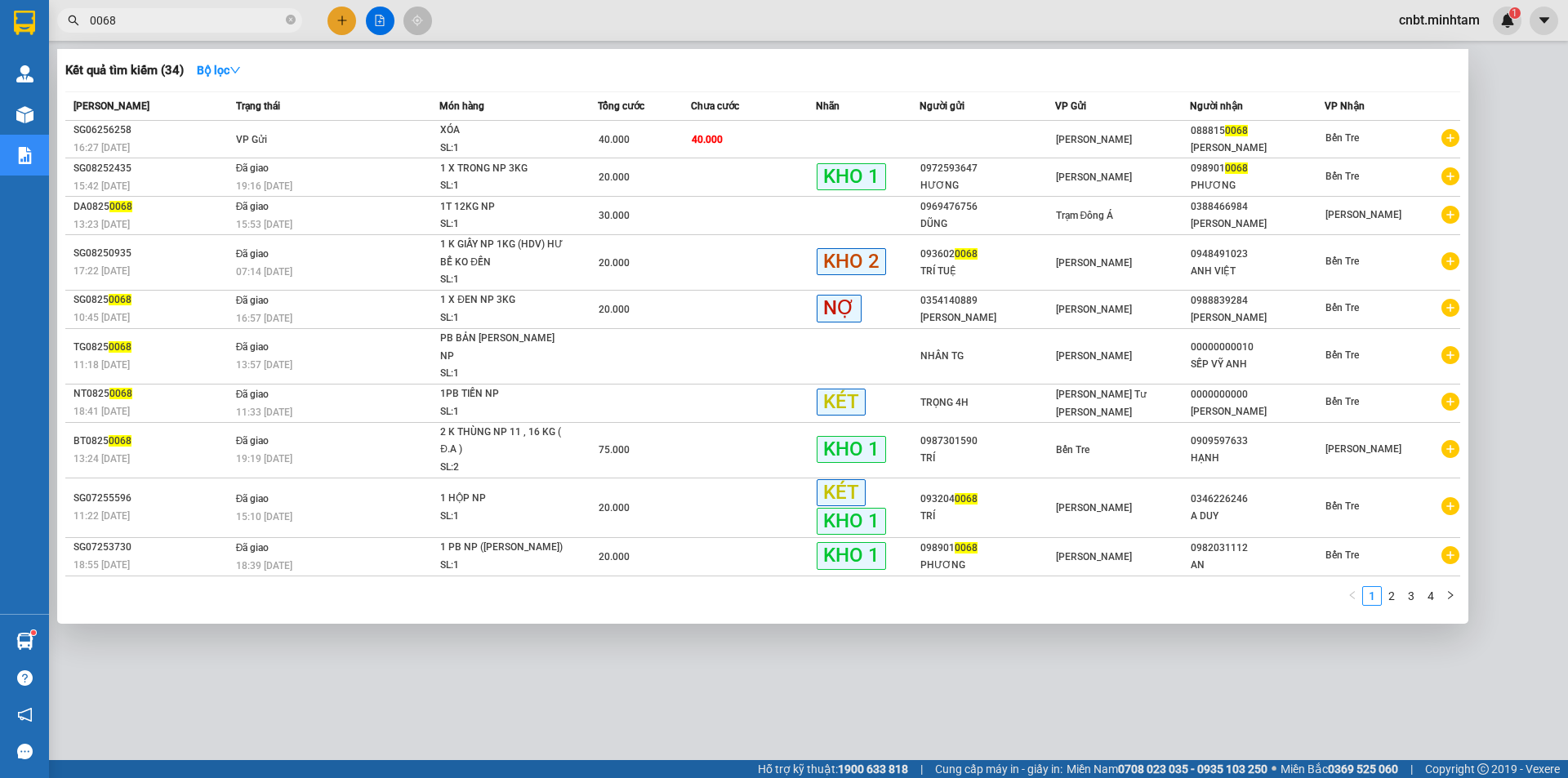
click at [193, 24] on input "0068" at bounding box center [186, 20] width 192 height 18
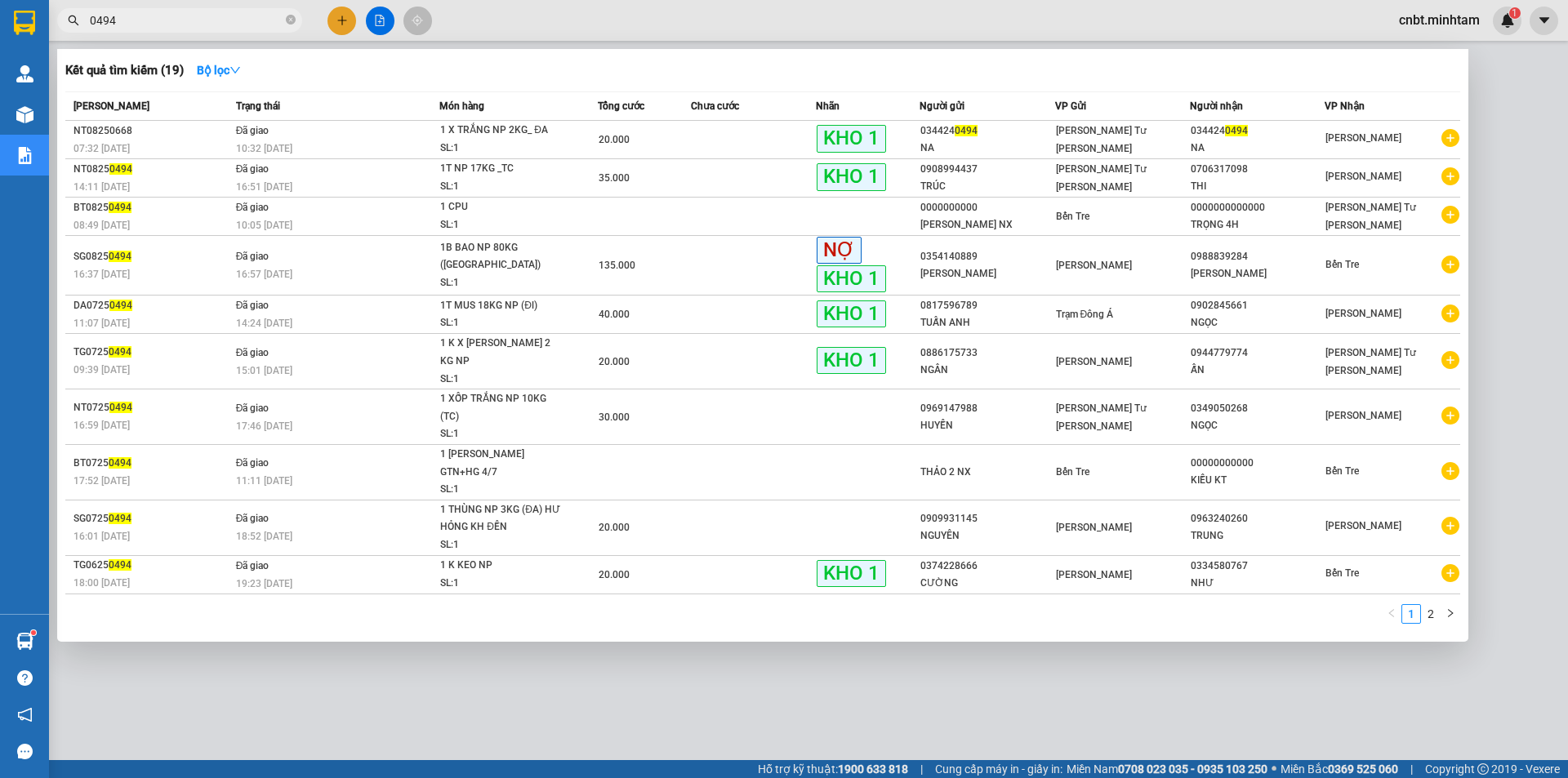
click at [213, 14] on input "0494" at bounding box center [186, 20] width 192 height 18
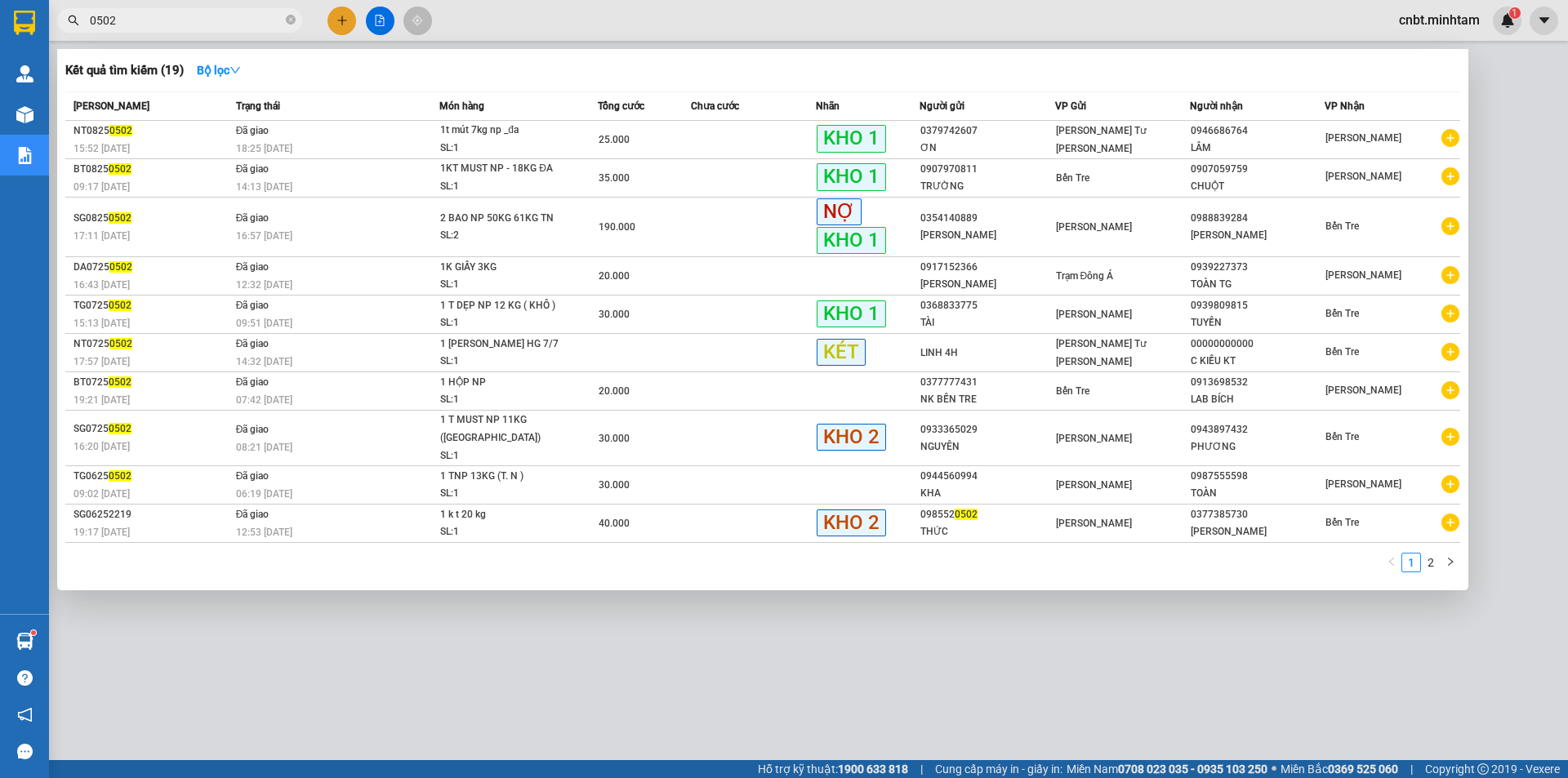
click at [203, 29] on input "0502" at bounding box center [186, 20] width 192 height 18
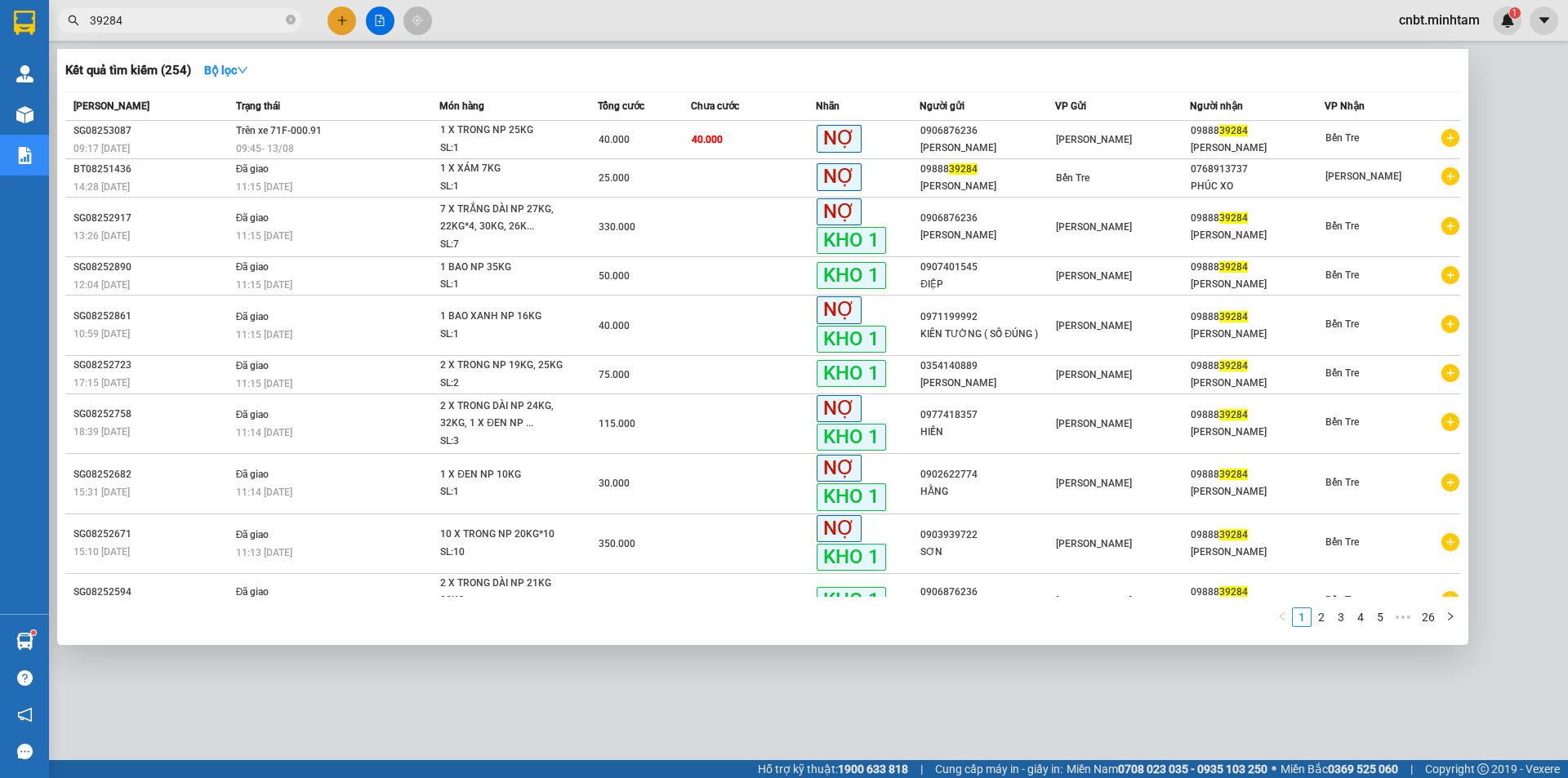
click at [205, 18] on input "39284" at bounding box center [186, 20] width 192 height 18
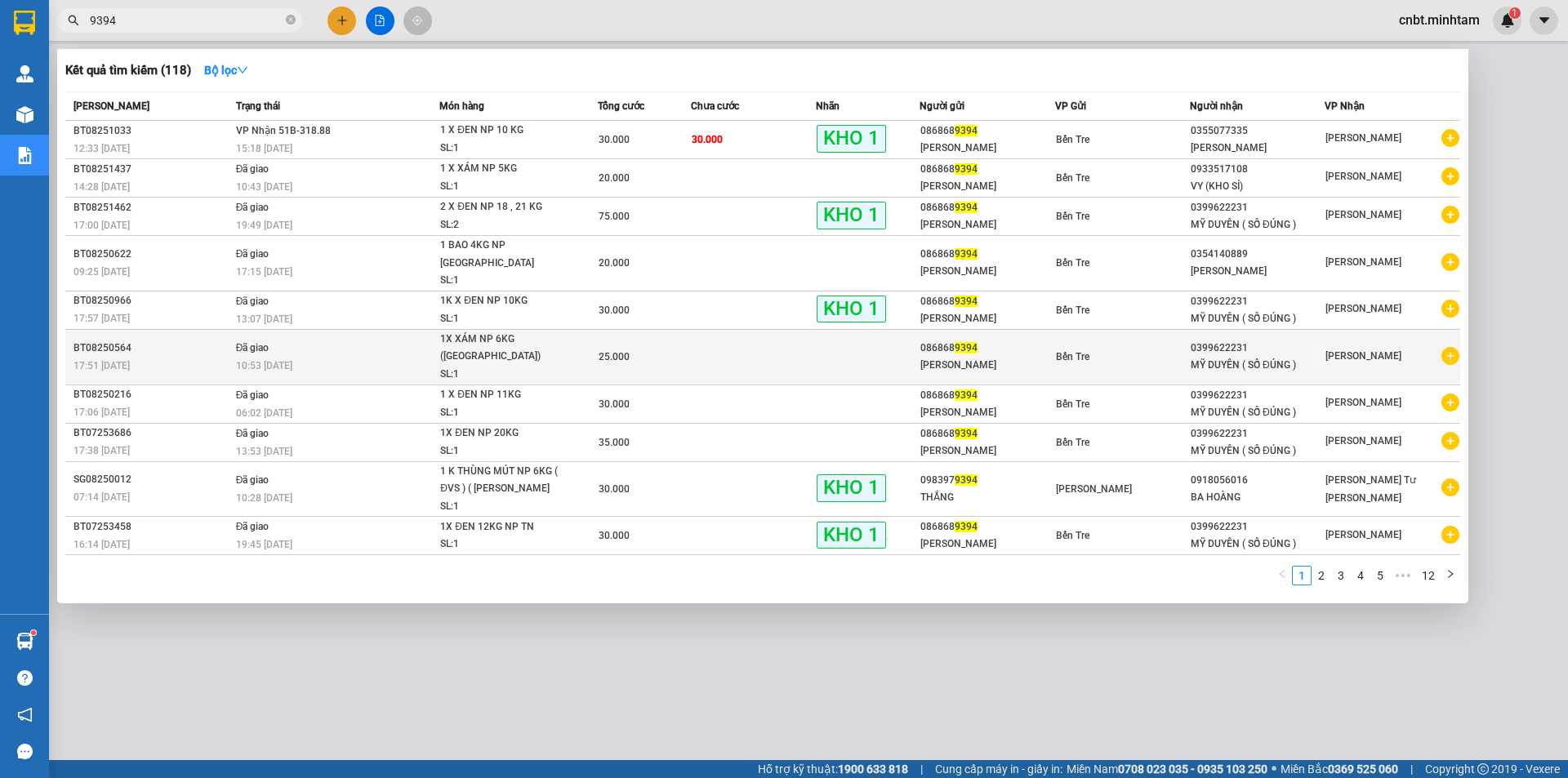
type input "9394"
click at [977, 340] on div "086868 9394" at bounding box center [986, 348] width 133 height 17
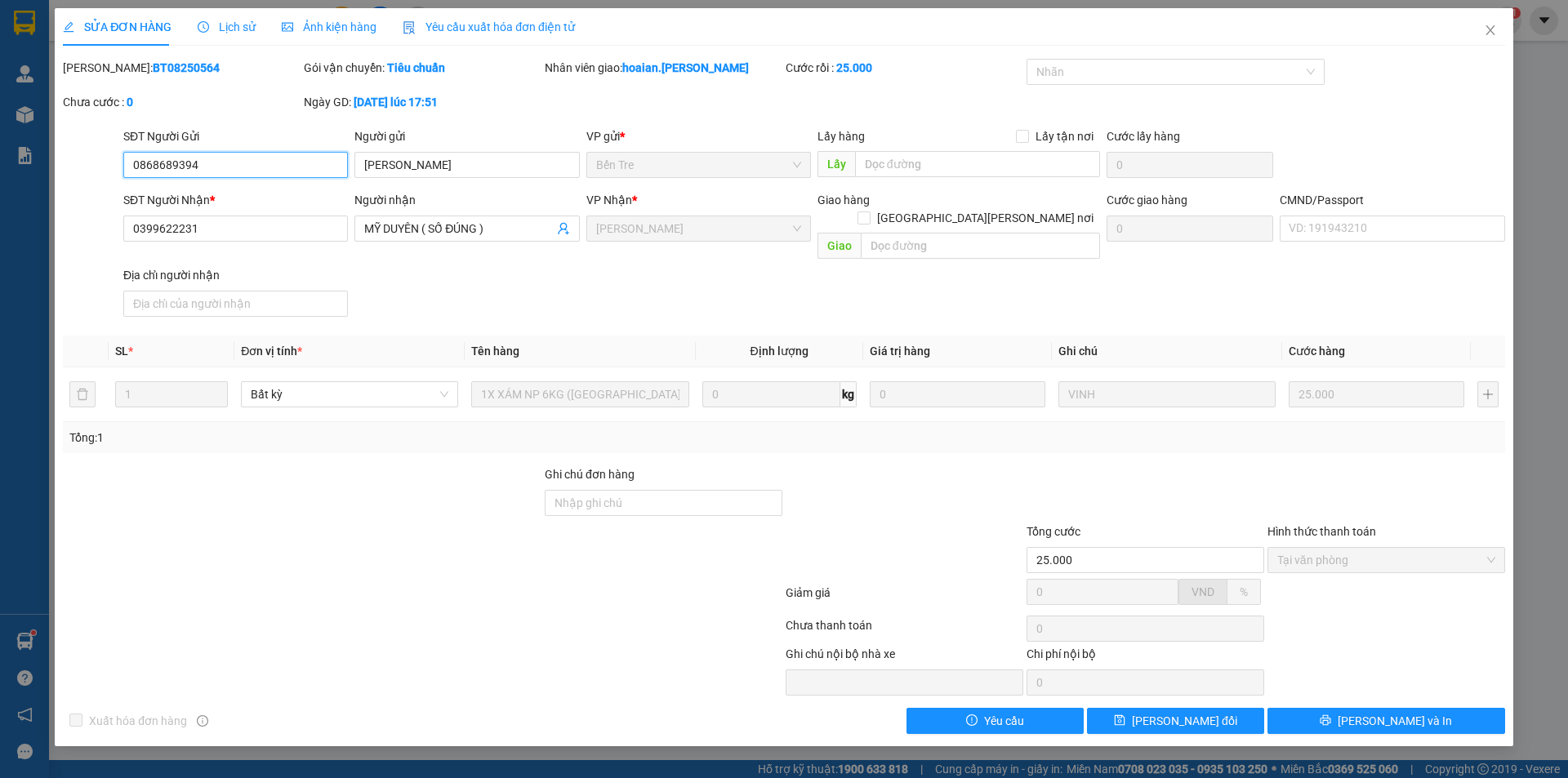
type input "0868689394"
type input "[PERSON_NAME]"
type input "0399622231"
type input "MỸ DUYÊN ( SỐ ĐÚNG )"
type input "25.000"
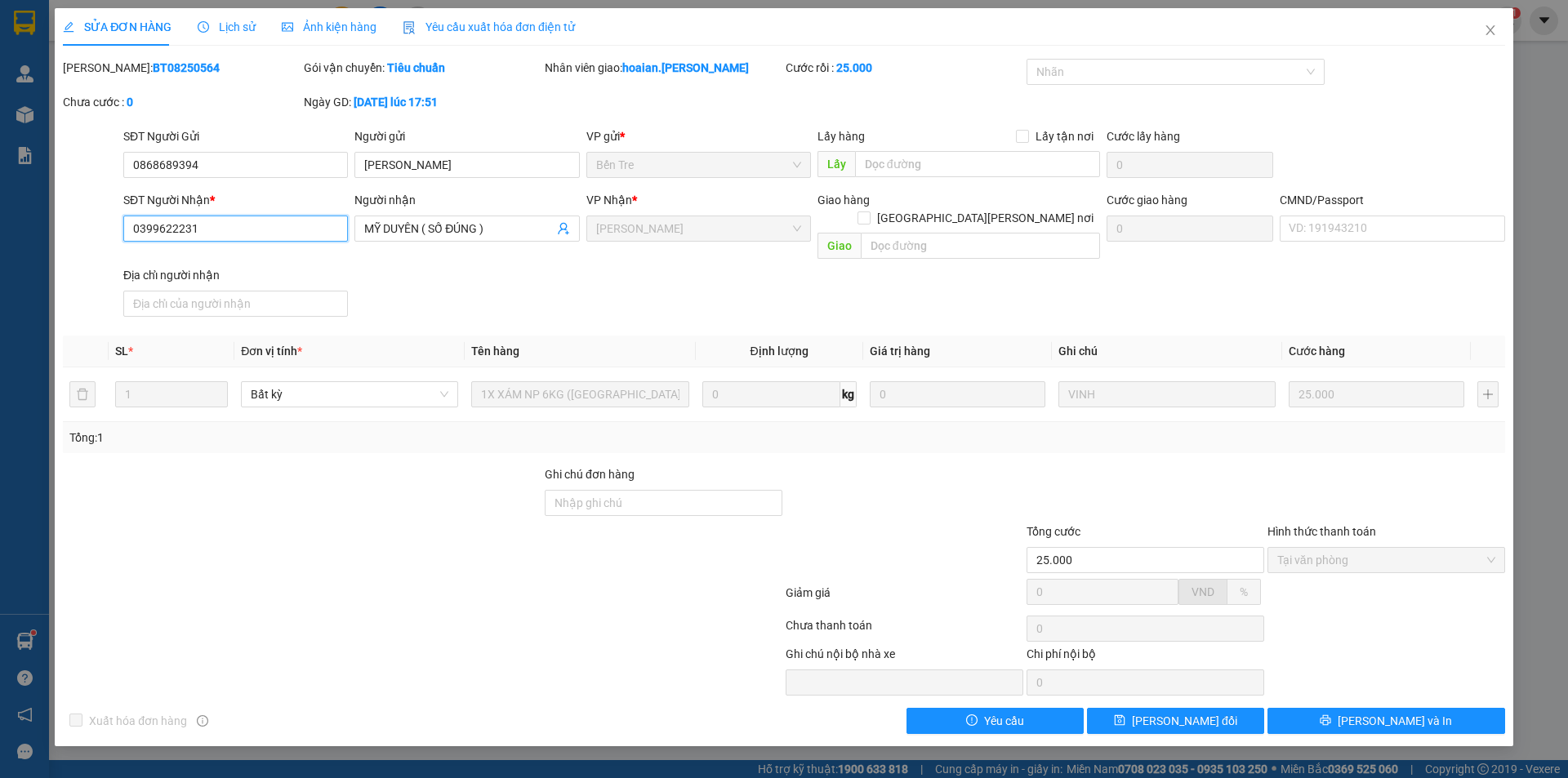
click at [222, 227] on input "0399622231" at bounding box center [235, 228] width 225 height 26
drag, startPoint x: 213, startPoint y: 164, endPoint x: 80, endPoint y: 172, distance: 133.2
click at [80, 172] on div "SĐT Người Gửi 0868689394 0868689394 Người gửi [PERSON_NAME] VP gửi * Bến Tre L…" at bounding box center [784, 156] width 1445 height 57
click at [1489, 29] on icon "close" at bounding box center [1490, 30] width 9 height 10
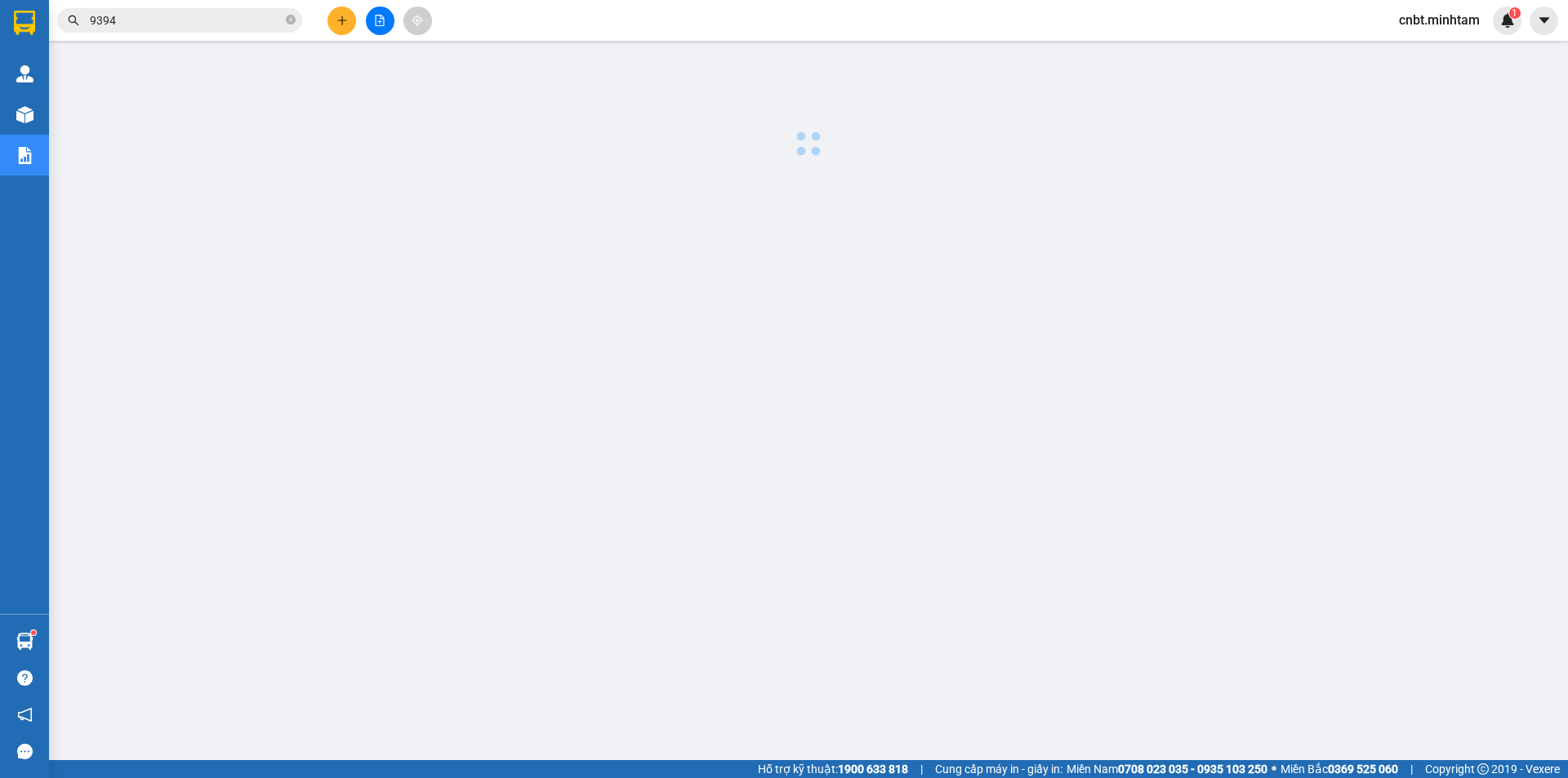
click at [129, 19] on input "9394" at bounding box center [186, 20] width 192 height 18
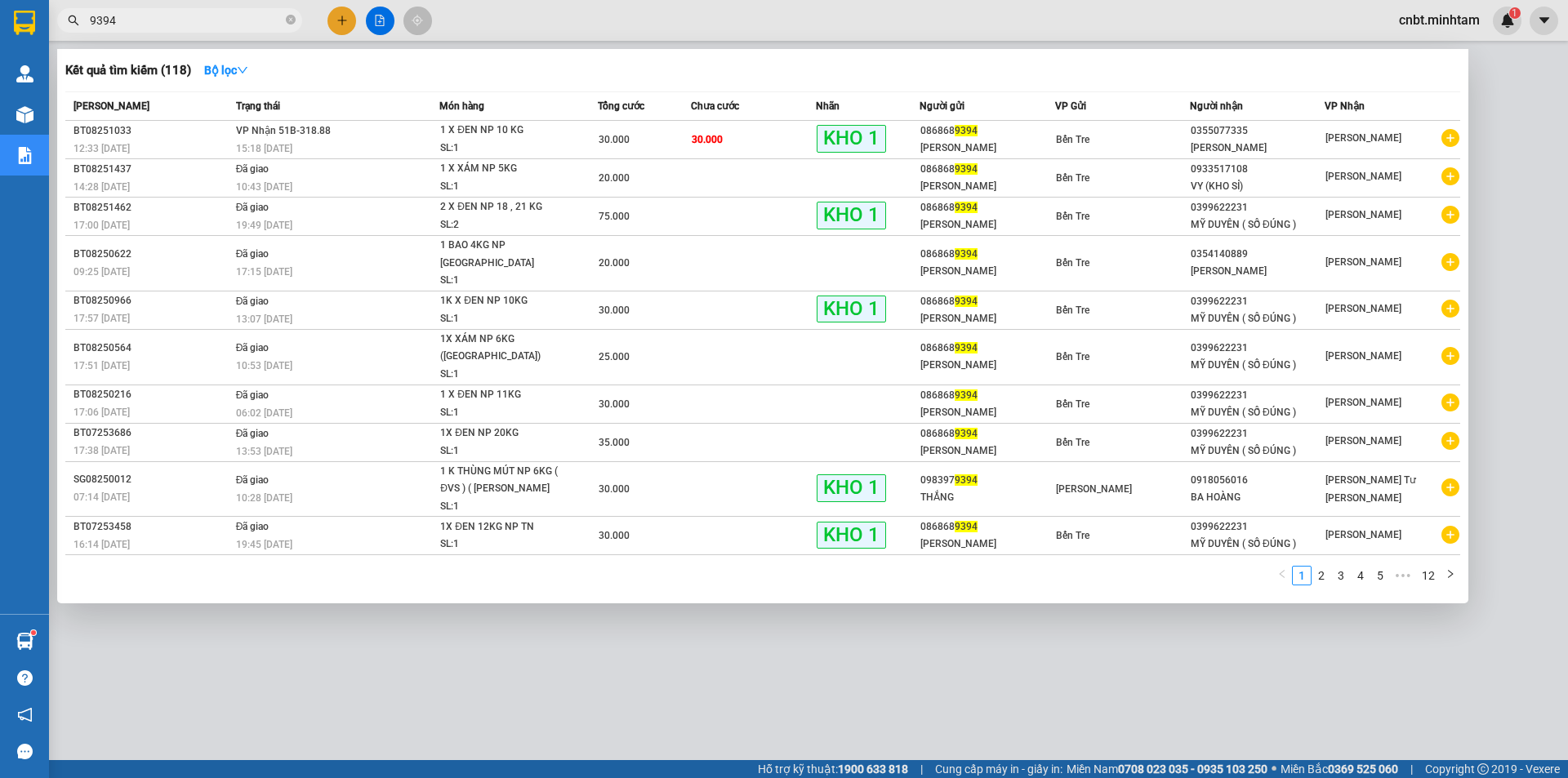
click at [135, 17] on input "9394" at bounding box center [186, 20] width 192 height 18
paste input "086868"
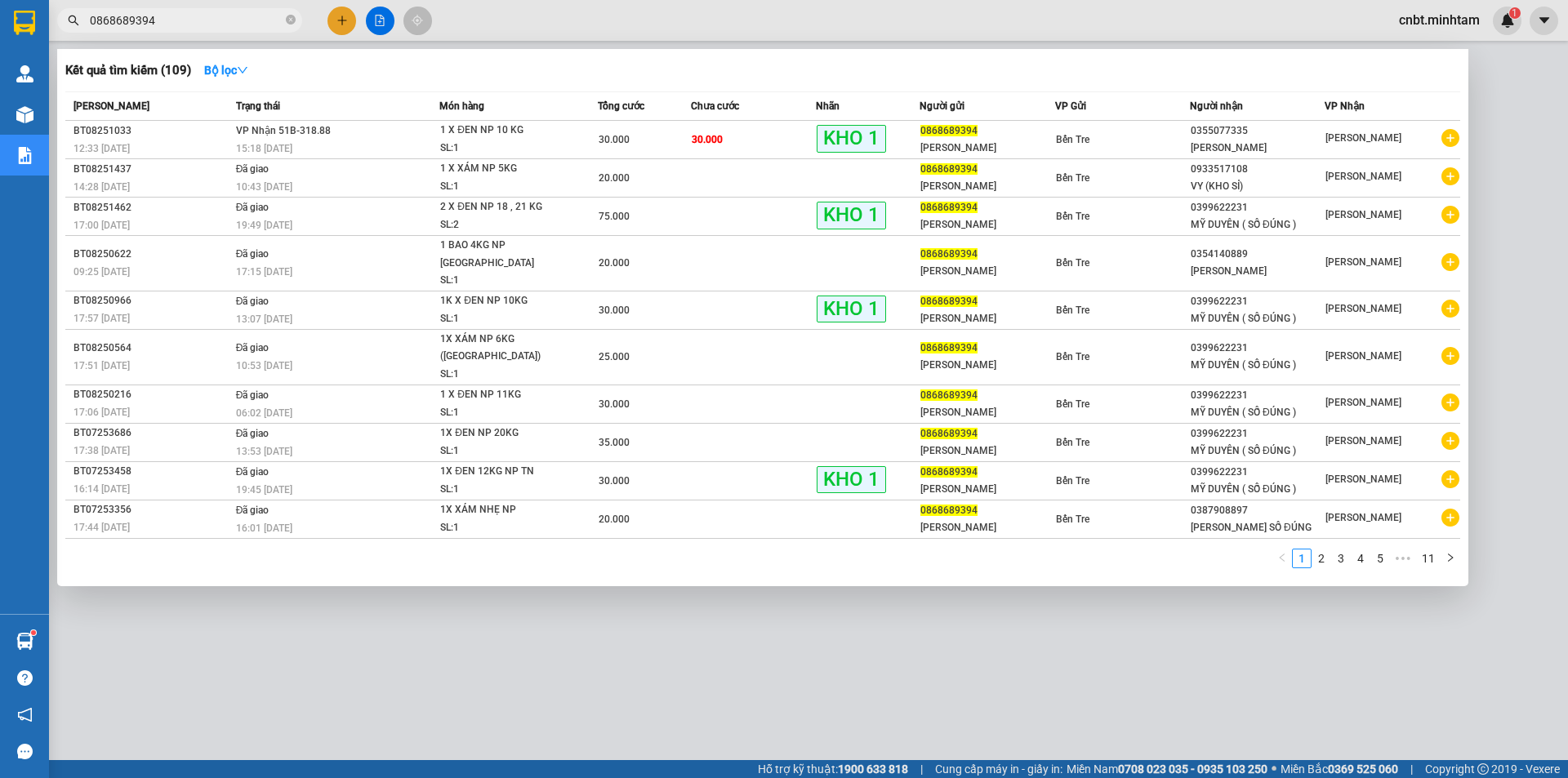
click at [182, 14] on input "0868689394" at bounding box center [186, 20] width 192 height 18
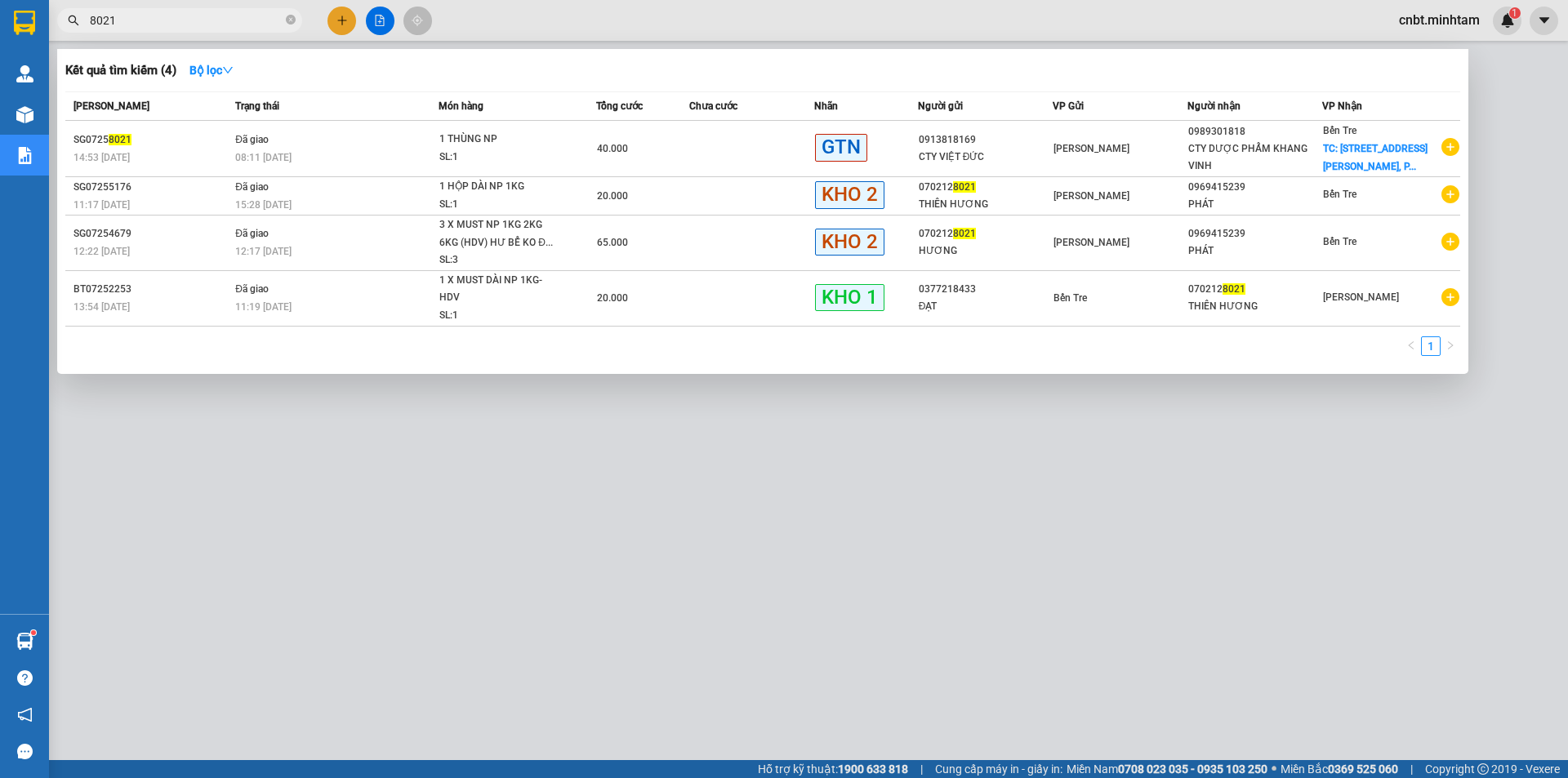
click at [361, 558] on div at bounding box center [784, 389] width 1568 height 778
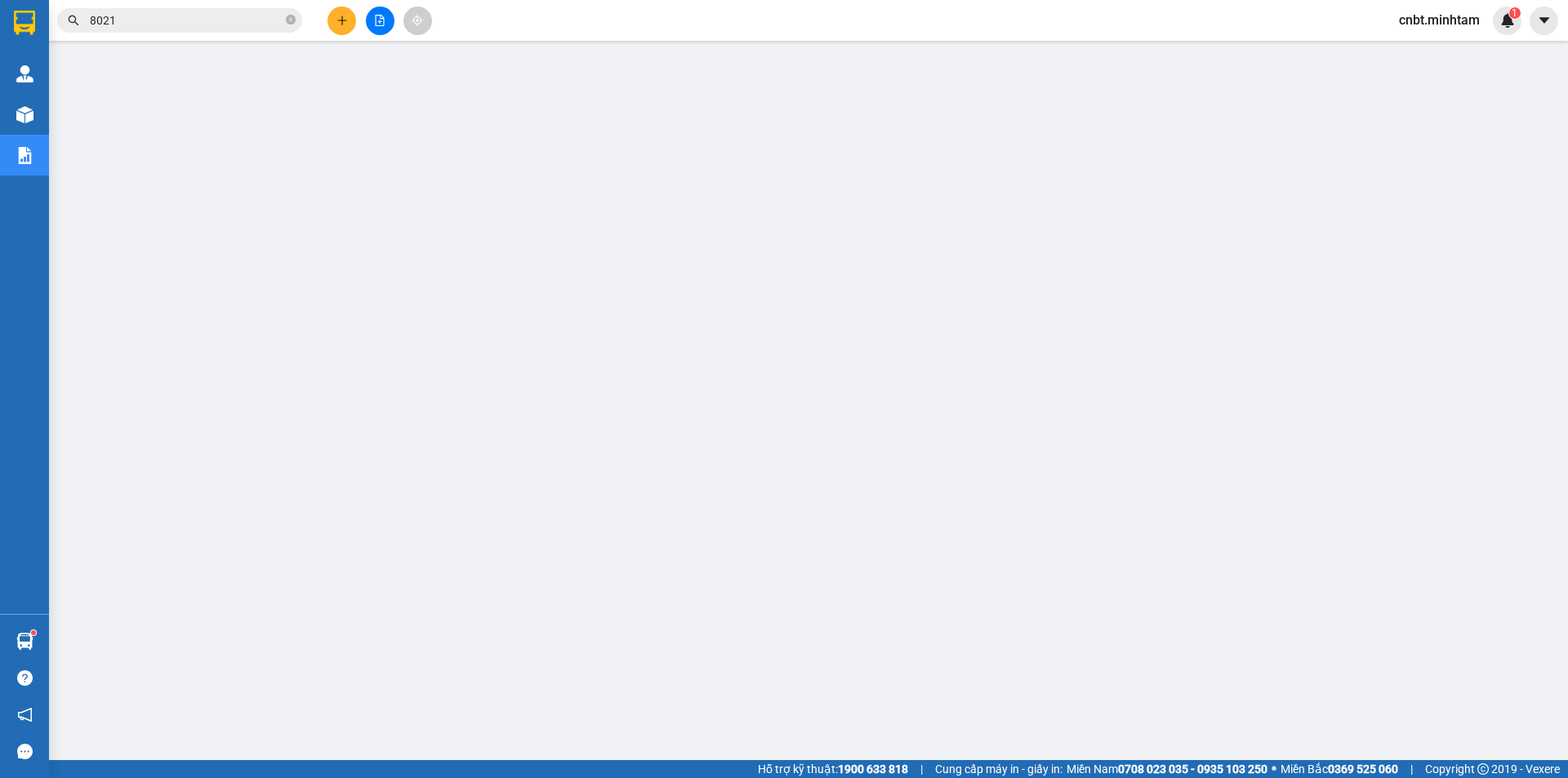
click at [225, 24] on input "8021" at bounding box center [186, 20] width 192 height 18
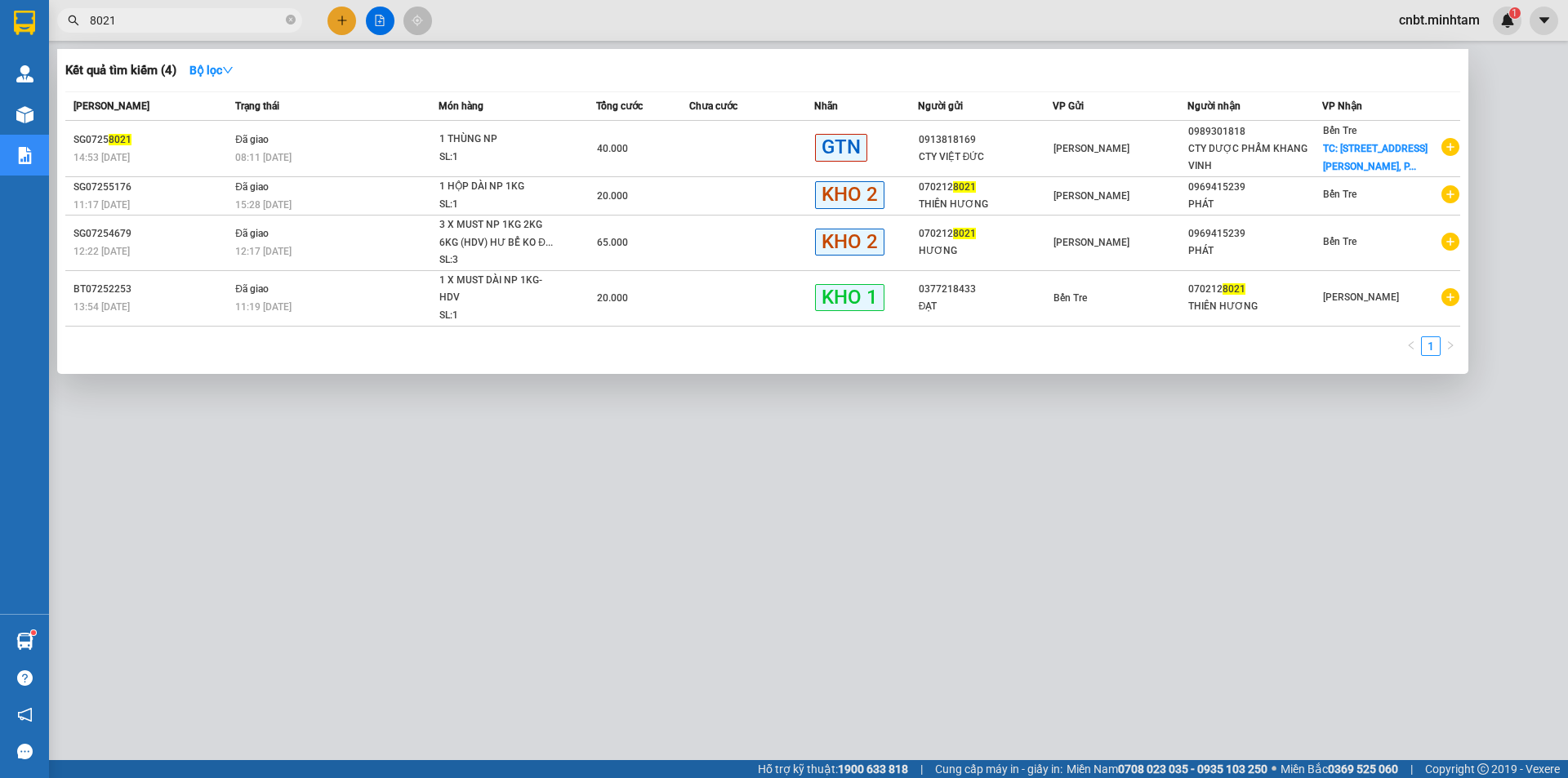
click at [225, 24] on input "8021" at bounding box center [186, 20] width 192 height 18
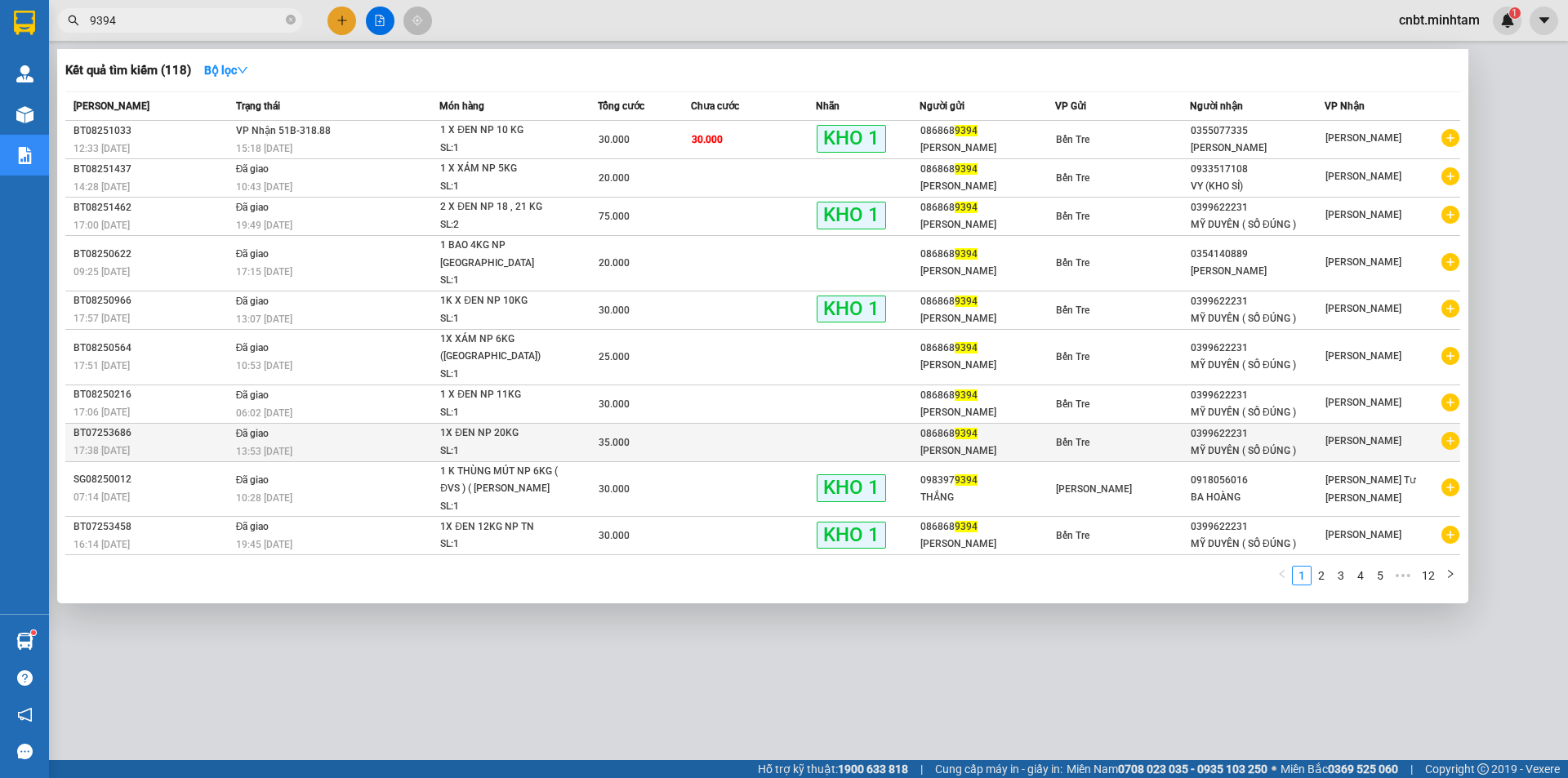
type input "9394"
click at [681, 433] on div "35.000" at bounding box center [644, 442] width 92 height 18
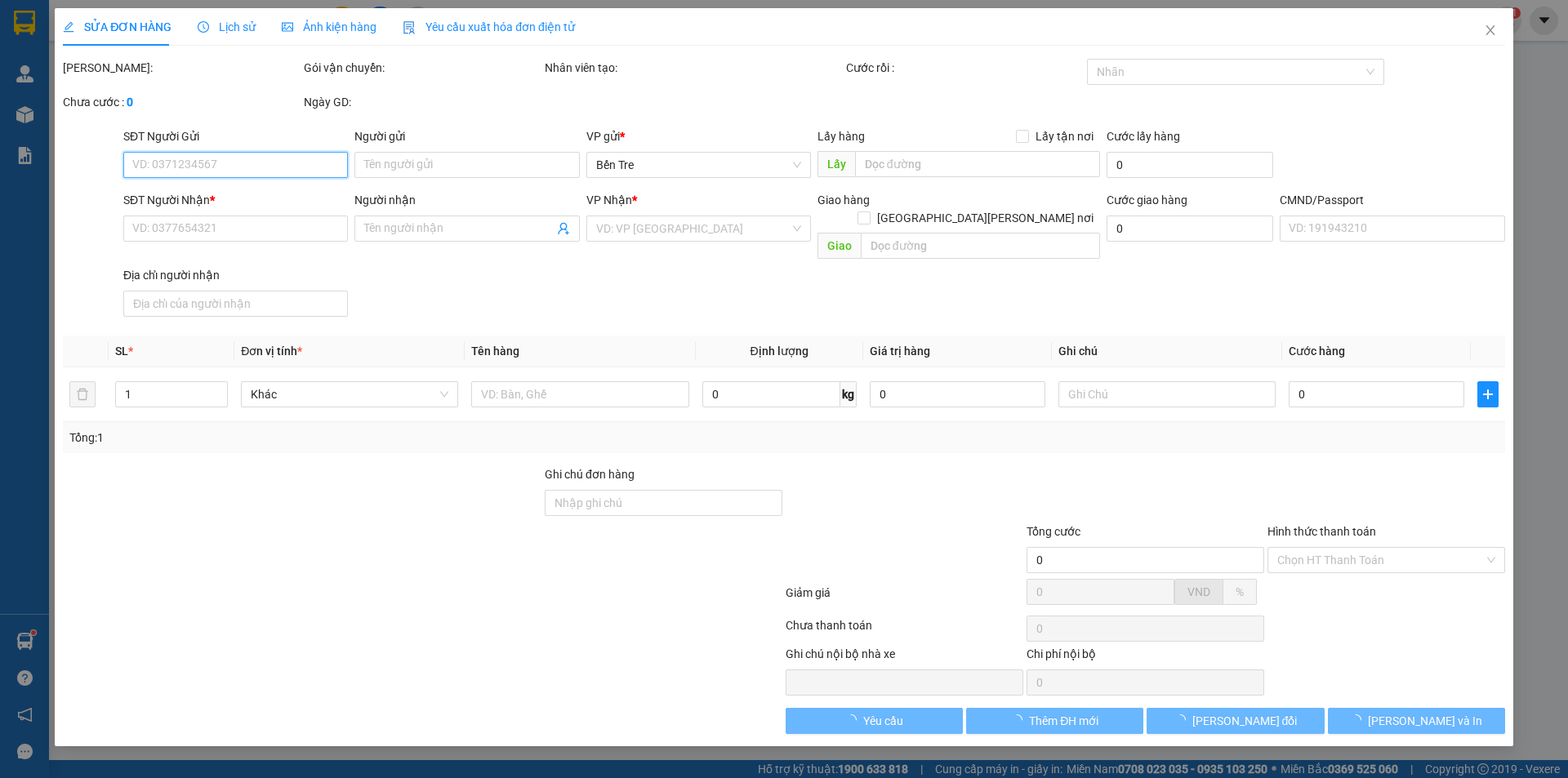
type input "0868689394"
type input "[PERSON_NAME]"
type input "0399622231"
type input "MỸ DUYÊN ( SỐ ĐÚNG )"
type input "35.000"
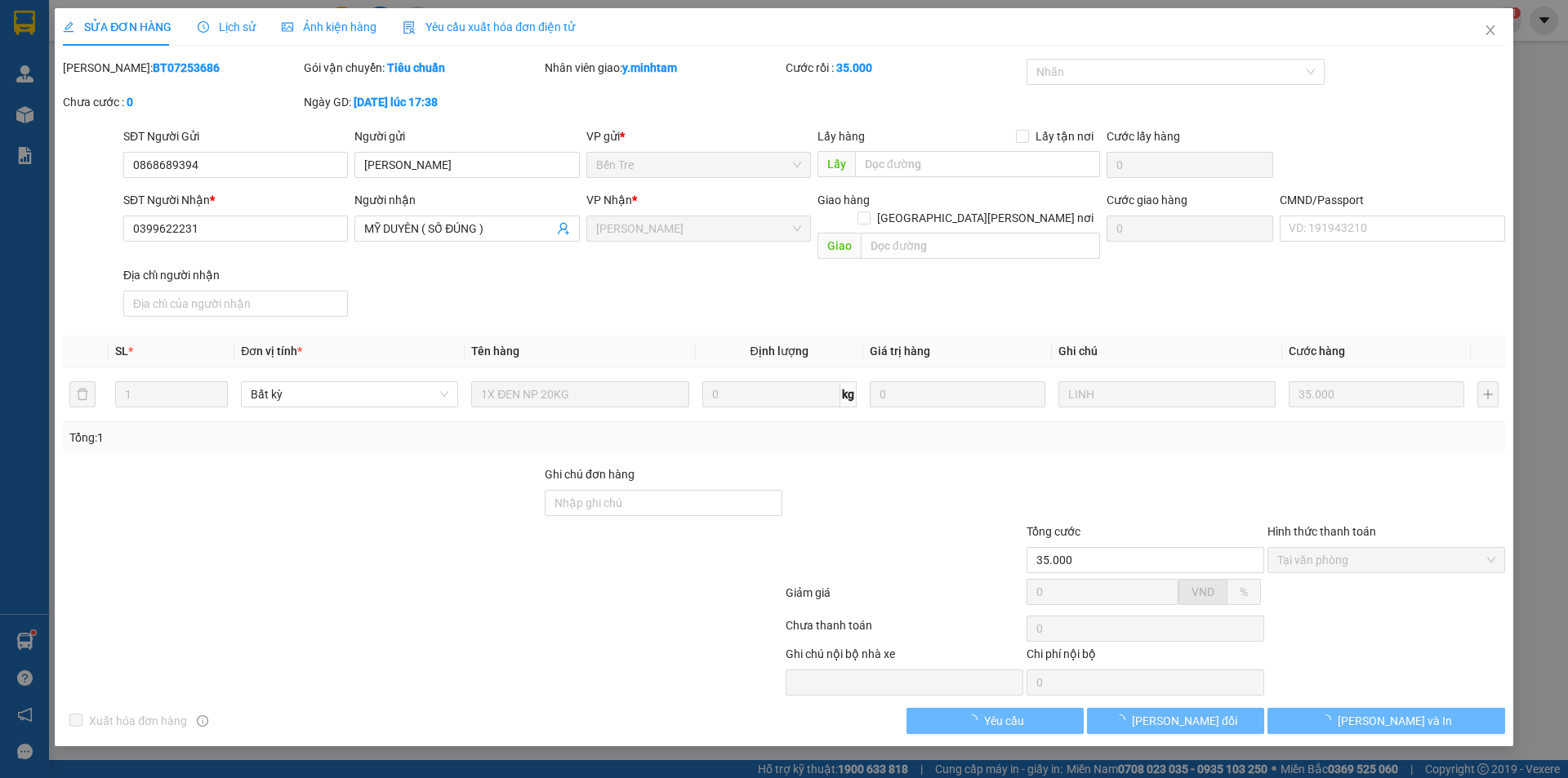
click at [154, 72] on b "BT07253686" at bounding box center [187, 68] width 67 height 13
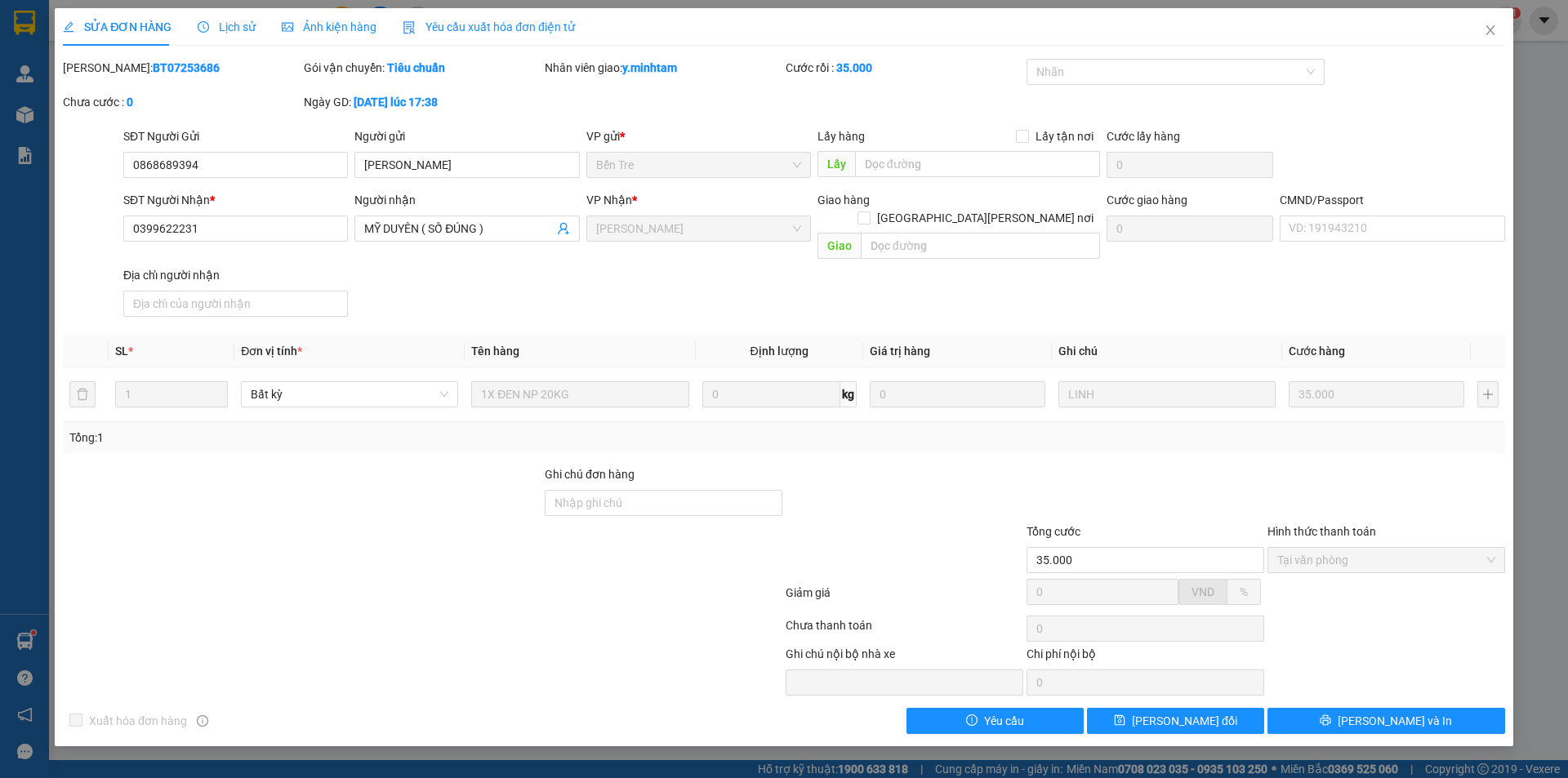
copy b "BT07253686"
click at [1481, 23] on span "Close" at bounding box center [1490, 32] width 46 height 46
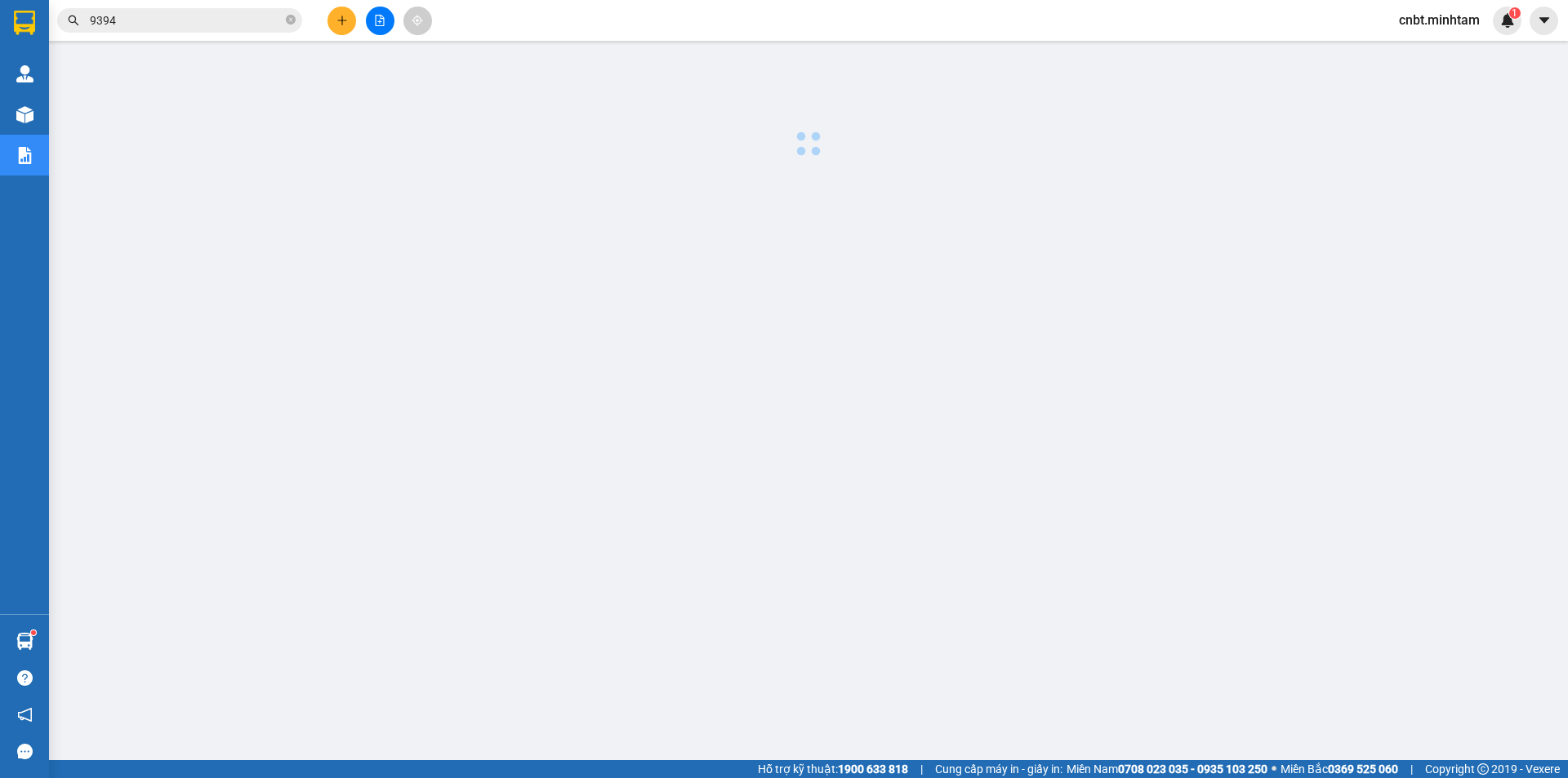
click at [145, 16] on input "9394" at bounding box center [186, 20] width 192 height 18
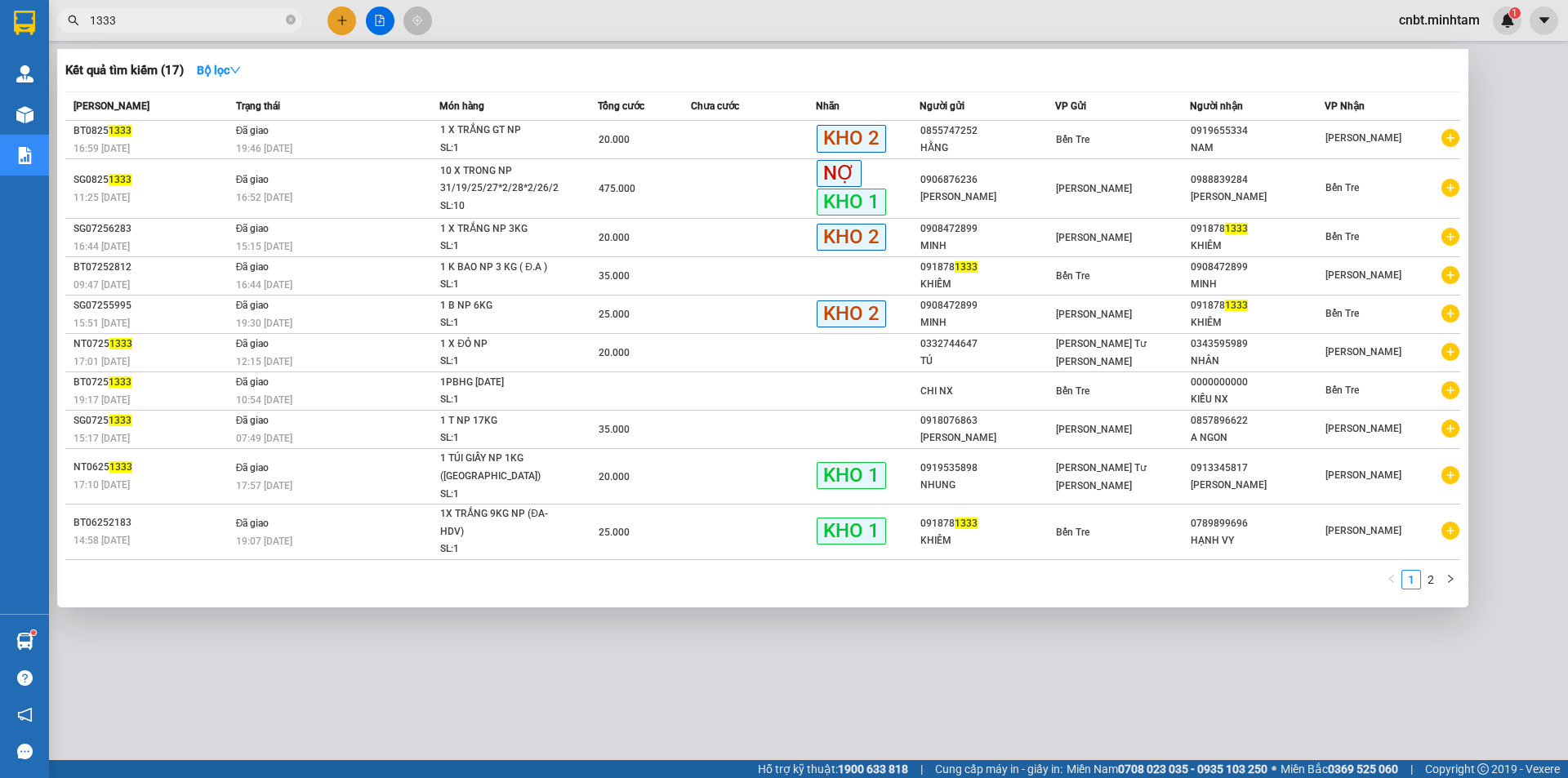
click at [187, 27] on input "1333" at bounding box center [186, 20] width 192 height 18
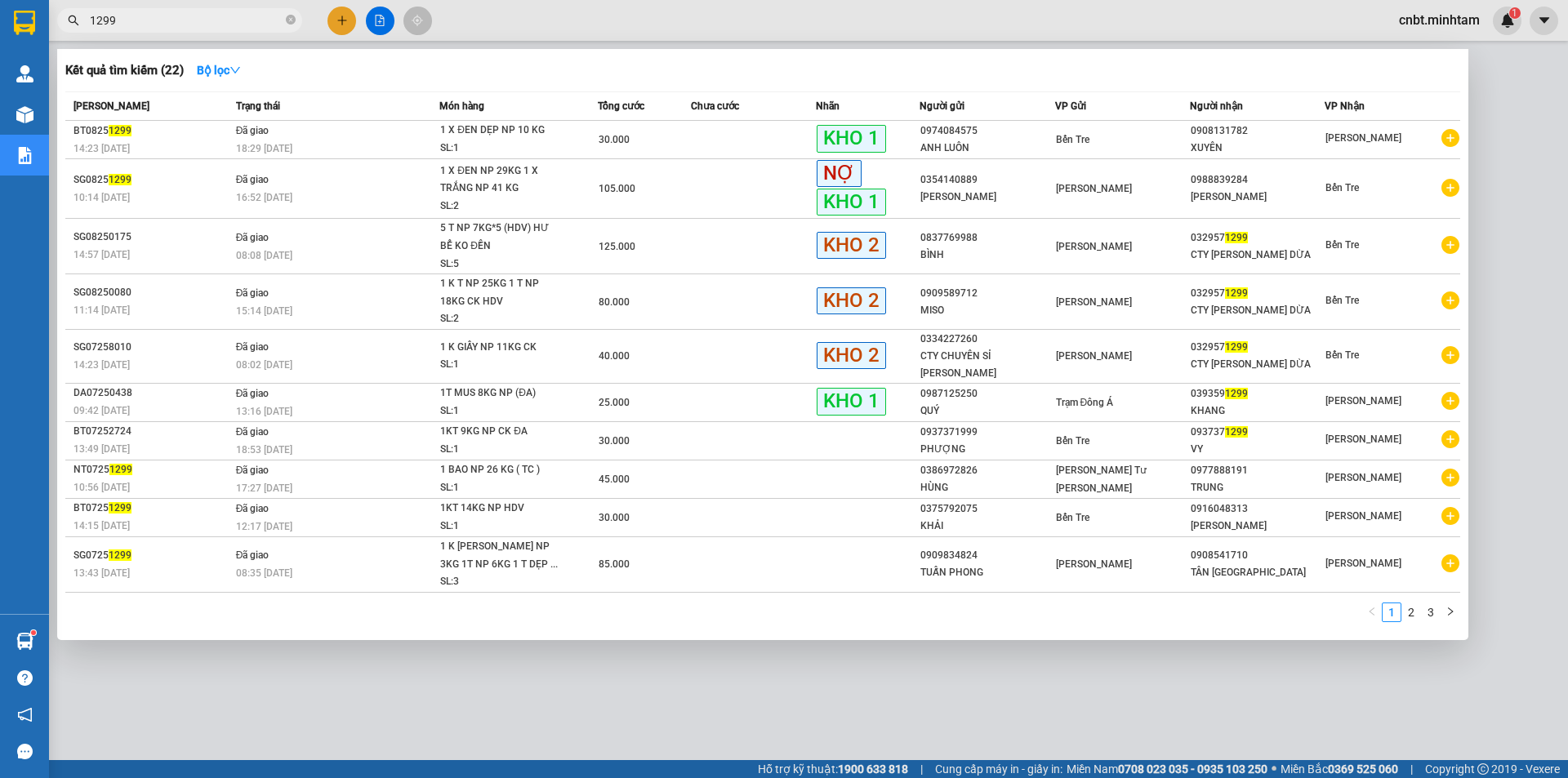
type input "1299"
click at [1514, 138] on div at bounding box center [784, 389] width 1568 height 778
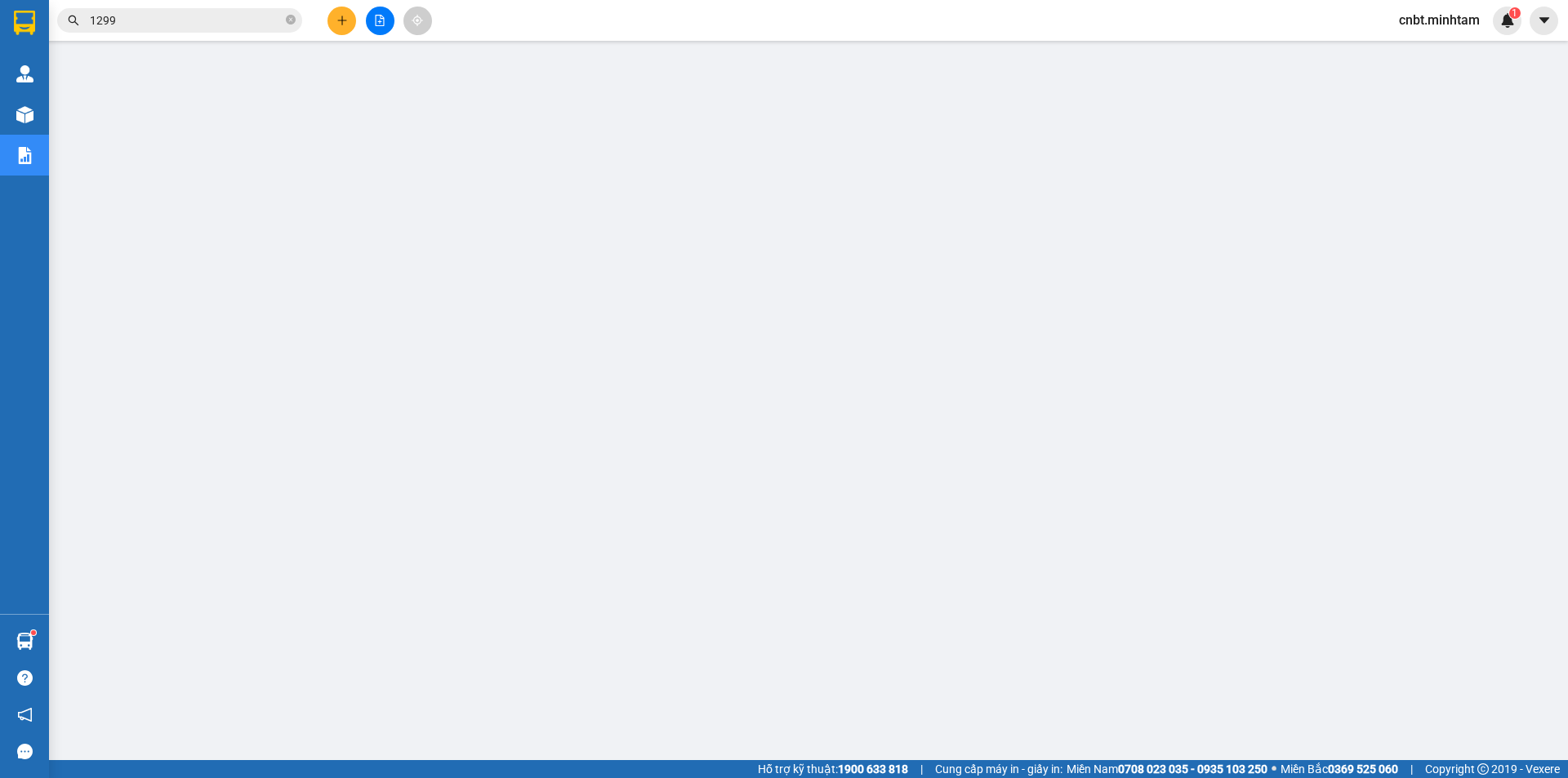
click at [1448, 21] on span "cnbt.minhtam" at bounding box center [1440, 19] width 107 height 20
click at [1432, 53] on span "Đăng xuất" at bounding box center [1446, 51] width 73 height 18
